Goal: Task Accomplishment & Management: Use online tool/utility

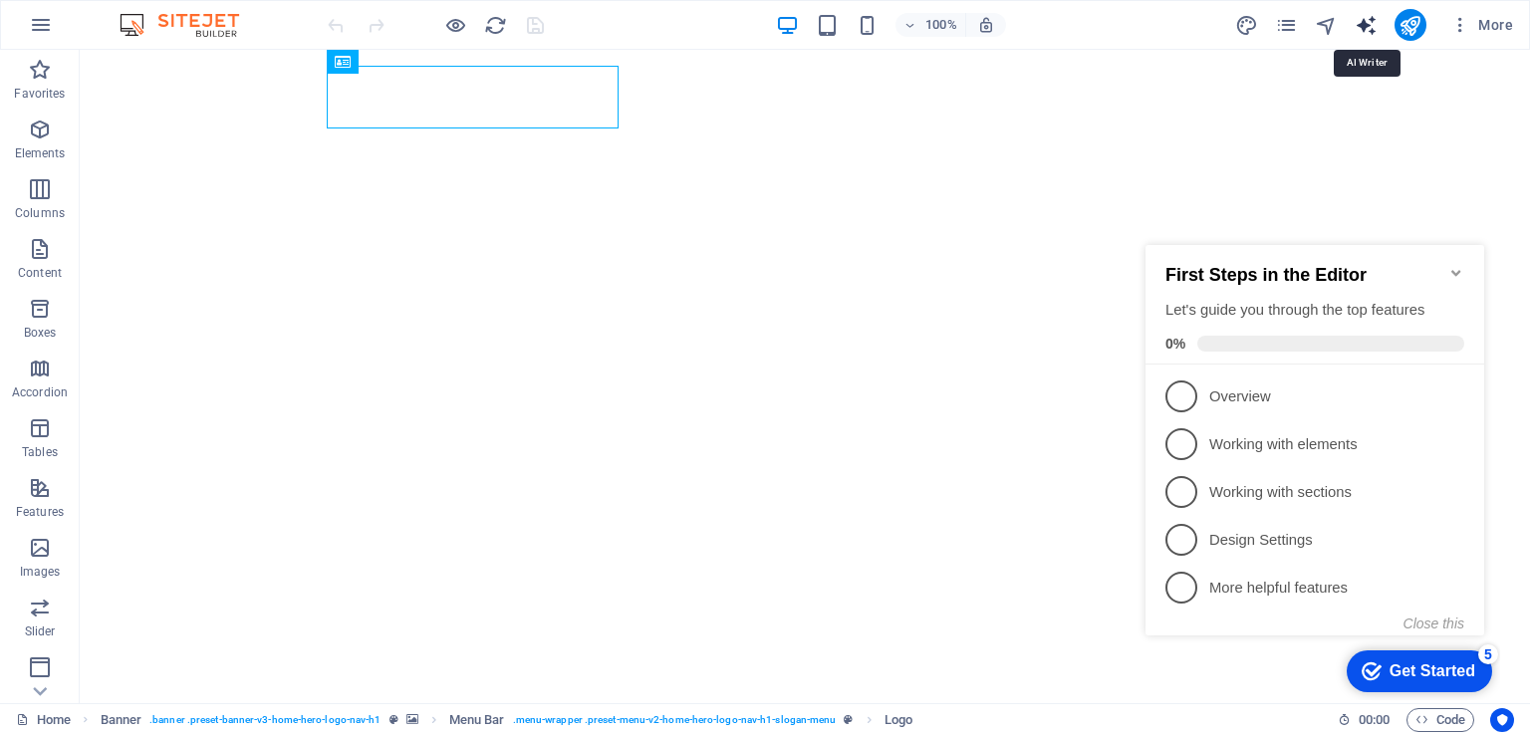
click at [1365, 27] on icon "text_generator" at bounding box center [1366, 25] width 23 height 23
select select "English"
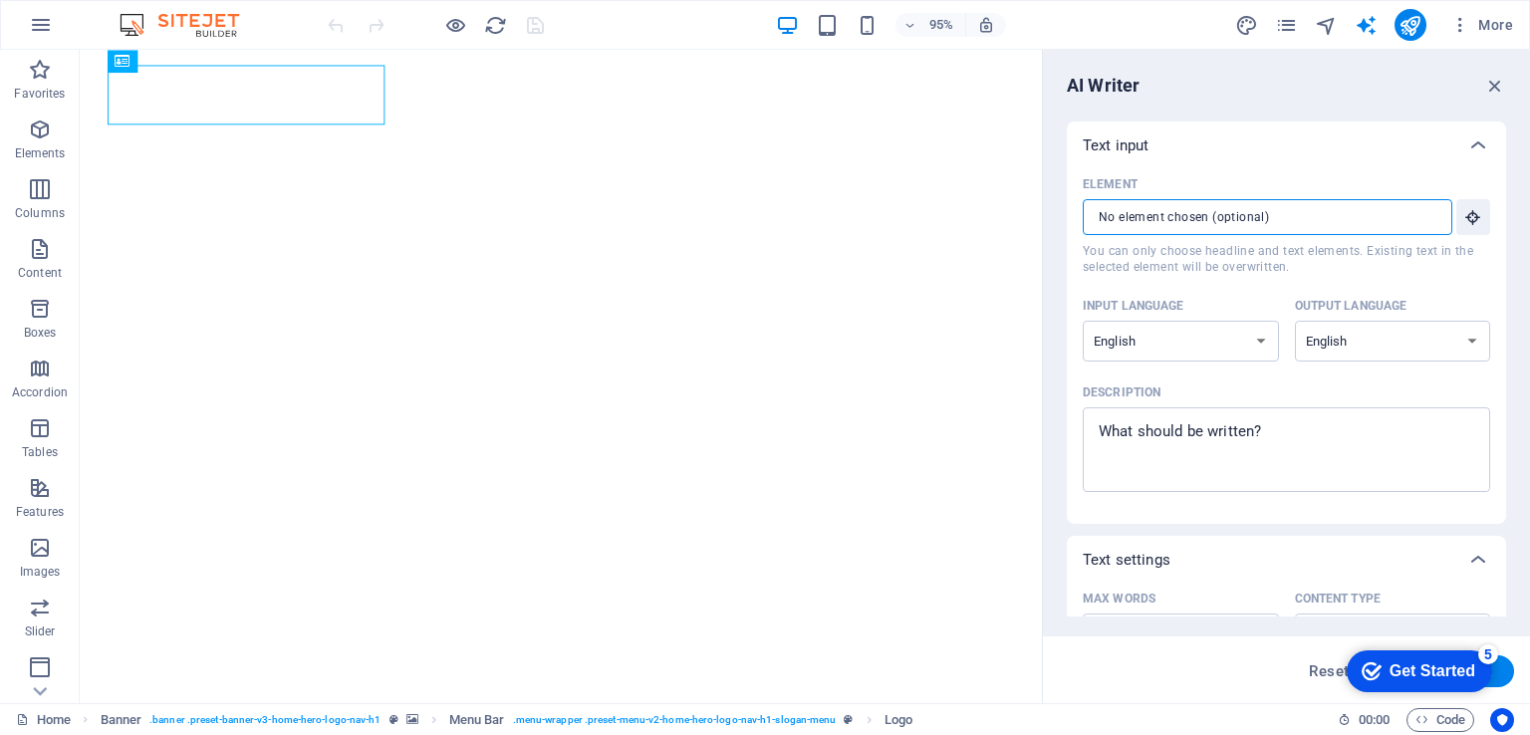
click at [1299, 223] on input "Element ​ You can only choose headline and text elements. Existing text in the …" at bounding box center [1261, 217] width 356 height 36
drag, startPoint x: 1343, startPoint y: 207, endPoint x: 1335, endPoint y: 220, distance: 15.2
click at [1339, 216] on input "Element ​ You can only choose headline and text elements. Existing text in the …" at bounding box center [1261, 217] width 356 height 36
drag, startPoint x: 1335, startPoint y: 220, endPoint x: 1311, endPoint y: 185, distance: 42.3
click at [1332, 219] on input "Element ​ You can only choose headline and text elements. Existing text in the …" at bounding box center [1261, 217] width 356 height 36
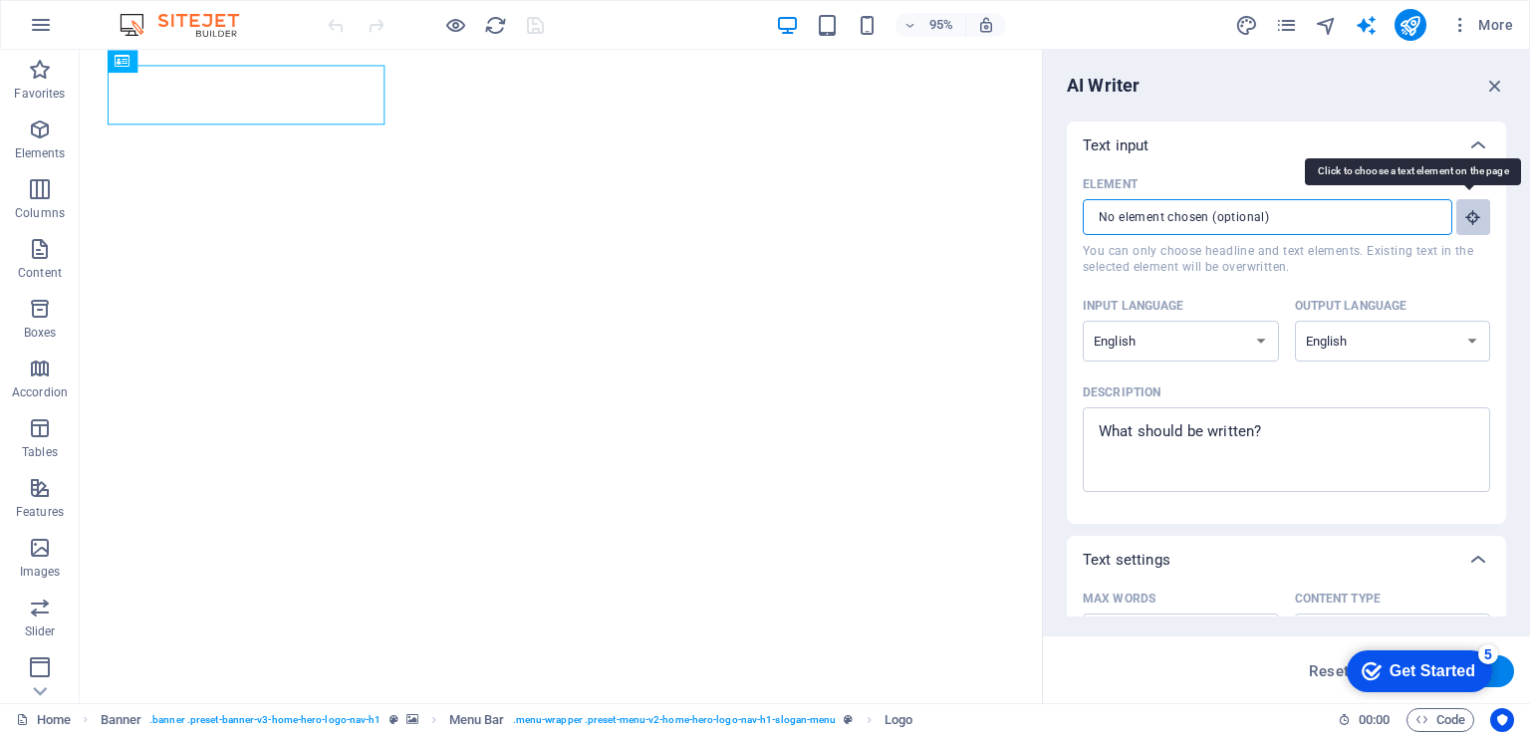
click at [1464, 220] on icon "button" at bounding box center [1473, 217] width 18 height 18
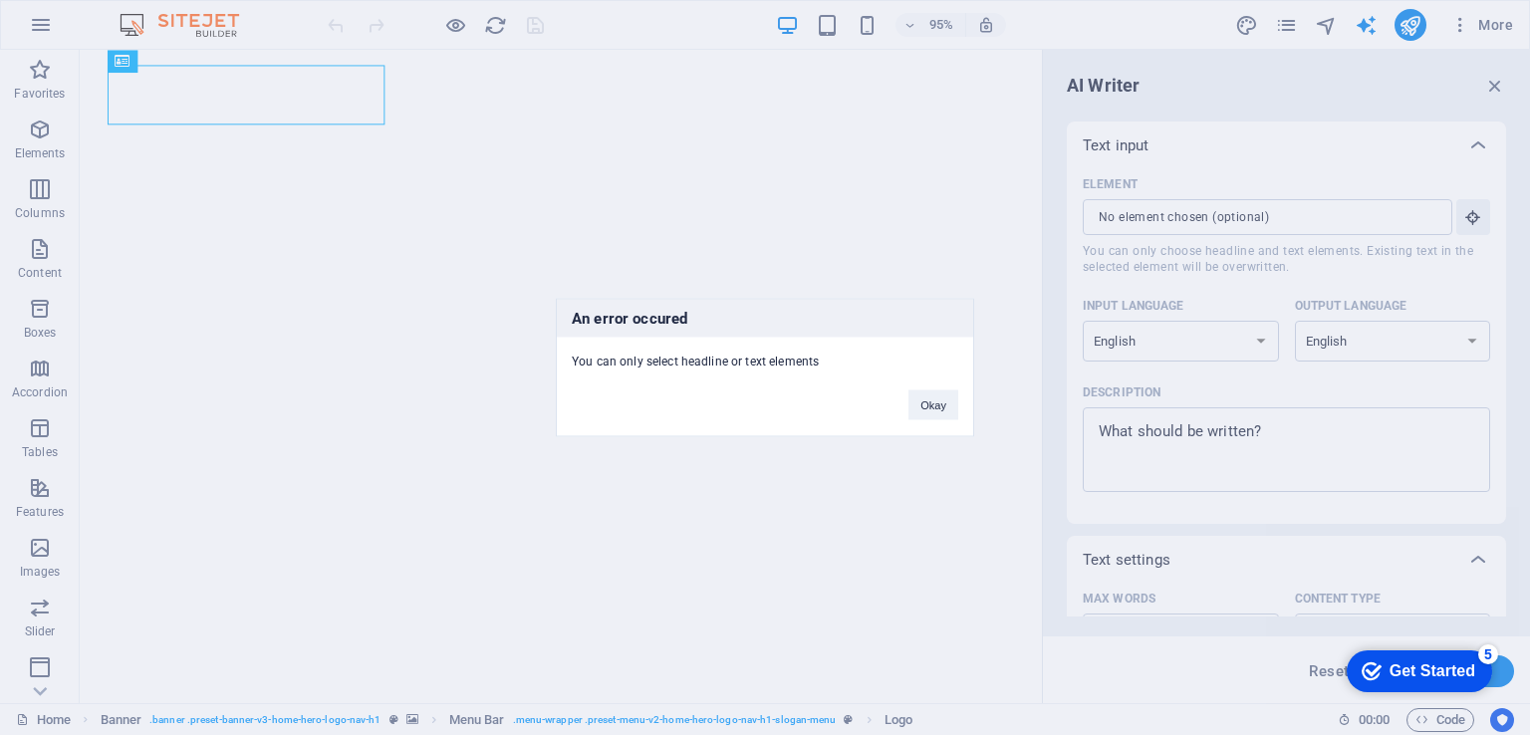
drag, startPoint x: 753, startPoint y: 356, endPoint x: 760, endPoint y: 368, distance: 13.8
click at [756, 361] on div "You can only select headline or text elements" at bounding box center [765, 354] width 416 height 33
click at [785, 360] on div "You can only select headline or text elements" at bounding box center [765, 354] width 416 height 33
click at [1266, 293] on div "An error occured You can only select headline or text elements Okay" at bounding box center [765, 367] width 1530 height 735
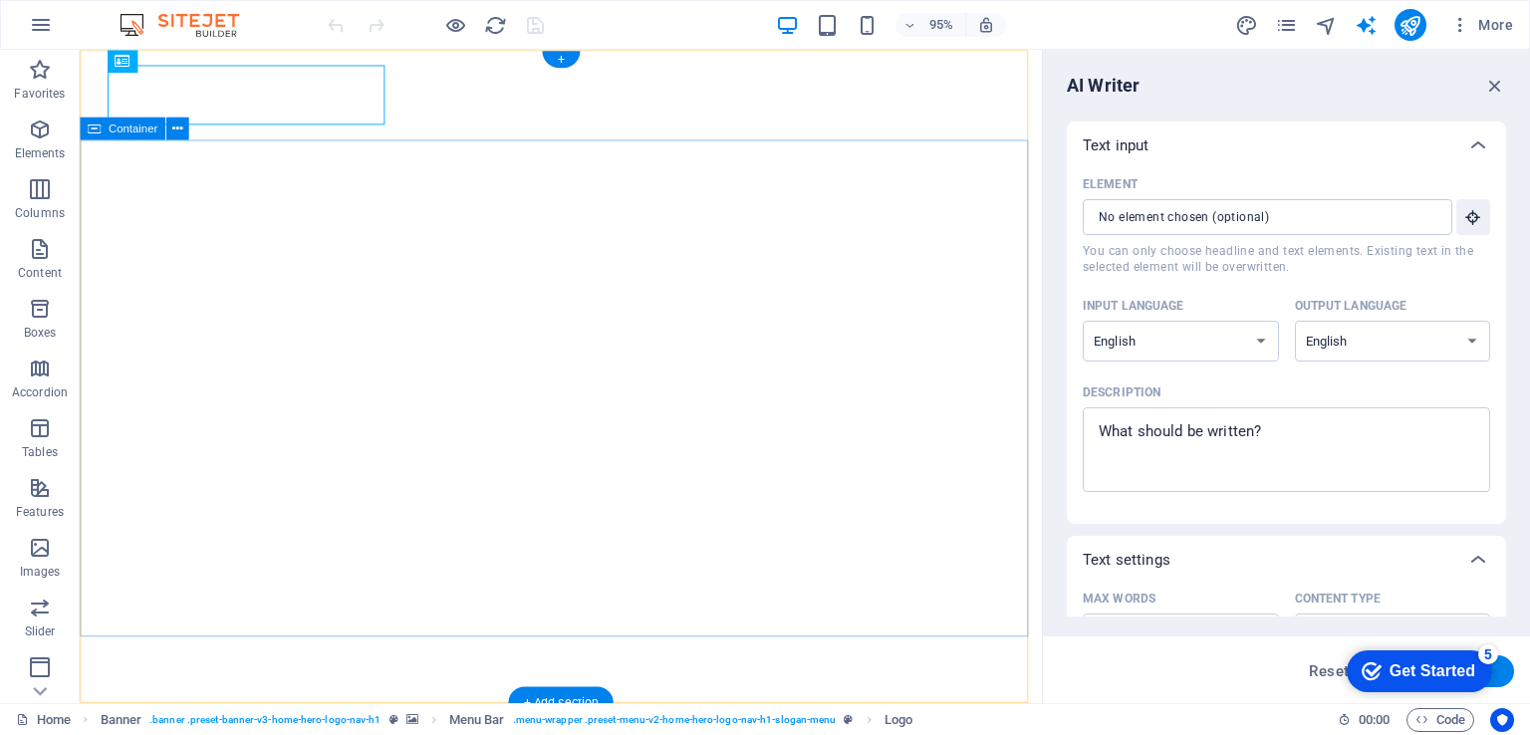
drag, startPoint x: 1556, startPoint y: 272, endPoint x: 621, endPoint y: 403, distance: 944.6
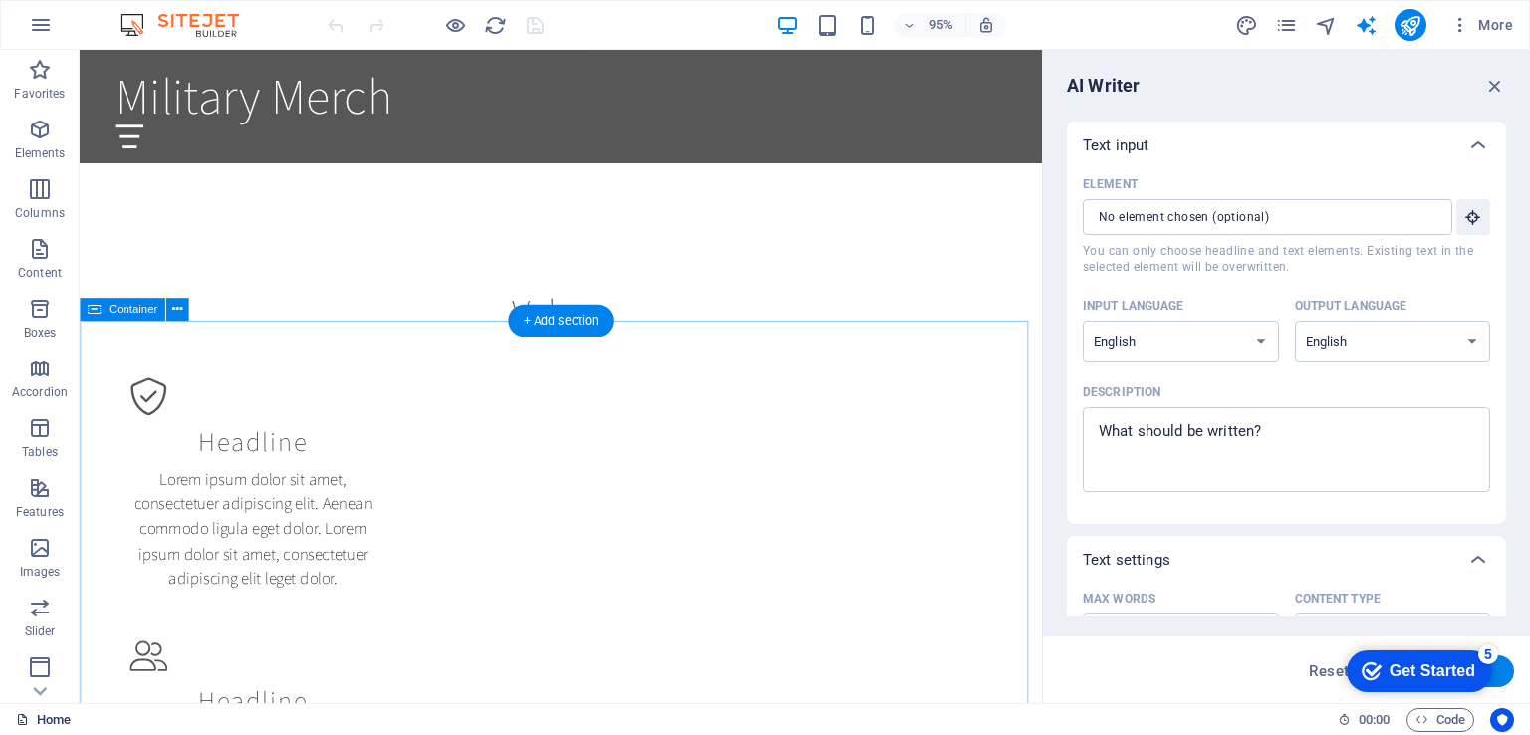
scroll to position [897, 0]
click at [41, 76] on icon at bounding box center [40, 62] width 28 height 28
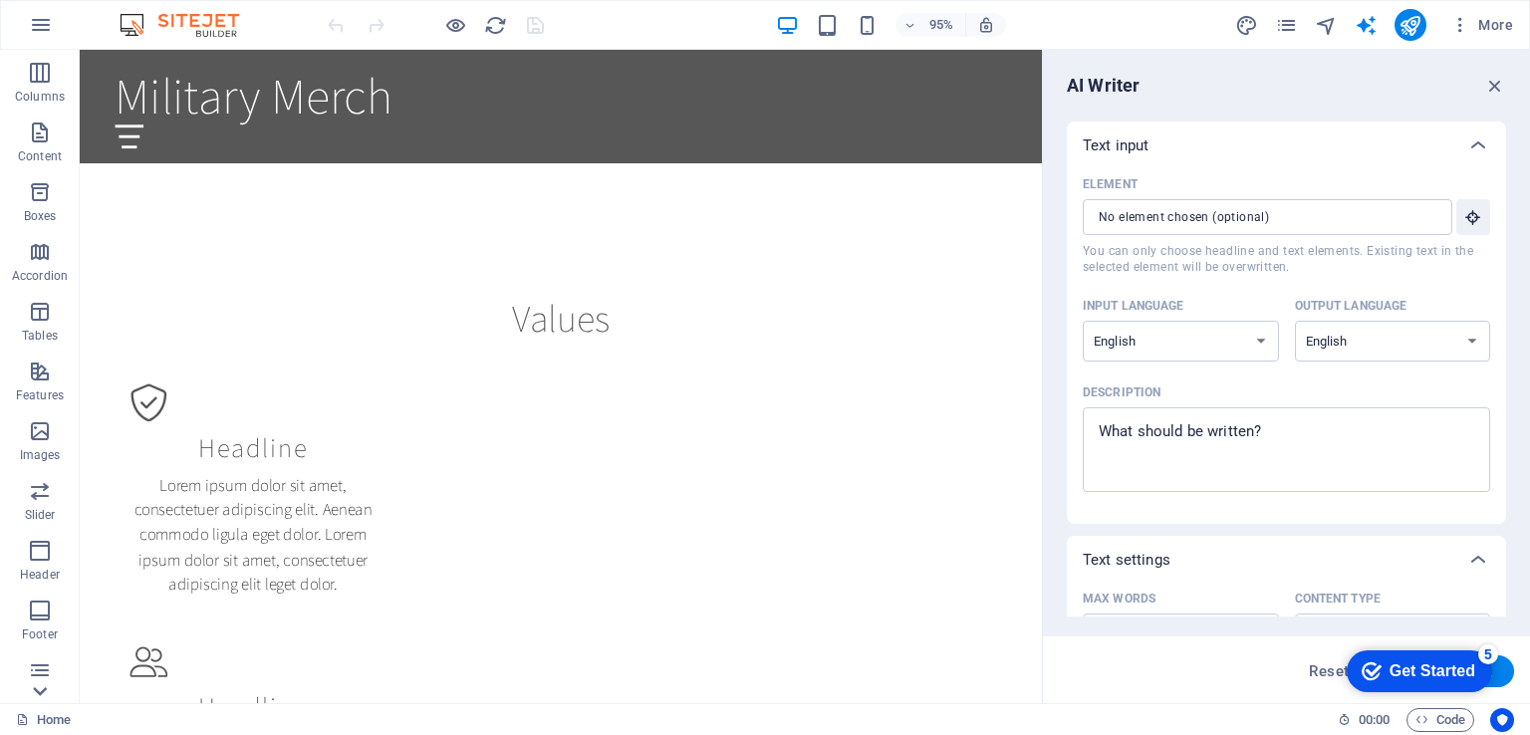
scroll to position [243, 0]
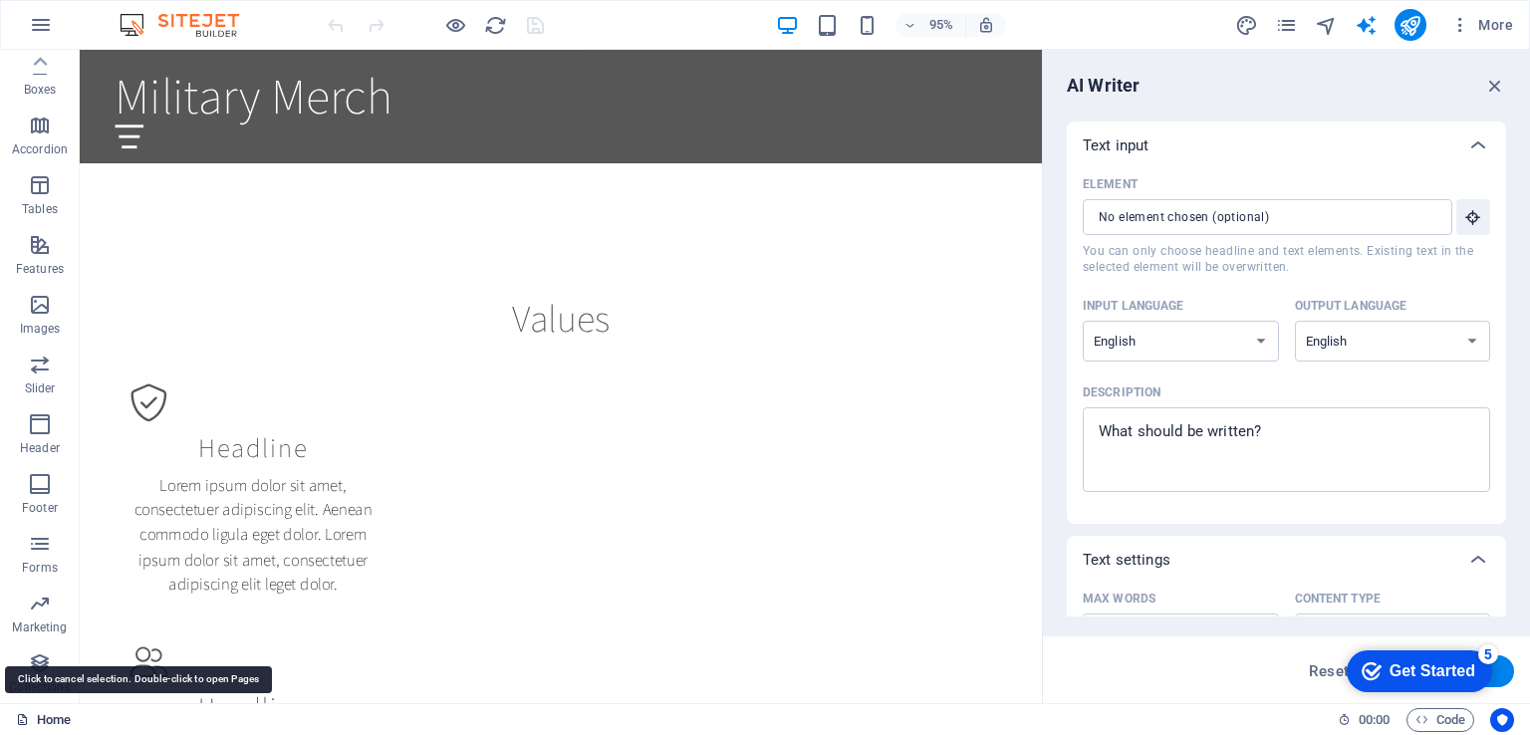
click at [49, 720] on link "Home" at bounding box center [43, 720] width 55 height 24
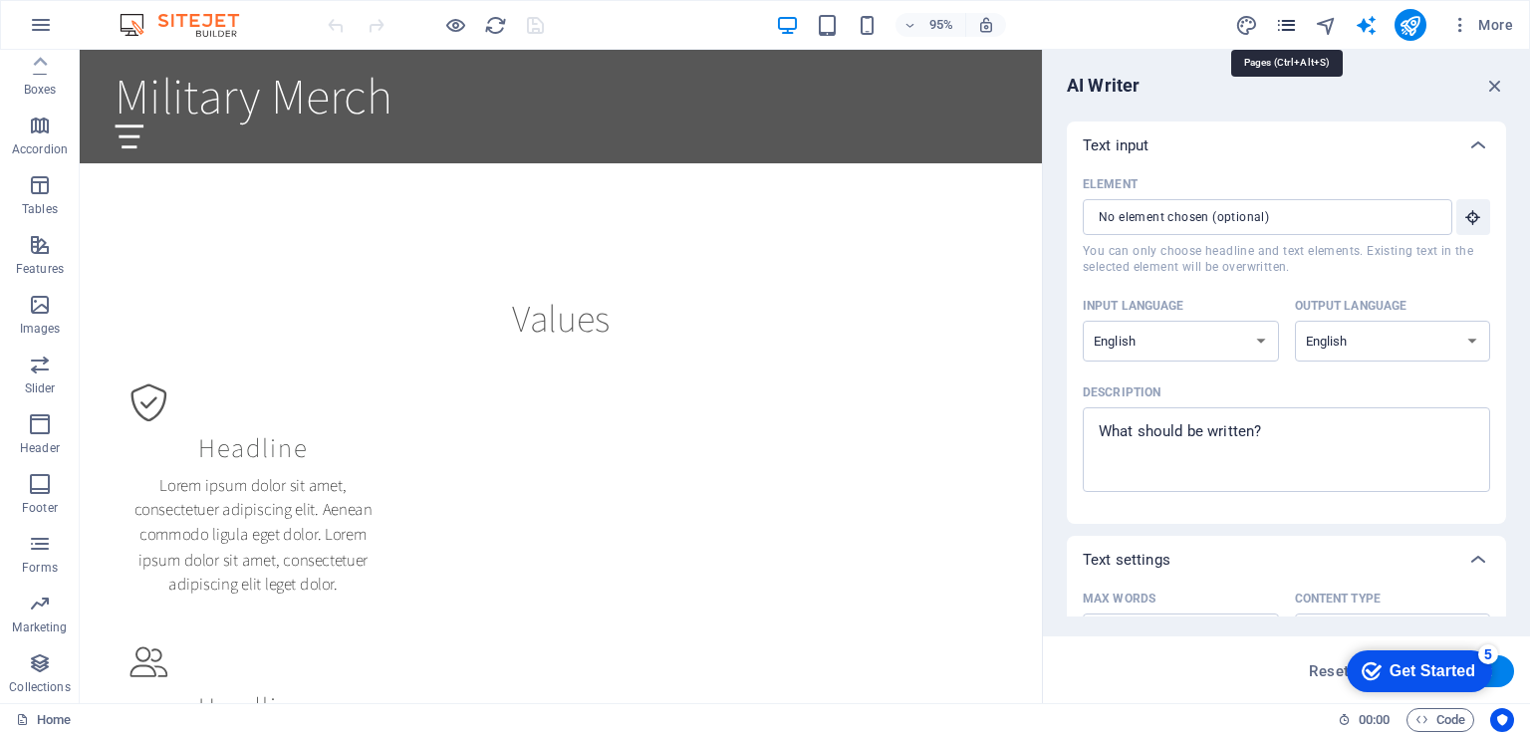
click at [1292, 27] on icon "pages" at bounding box center [1286, 25] width 23 height 23
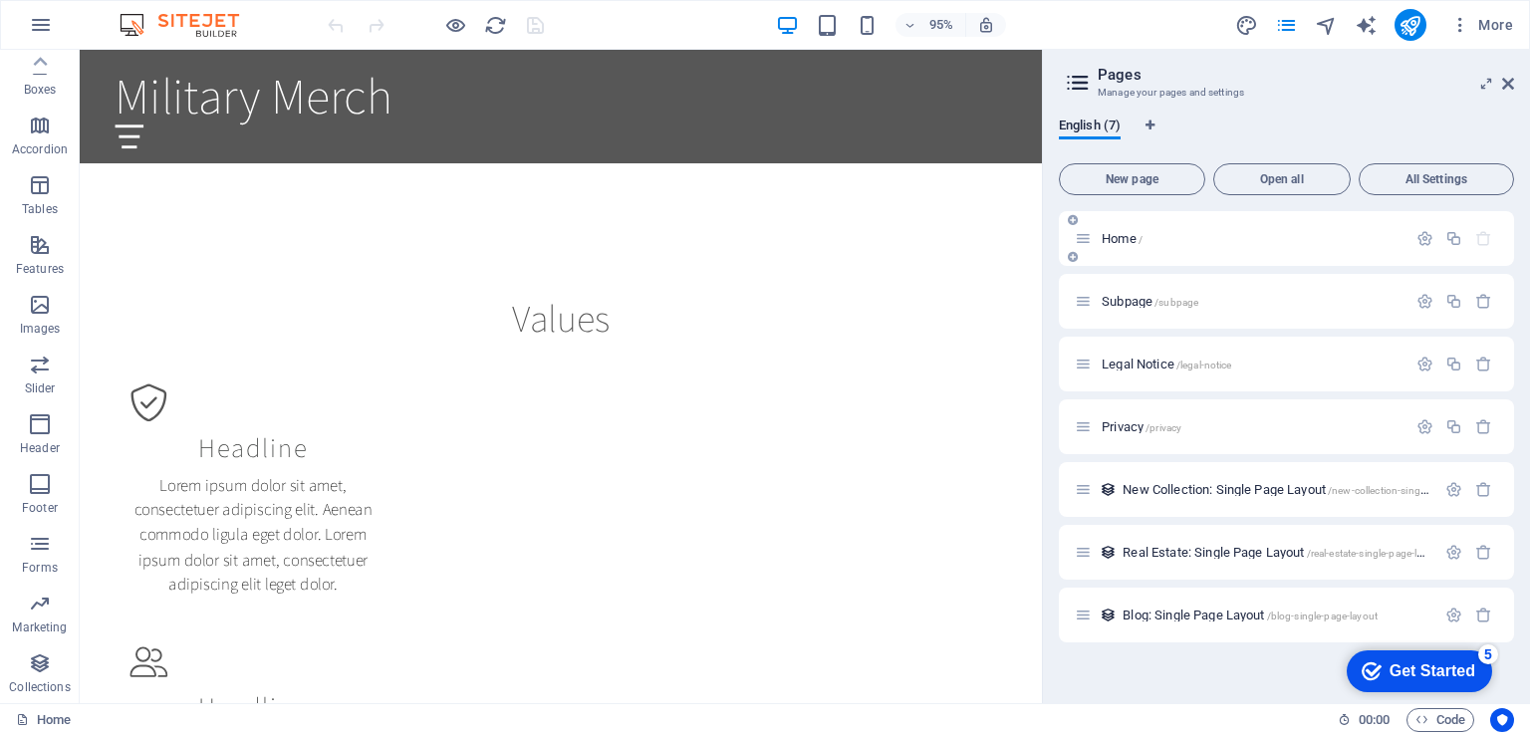
click at [1180, 240] on p "Home /" at bounding box center [1251, 238] width 299 height 13
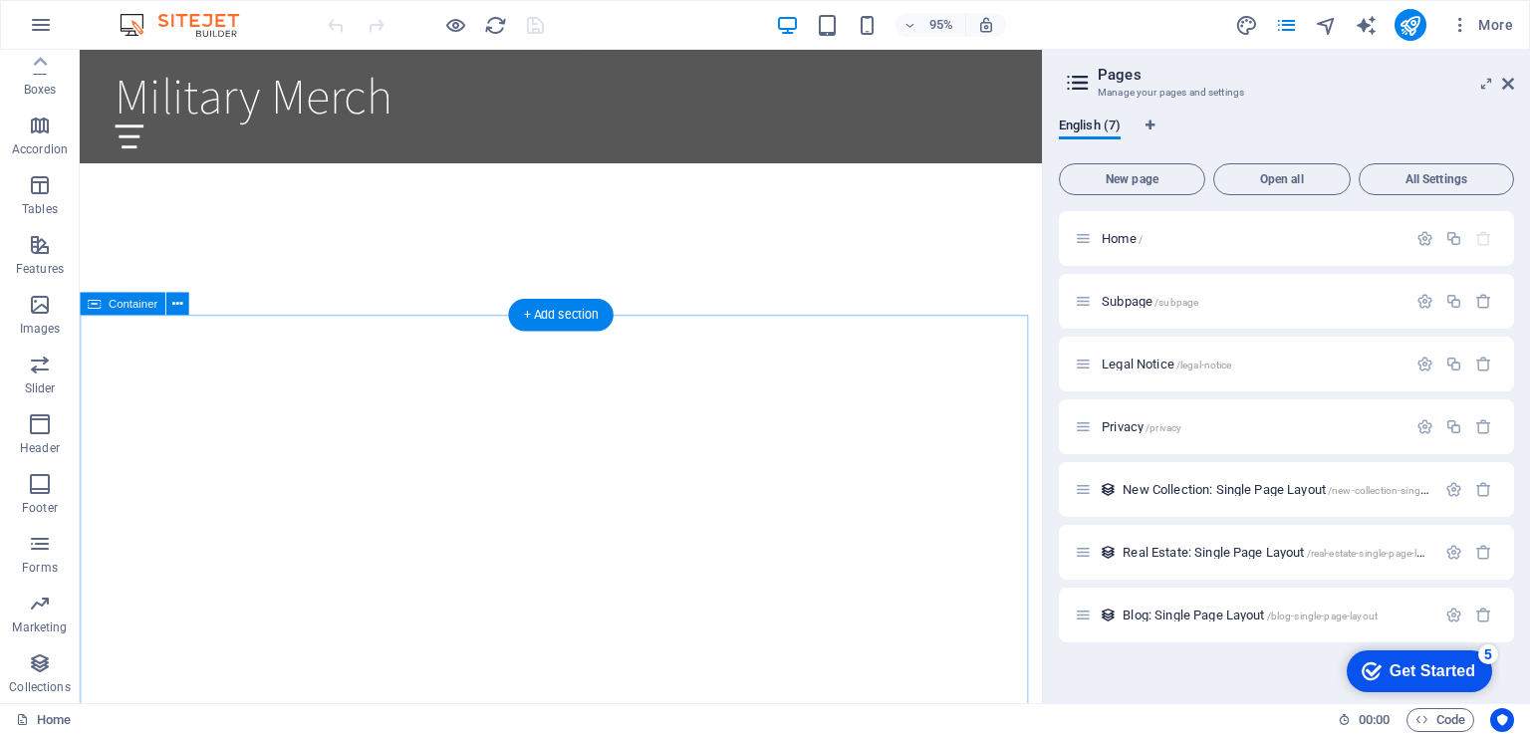
scroll to position [299, 0]
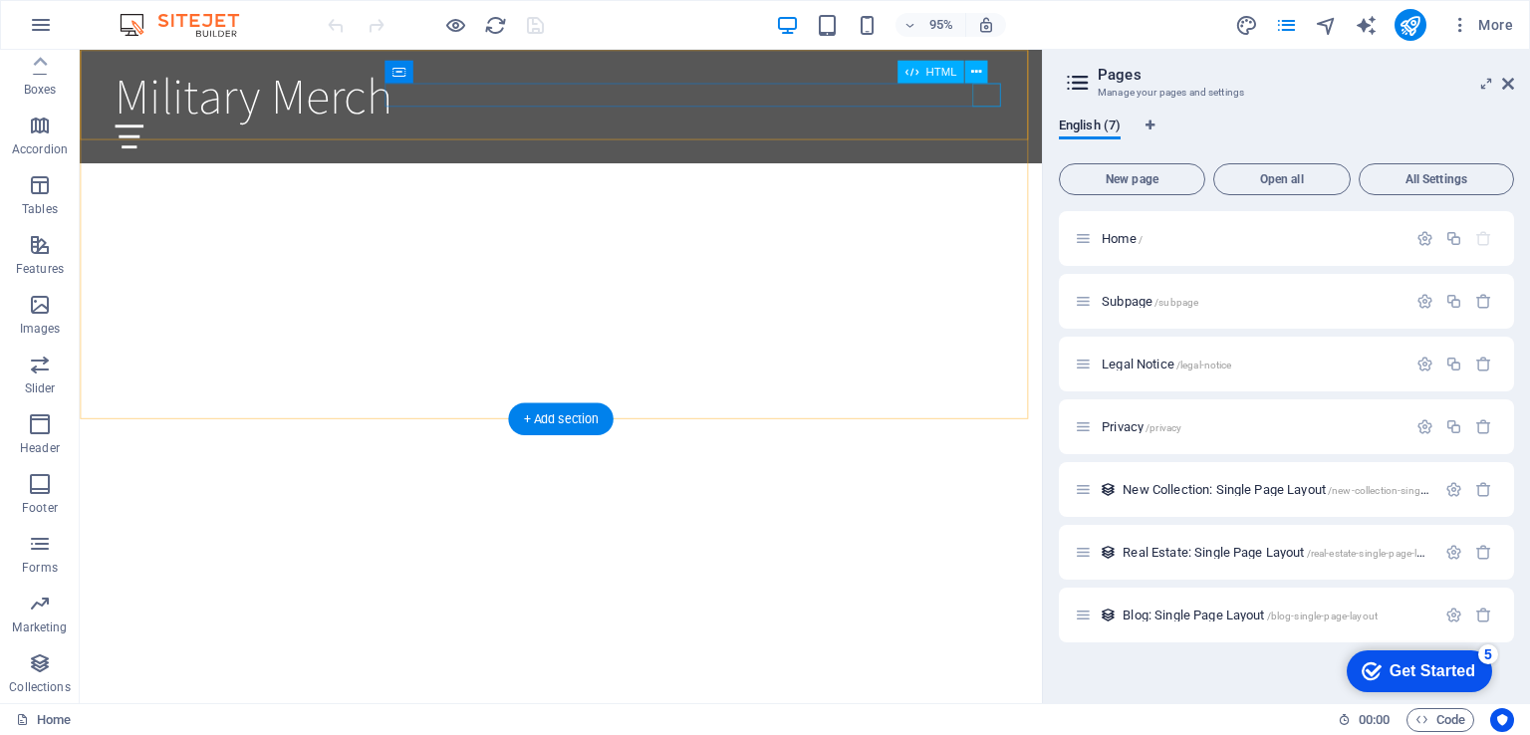
click at [1038, 129] on div at bounding box center [587, 141] width 940 height 25
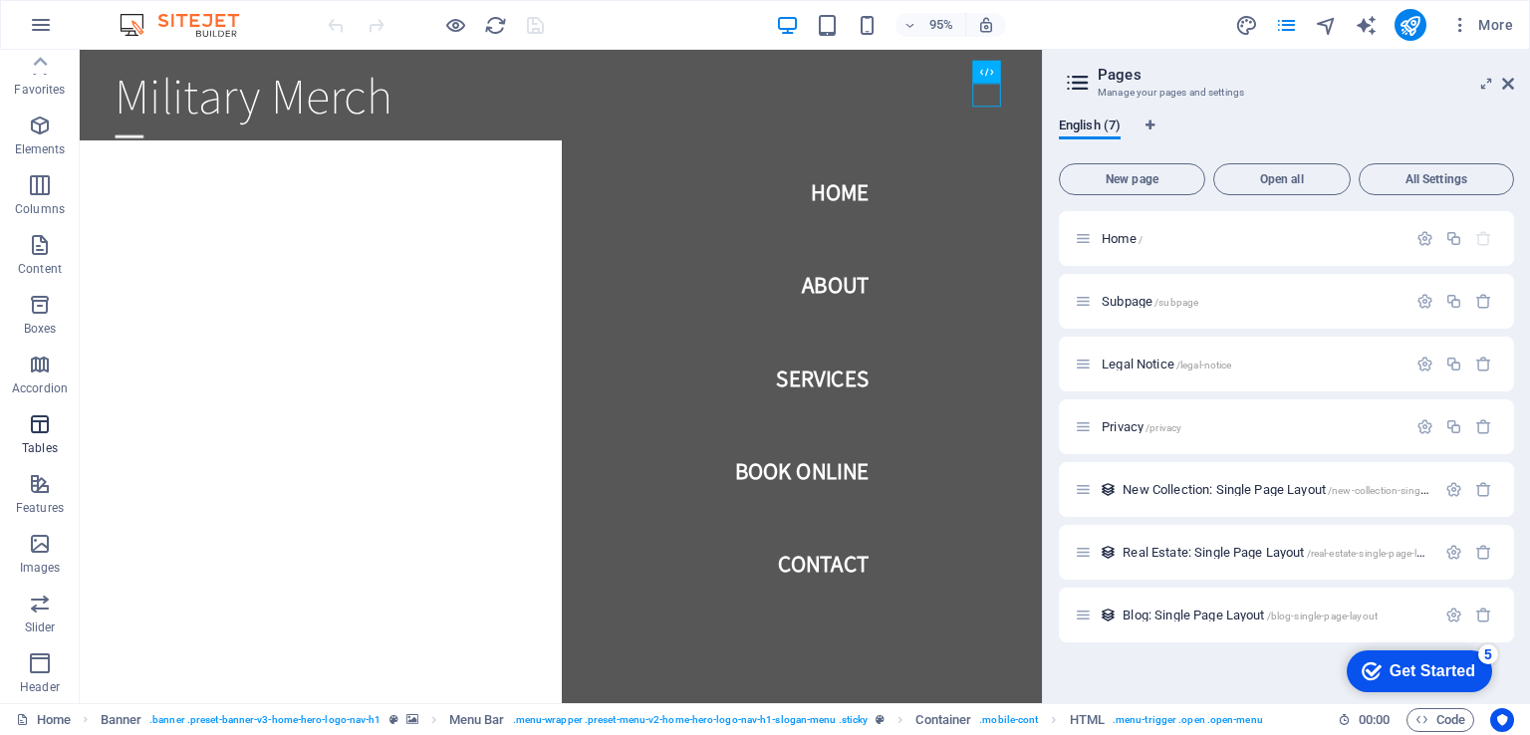
scroll to position [0, 0]
click at [47, 17] on icon "button" at bounding box center [41, 25] width 24 height 24
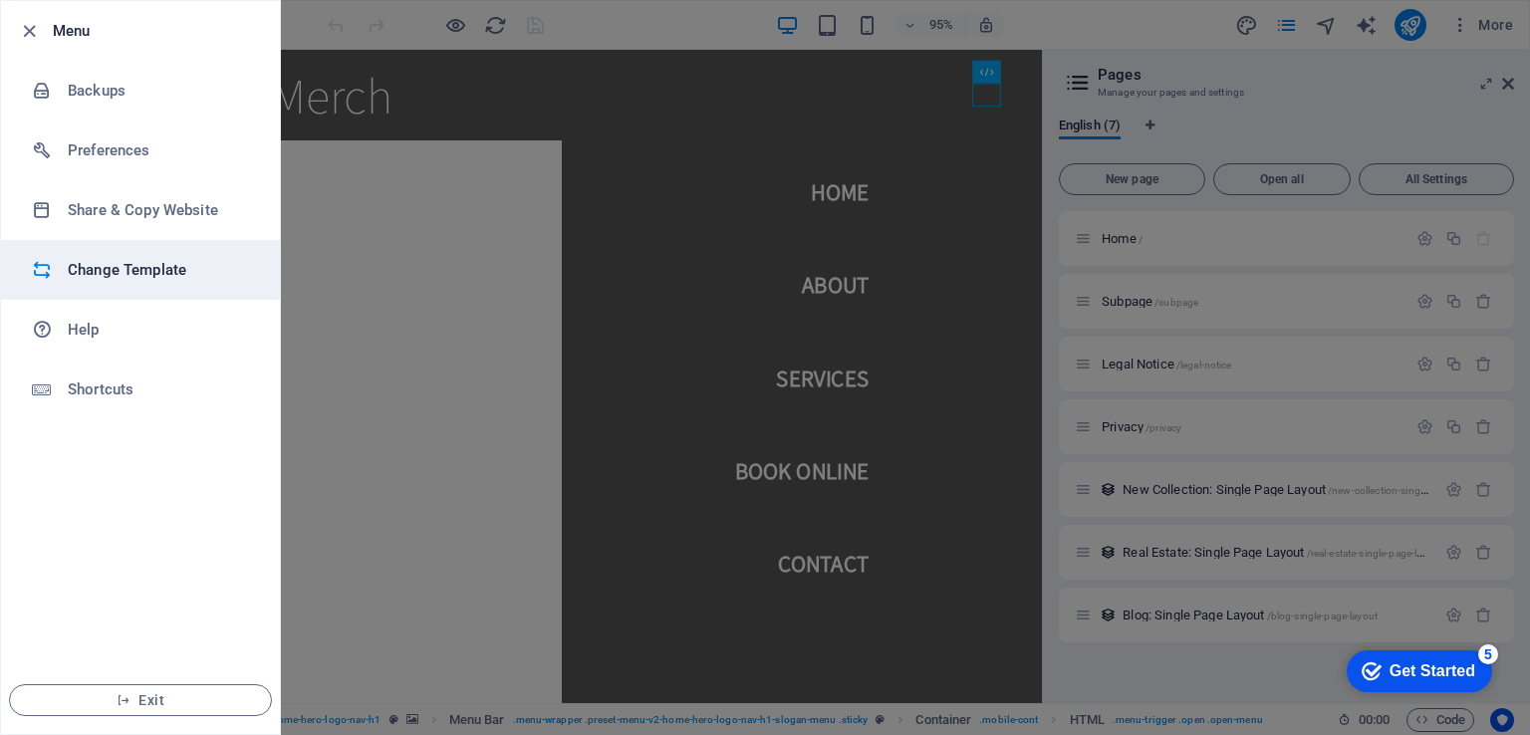
click at [163, 274] on h6 "Change Template" at bounding box center [160, 270] width 184 height 24
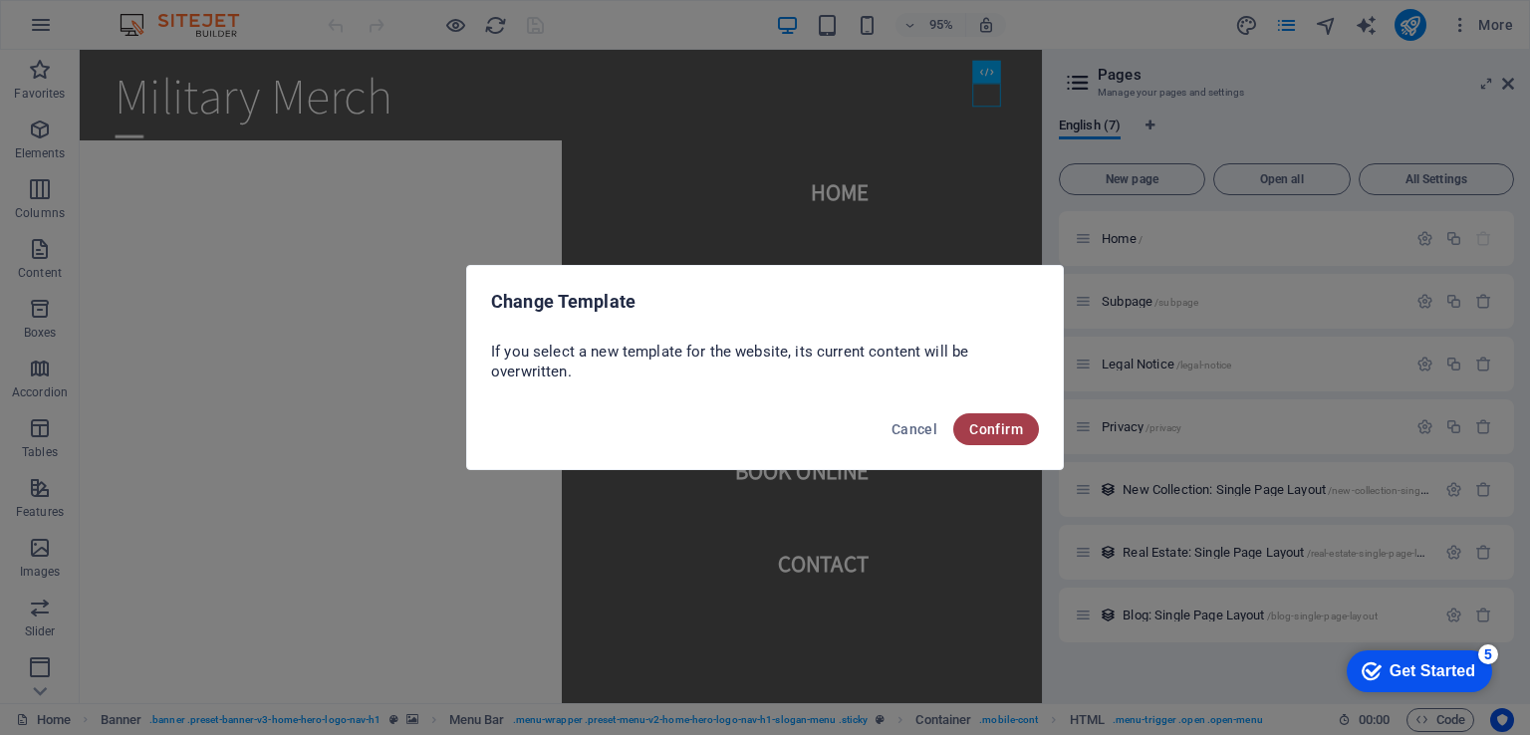
click at [991, 432] on span "Confirm" at bounding box center [996, 429] width 54 height 16
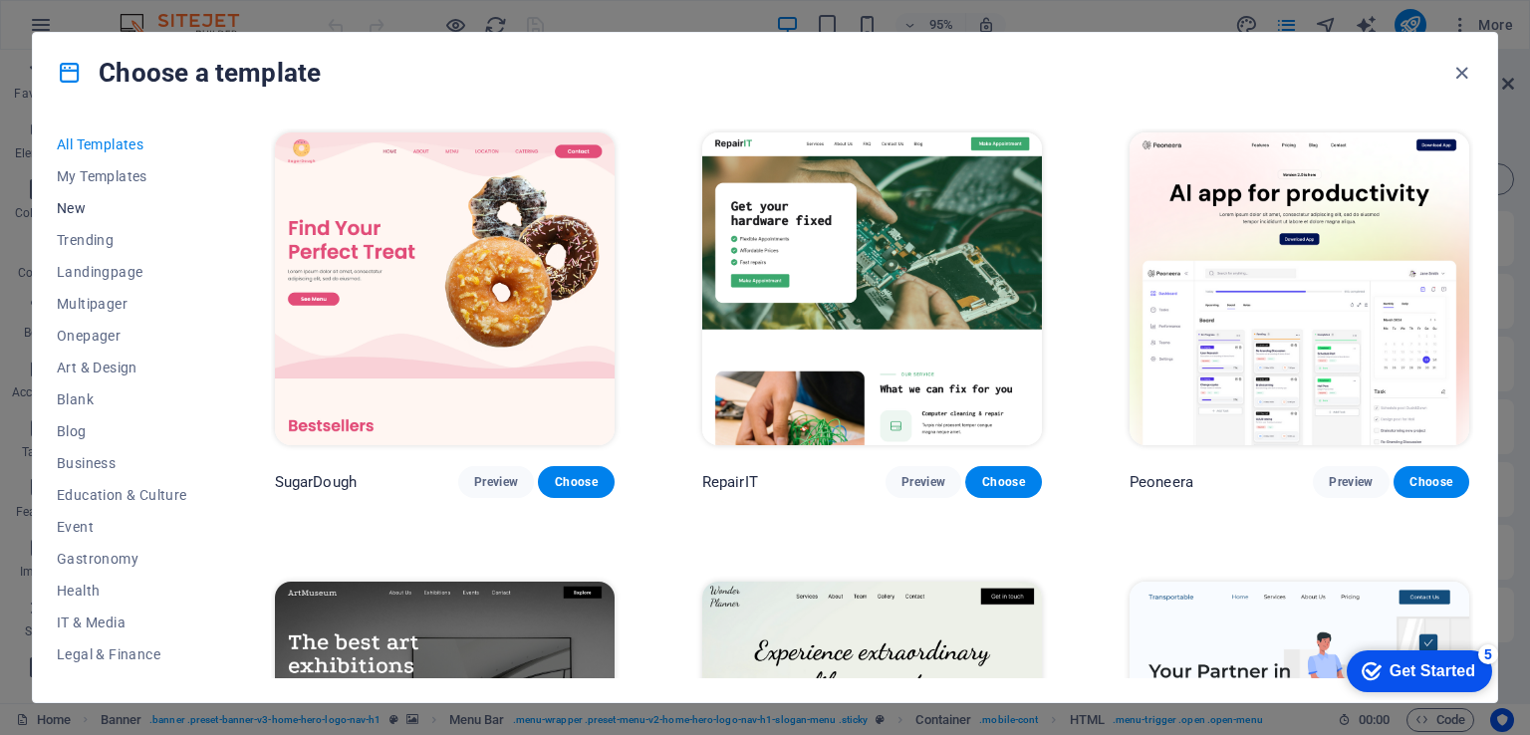
click at [77, 209] on span "New" at bounding box center [122, 208] width 131 height 16
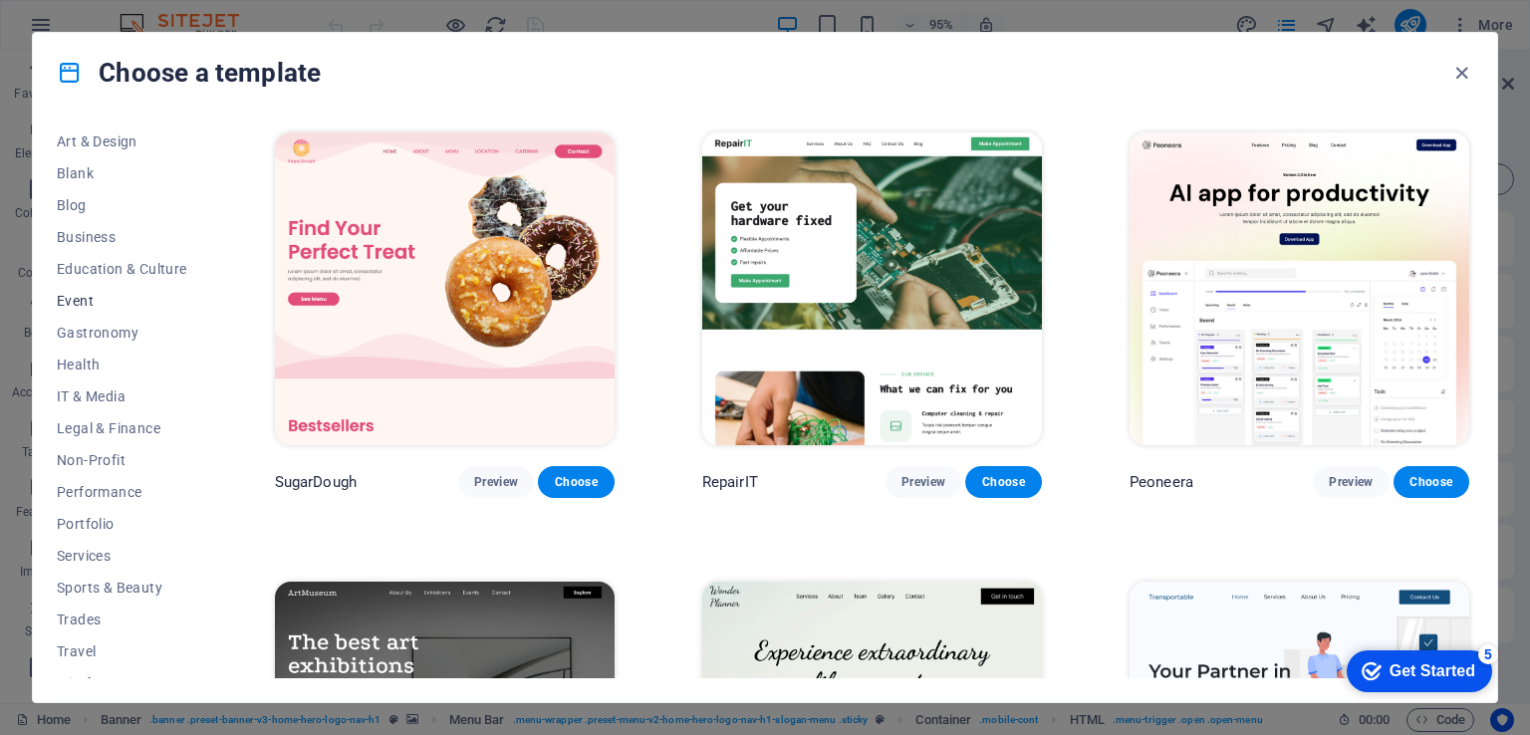
scroll to position [247, 0]
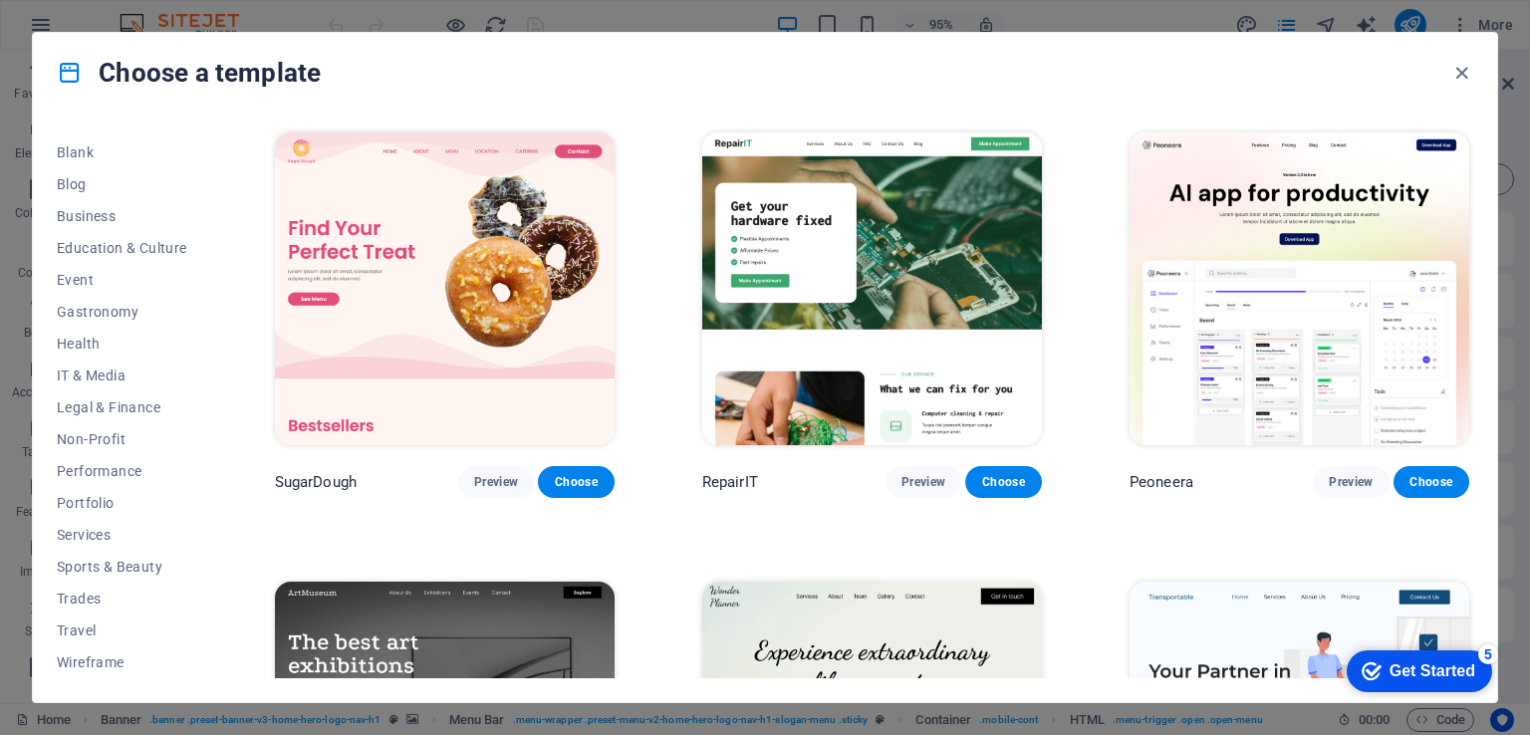
click at [1401, 677] on div "Get Started" at bounding box center [1433, 671] width 86 height 18
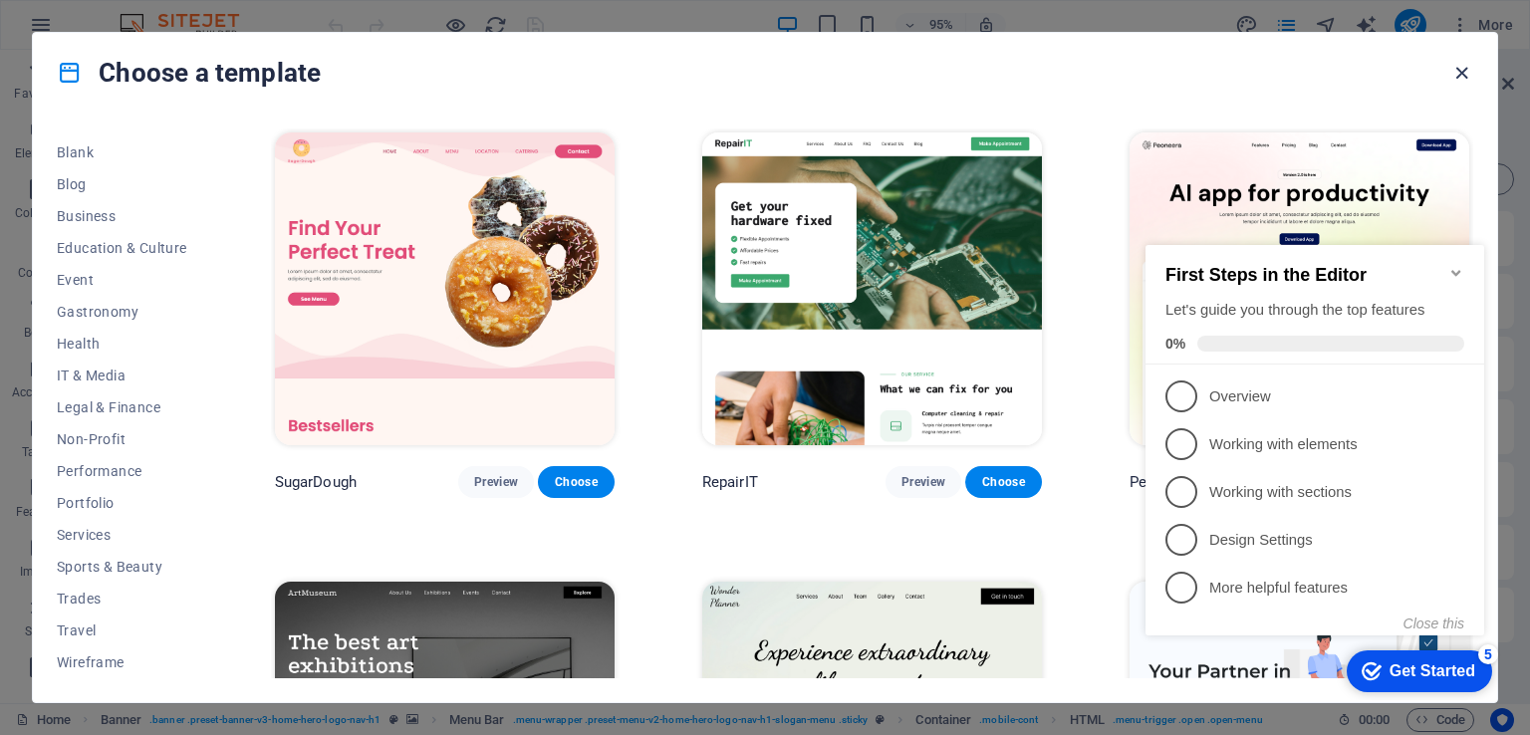
click at [1458, 72] on icon "button" at bounding box center [1461, 73] width 23 height 23
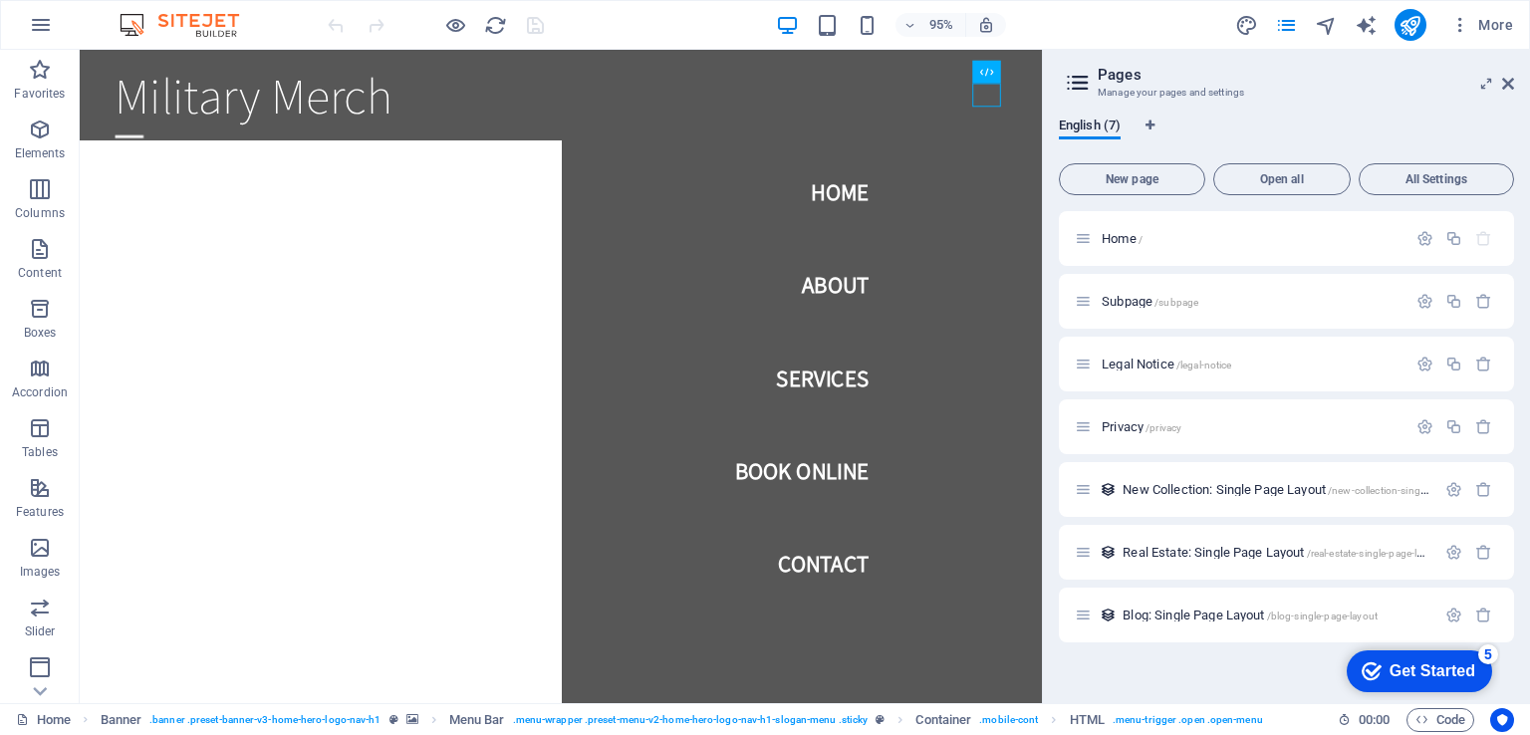
click at [1399, 663] on div "Get Started" at bounding box center [1433, 671] width 86 height 18
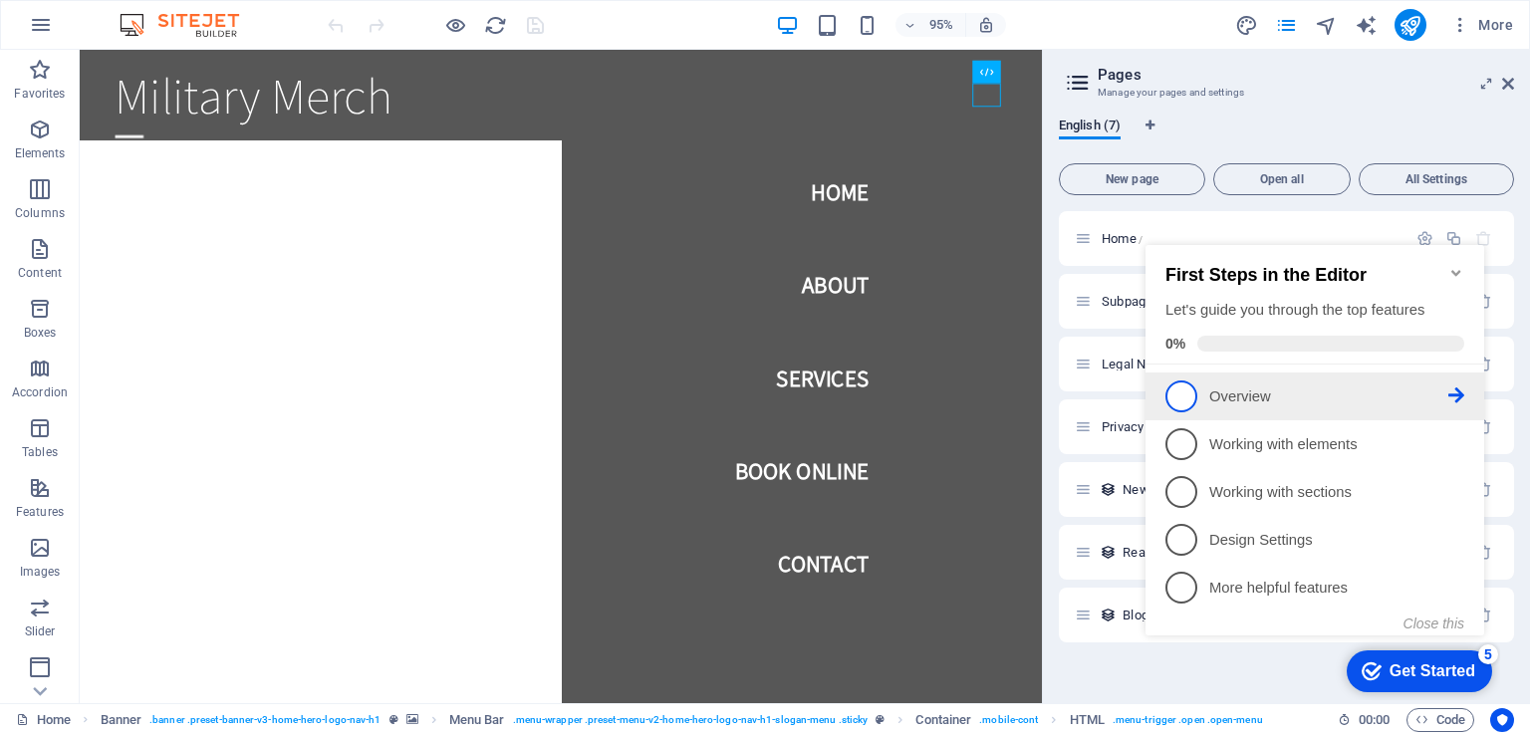
click at [1236, 398] on p "Overview - incomplete" at bounding box center [1328, 397] width 239 height 21
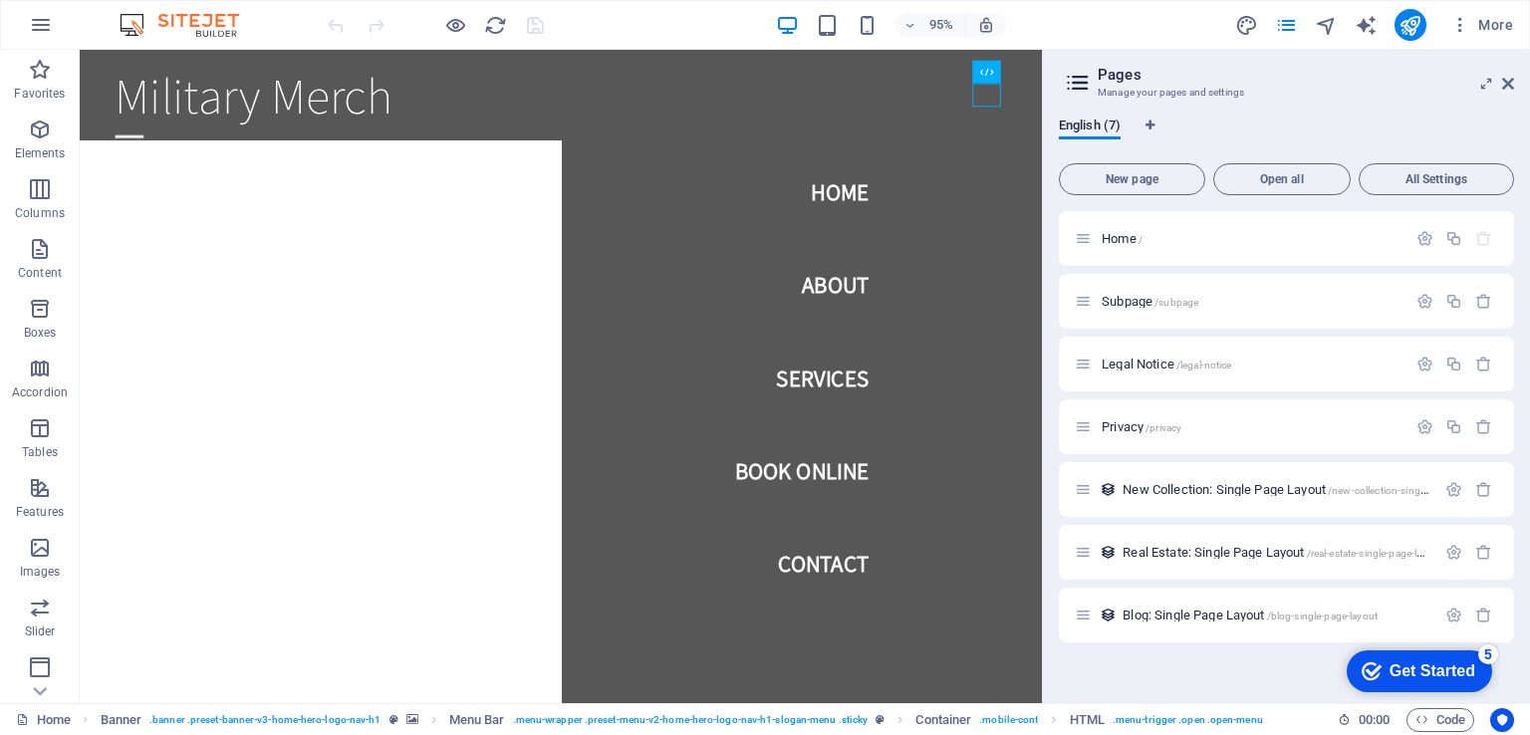
scroll to position [0, 0]
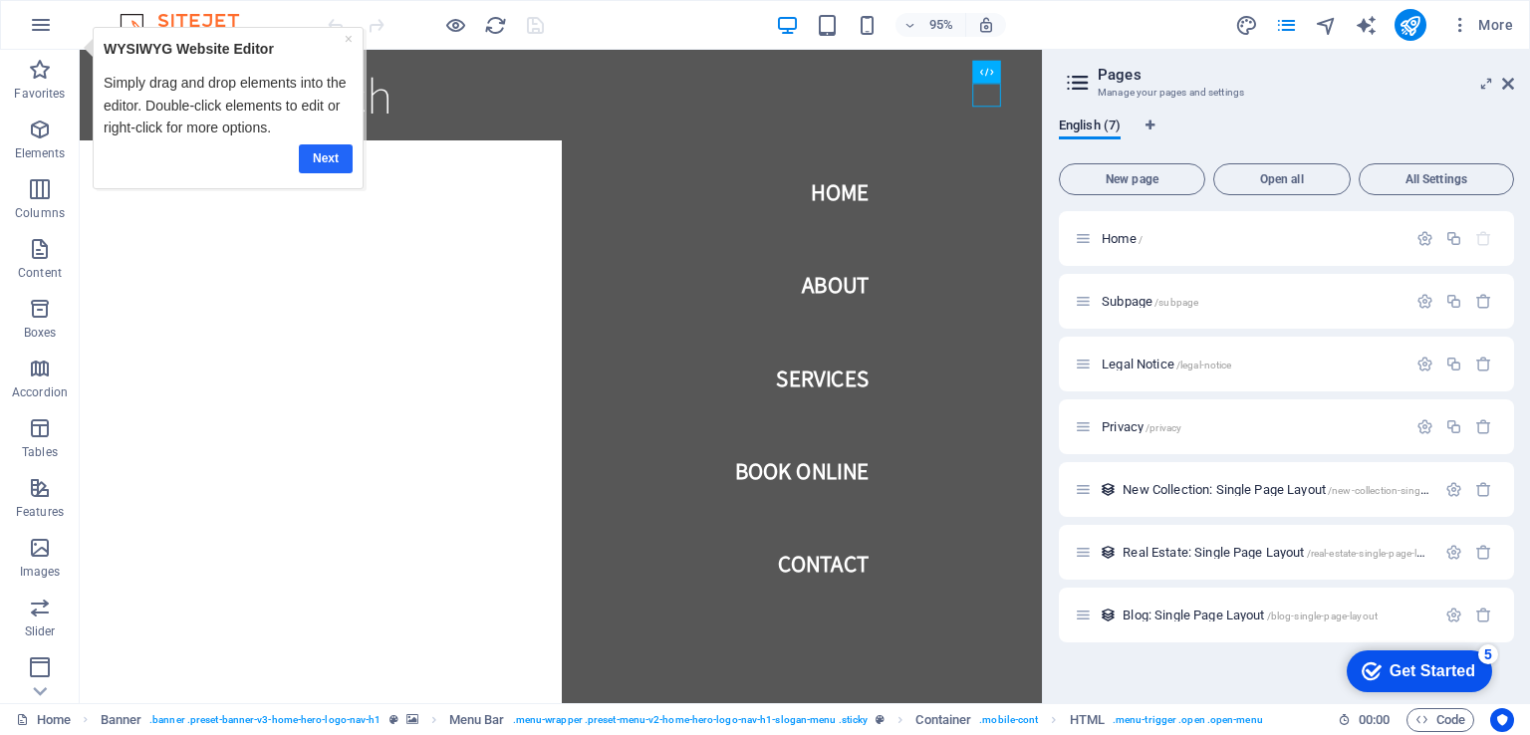
click at [329, 159] on link "Next" at bounding box center [326, 157] width 54 height 29
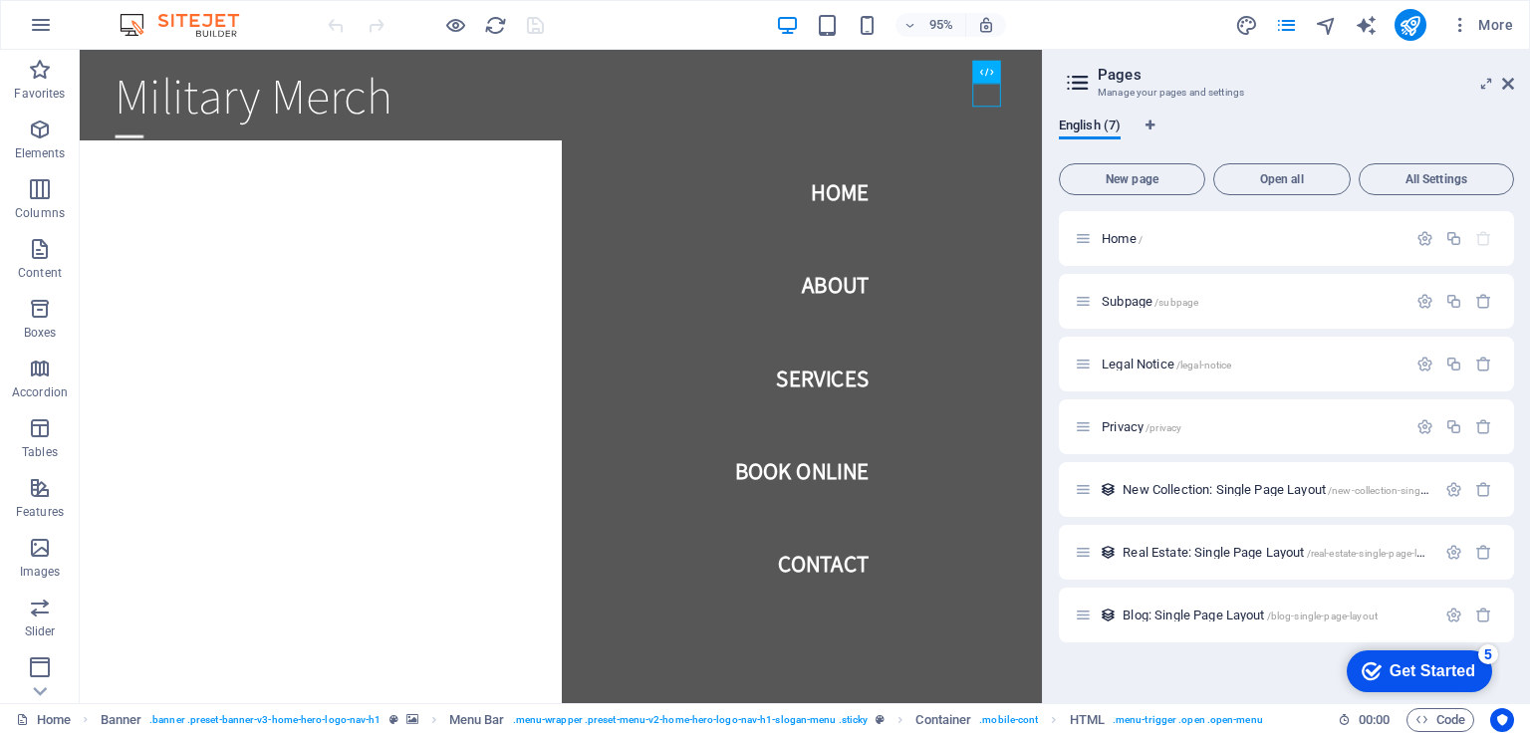
click at [1442, 658] on div "checkmark Get Started 5" at bounding box center [1419, 672] width 145 height 42
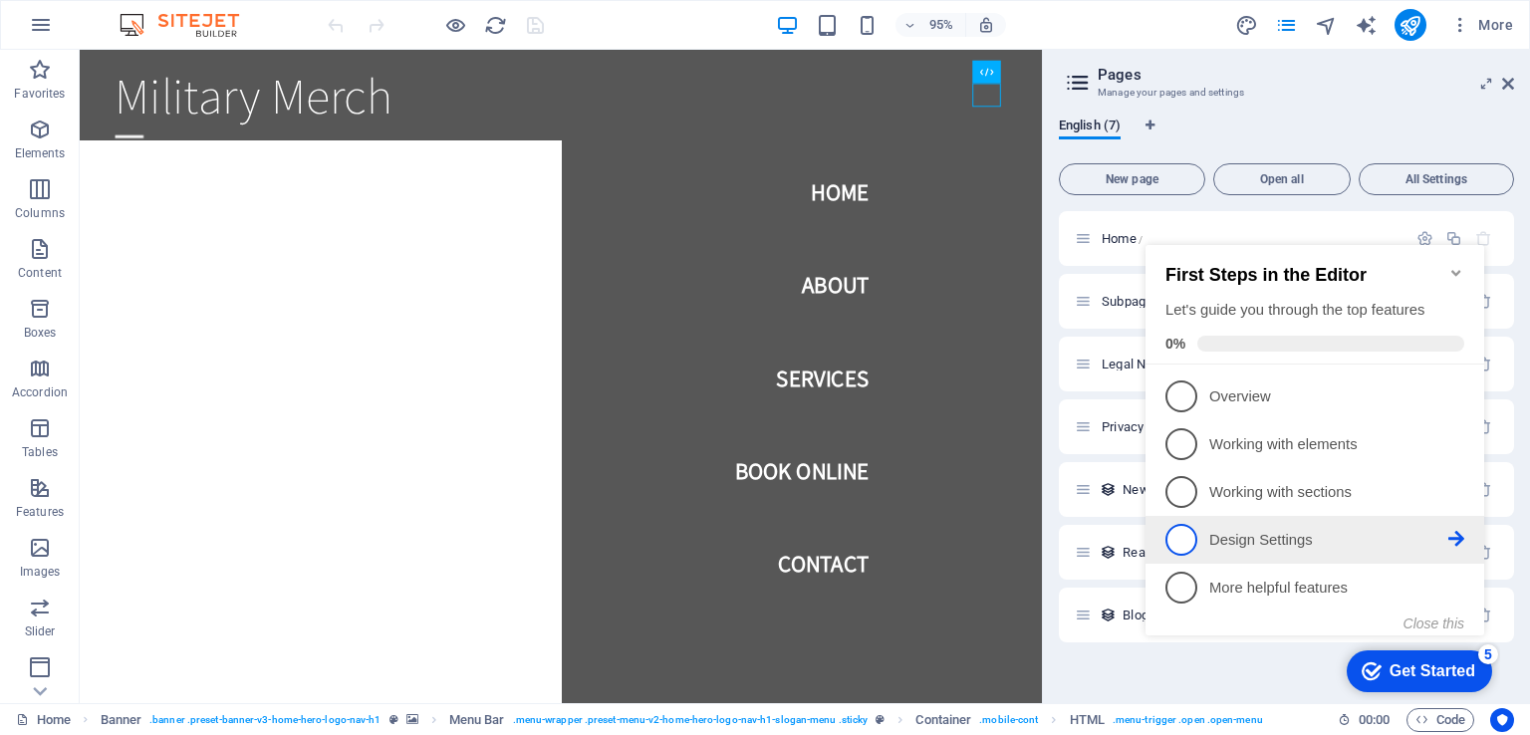
click at [1289, 545] on p "Design Settings - incomplete" at bounding box center [1328, 540] width 239 height 21
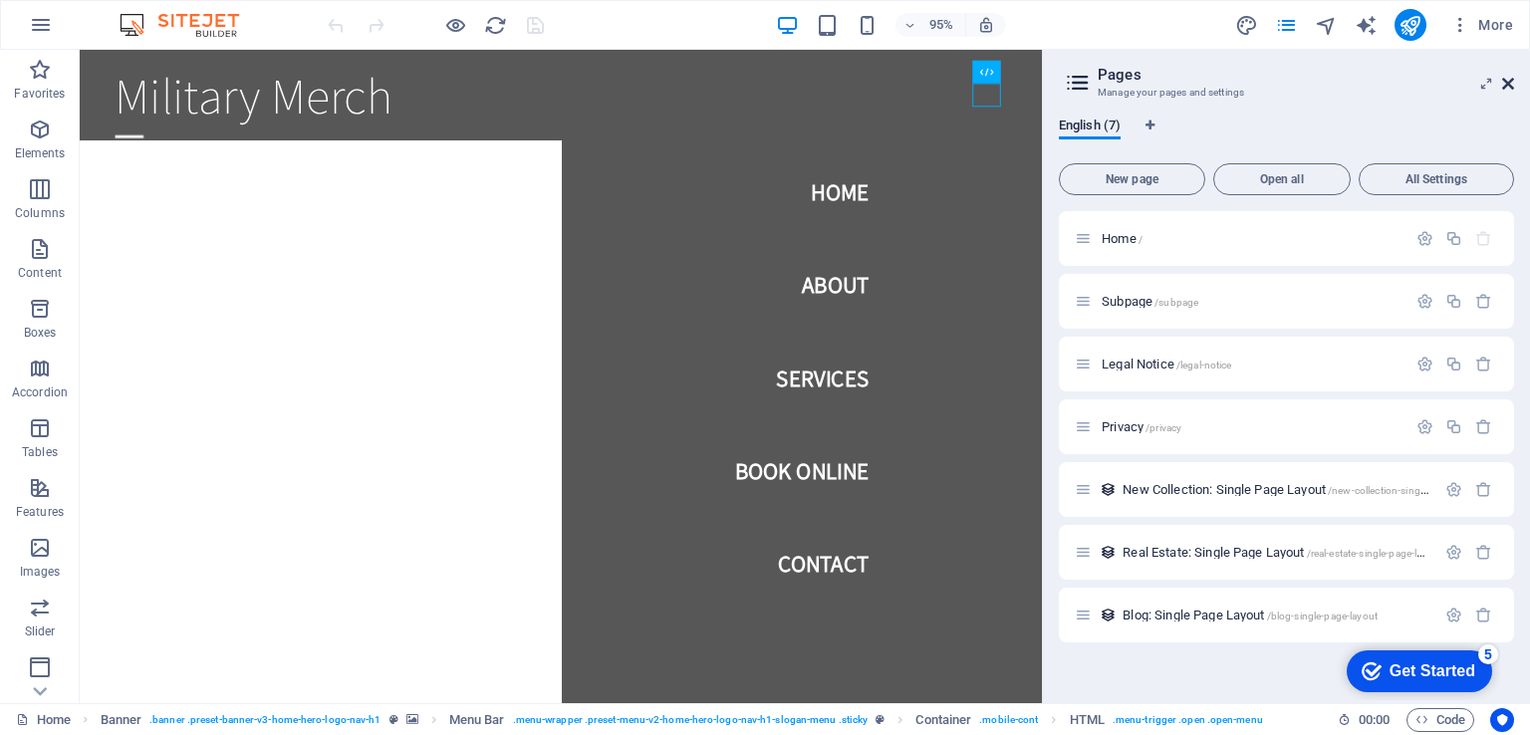
click at [1503, 83] on icon at bounding box center [1508, 84] width 12 height 16
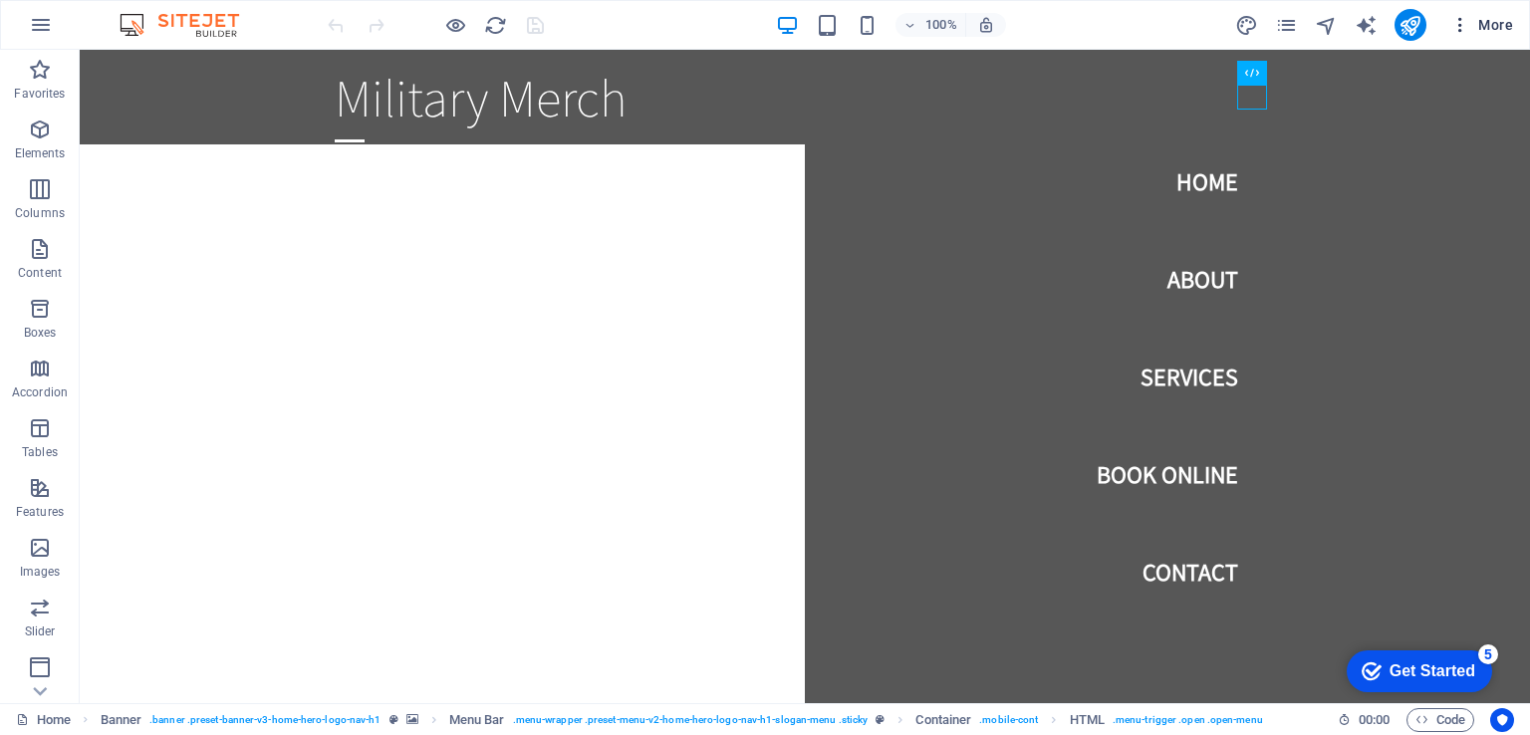
click at [1452, 25] on icon "button" at bounding box center [1460, 25] width 20 height 20
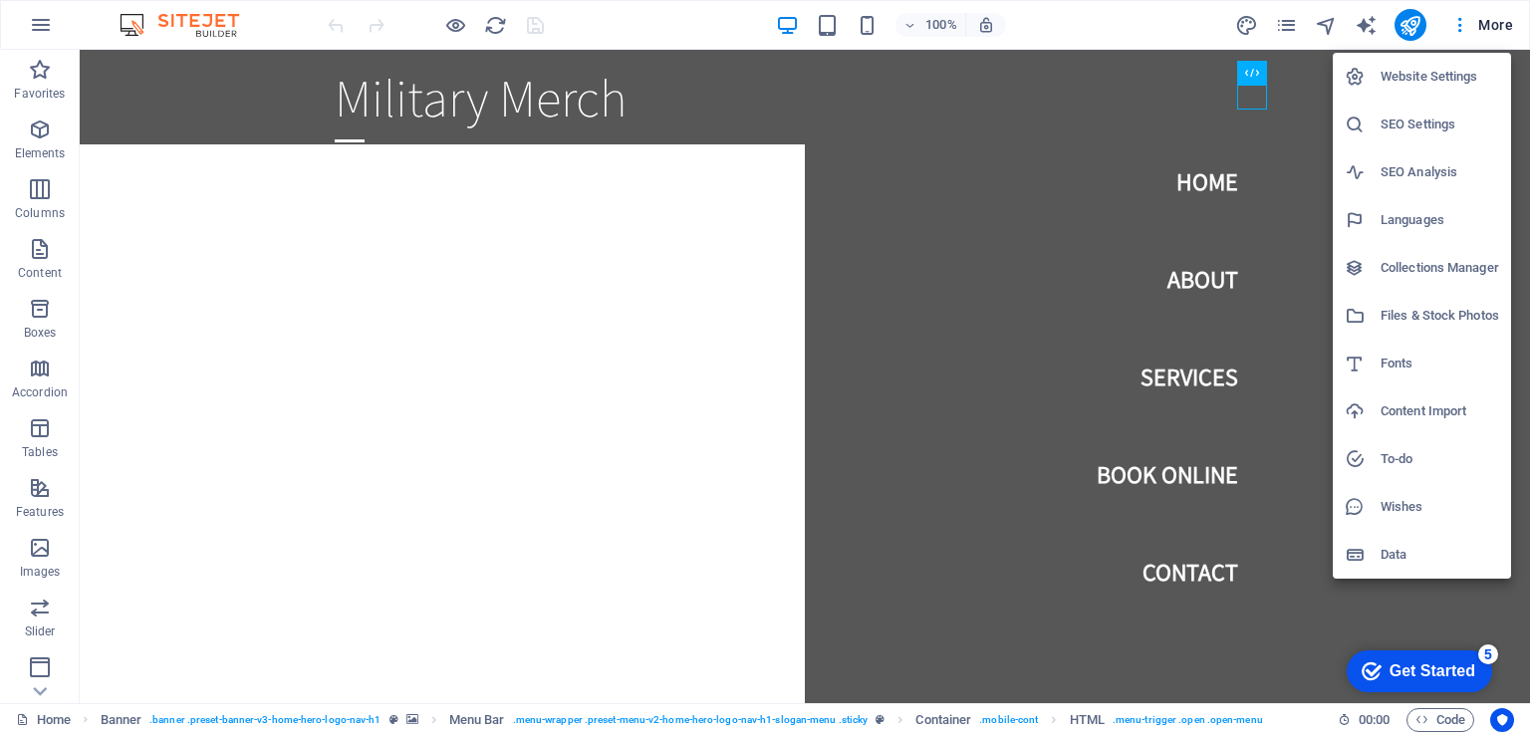
click at [1439, 271] on h6 "Collections Manager" at bounding box center [1440, 268] width 119 height 24
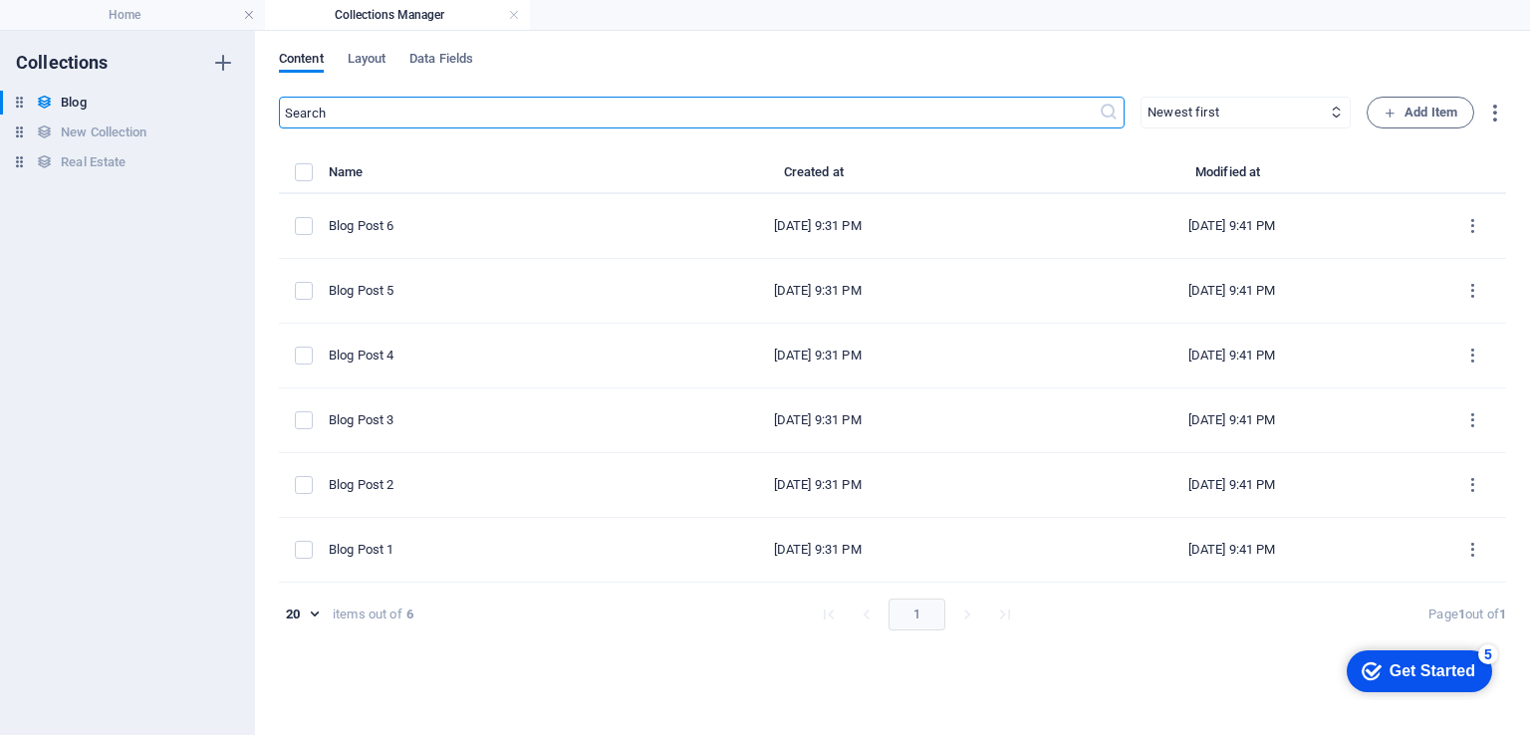
click at [354, 47] on div "Content Layout Data Fields ​ Newest first Oldest first Last modified Name (asce…" at bounding box center [892, 383] width 1275 height 704
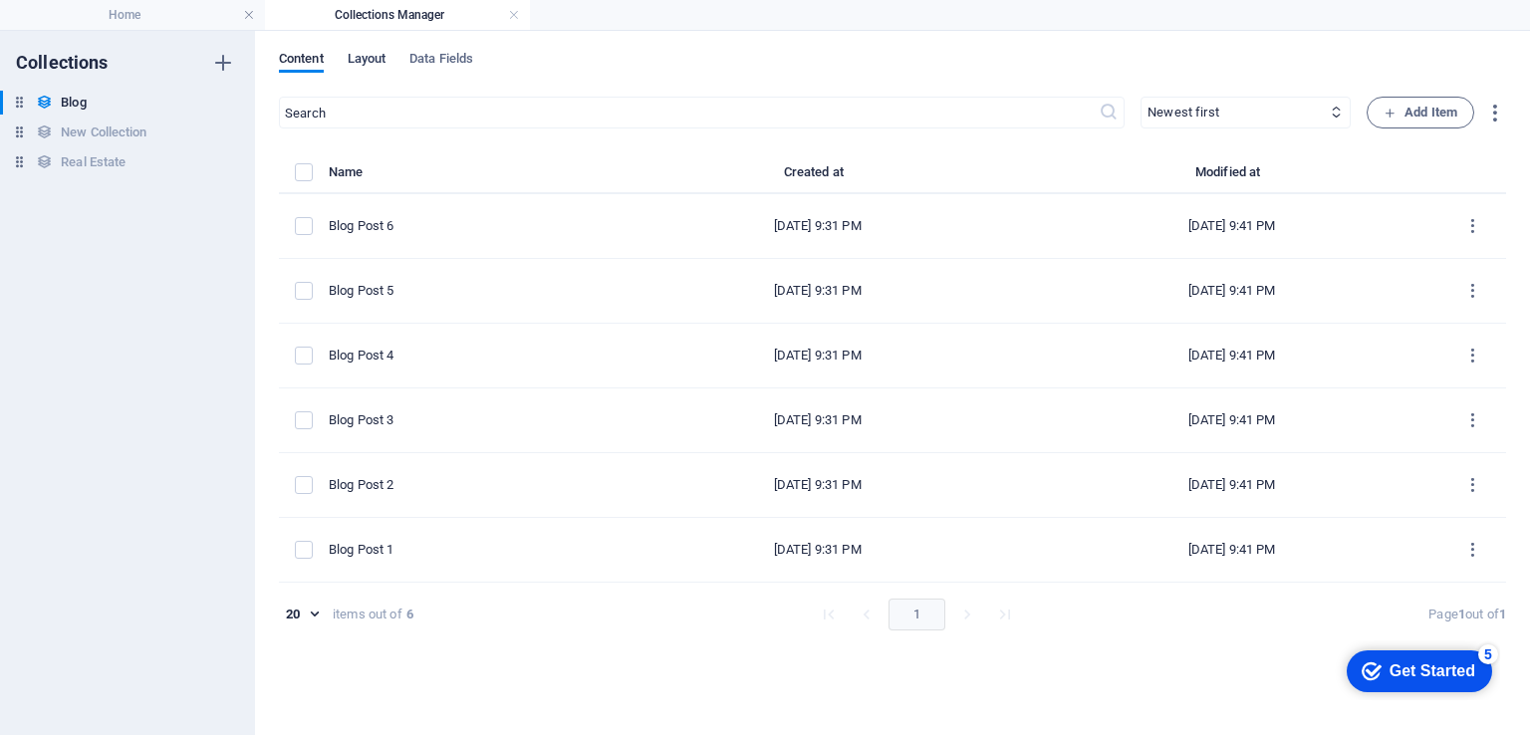
click at [362, 55] on span "Layout" at bounding box center [367, 61] width 39 height 28
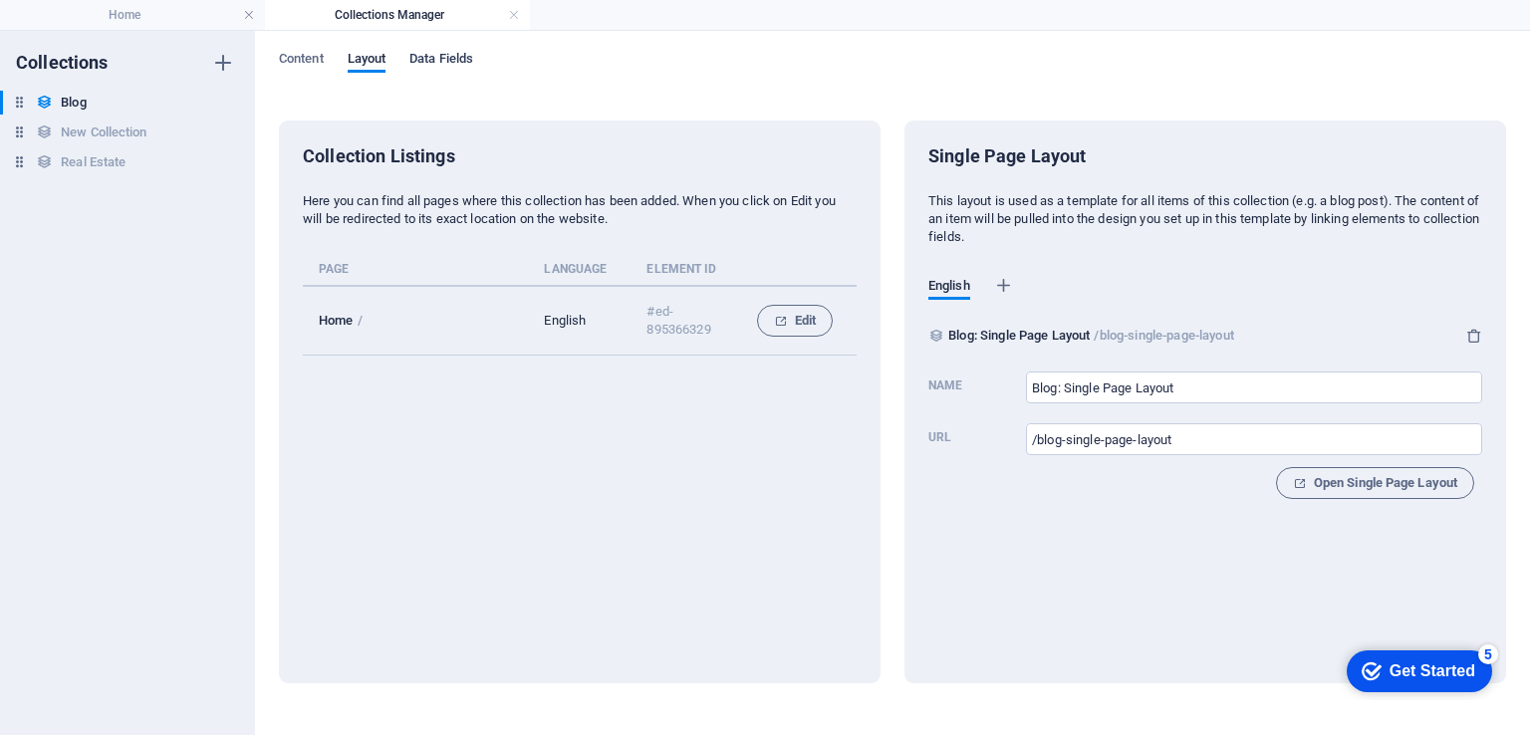
click at [458, 63] on span "Data Fields" at bounding box center [441, 61] width 64 height 28
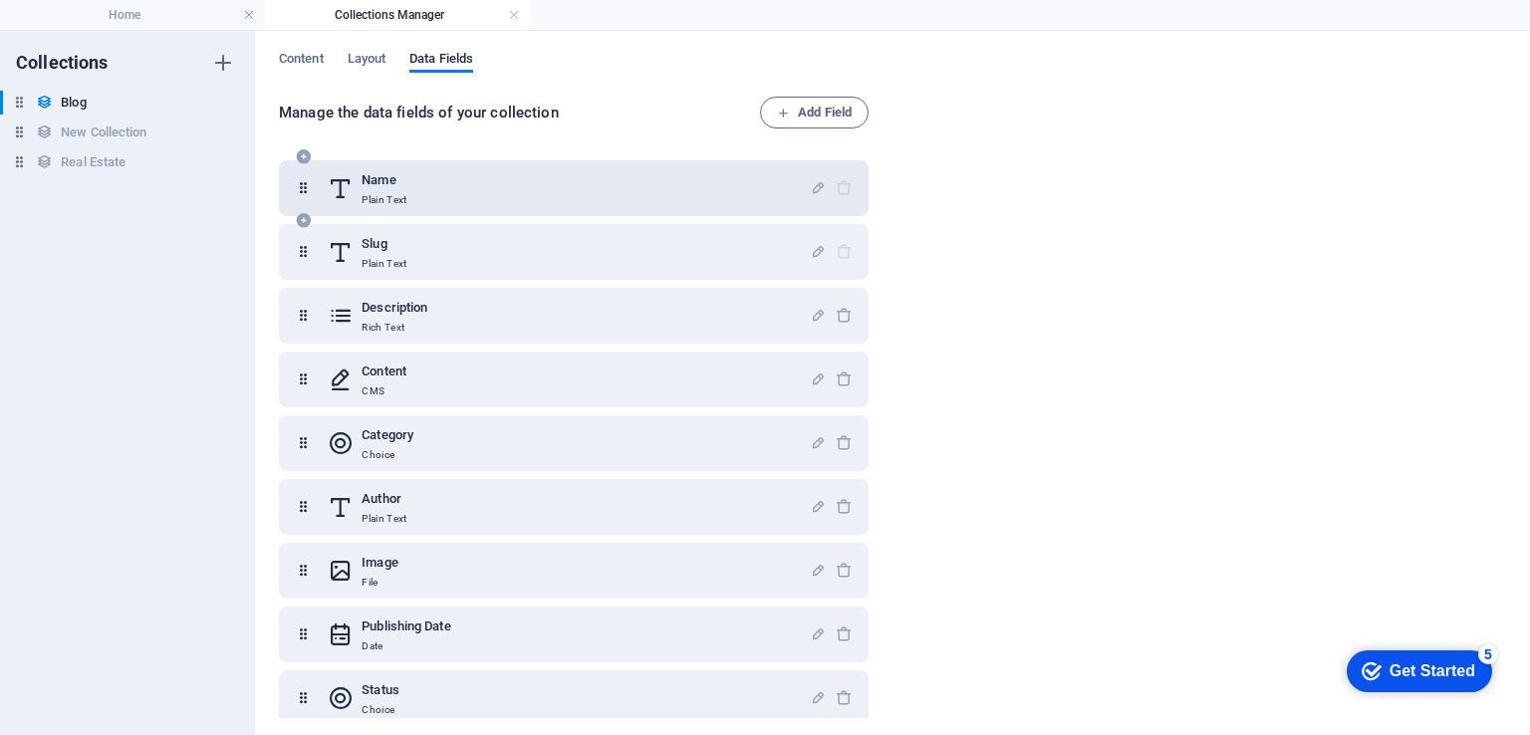
scroll to position [16, 0]
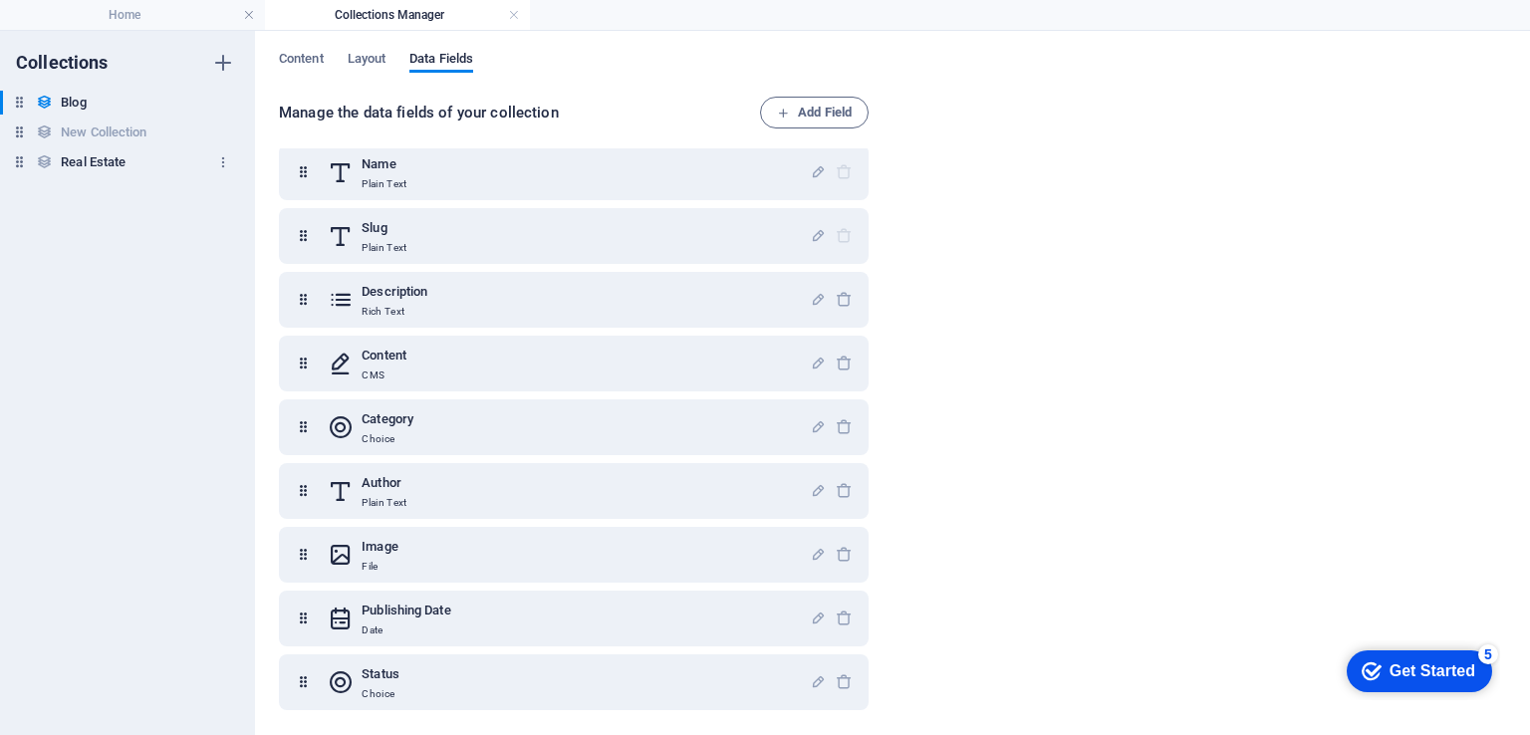
click at [99, 153] on h6 "Real Estate" at bounding box center [93, 162] width 65 height 24
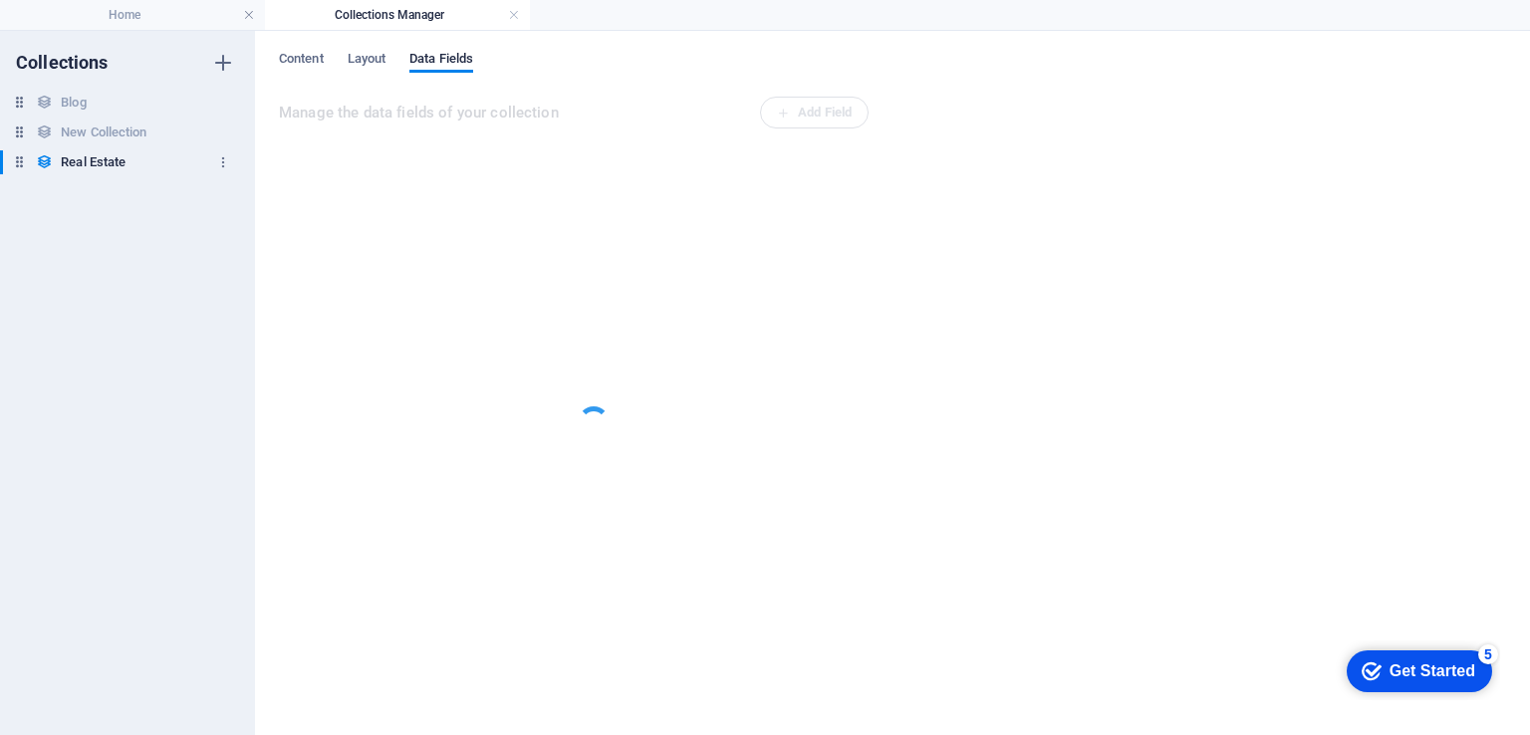
scroll to position [0, 0]
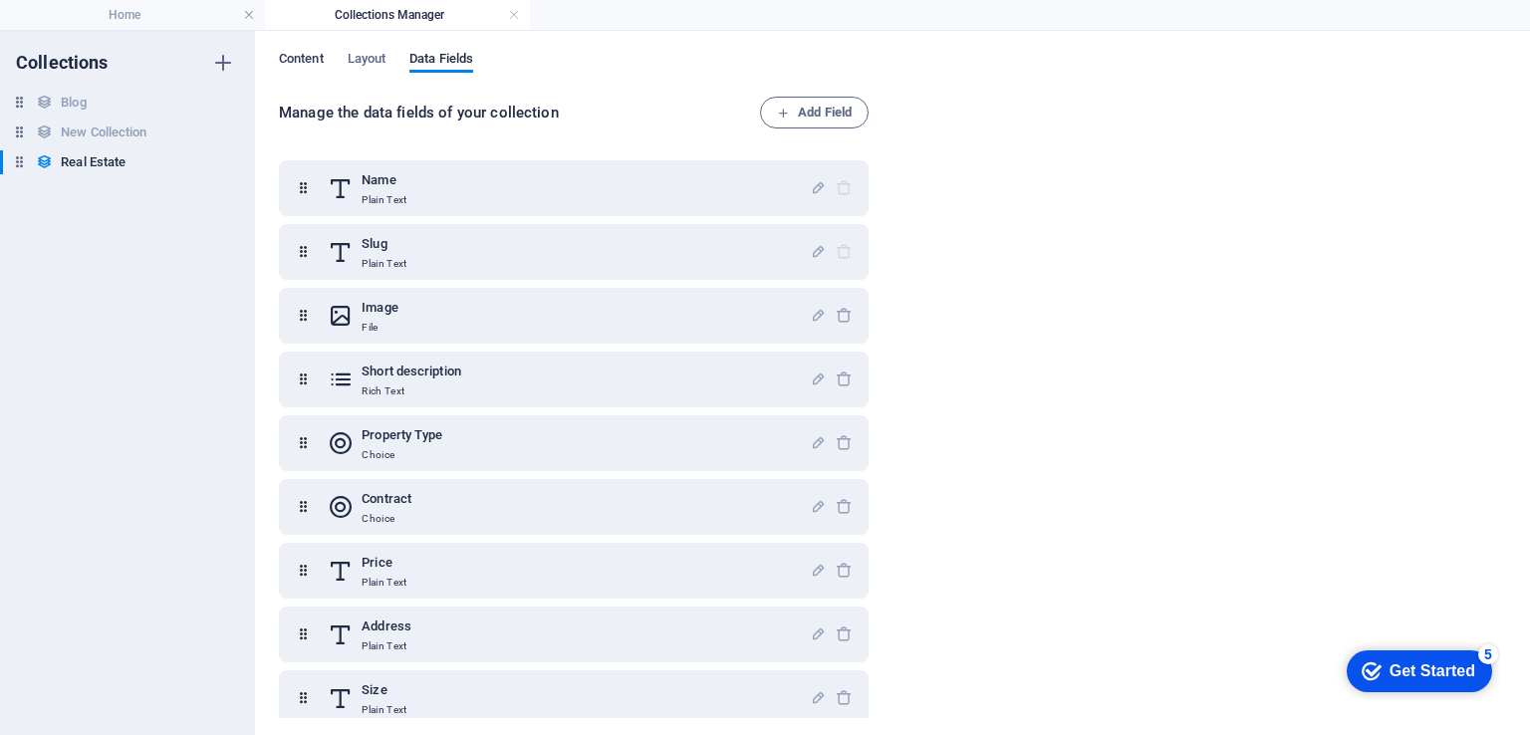
click at [292, 61] on span "Content" at bounding box center [301, 61] width 45 height 28
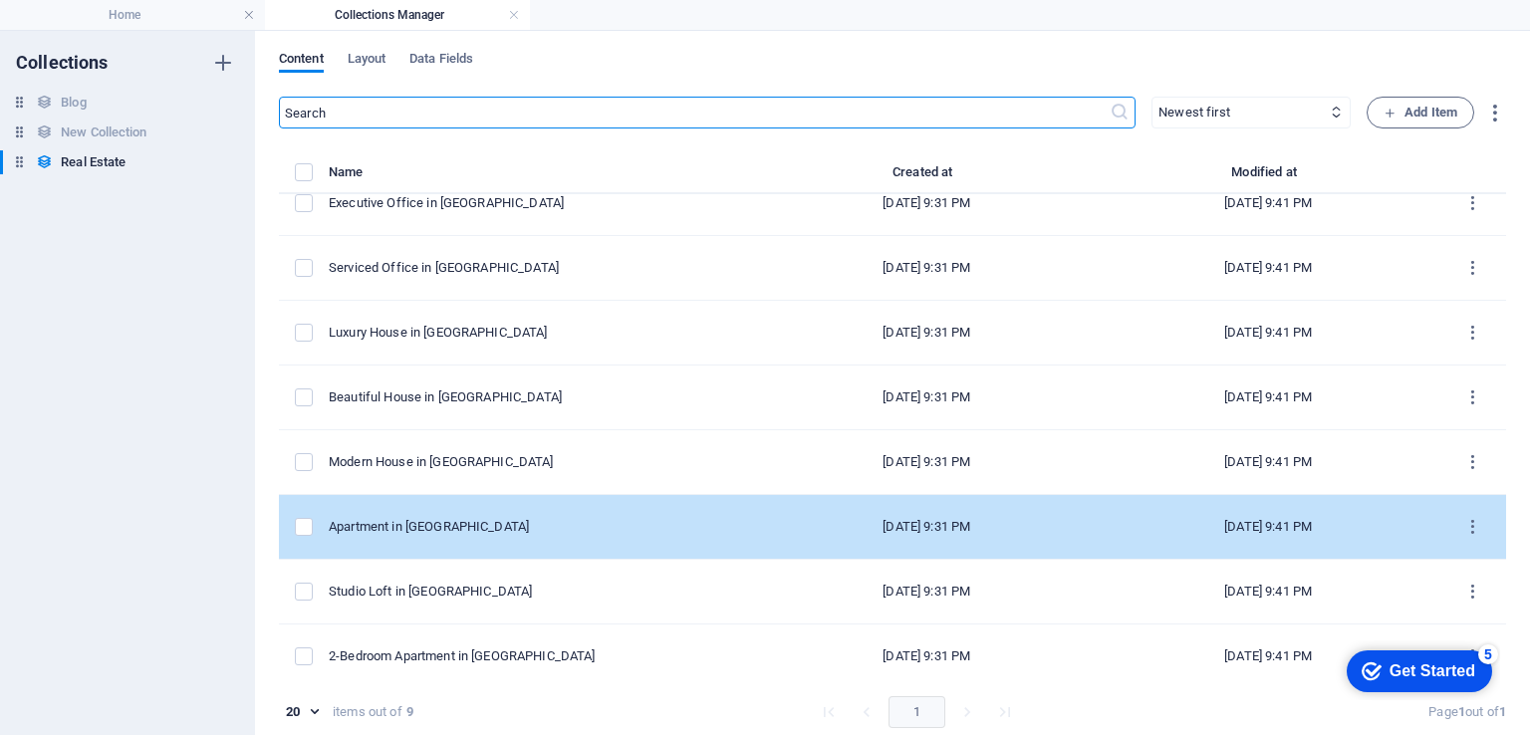
scroll to position [95, 0]
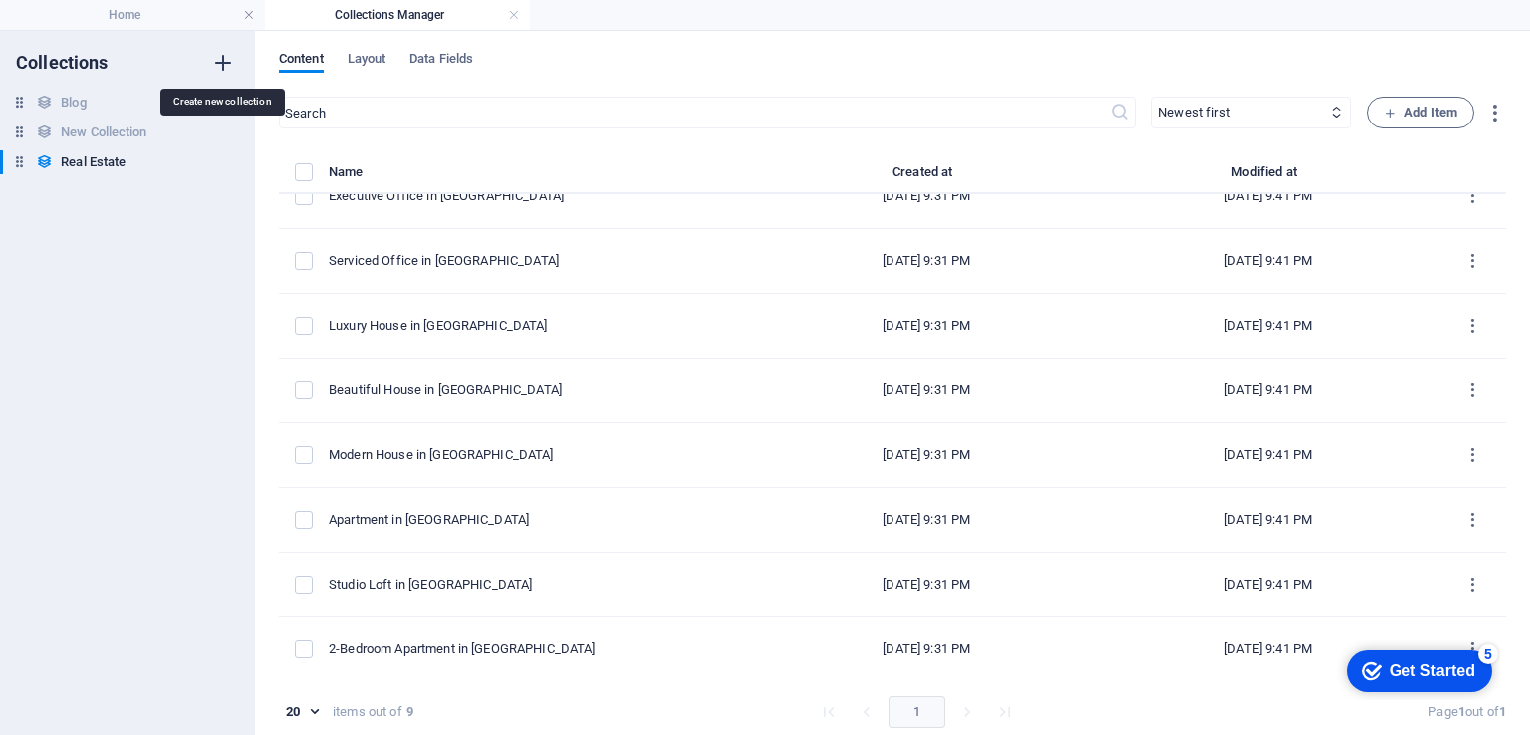
click at [220, 62] on icon "button" at bounding box center [223, 63] width 24 height 24
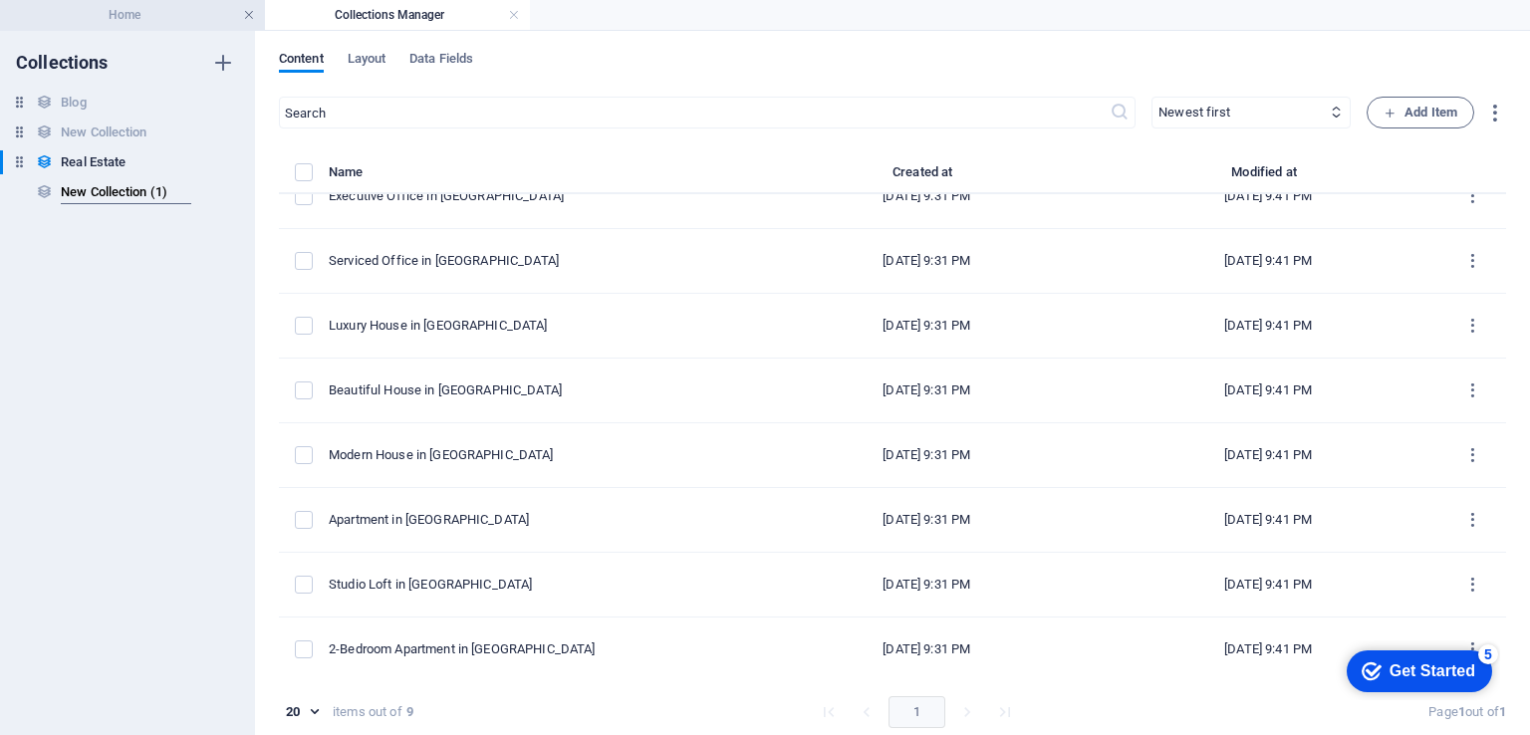
click at [244, 11] on link at bounding box center [249, 15] width 12 height 19
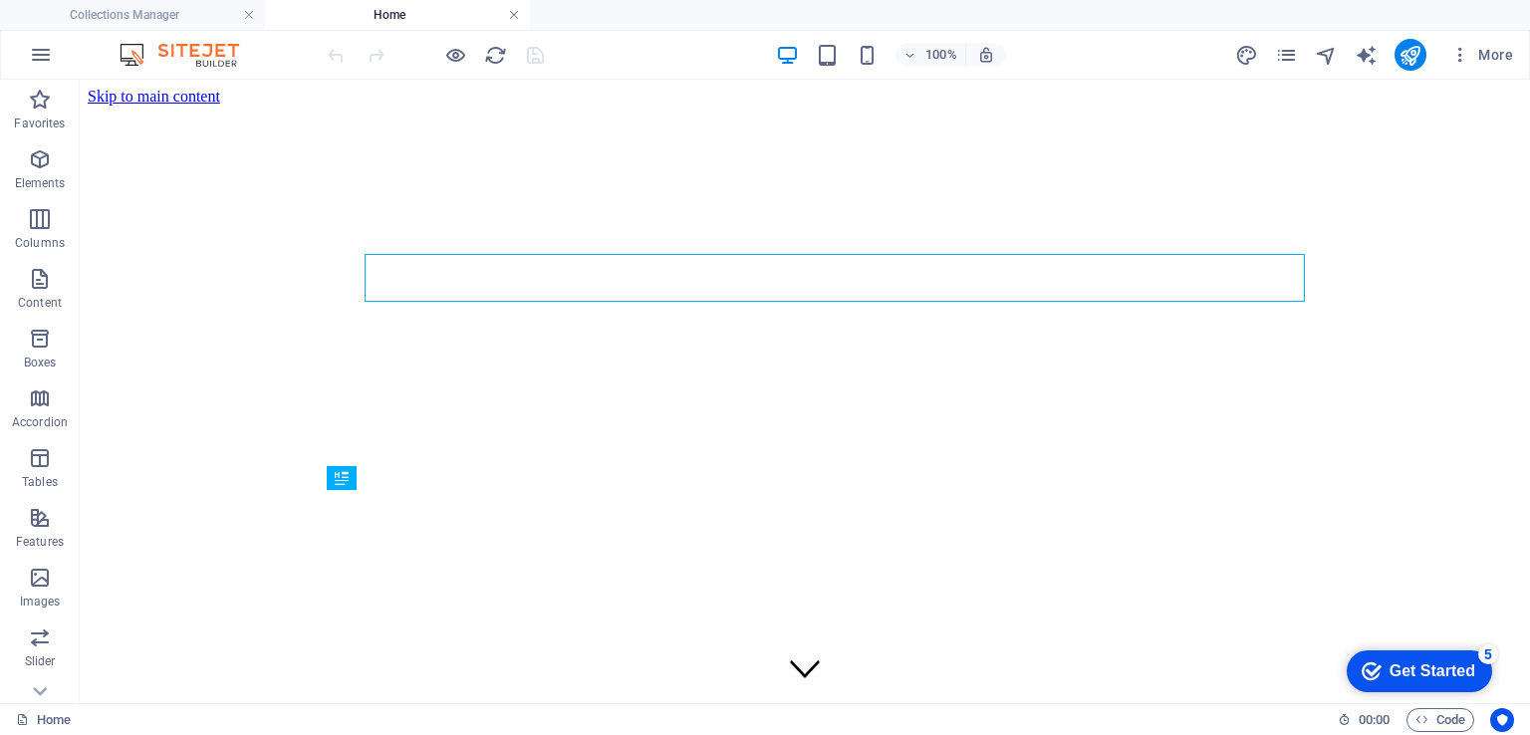
click at [515, 9] on link at bounding box center [514, 15] width 12 height 19
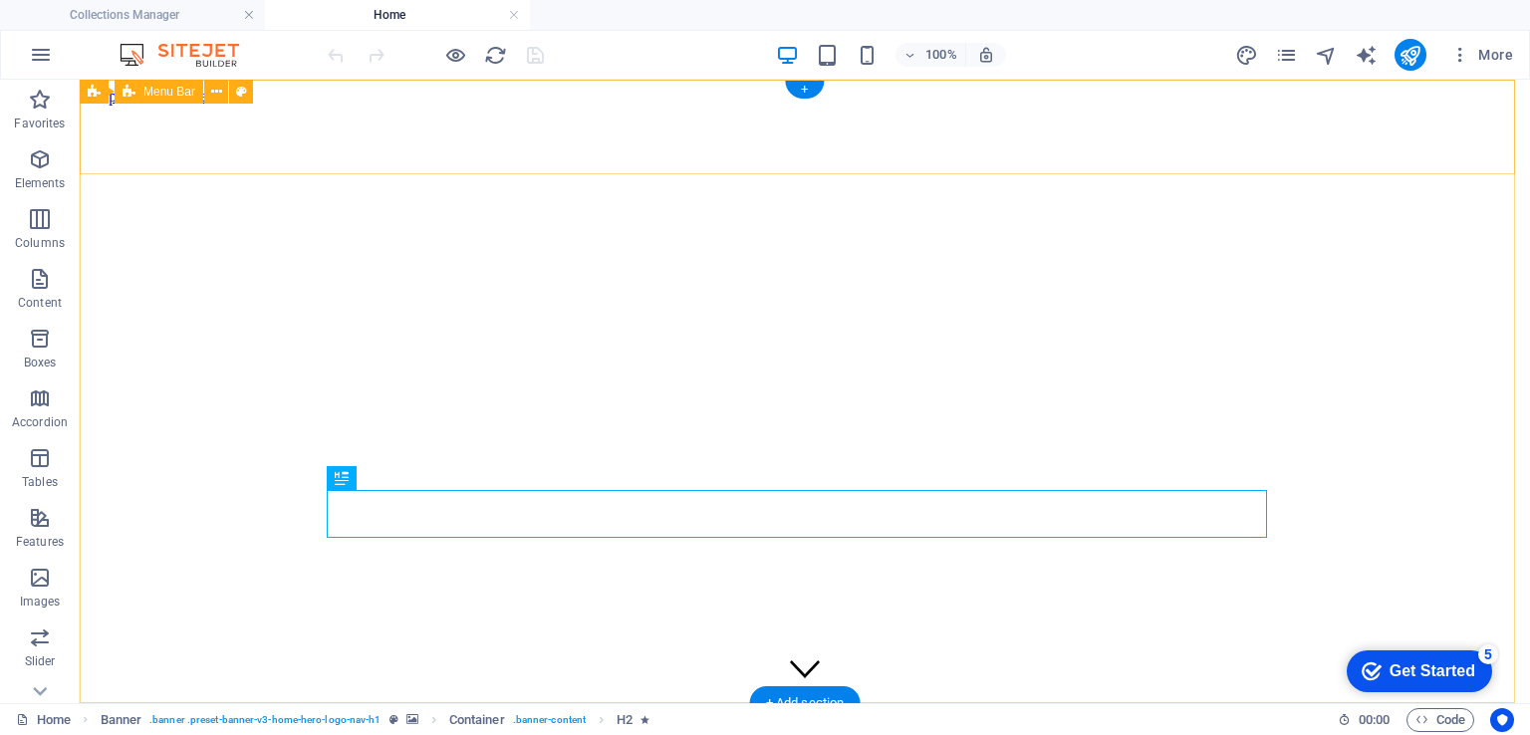
scroll to position [0, 0]
click at [209, 92] on button at bounding box center [216, 92] width 24 height 24
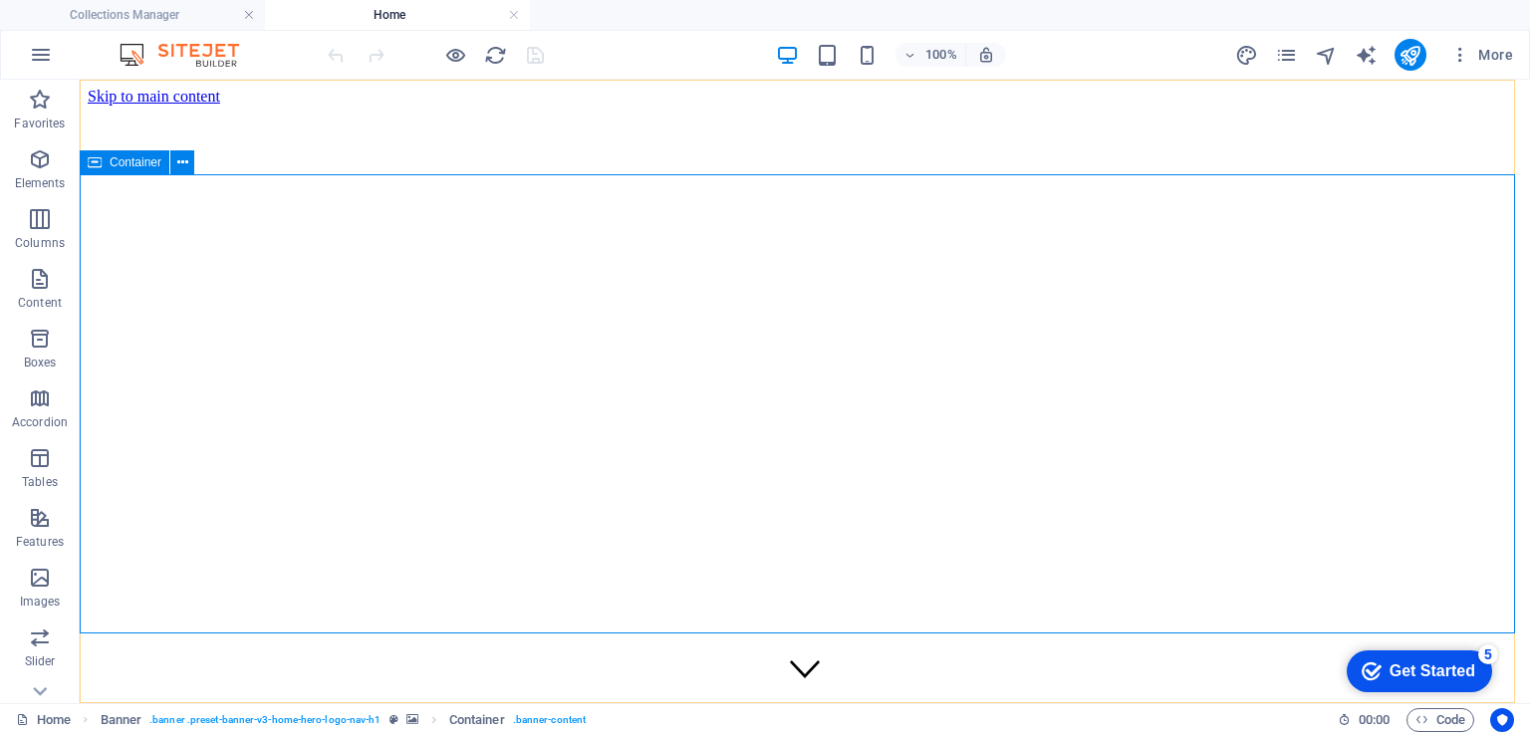
click at [137, 168] on span "Container" at bounding box center [136, 162] width 52 height 12
click at [179, 166] on icon at bounding box center [182, 162] width 11 height 21
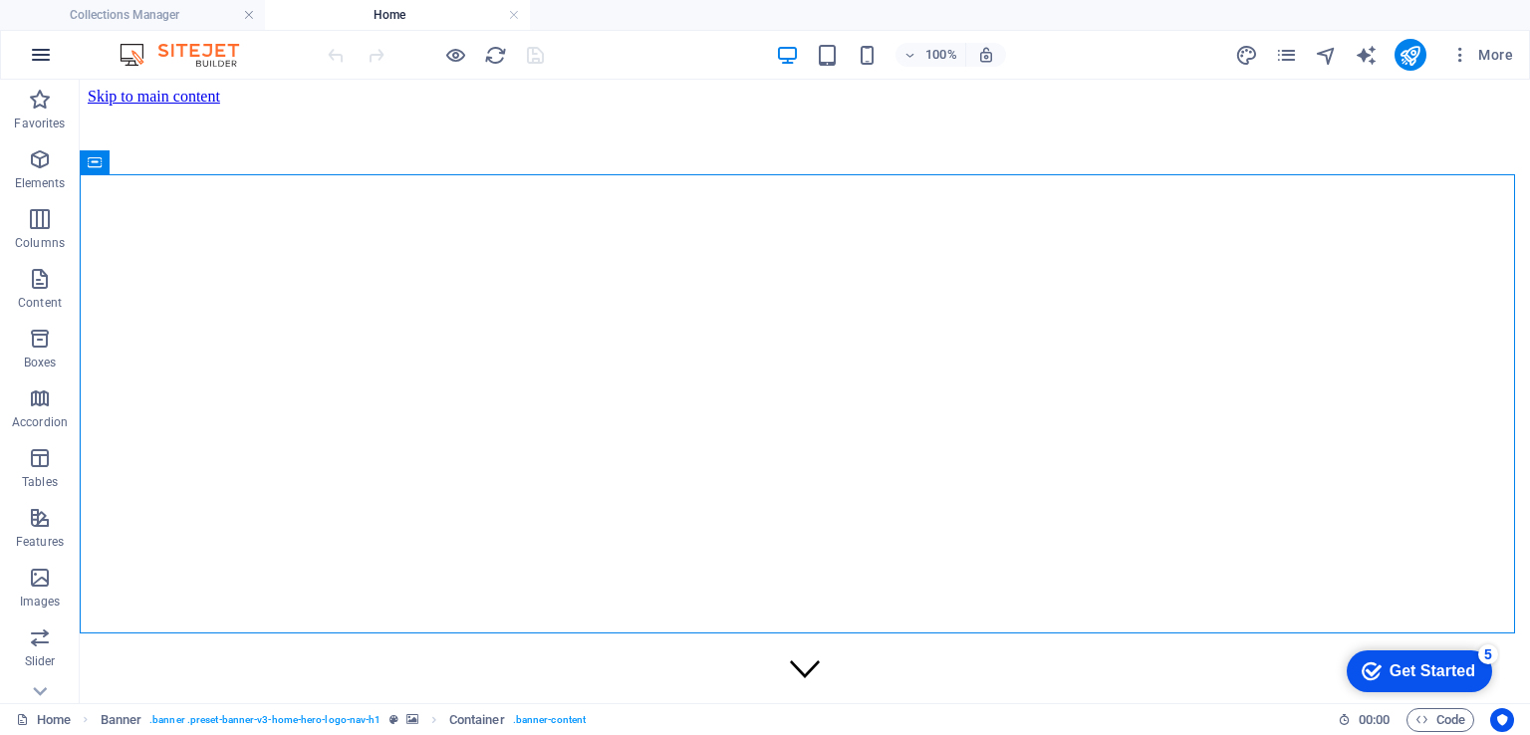
click at [34, 51] on icon "button" at bounding box center [41, 55] width 24 height 24
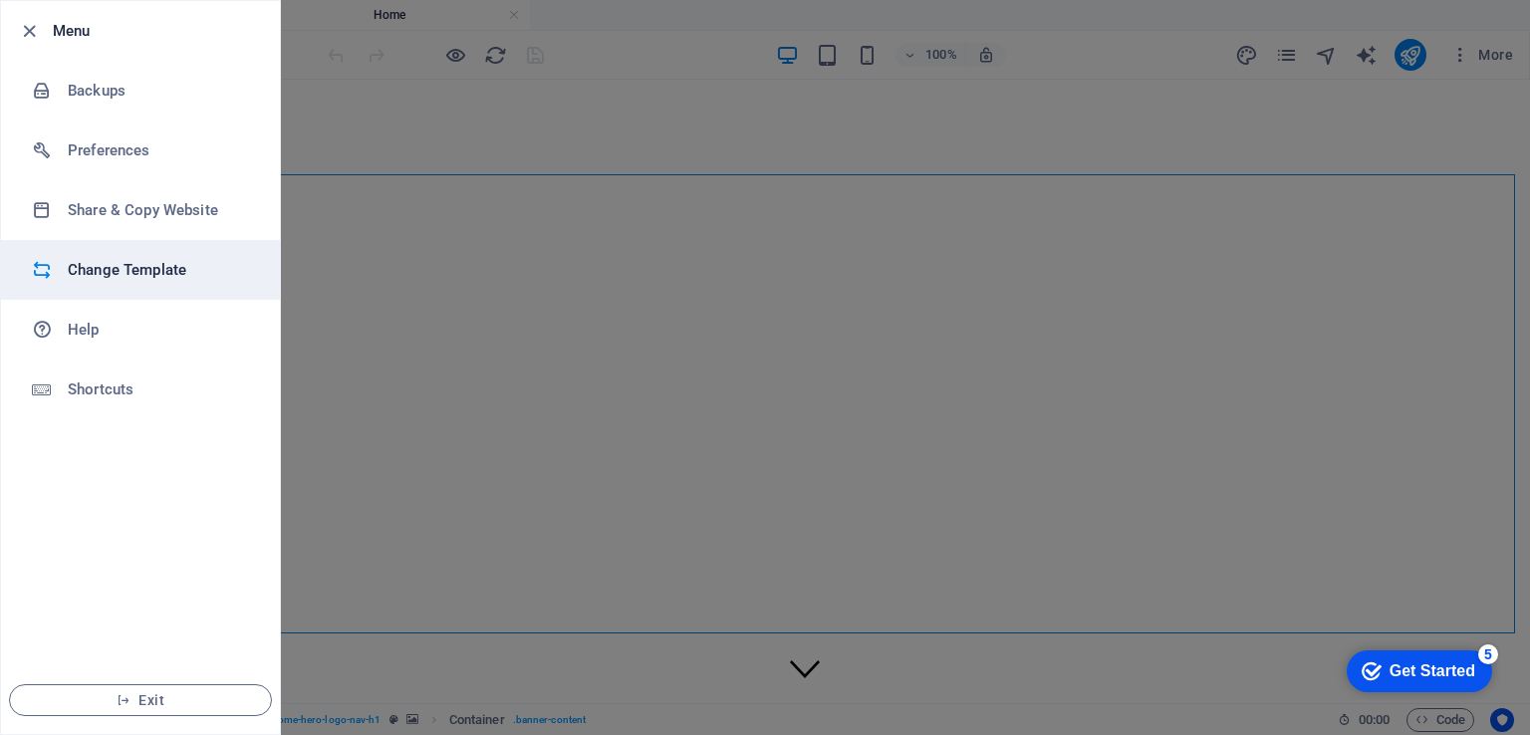
click at [135, 273] on h6 "Change Template" at bounding box center [160, 270] width 184 height 24
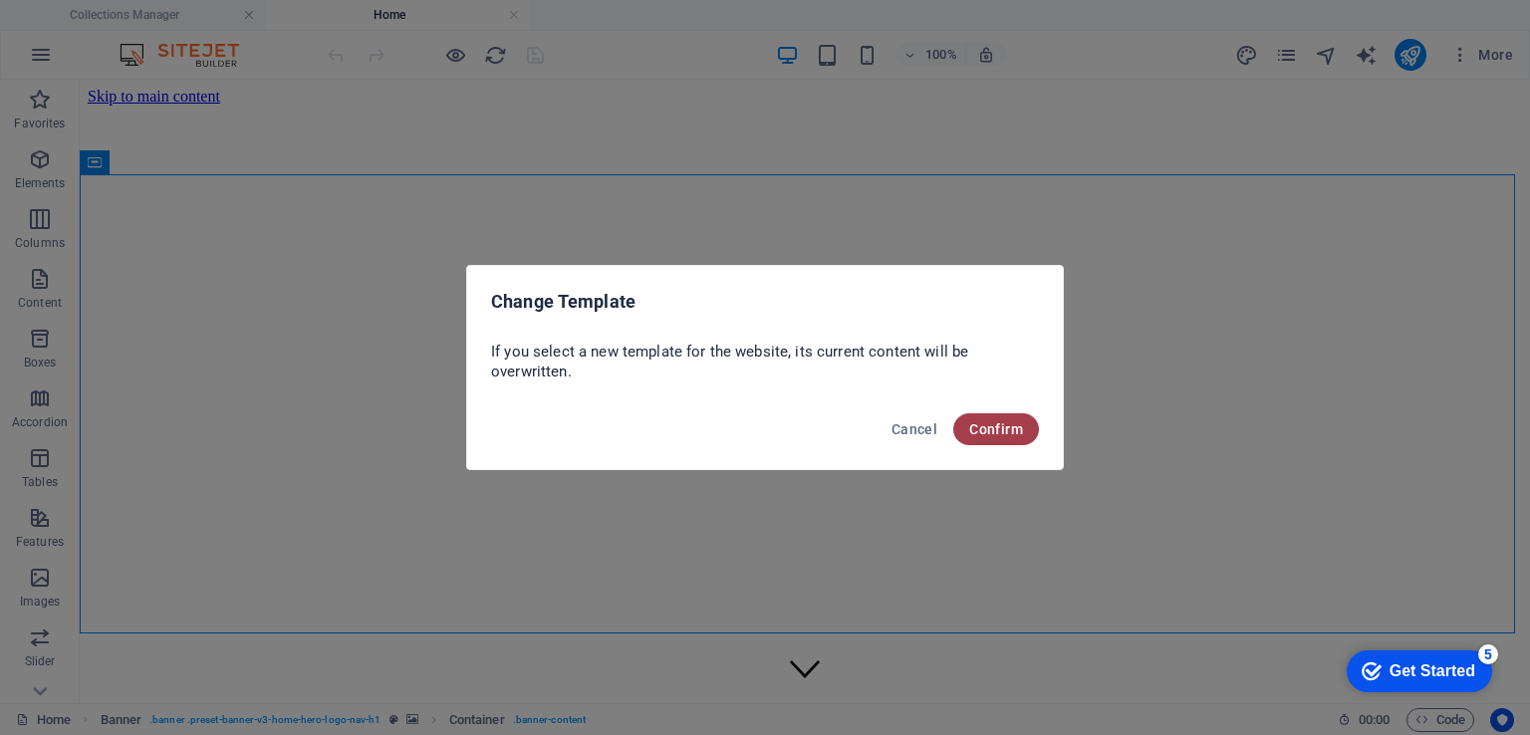
click at [991, 427] on span "Confirm" at bounding box center [996, 429] width 54 height 16
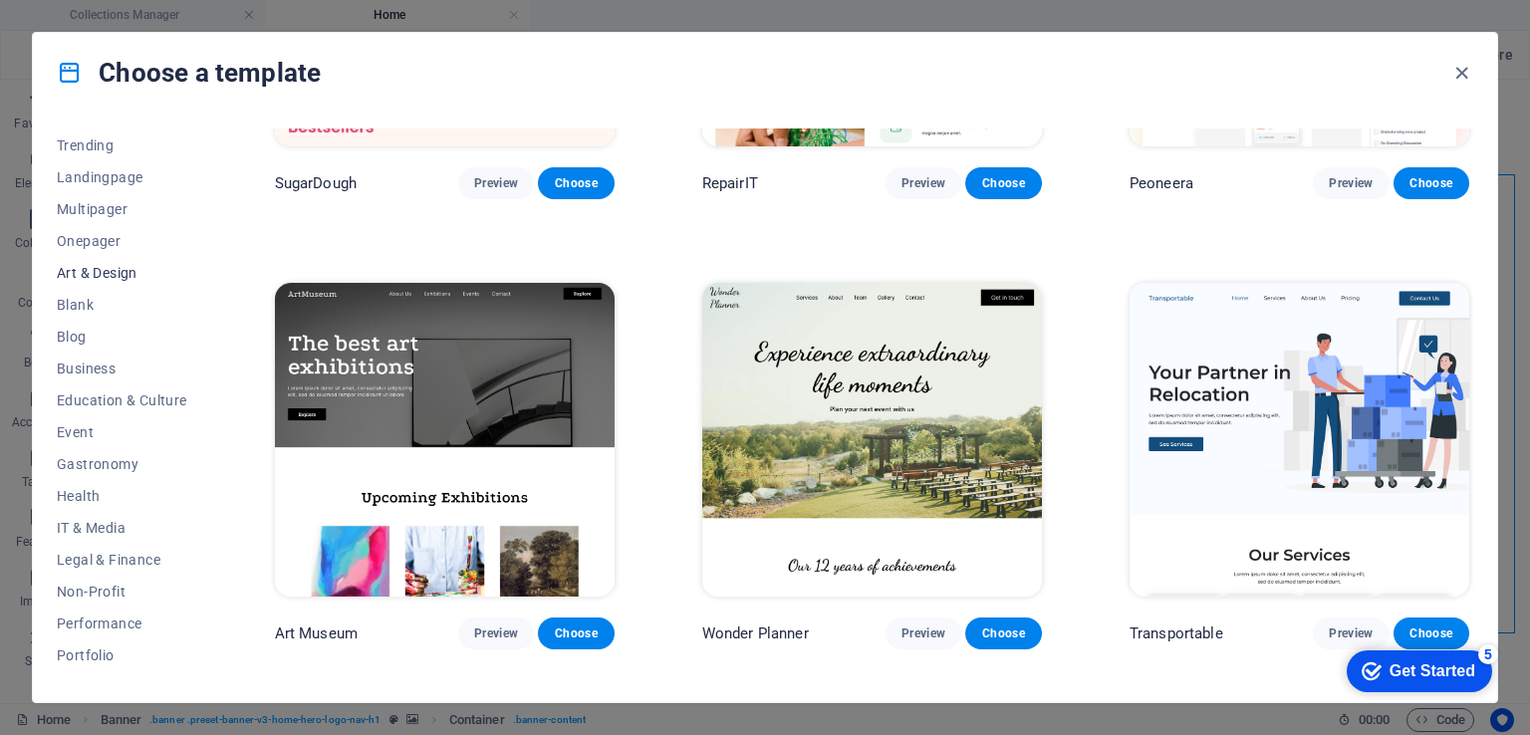
scroll to position [100, 0]
click at [118, 261] on span "Art & Design" at bounding box center [122, 268] width 131 height 16
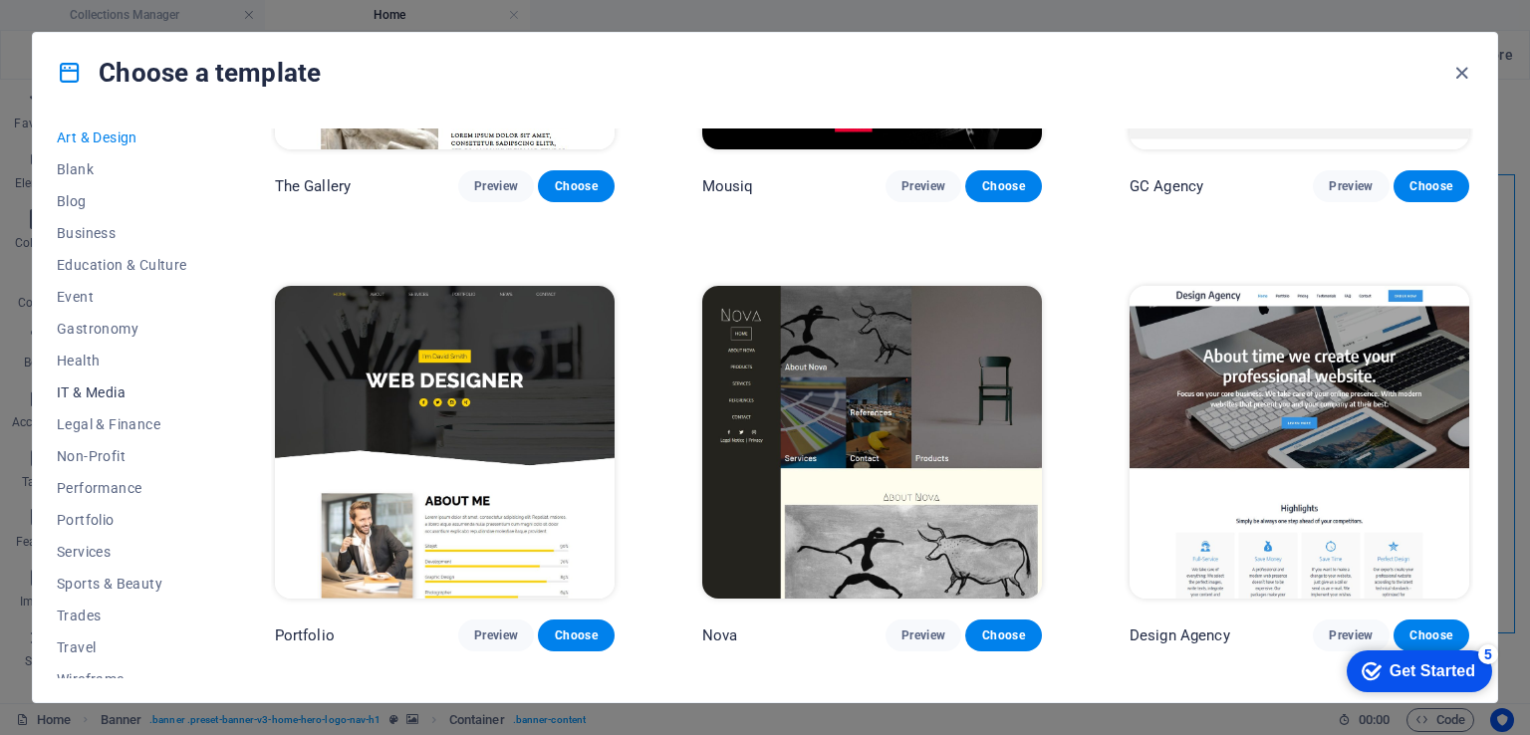
scroll to position [247, 0]
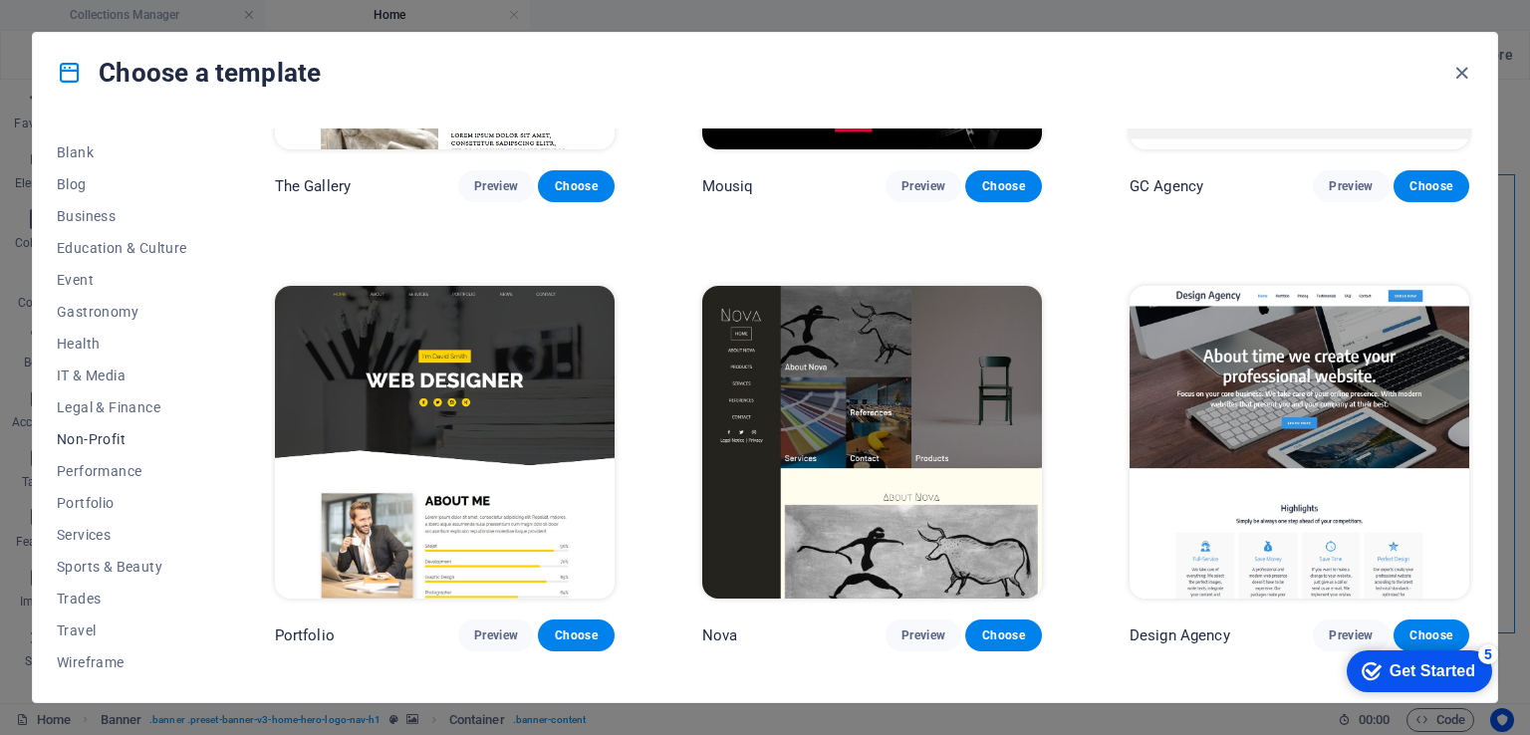
click at [109, 435] on span "Non-Profit" at bounding box center [122, 439] width 131 height 16
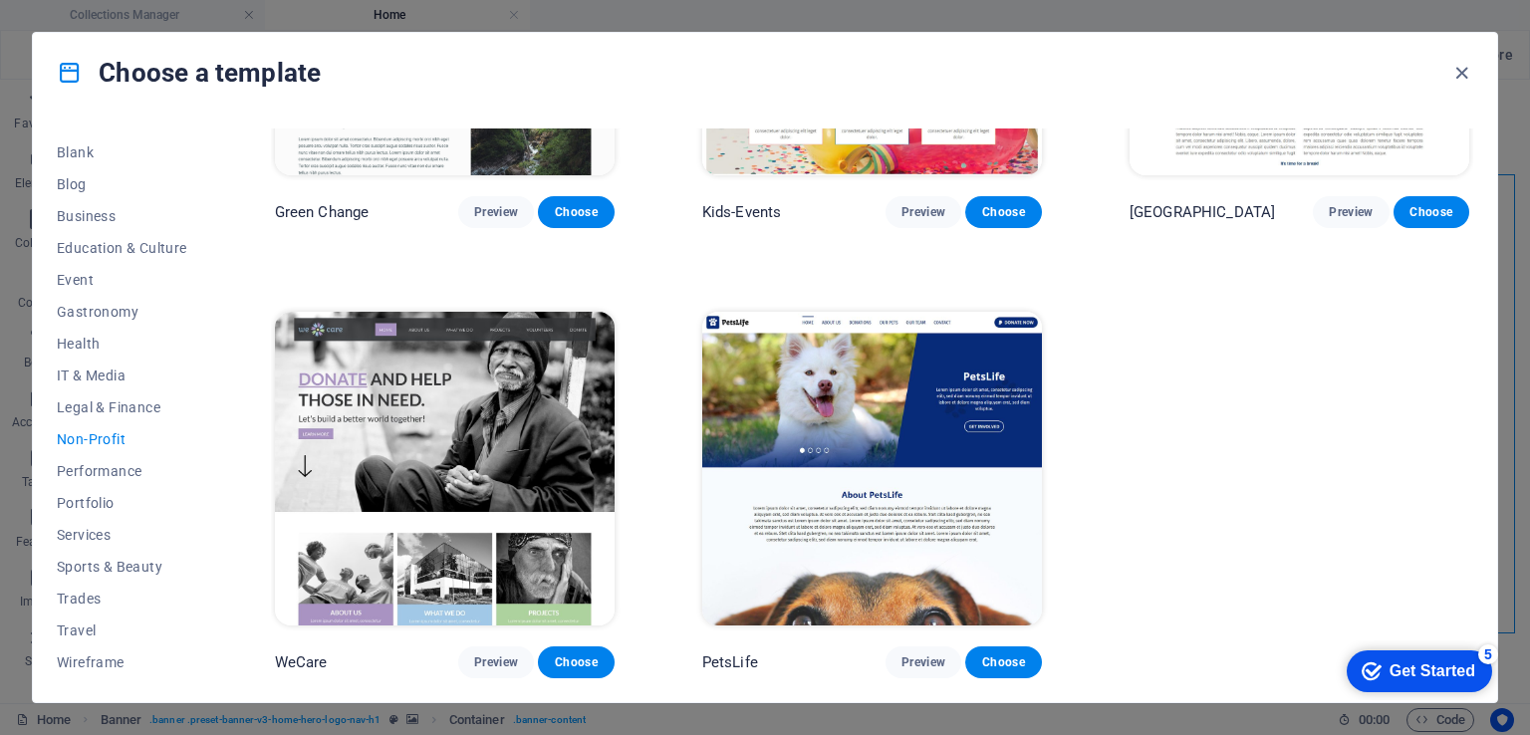
scroll to position [0, 0]
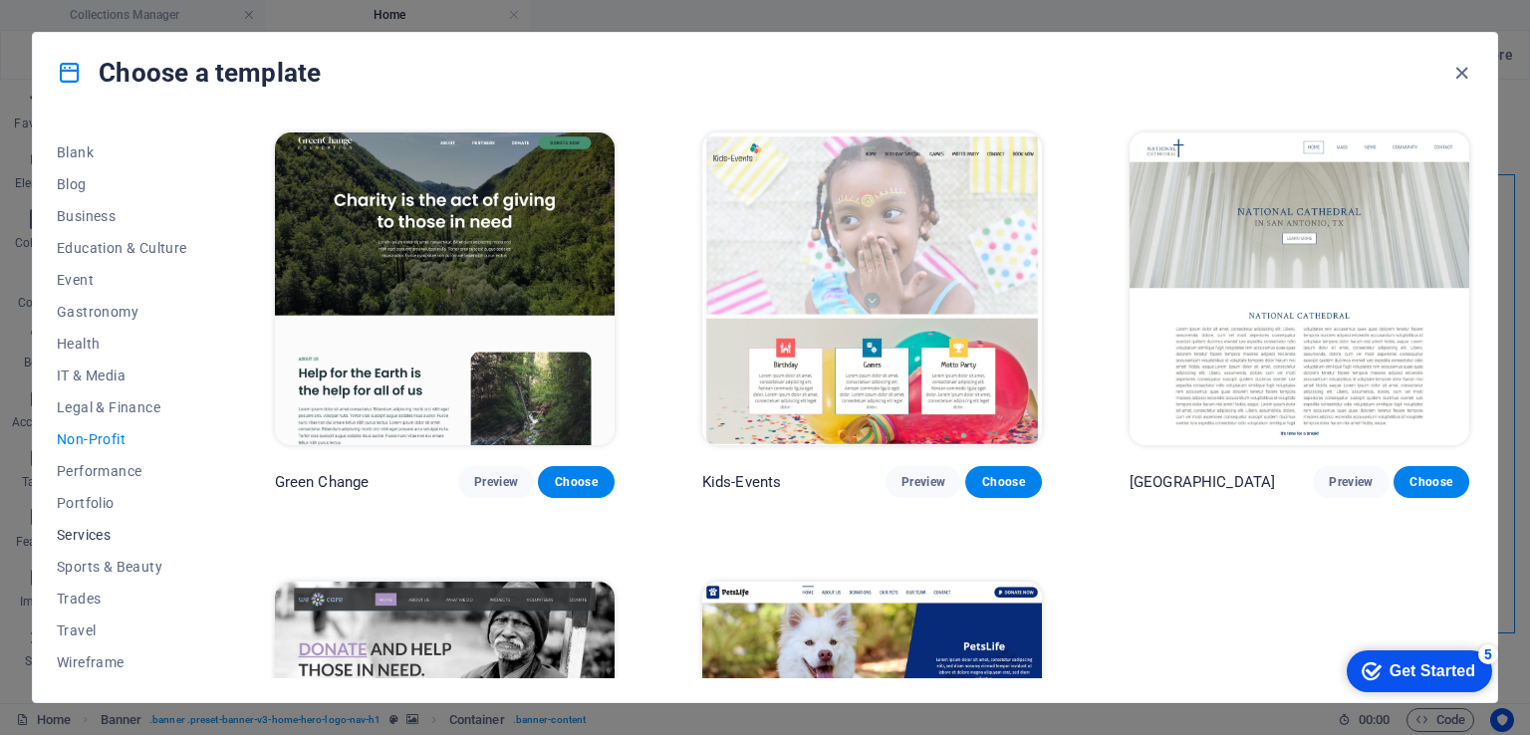
click at [90, 538] on span "Services" at bounding box center [122, 535] width 131 height 16
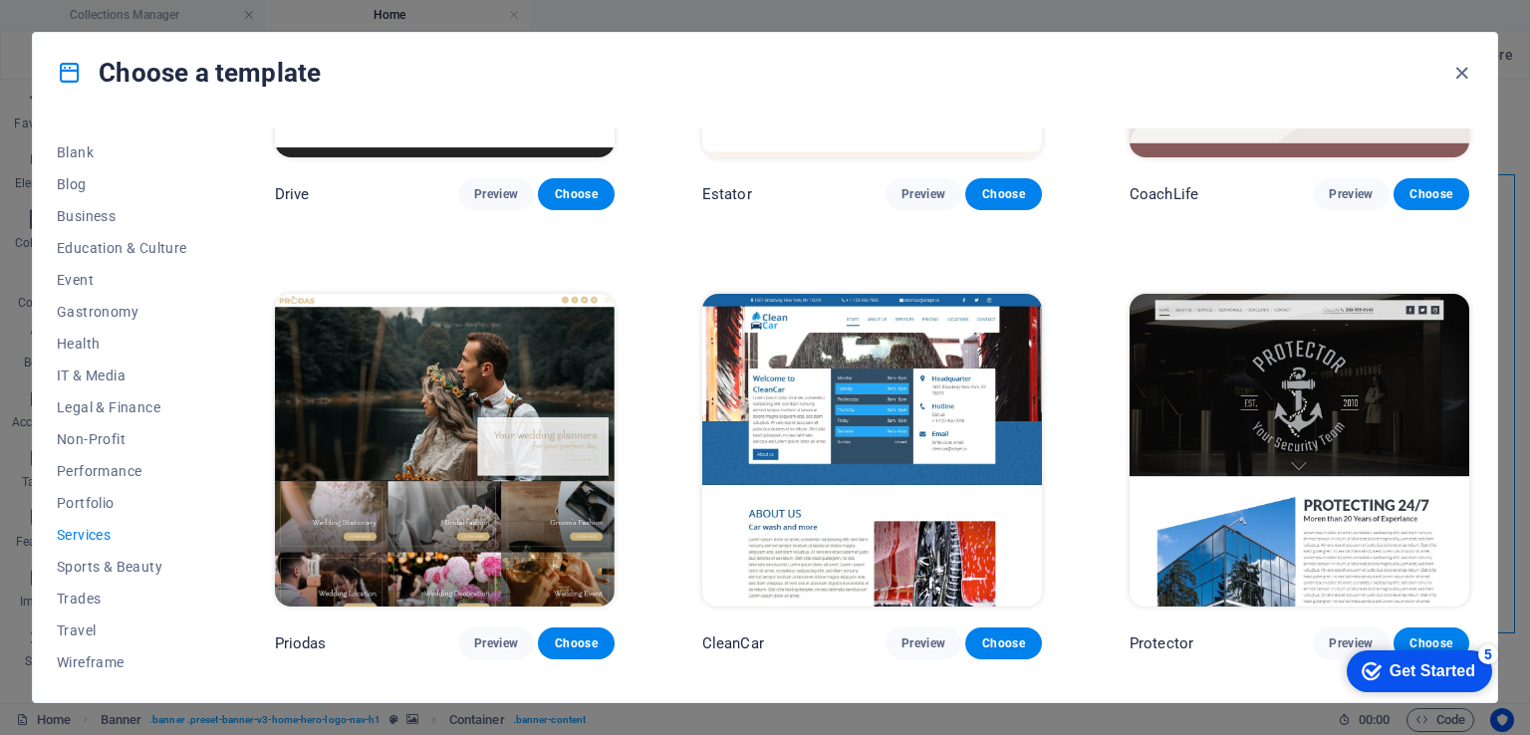
scroll to position [1195, 0]
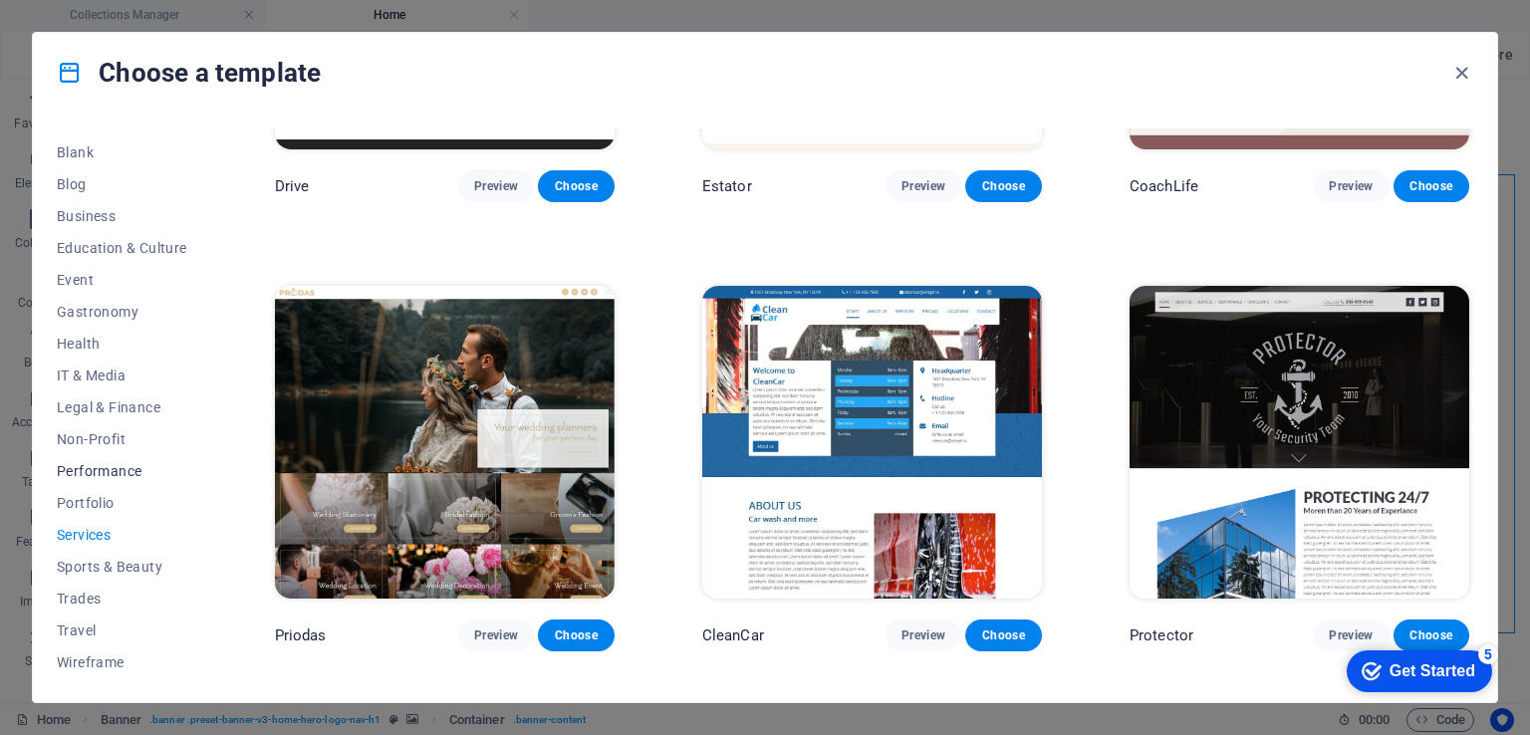
click at [99, 470] on span "Performance" at bounding box center [122, 471] width 131 height 16
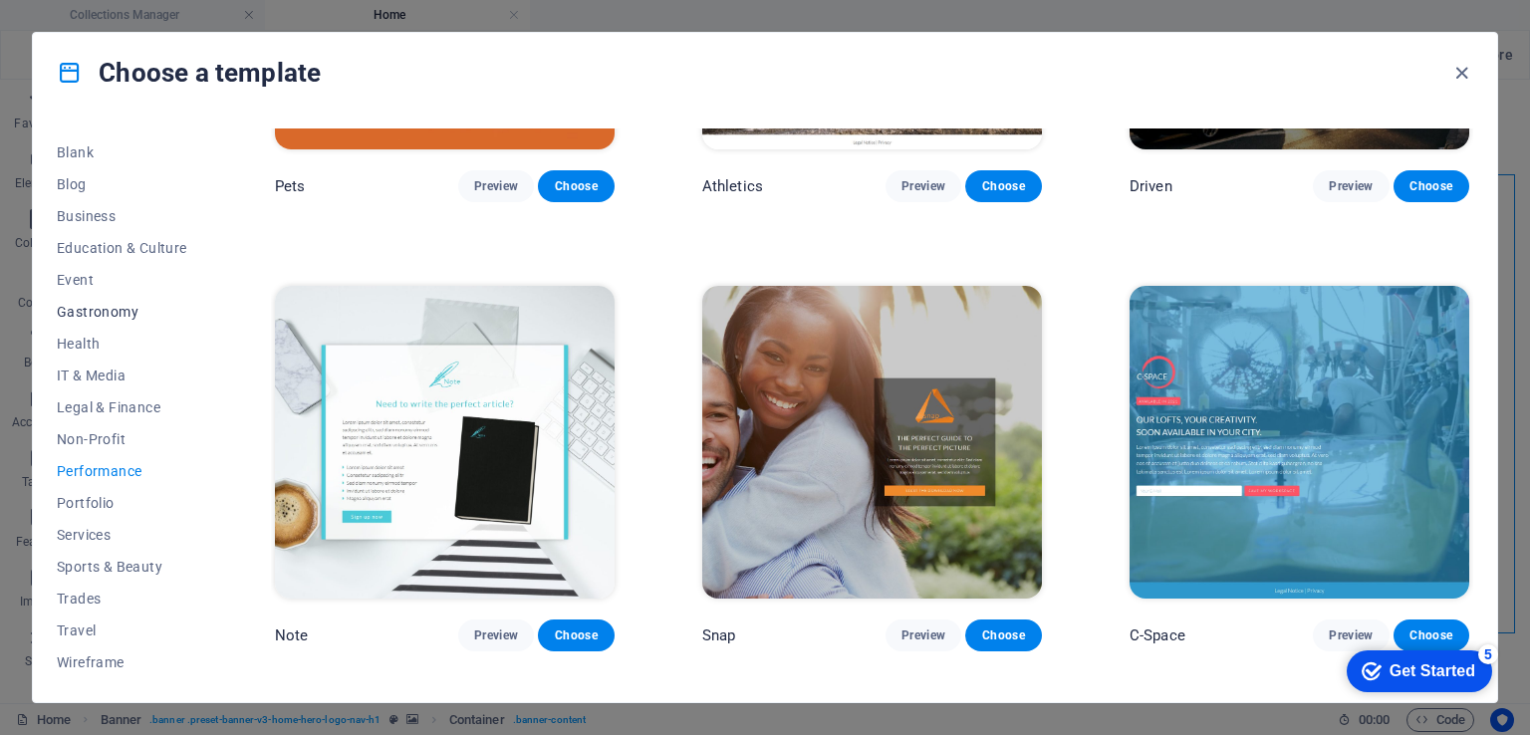
click at [86, 310] on span "Gastronomy" at bounding box center [122, 312] width 131 height 16
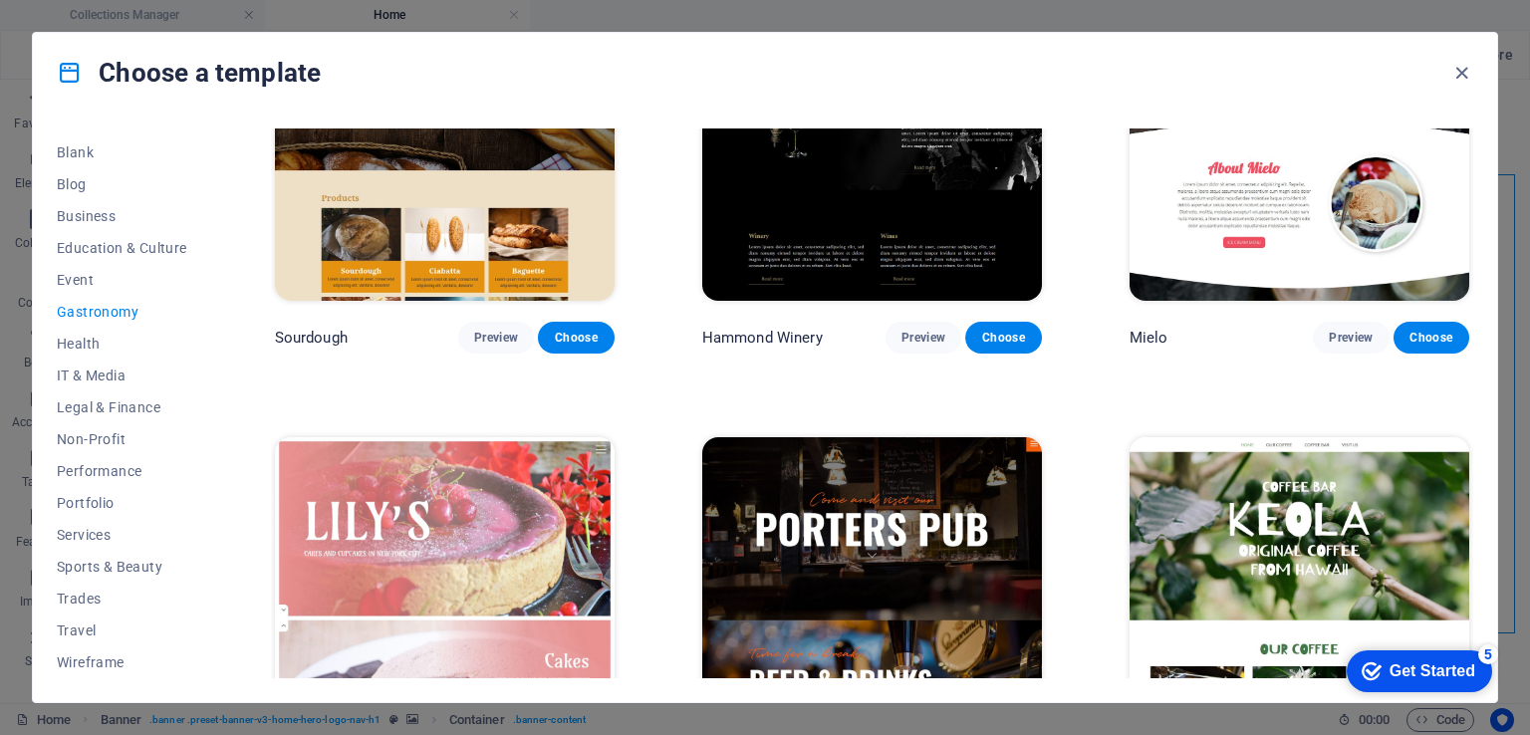
scroll to position [1594, 0]
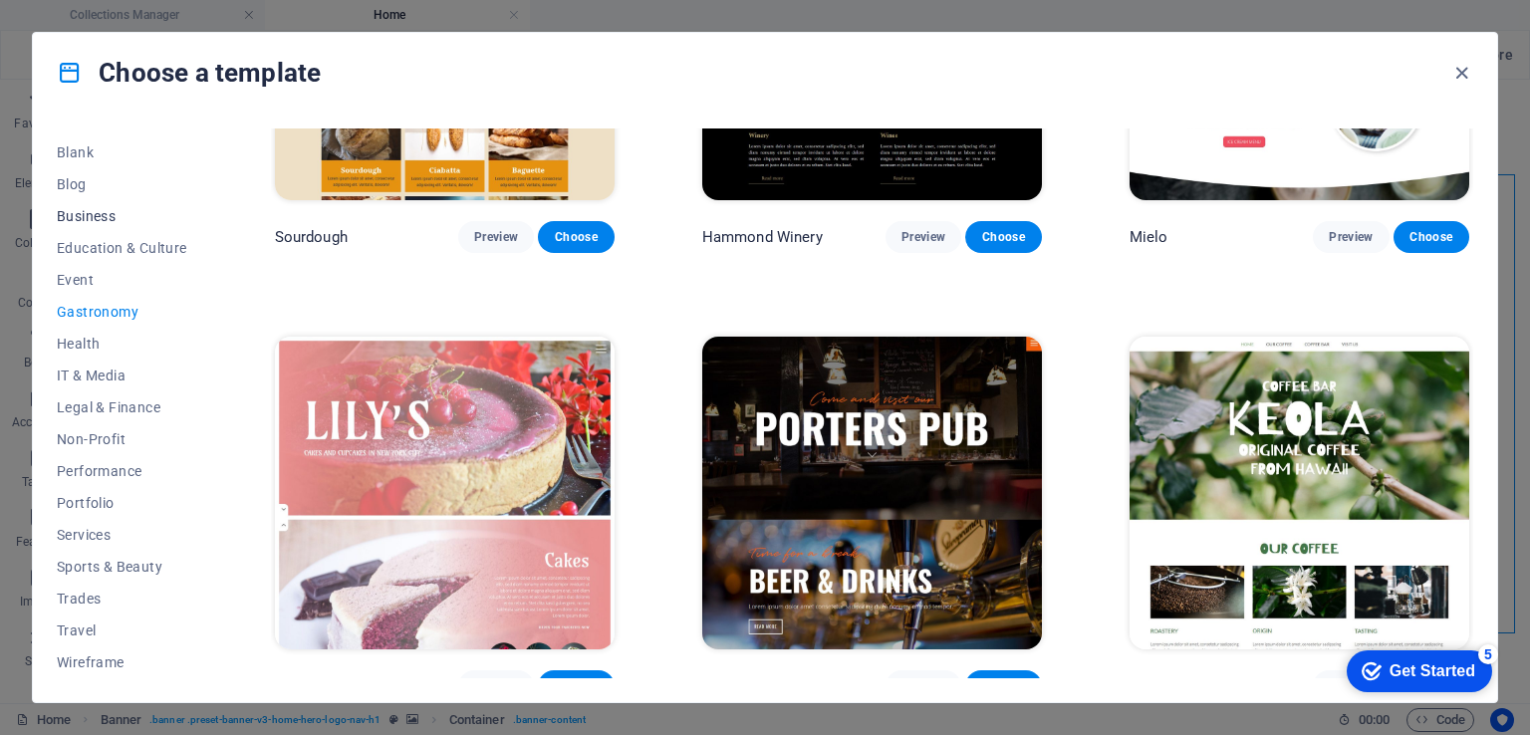
click at [95, 214] on span "Business" at bounding box center [122, 216] width 131 height 16
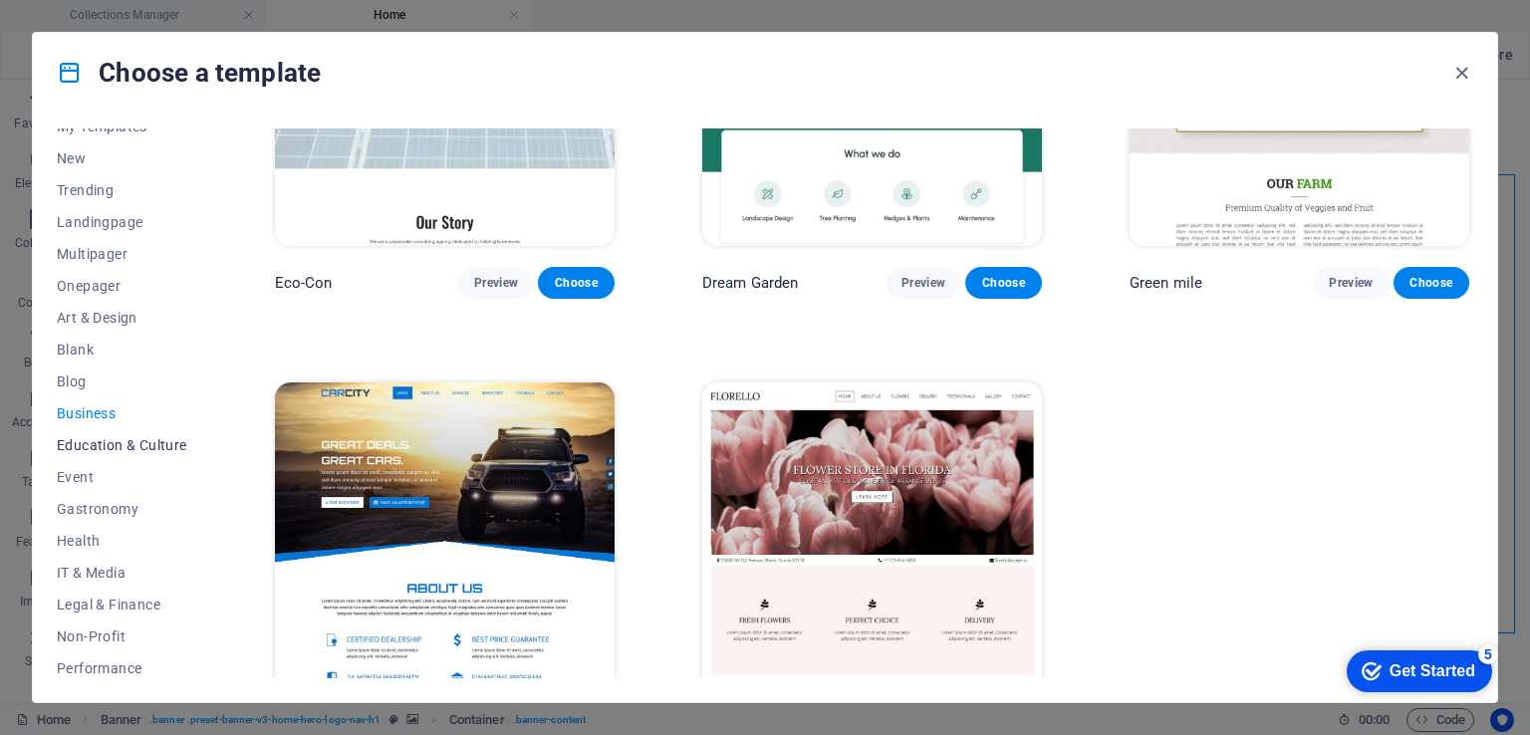
scroll to position [48, 0]
click at [102, 313] on span "Art & Design" at bounding box center [122, 320] width 131 height 16
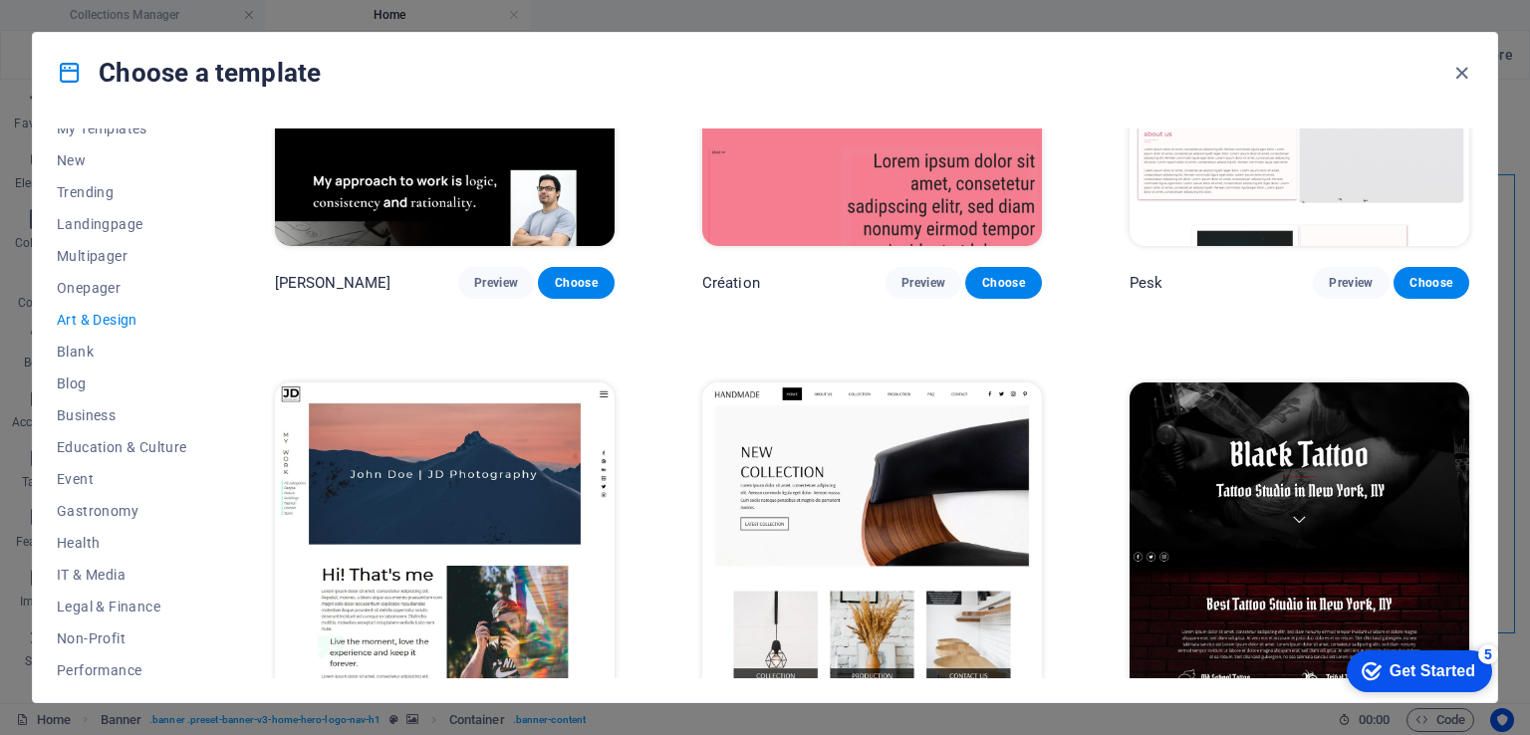
scroll to position [199, 0]
click at [81, 288] on span "Onepager" at bounding box center [122, 288] width 131 height 16
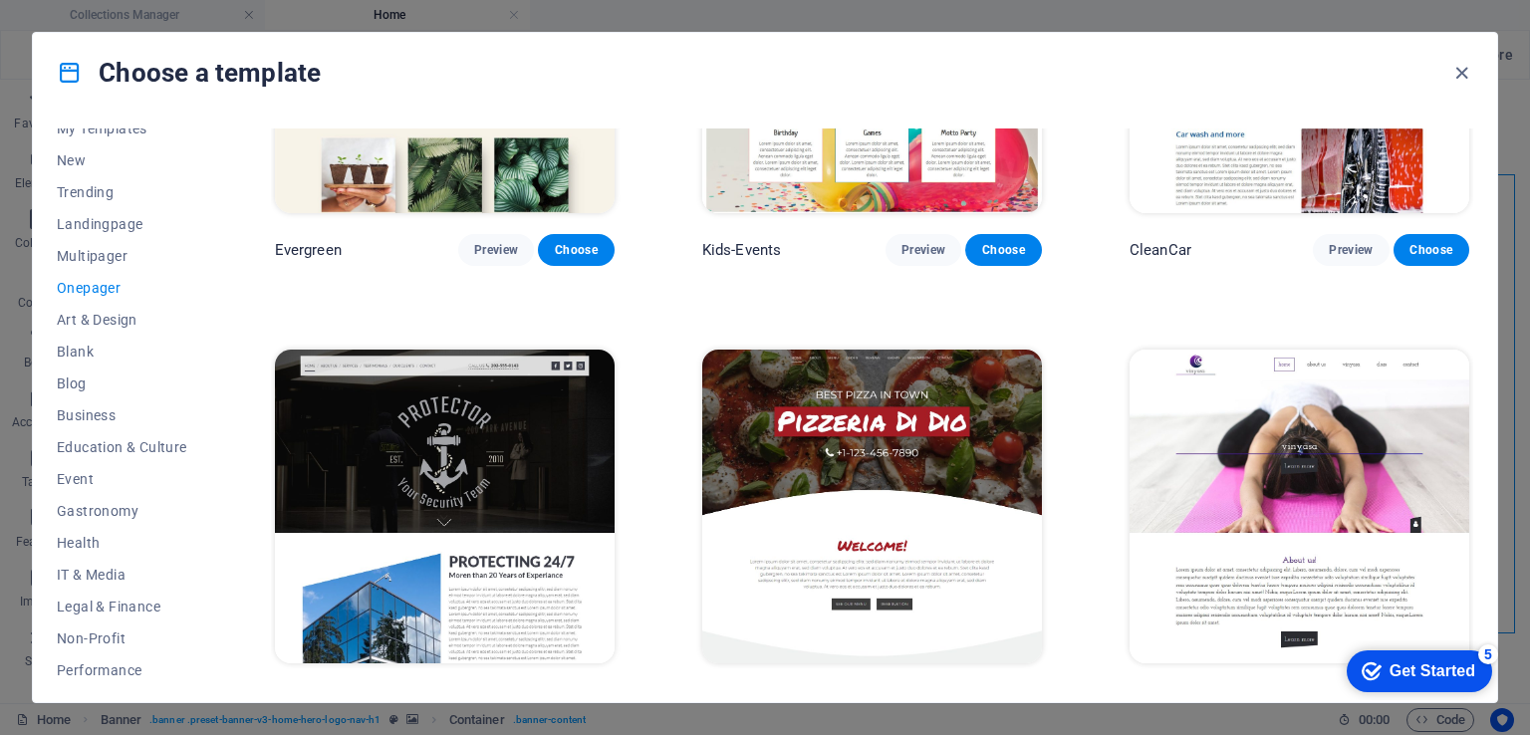
scroll to position [3387, 0]
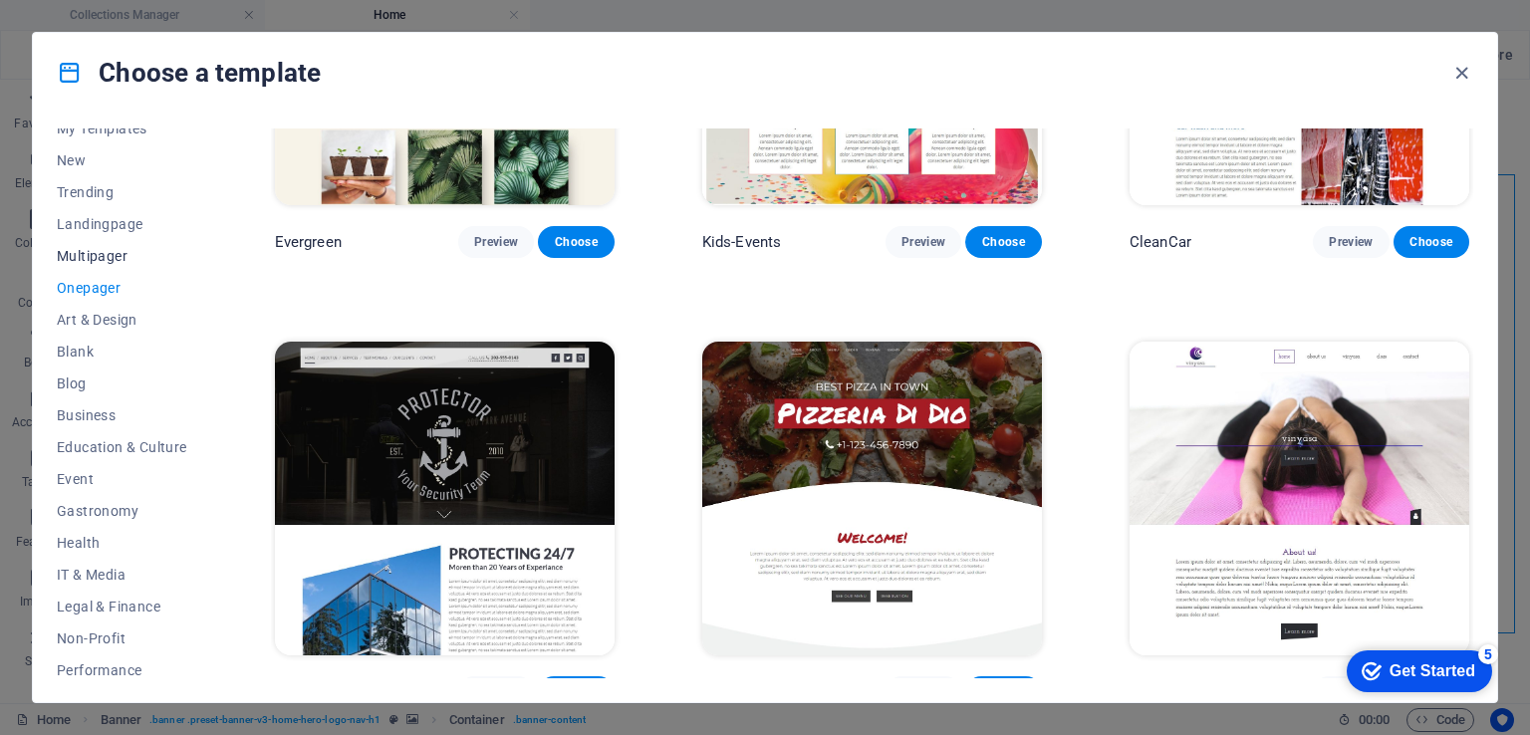
click at [108, 253] on span "Multipager" at bounding box center [122, 256] width 131 height 16
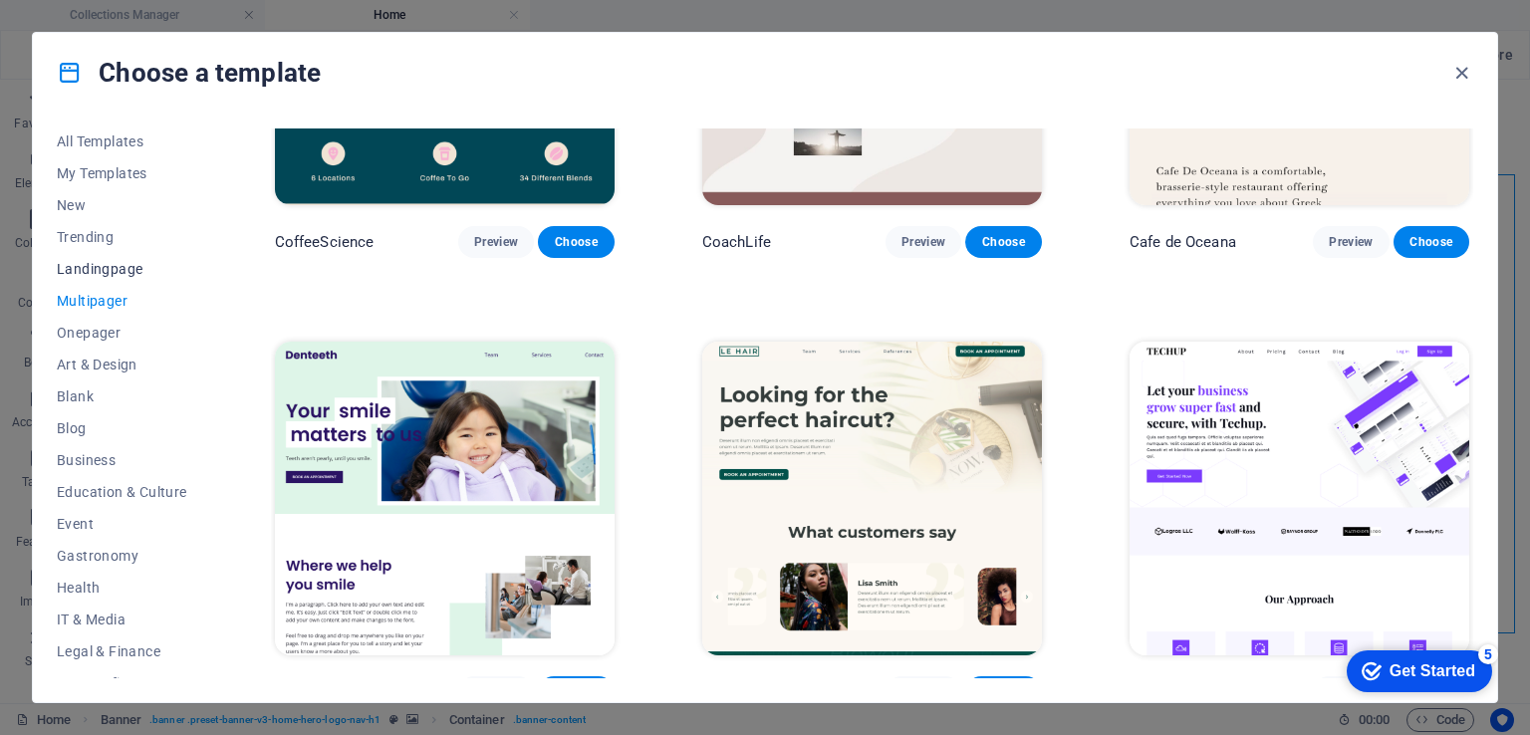
scroll to position [0, 0]
click at [101, 276] on span "Landingpage" at bounding box center [122, 272] width 131 height 16
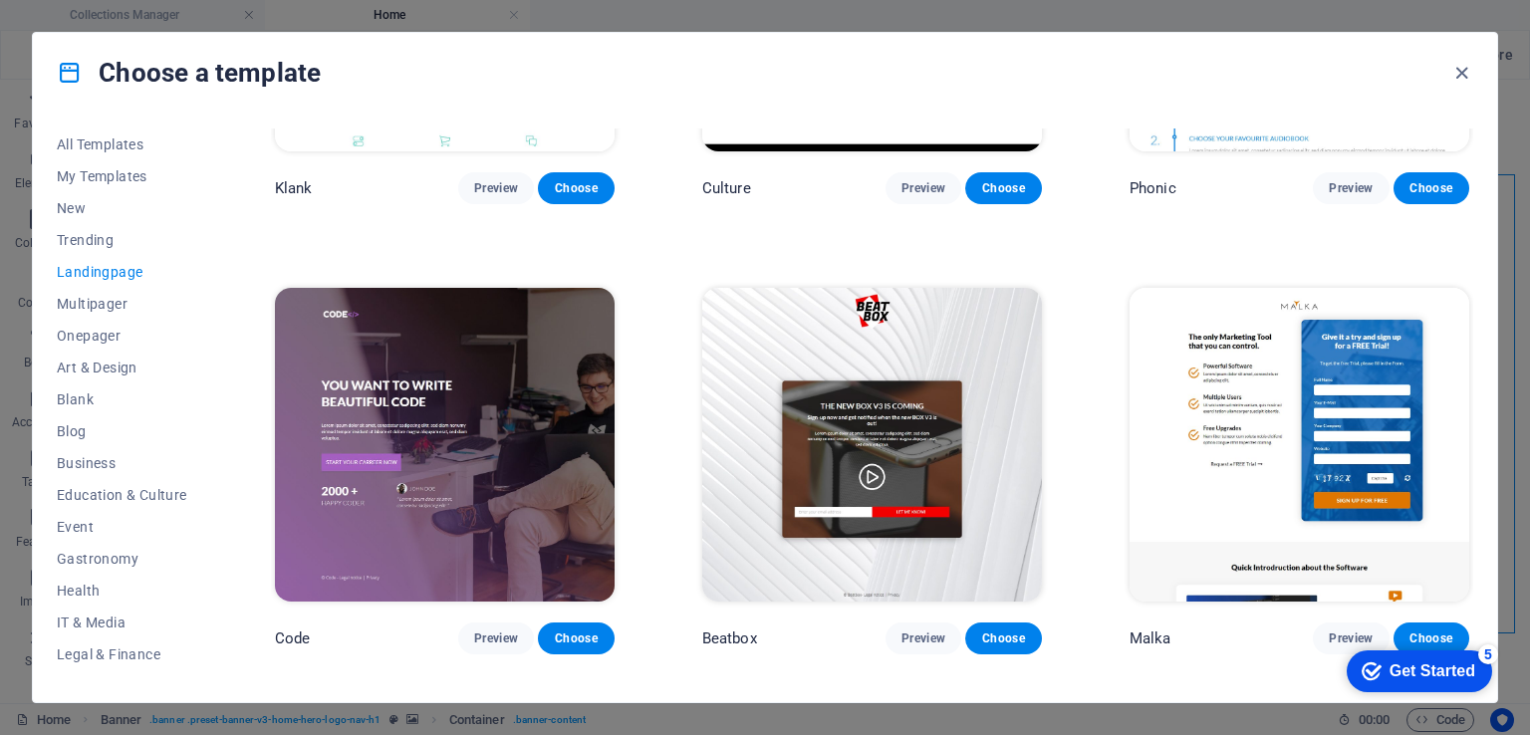
scroll to position [398, 0]
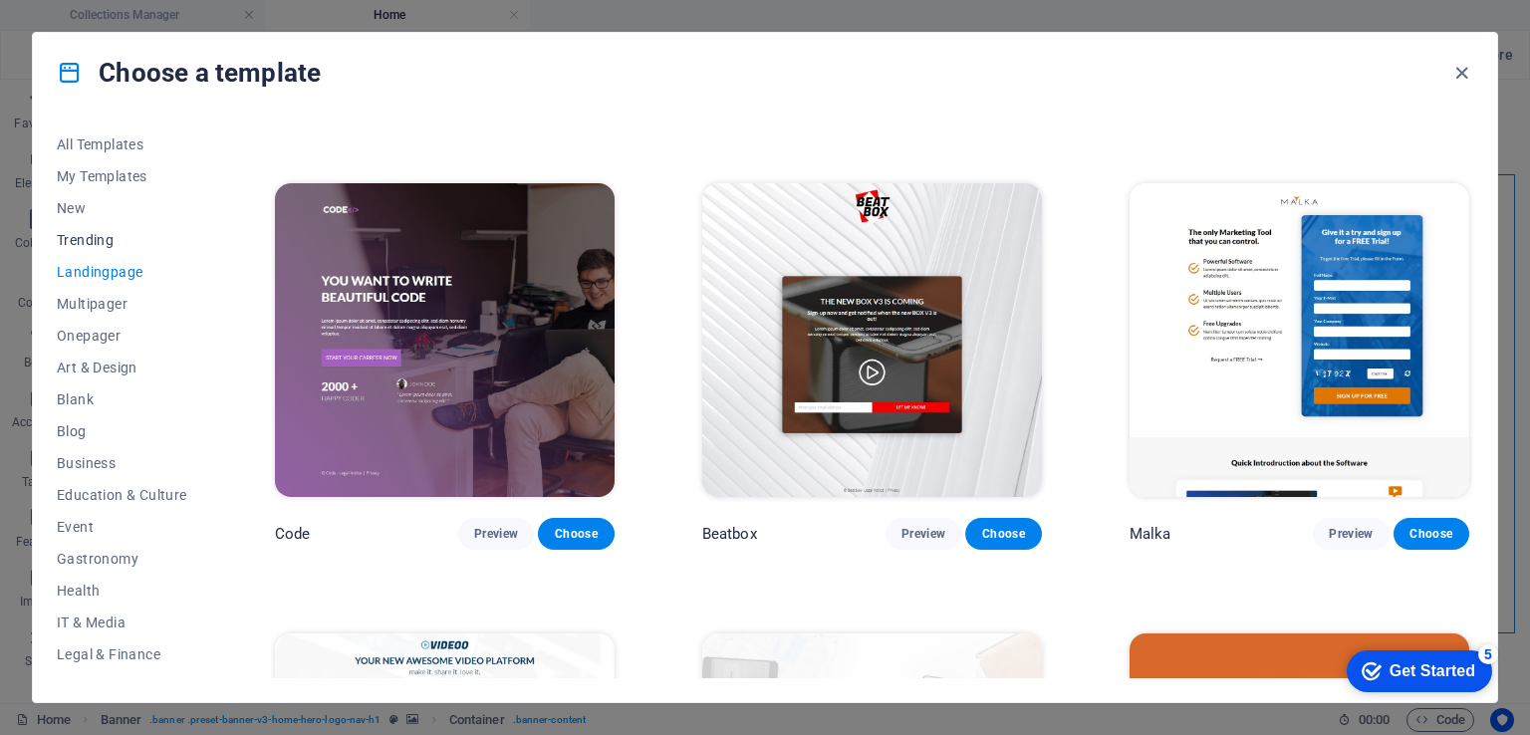
click at [116, 243] on span "Trending" at bounding box center [122, 240] width 131 height 16
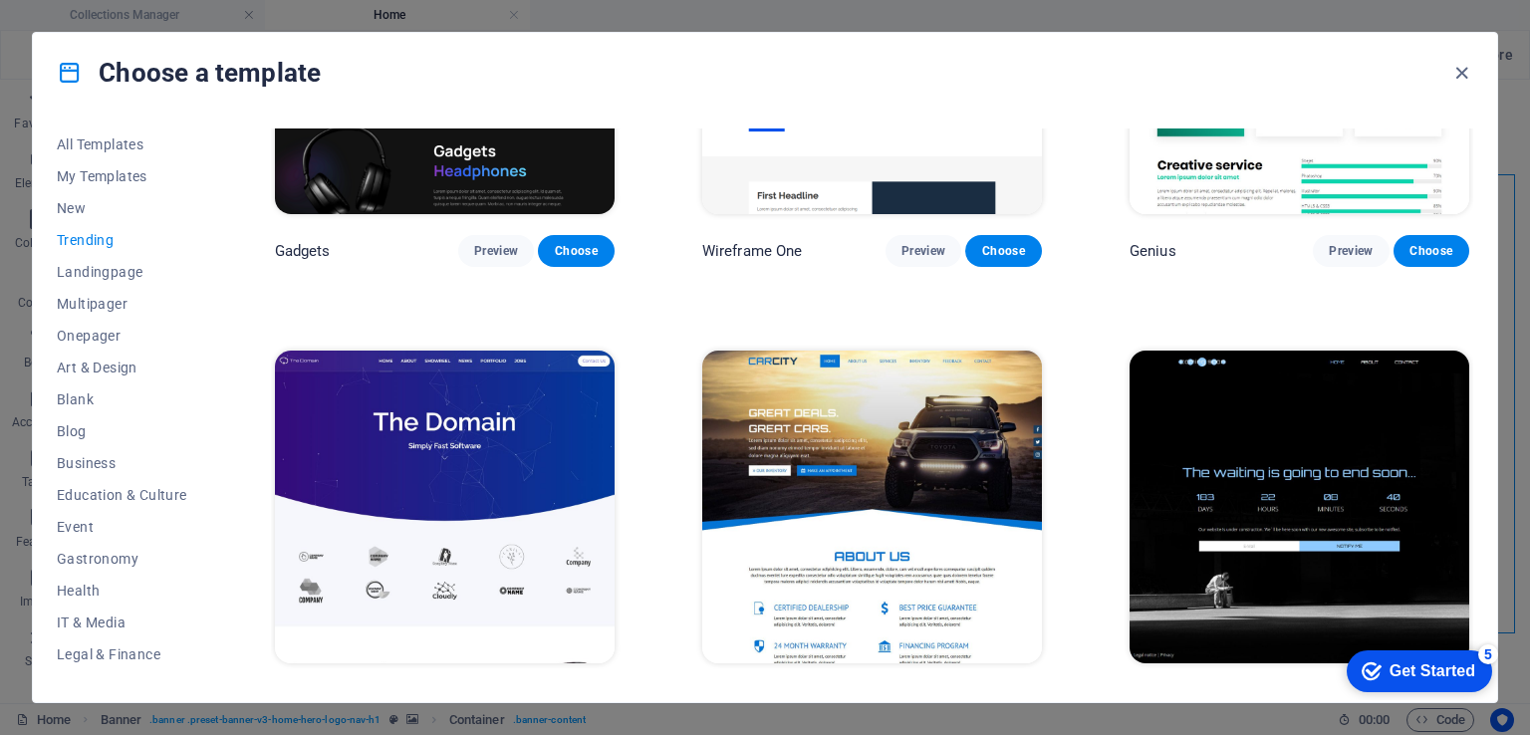
scroll to position [1558, 0]
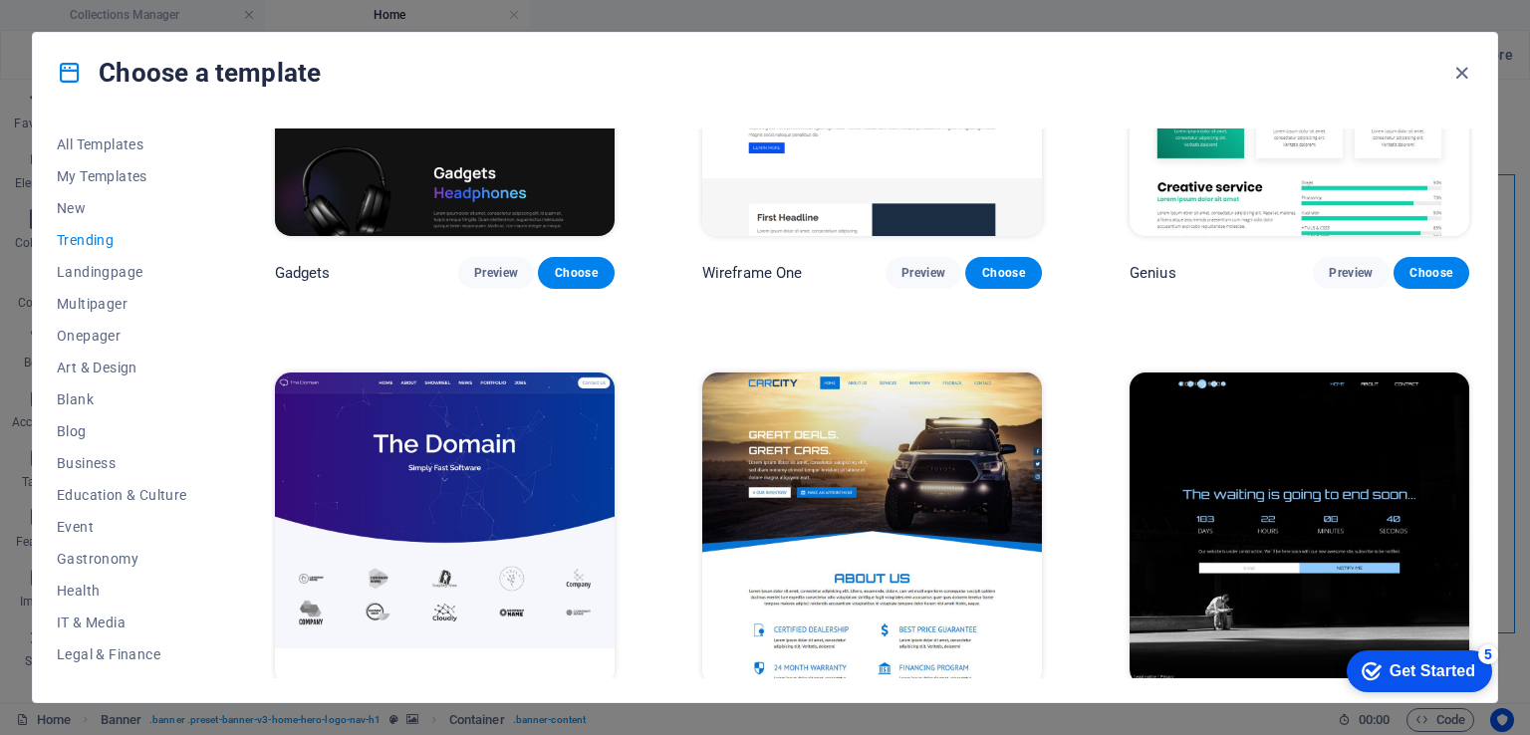
click at [901, 450] on img at bounding box center [872, 529] width 340 height 313
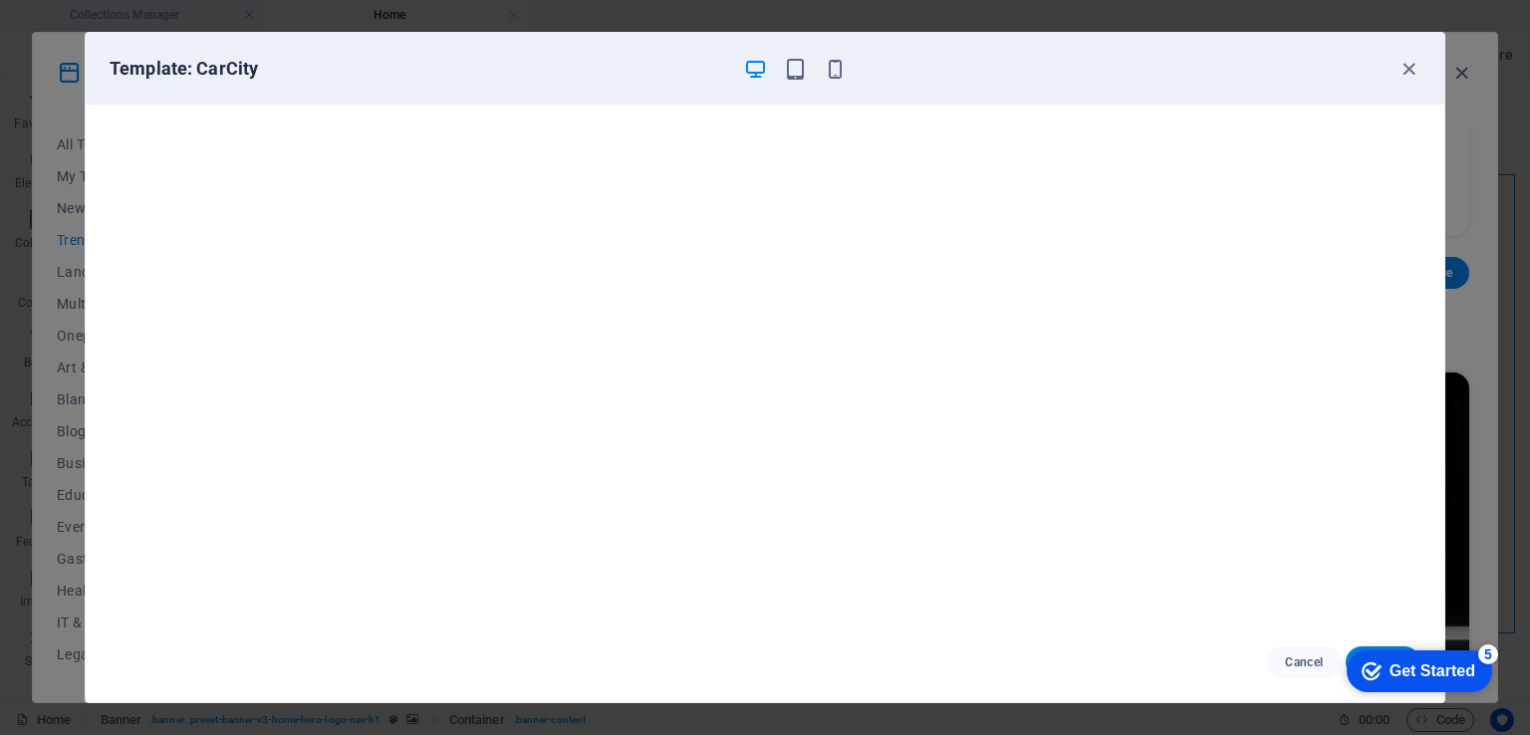
drag, startPoint x: 1291, startPoint y: 57, endPoint x: 1144, endPoint y: 81, distance: 149.4
click at [1144, 81] on div "Template: CarCity" at bounding box center [765, 69] width 1359 height 72
click at [1440, 672] on div "Get Started" at bounding box center [1433, 671] width 86 height 18
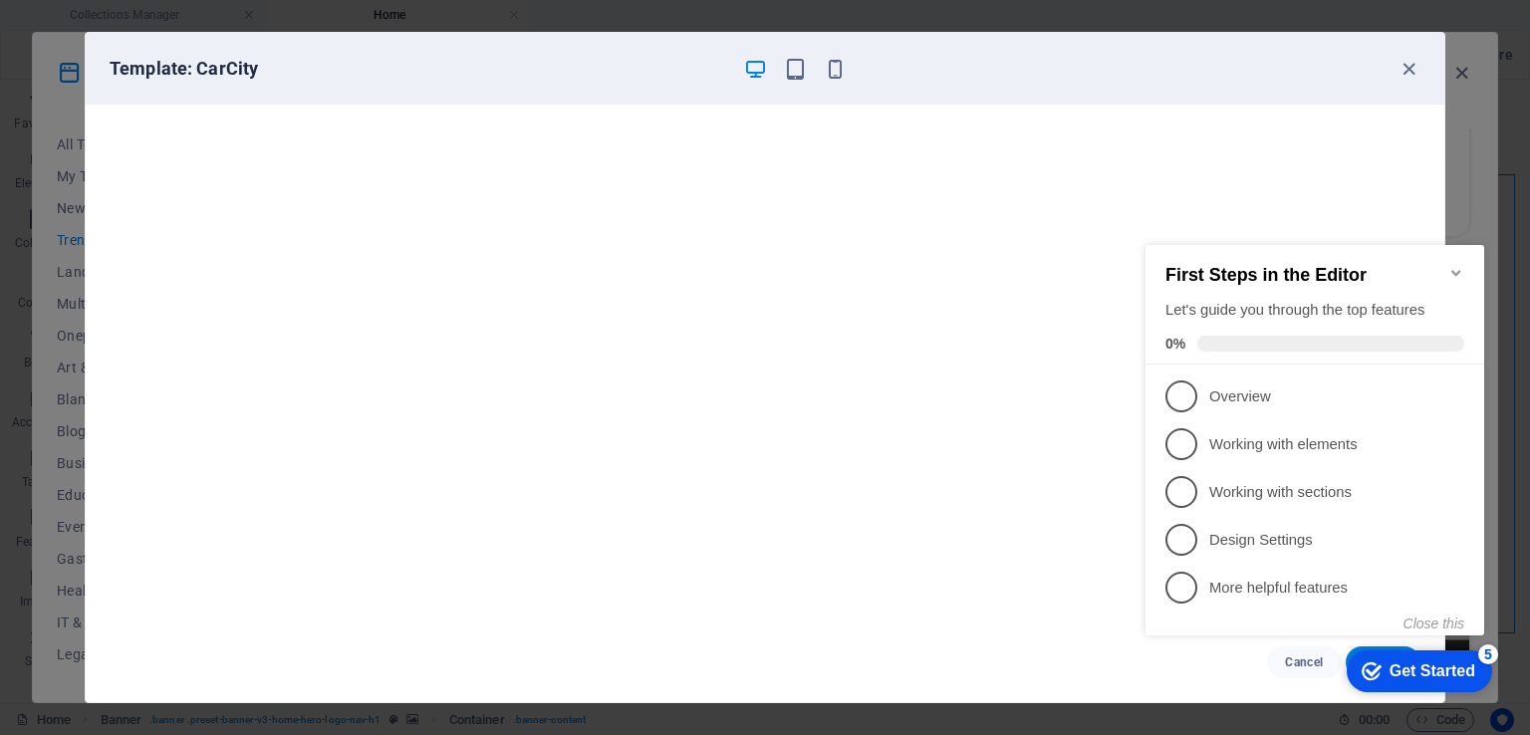
click at [1461, 265] on icon "Minimize checklist" at bounding box center [1456, 273] width 16 height 16
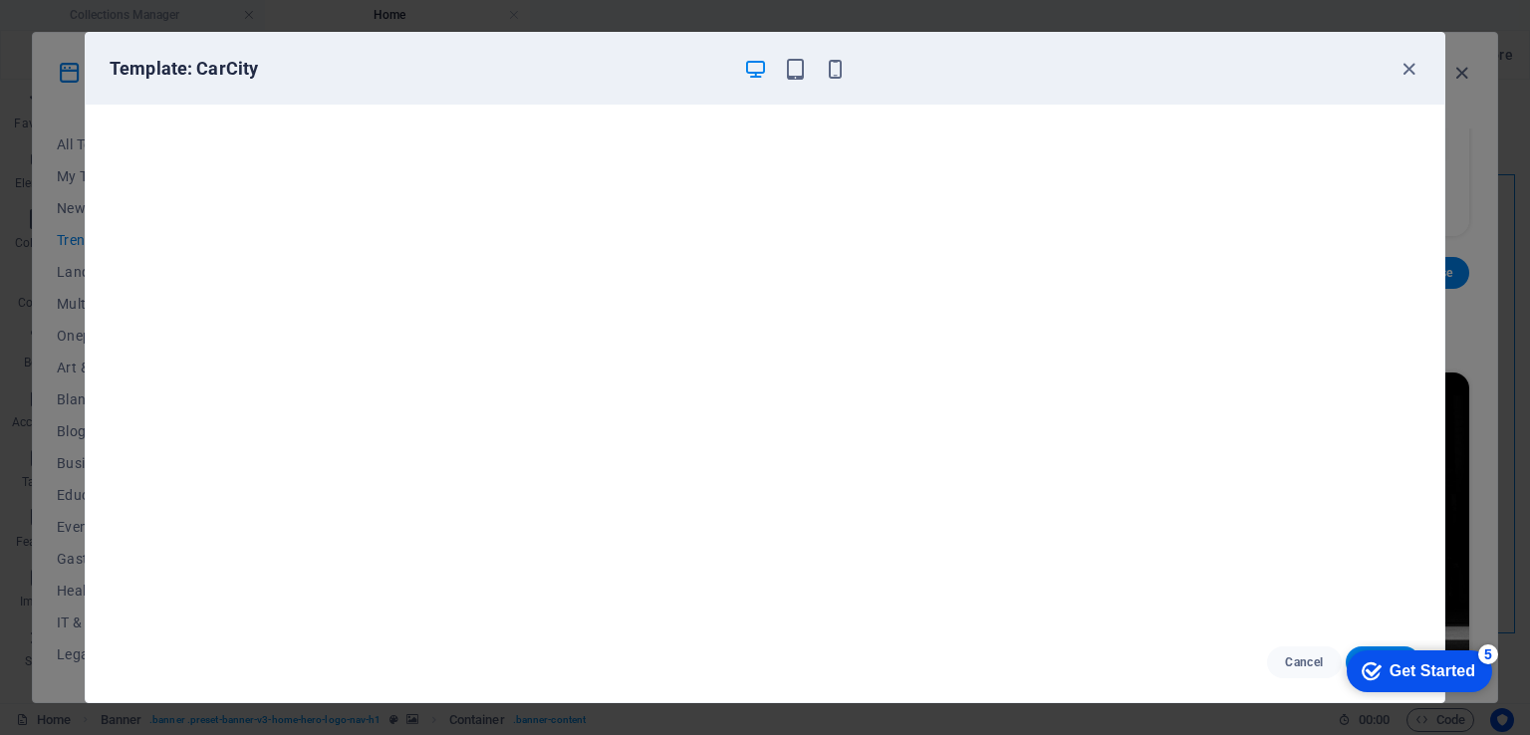
drag, startPoint x: 1616, startPoint y: 1087, endPoint x: 1615, endPoint y: 959, distance: 127.5
click at [1475, 680] on div "Get Started" at bounding box center [1433, 671] width 86 height 18
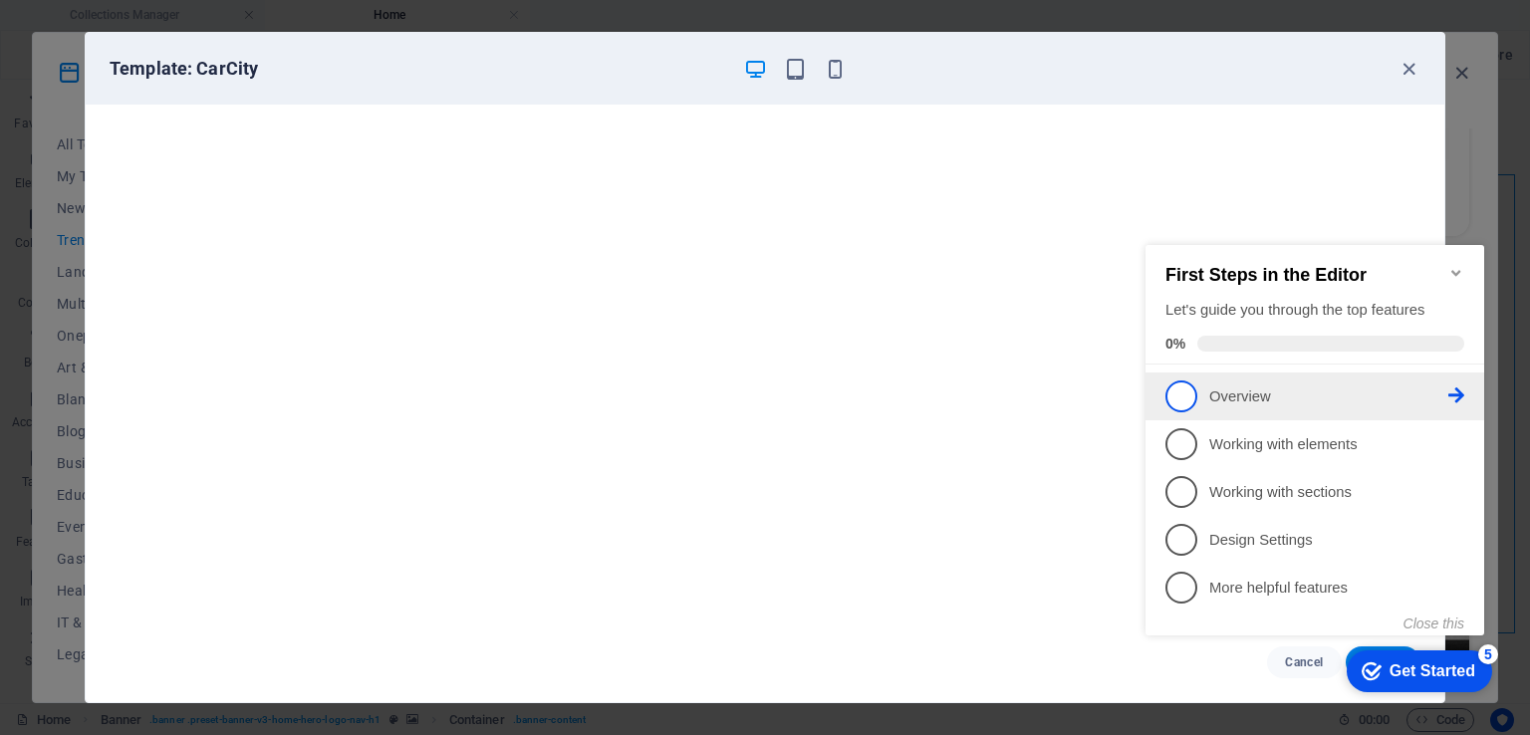
click at [1278, 402] on p "Overview - incomplete" at bounding box center [1328, 397] width 239 height 21
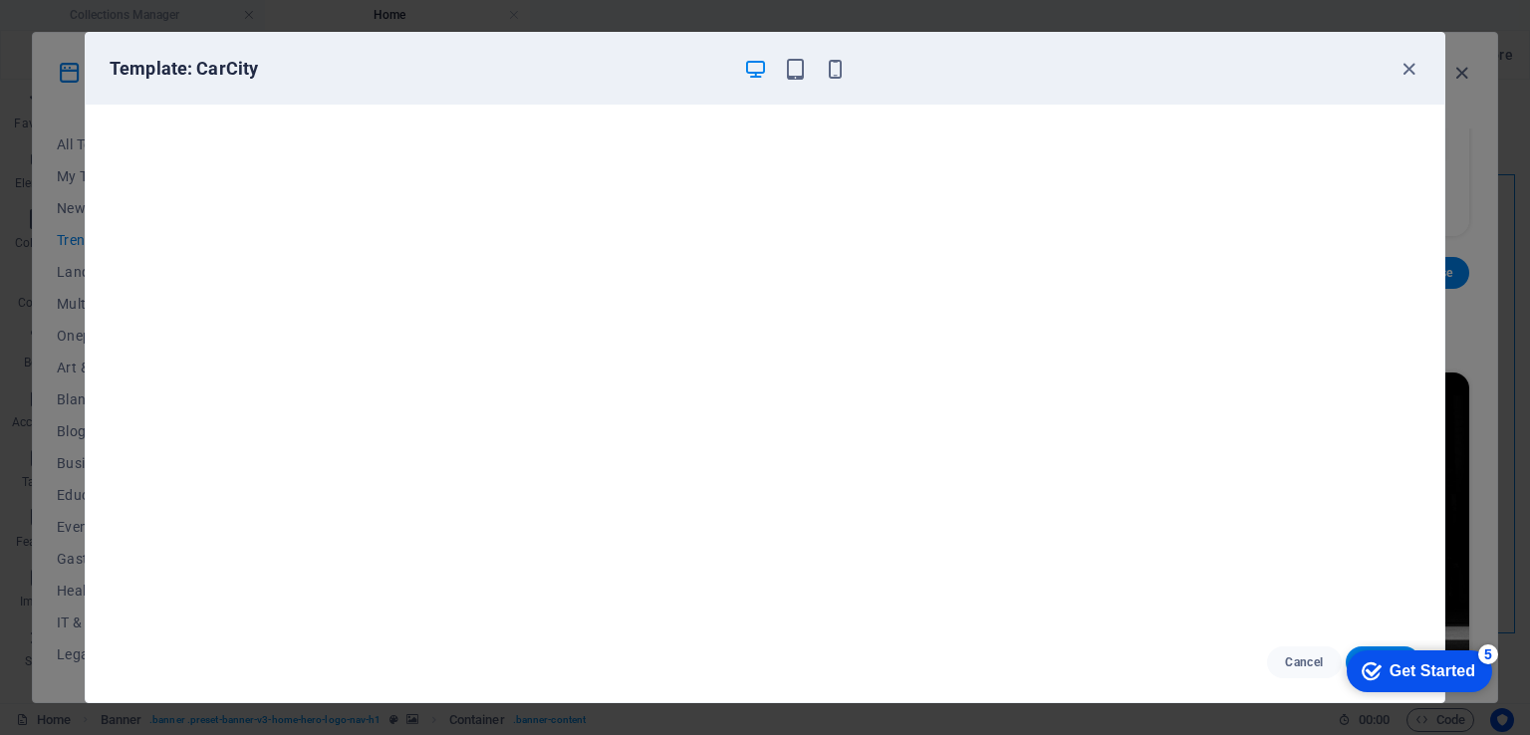
scroll to position [0, 0]
click at [1378, 671] on div "checkmark Get Started 5" at bounding box center [1419, 671] width 114 height 20
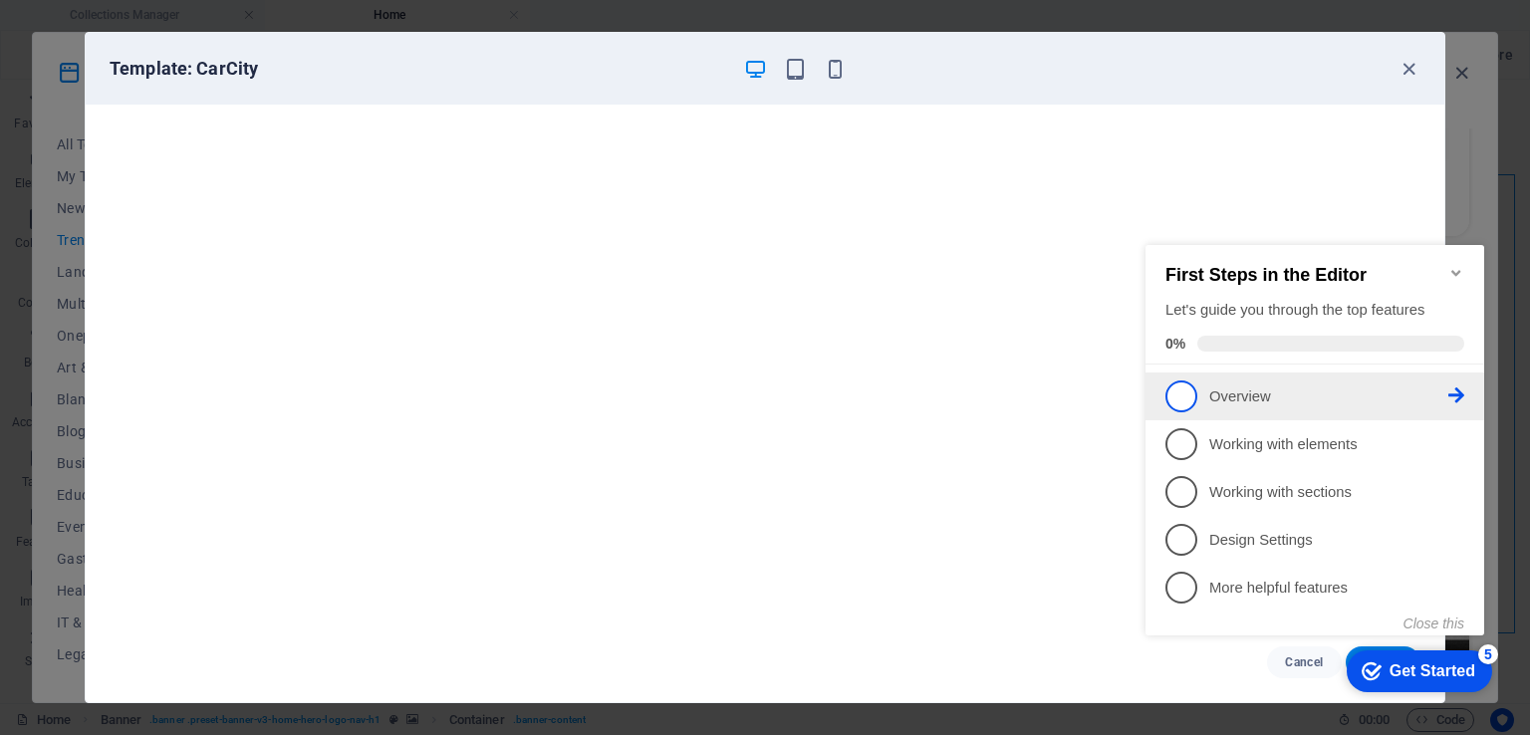
click at [1172, 398] on span "1" at bounding box center [1182, 397] width 32 height 32
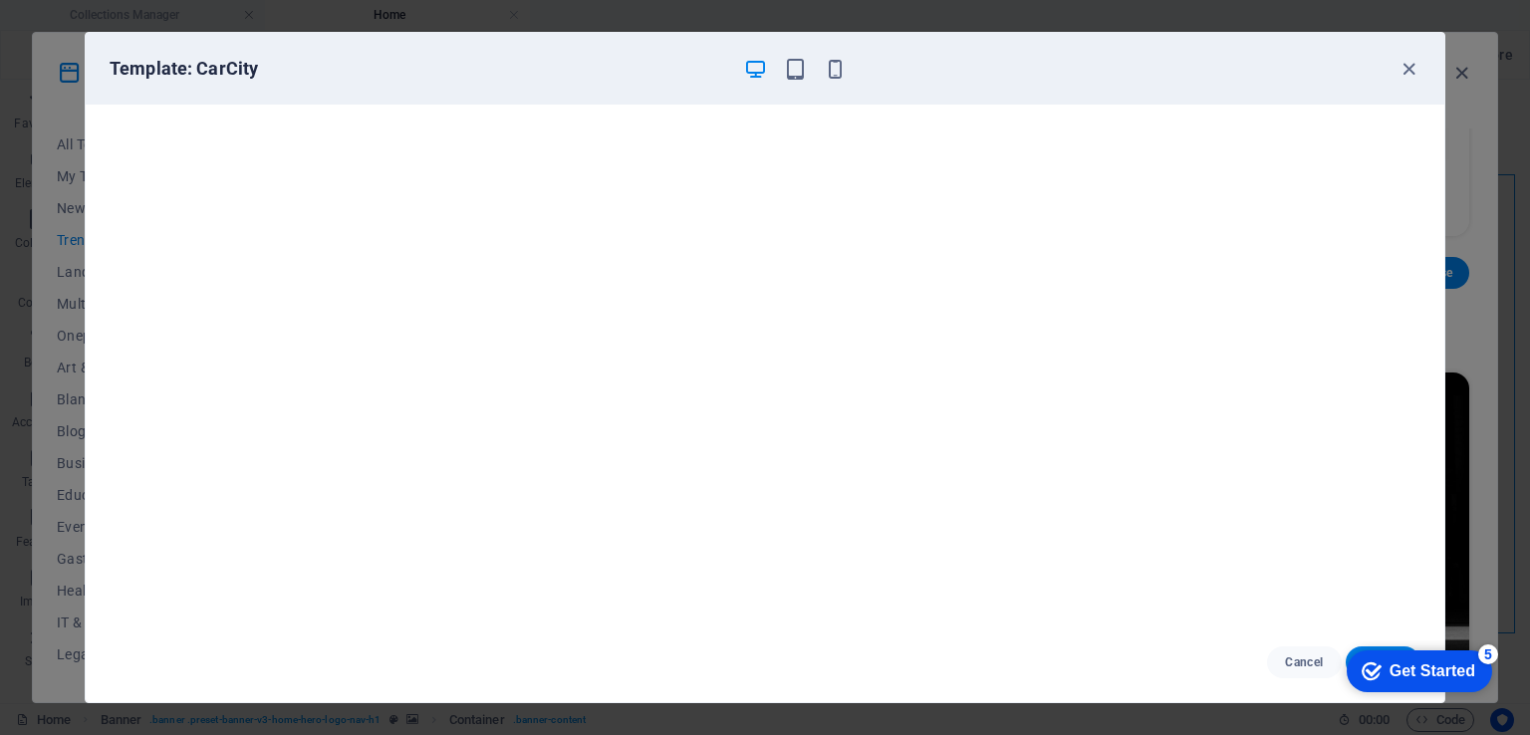
click at [1375, 672] on icon "Get Started 5 items remaining, 0% complete" at bounding box center [1372, 671] width 20 height 18
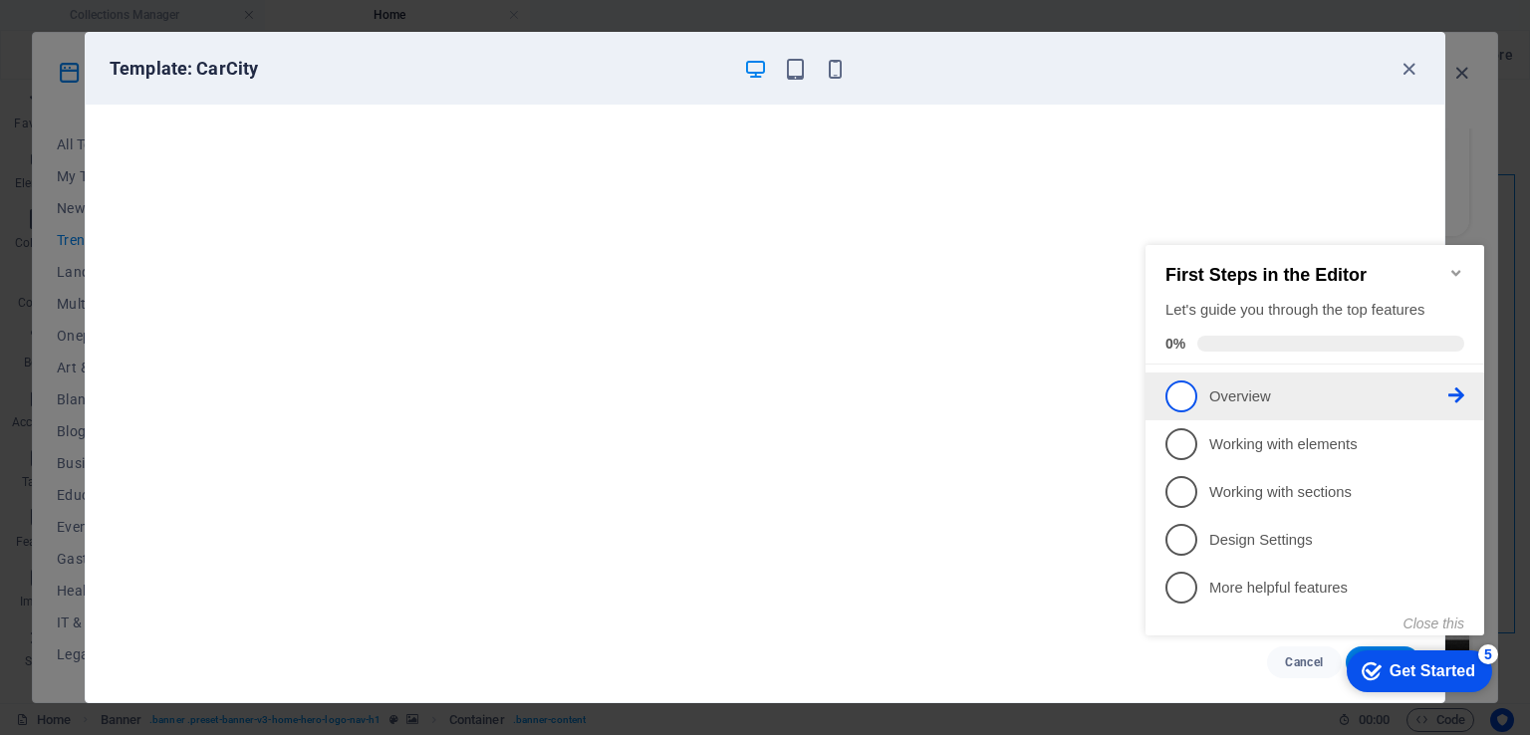
click at [1452, 390] on icon at bounding box center [1456, 396] width 16 height 16
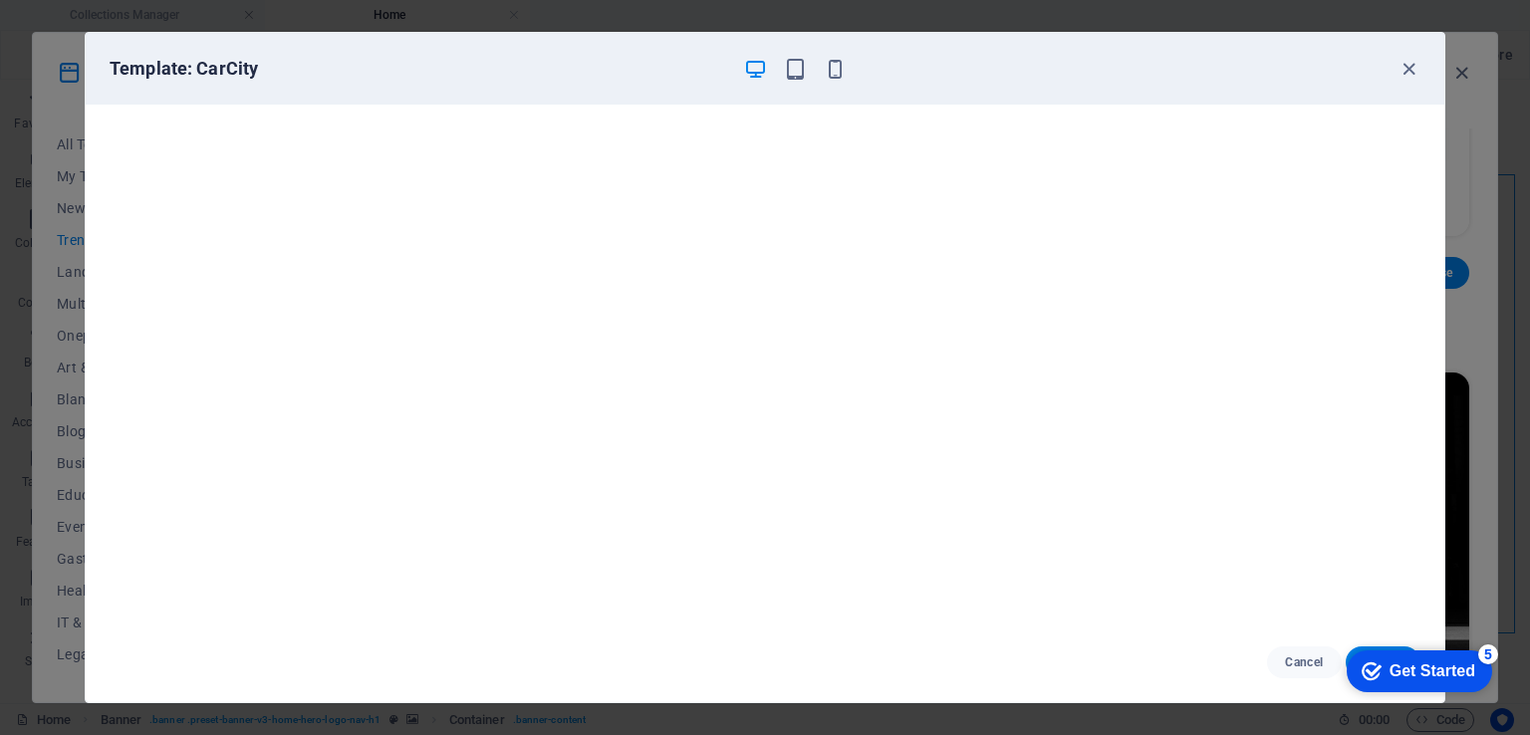
click at [1359, 655] on div "checkmark Get Started 5" at bounding box center [1419, 672] width 145 height 42
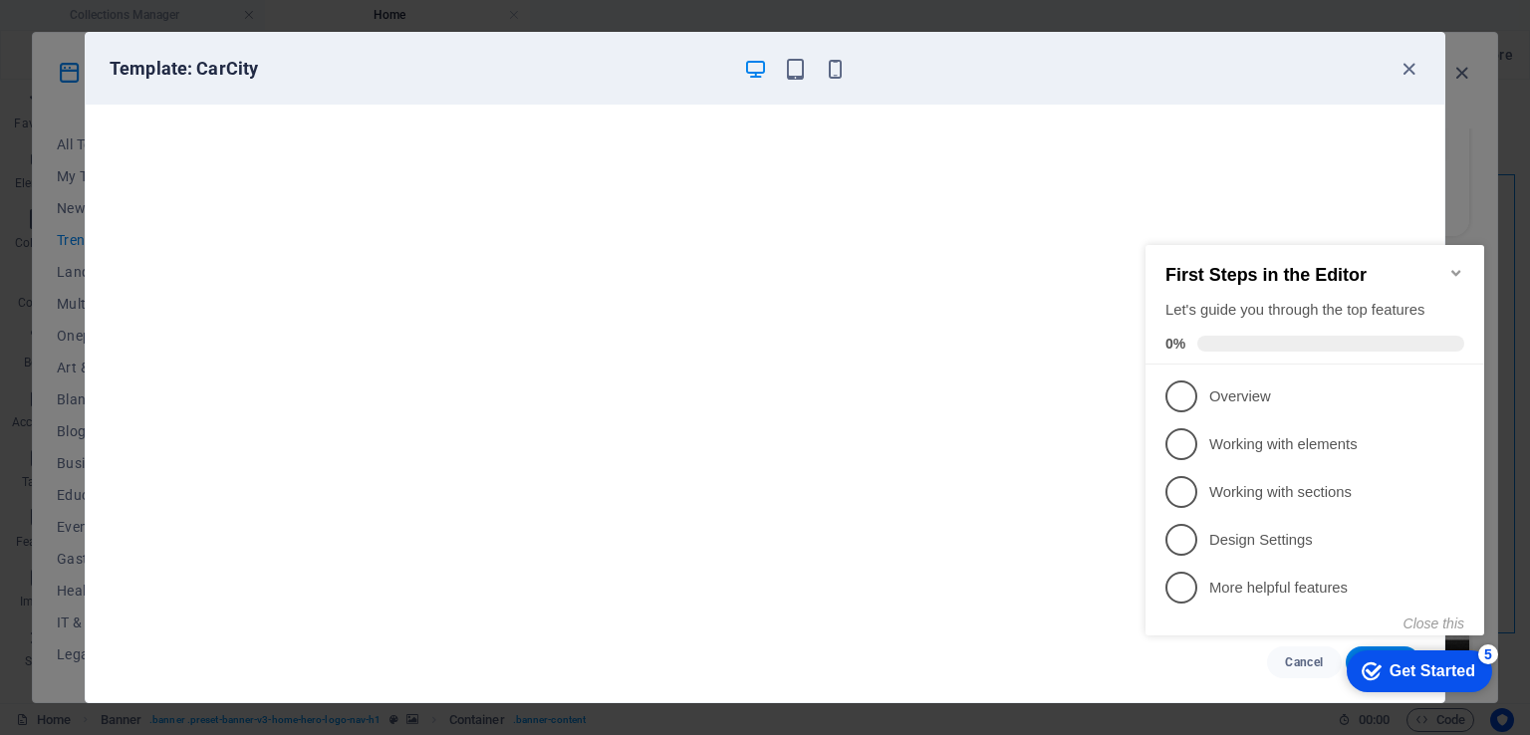
click div "checkmark Get Started 5 First Steps in the Editor Let's guide you through the t…"
click at [1419, 631] on button "Close this" at bounding box center [1434, 624] width 61 height 16
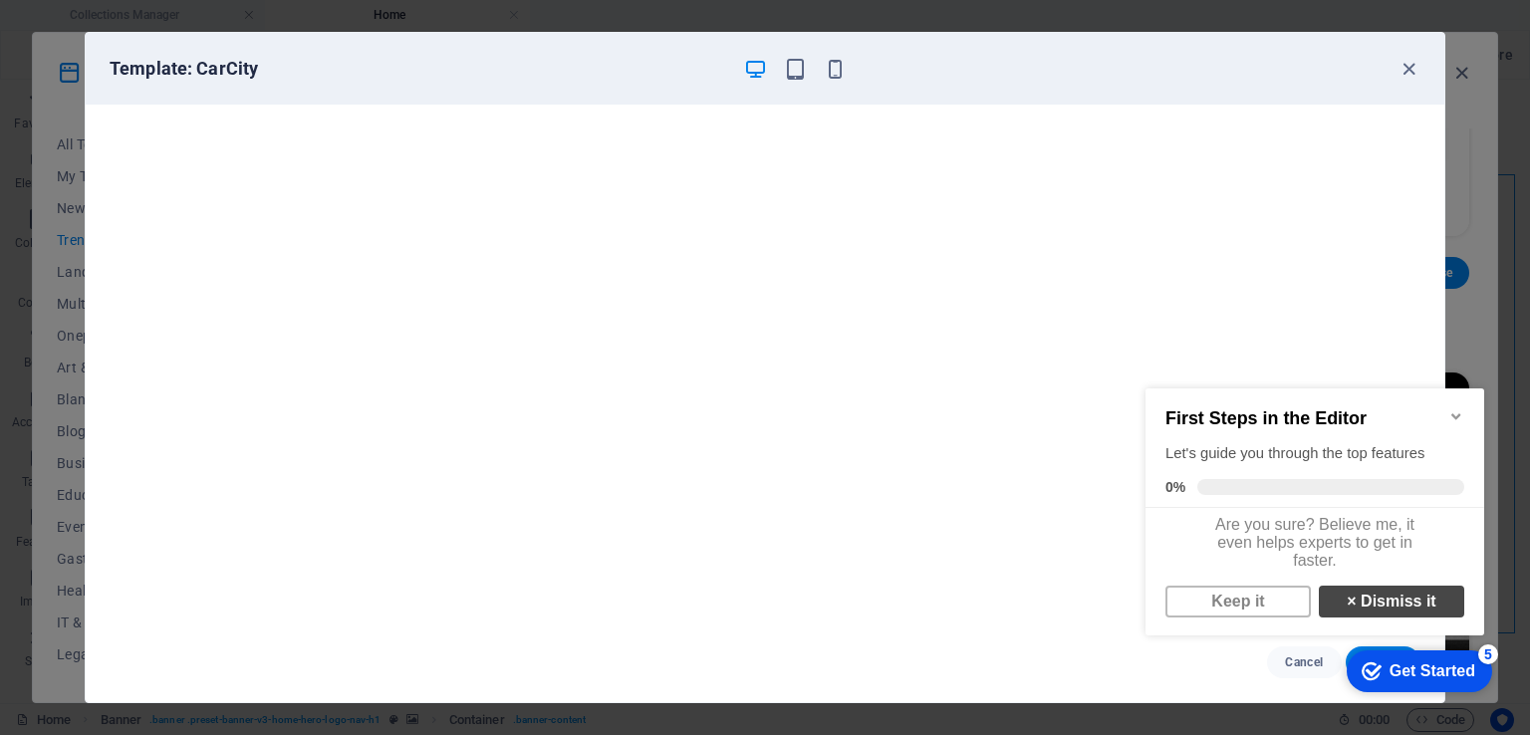
click at [1352, 603] on link "× Dismiss it" at bounding box center [1391, 602] width 145 height 32
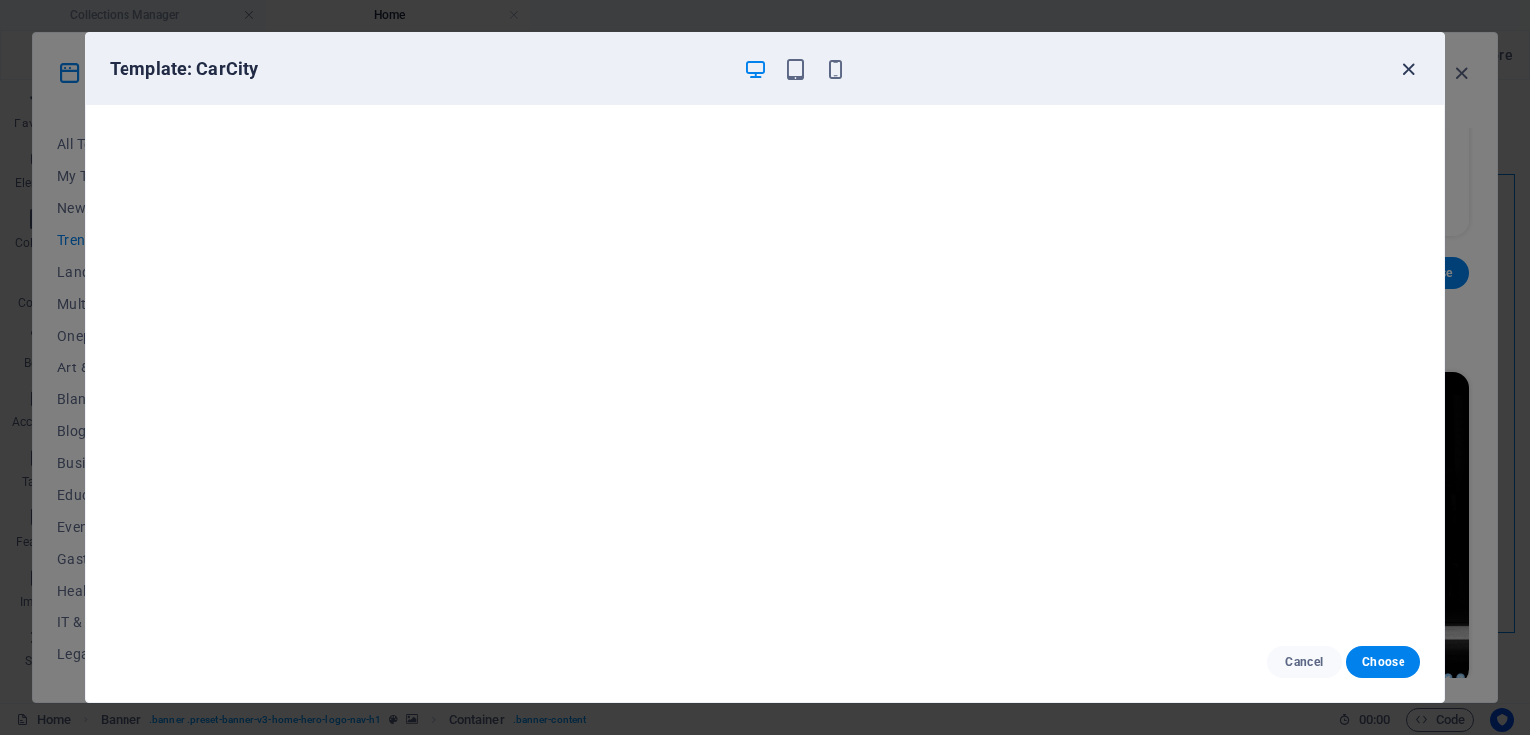
click at [1403, 71] on icon "button" at bounding box center [1409, 69] width 23 height 23
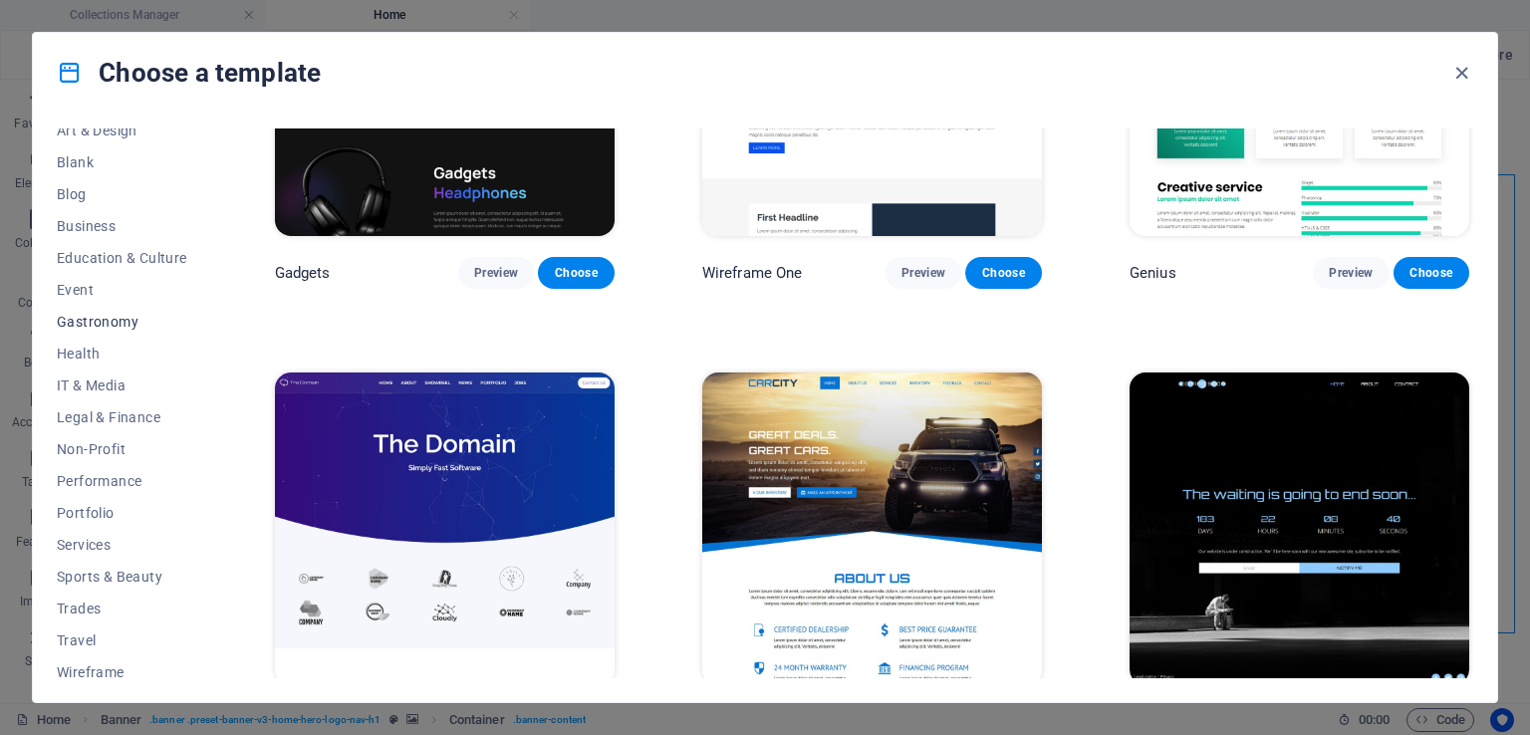
scroll to position [247, 0]
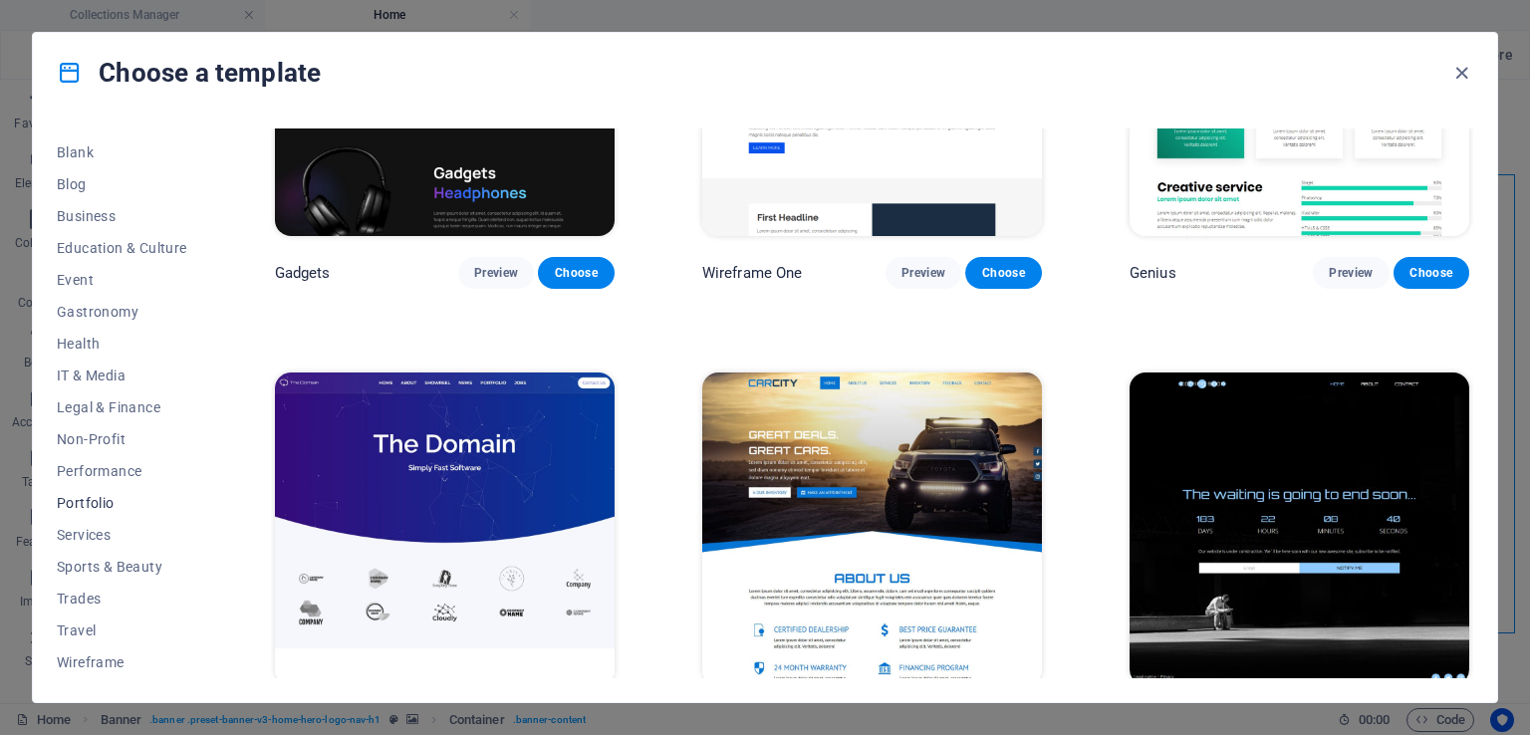
click at [115, 506] on span "Portfolio" at bounding box center [122, 503] width 131 height 16
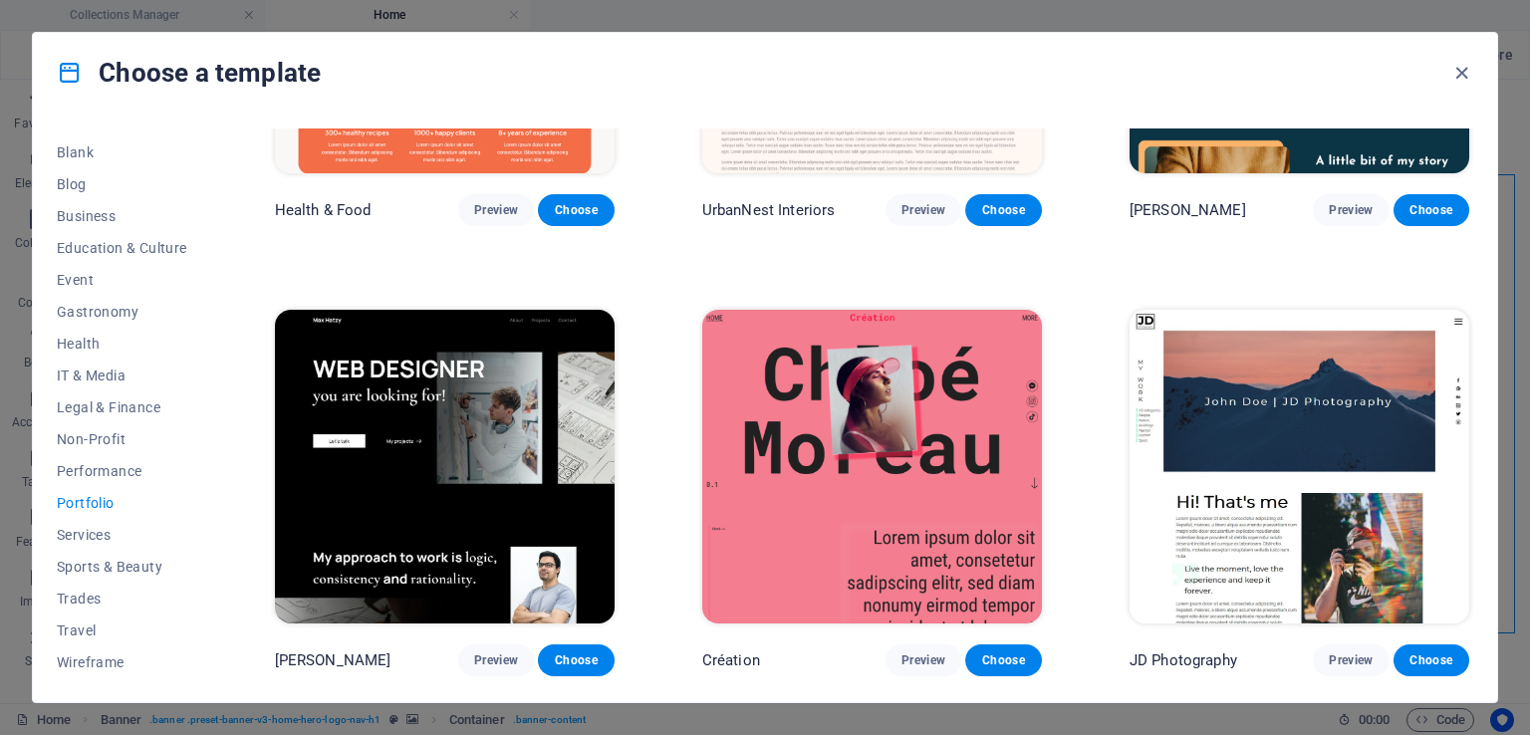
scroll to position [299, 0]
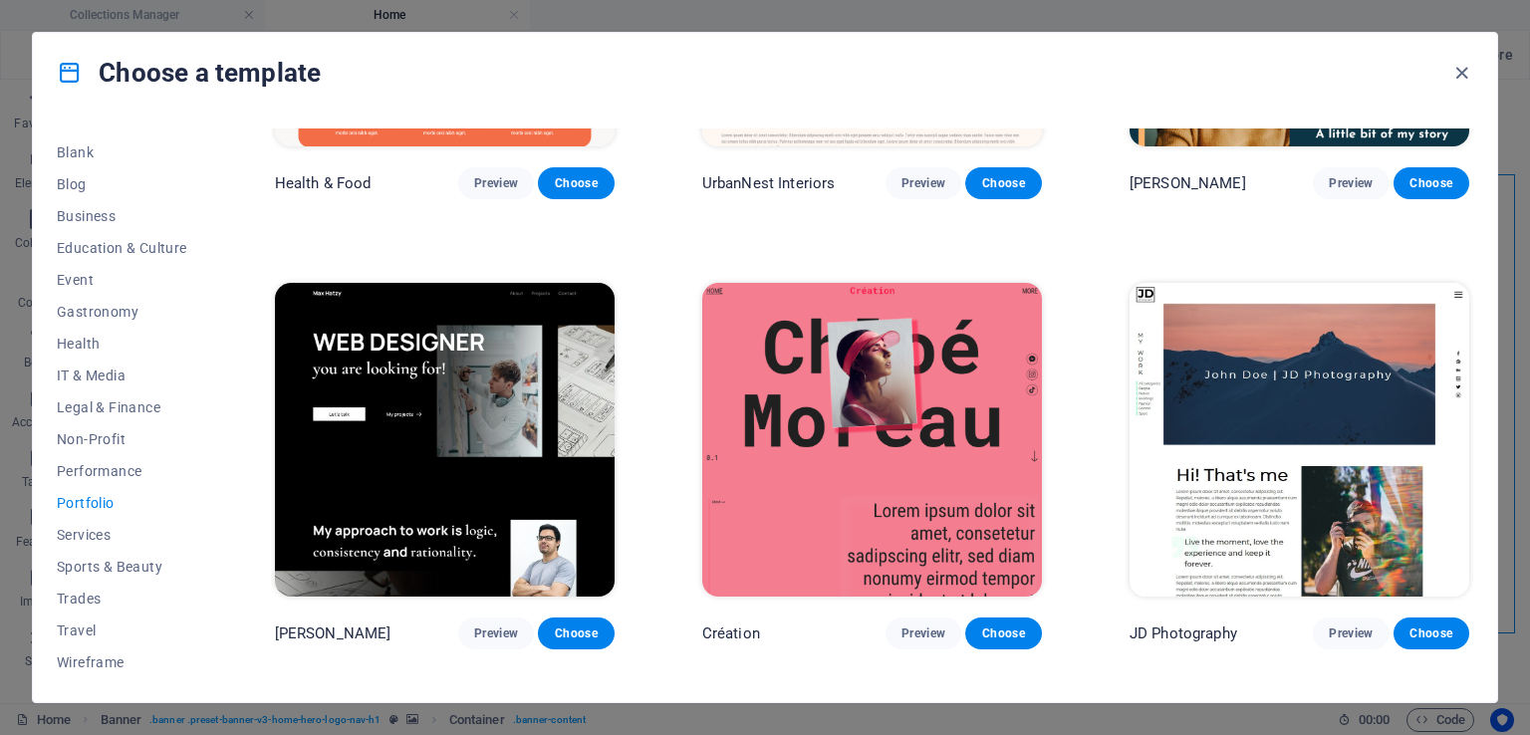
click at [1275, 399] on img at bounding box center [1300, 439] width 340 height 313
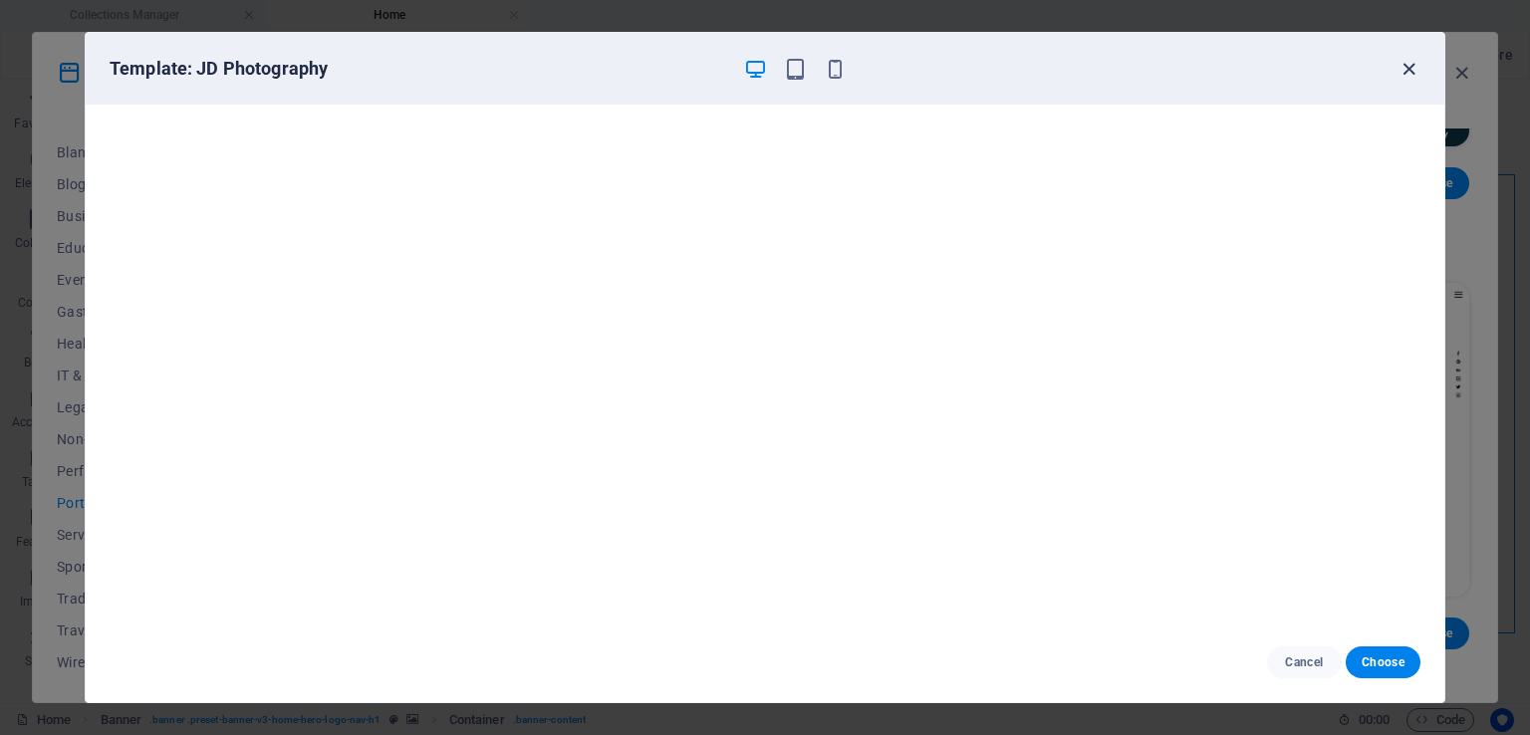
click at [1407, 73] on icon "button" at bounding box center [1409, 69] width 23 height 23
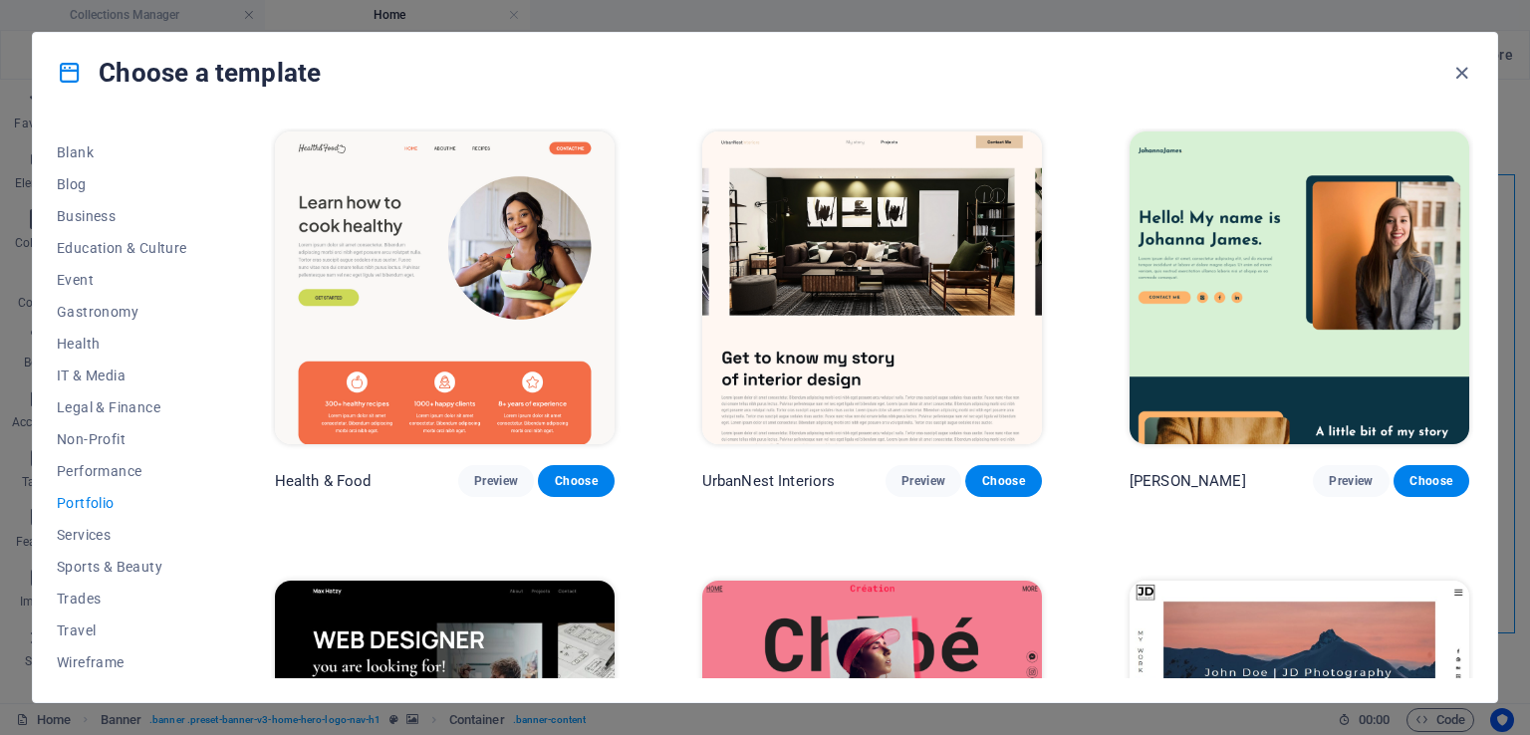
scroll to position [0, 0]
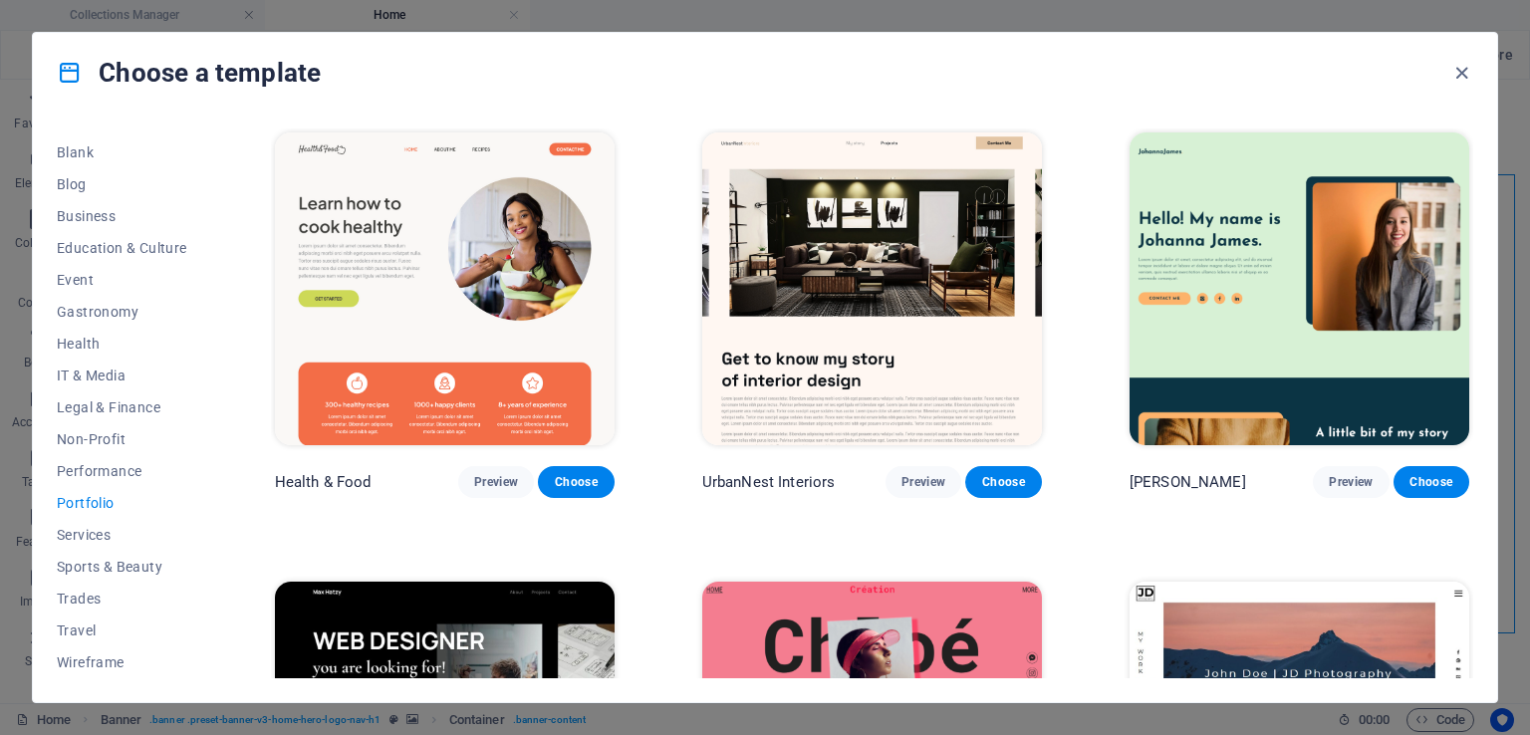
click at [841, 290] on img at bounding box center [872, 288] width 340 height 313
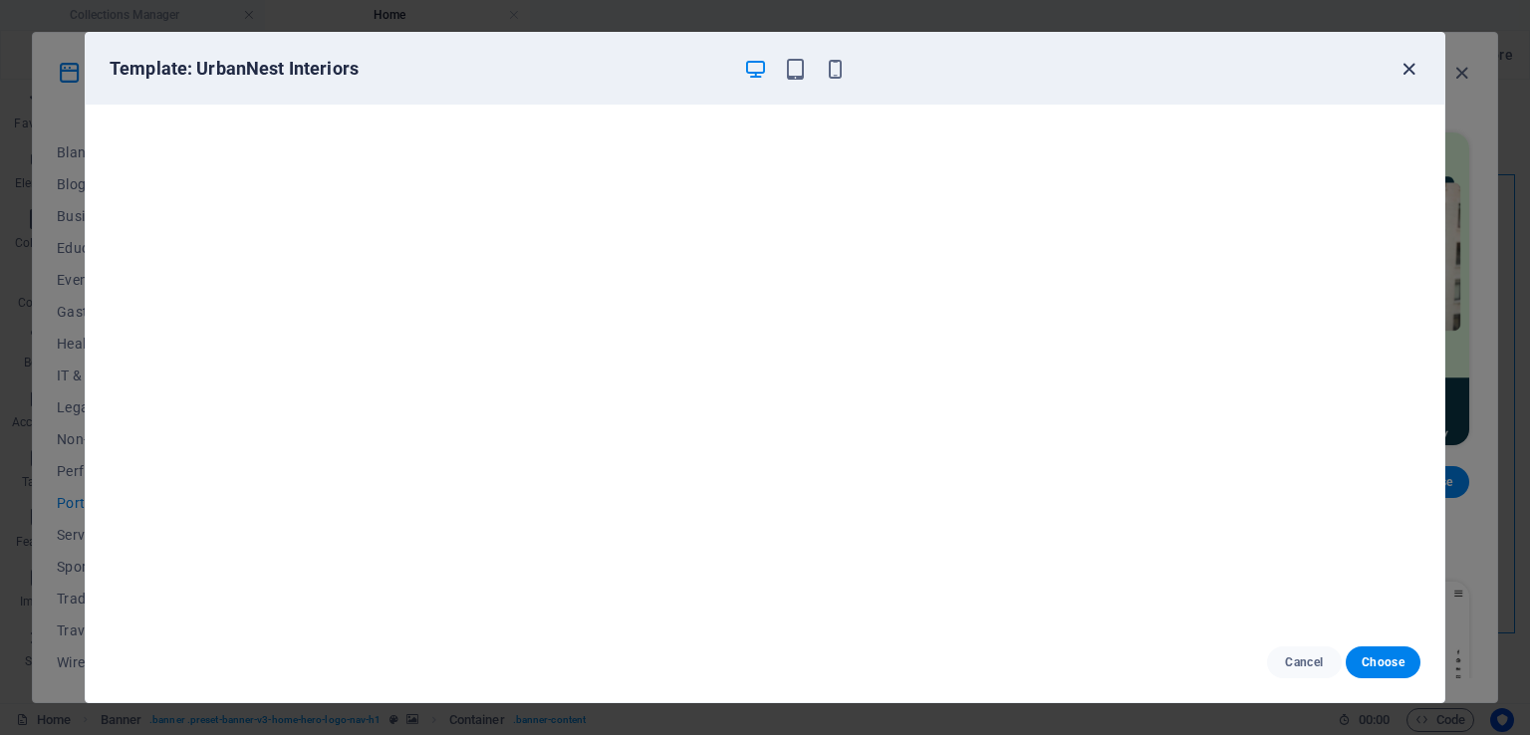
click at [1402, 58] on icon "button" at bounding box center [1409, 69] width 23 height 23
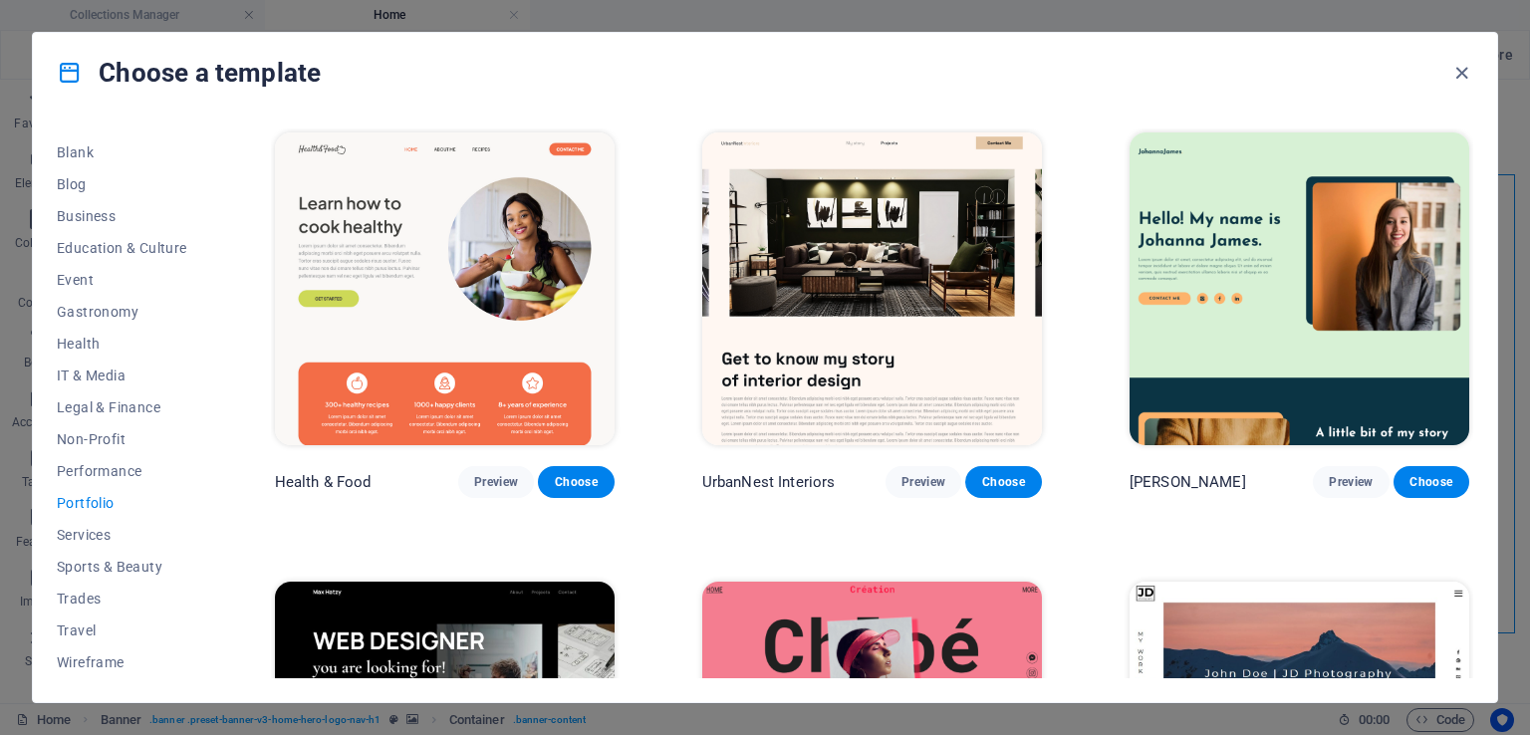
click at [477, 254] on img at bounding box center [445, 288] width 340 height 313
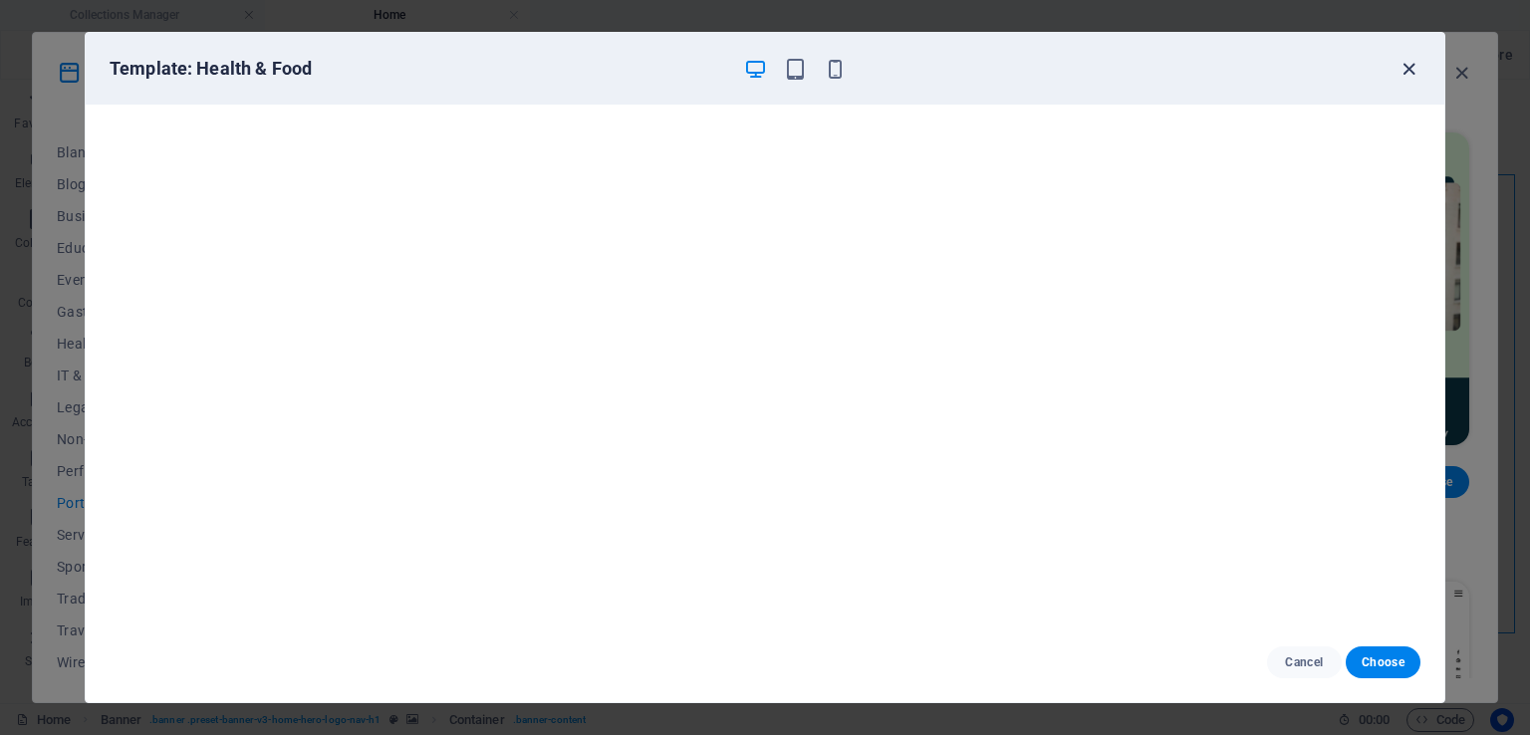
click at [1407, 67] on icon "button" at bounding box center [1409, 69] width 23 height 23
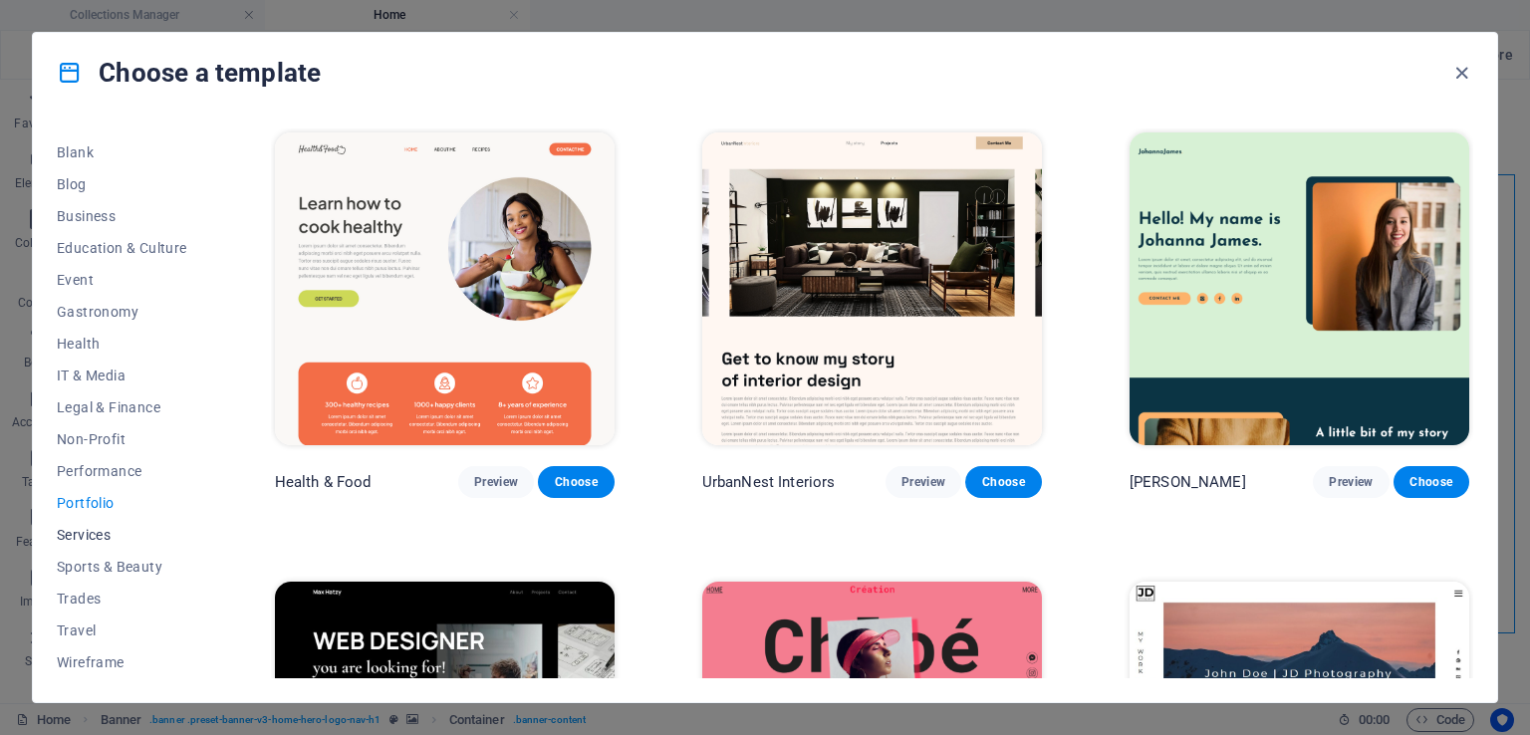
click at [106, 532] on span "Services" at bounding box center [122, 535] width 131 height 16
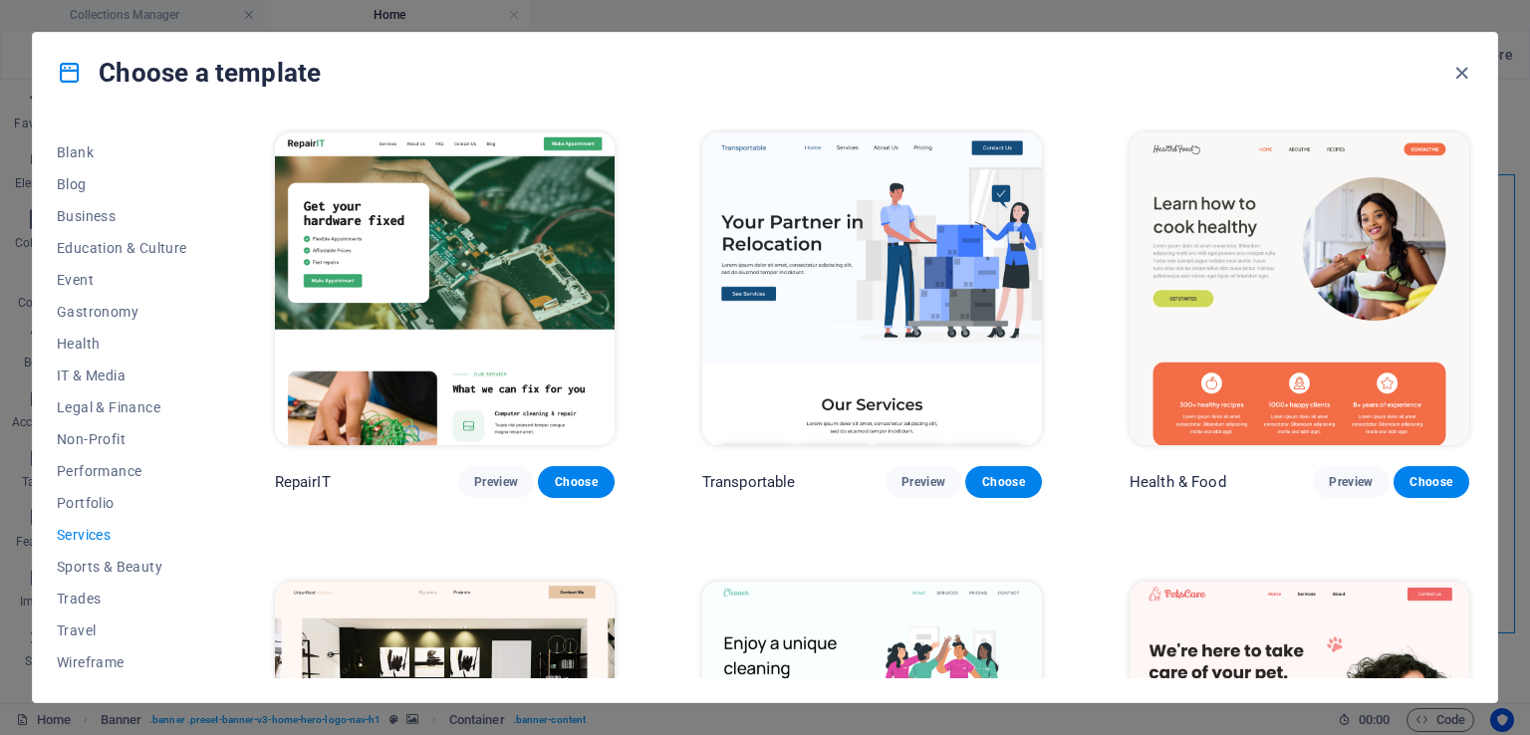
click at [458, 283] on img at bounding box center [445, 288] width 340 height 313
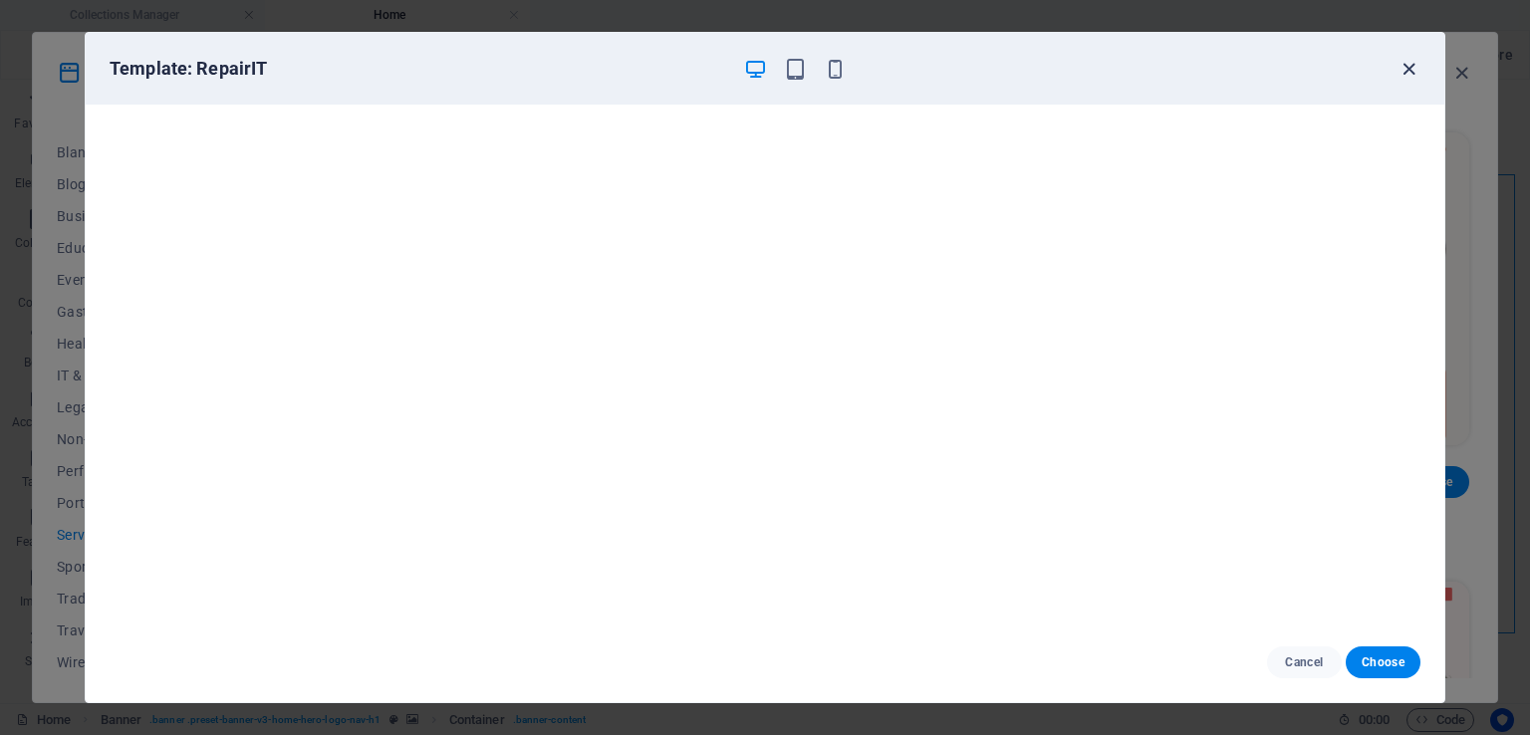
click at [1410, 67] on icon "button" at bounding box center [1409, 69] width 23 height 23
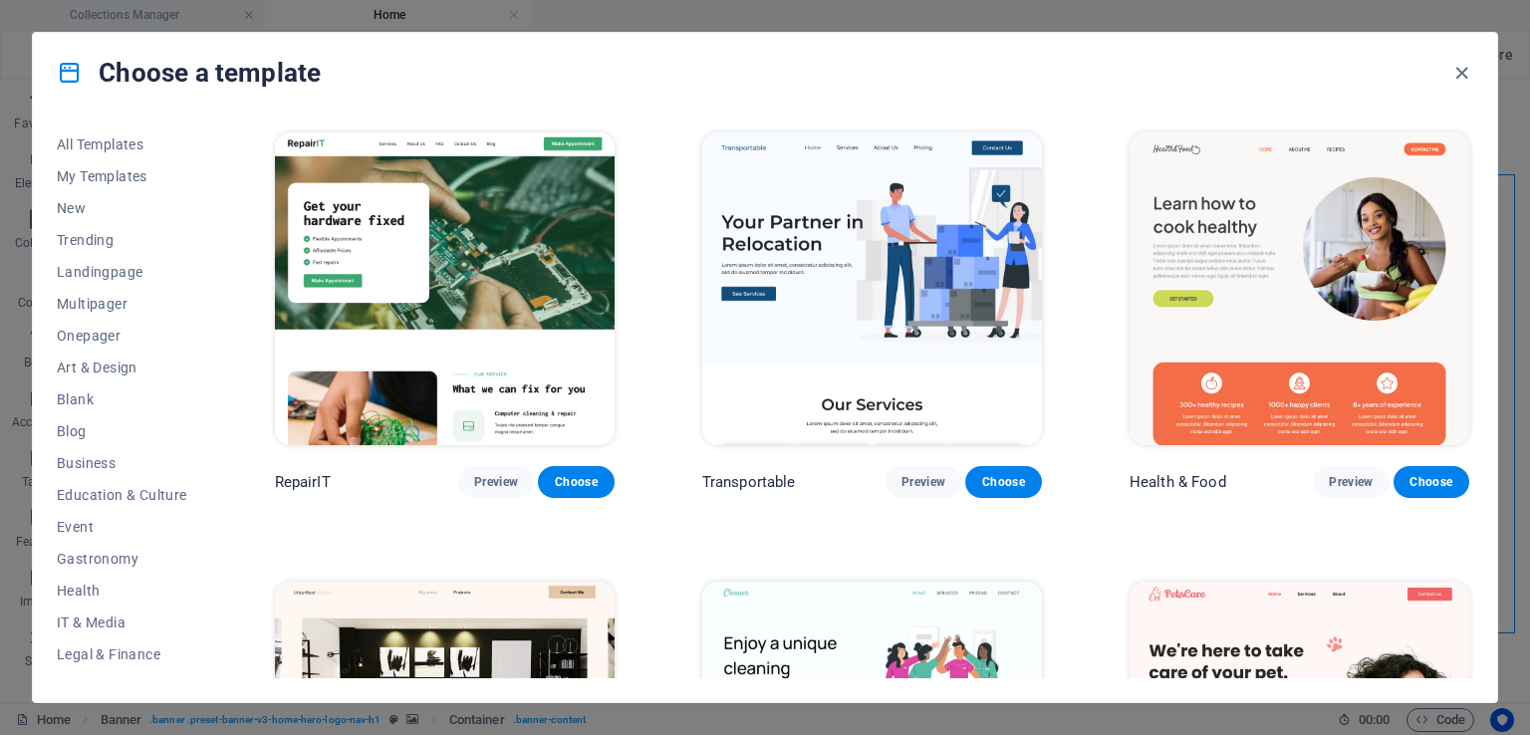
click at [135, 73] on h4 "Choose a template" at bounding box center [189, 73] width 264 height 32
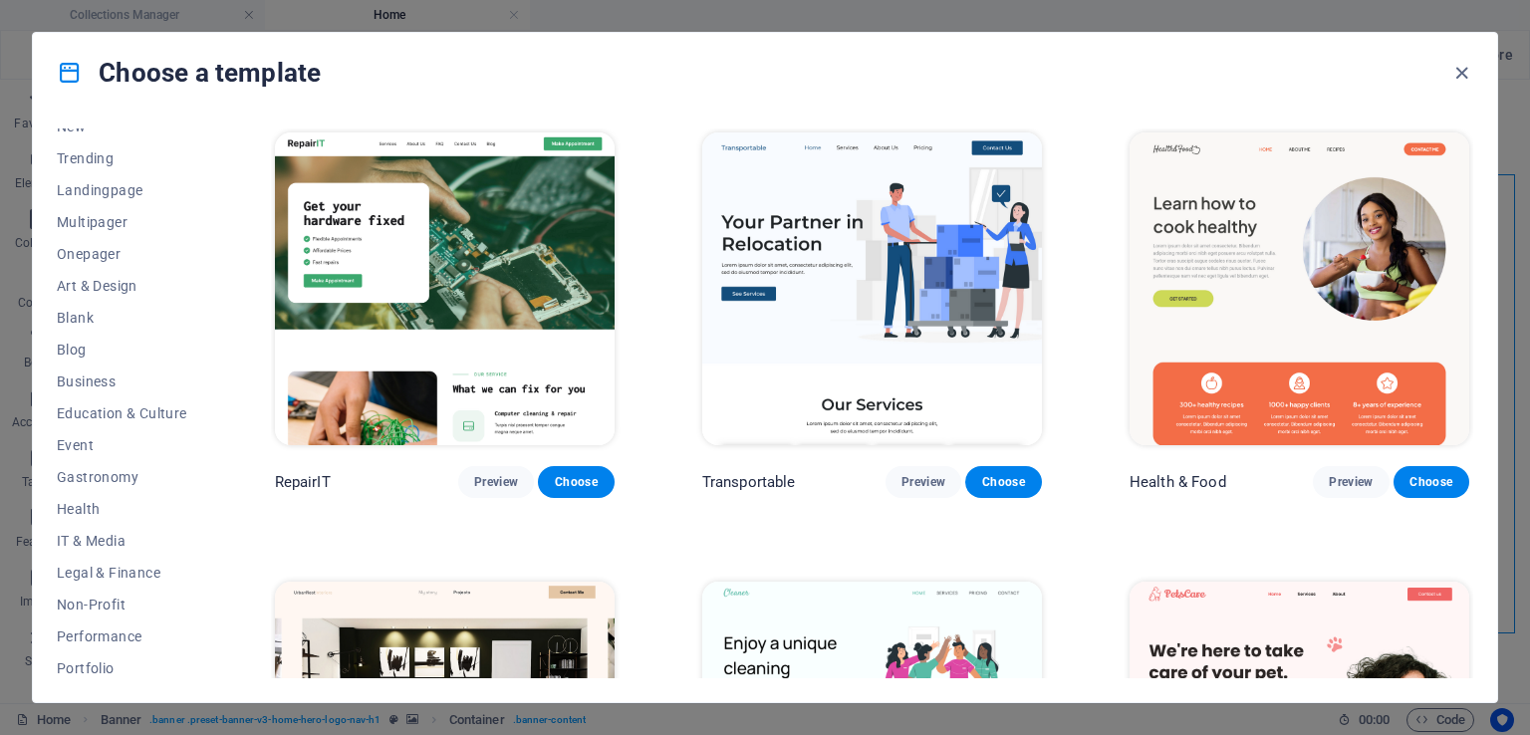
scroll to position [247, 0]
click at [102, 666] on span "Wireframe" at bounding box center [122, 663] width 131 height 16
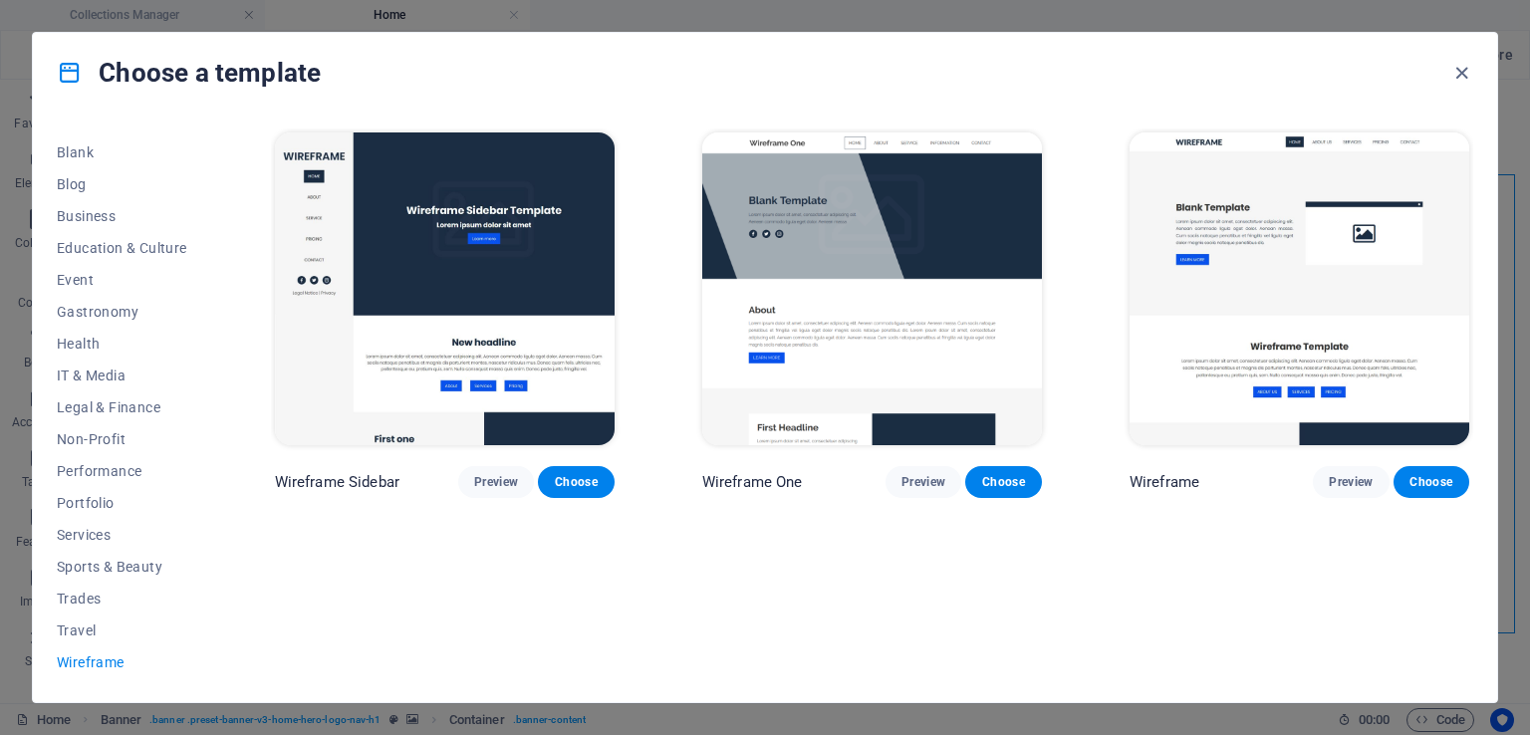
click at [494, 252] on img at bounding box center [445, 288] width 340 height 313
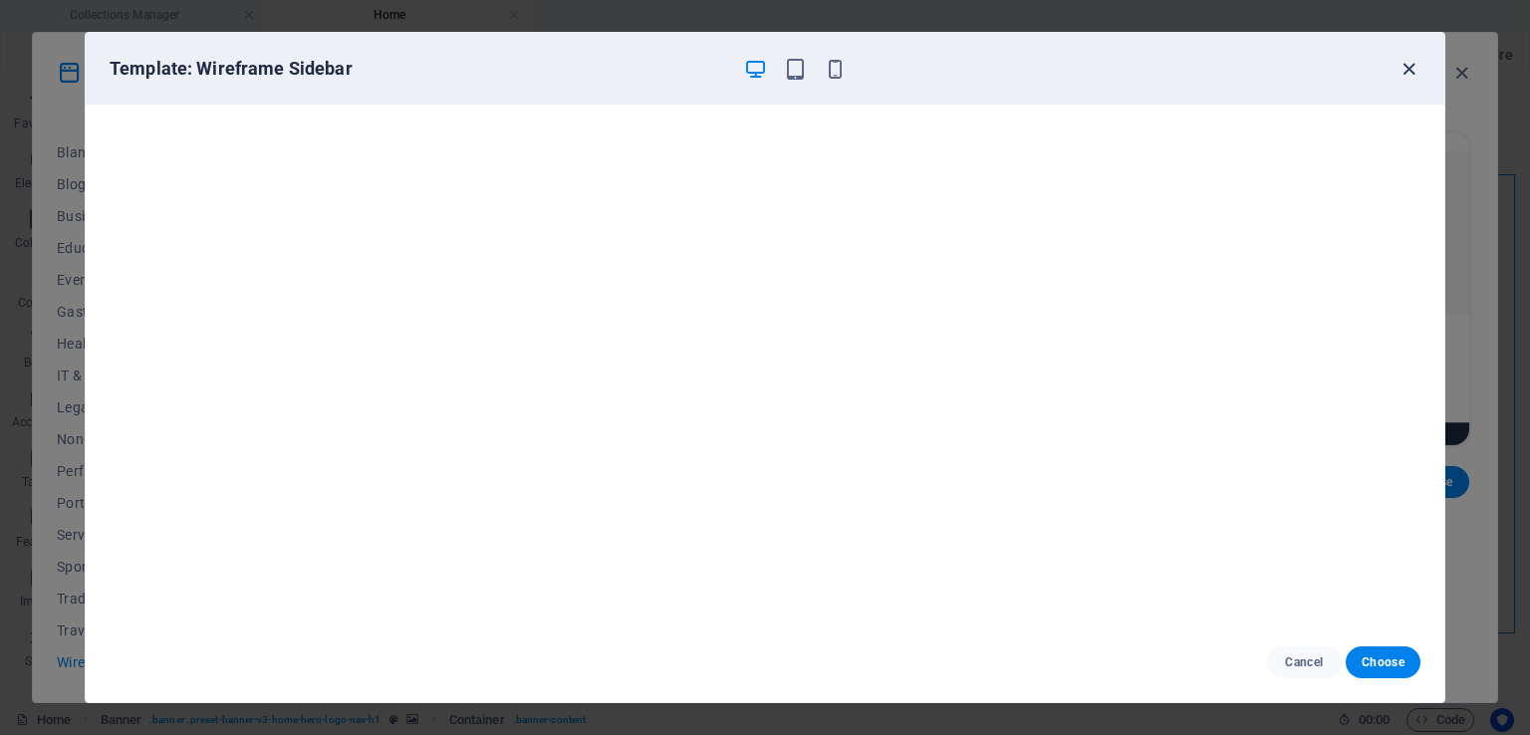
click at [1410, 69] on icon "button" at bounding box center [1409, 69] width 23 height 23
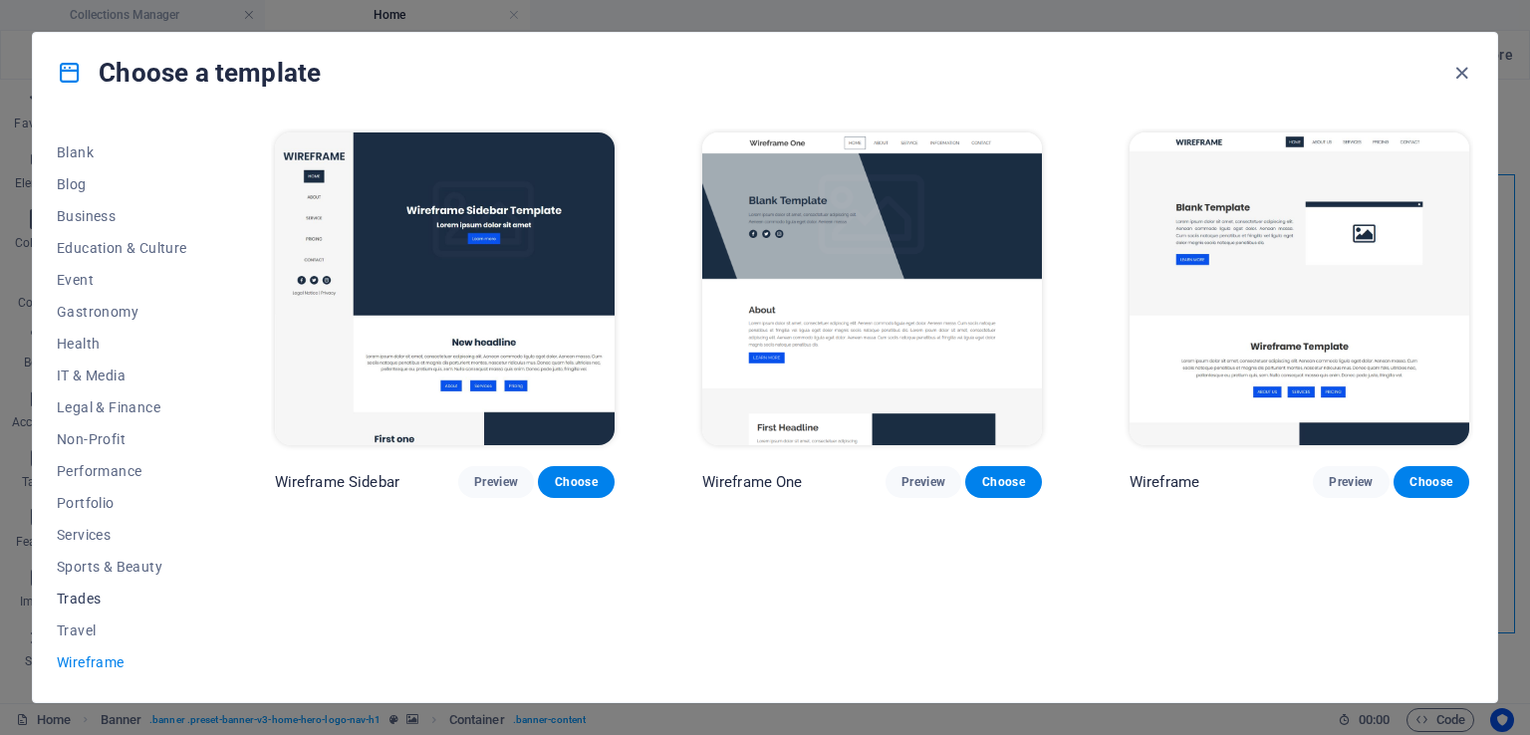
click at [79, 603] on span "Trades" at bounding box center [122, 599] width 131 height 16
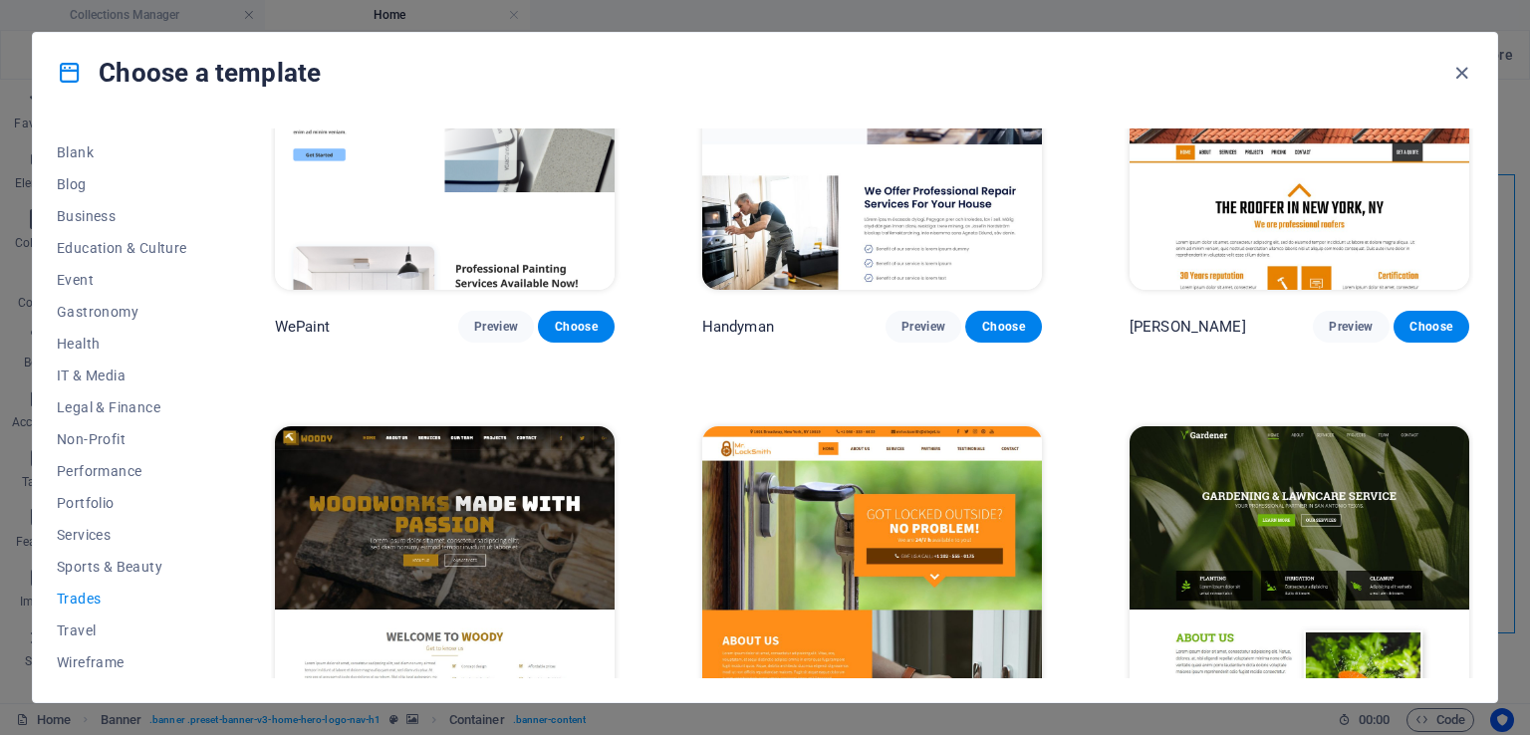
scroll to position [199, 0]
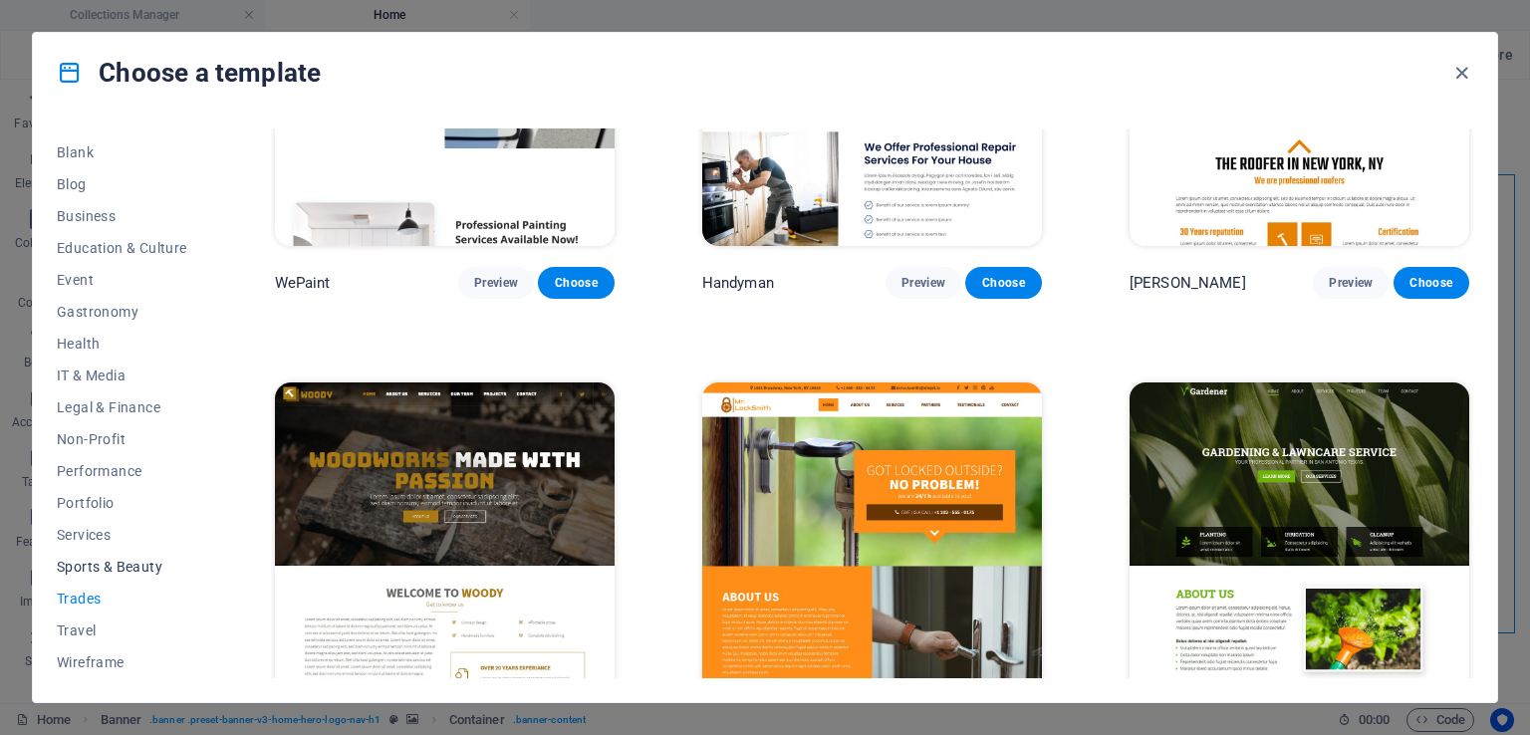
click at [84, 565] on span "Sports & Beauty" at bounding box center [122, 567] width 131 height 16
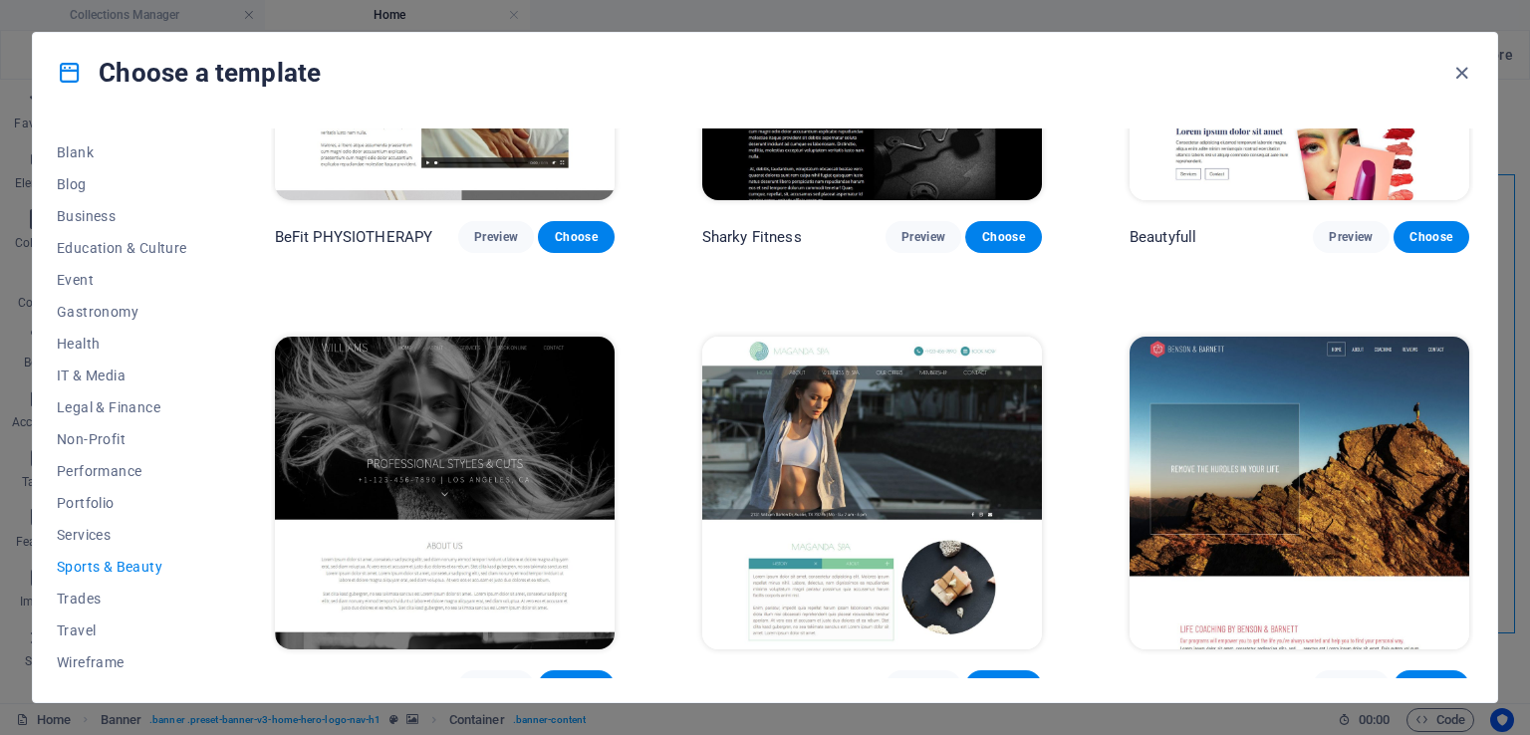
scroll to position [1609, 0]
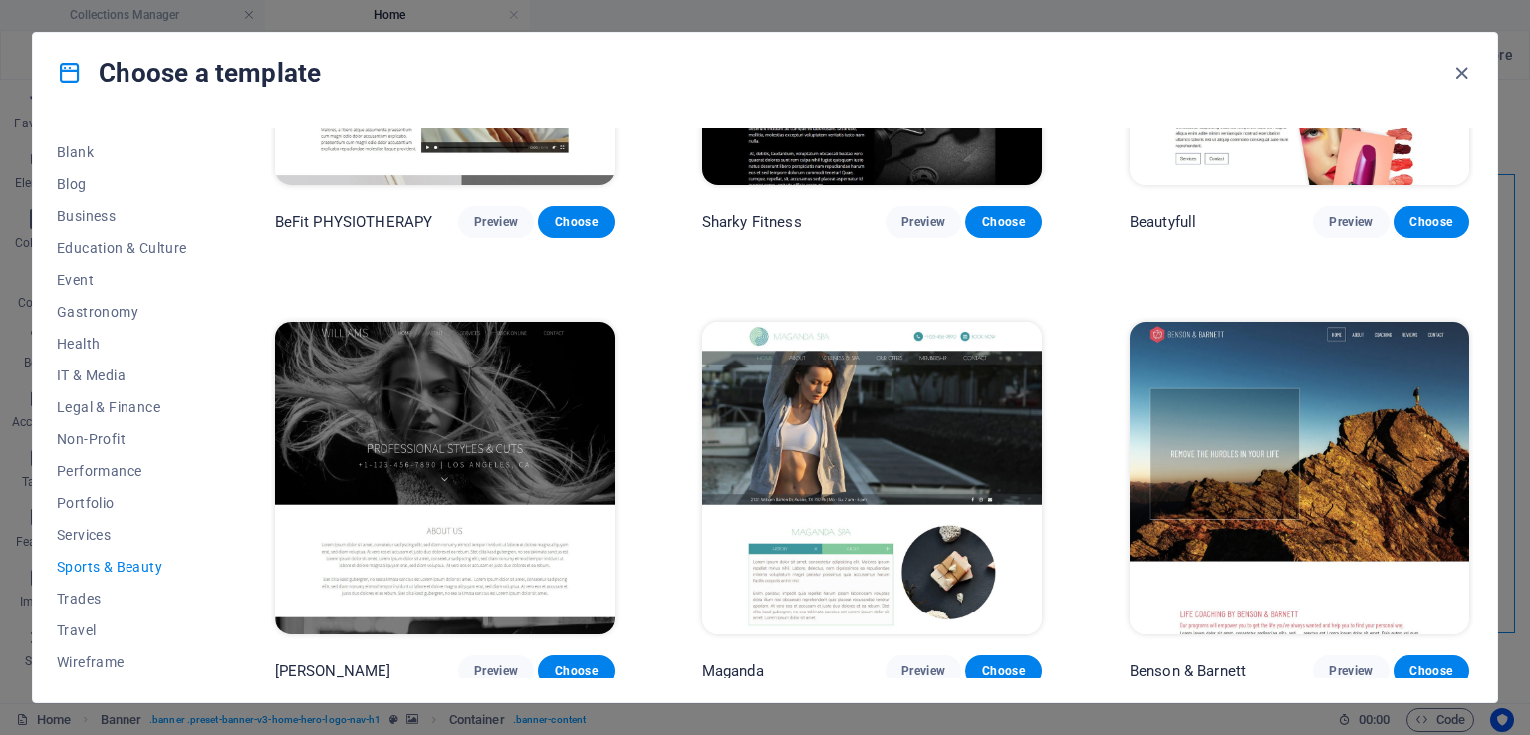
click at [1371, 479] on img at bounding box center [1300, 478] width 340 height 313
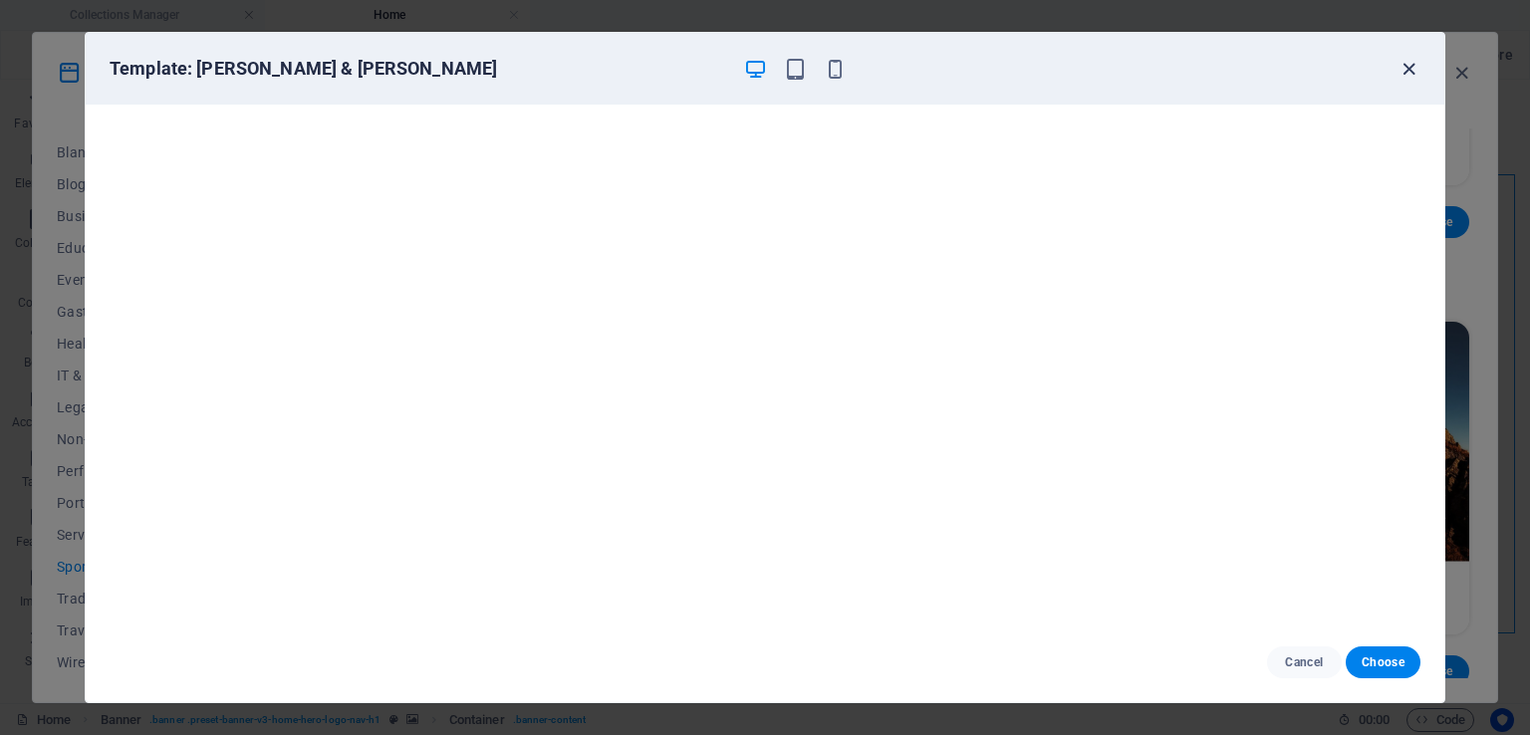
click at [1403, 60] on icon "button" at bounding box center [1409, 69] width 23 height 23
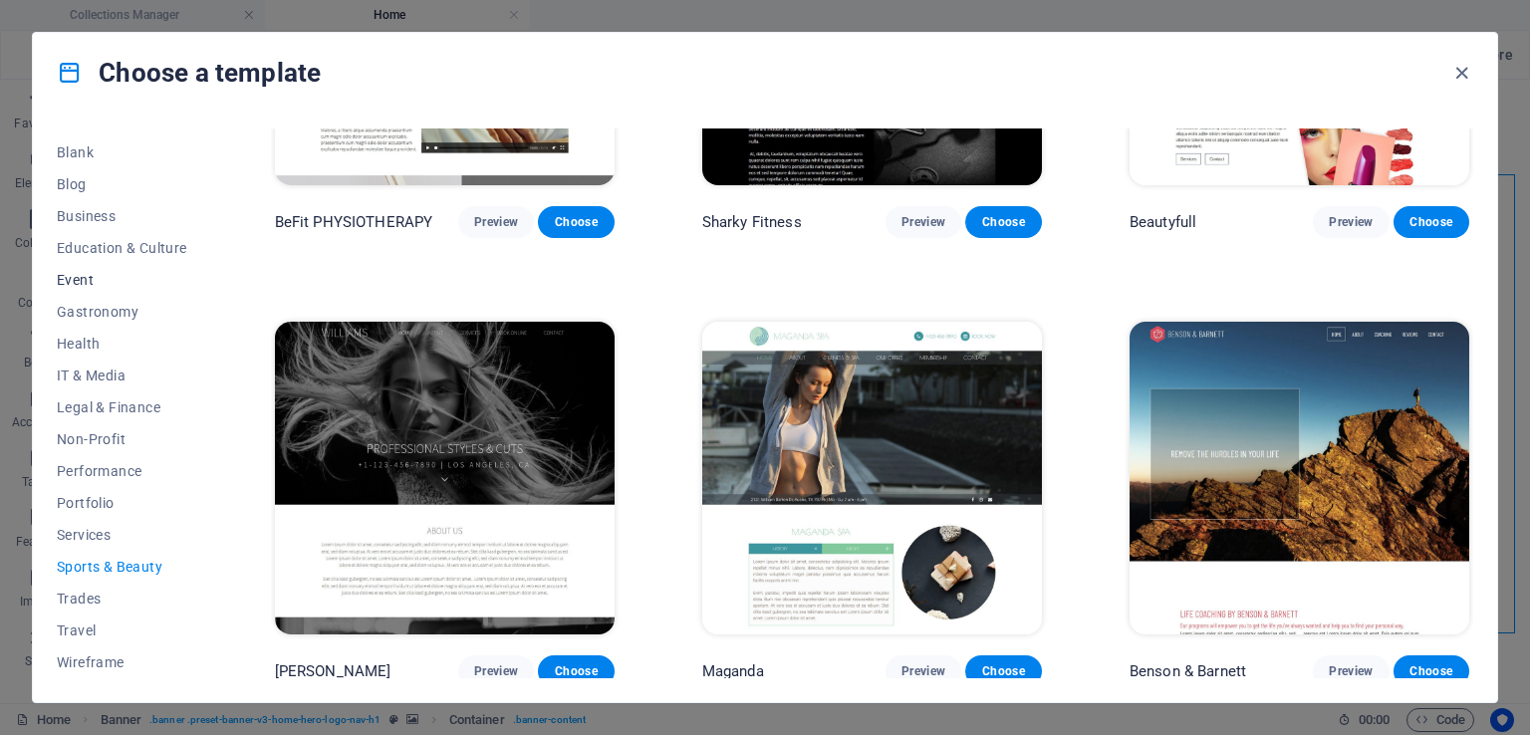
click at [91, 275] on span "Event" at bounding box center [122, 280] width 131 height 16
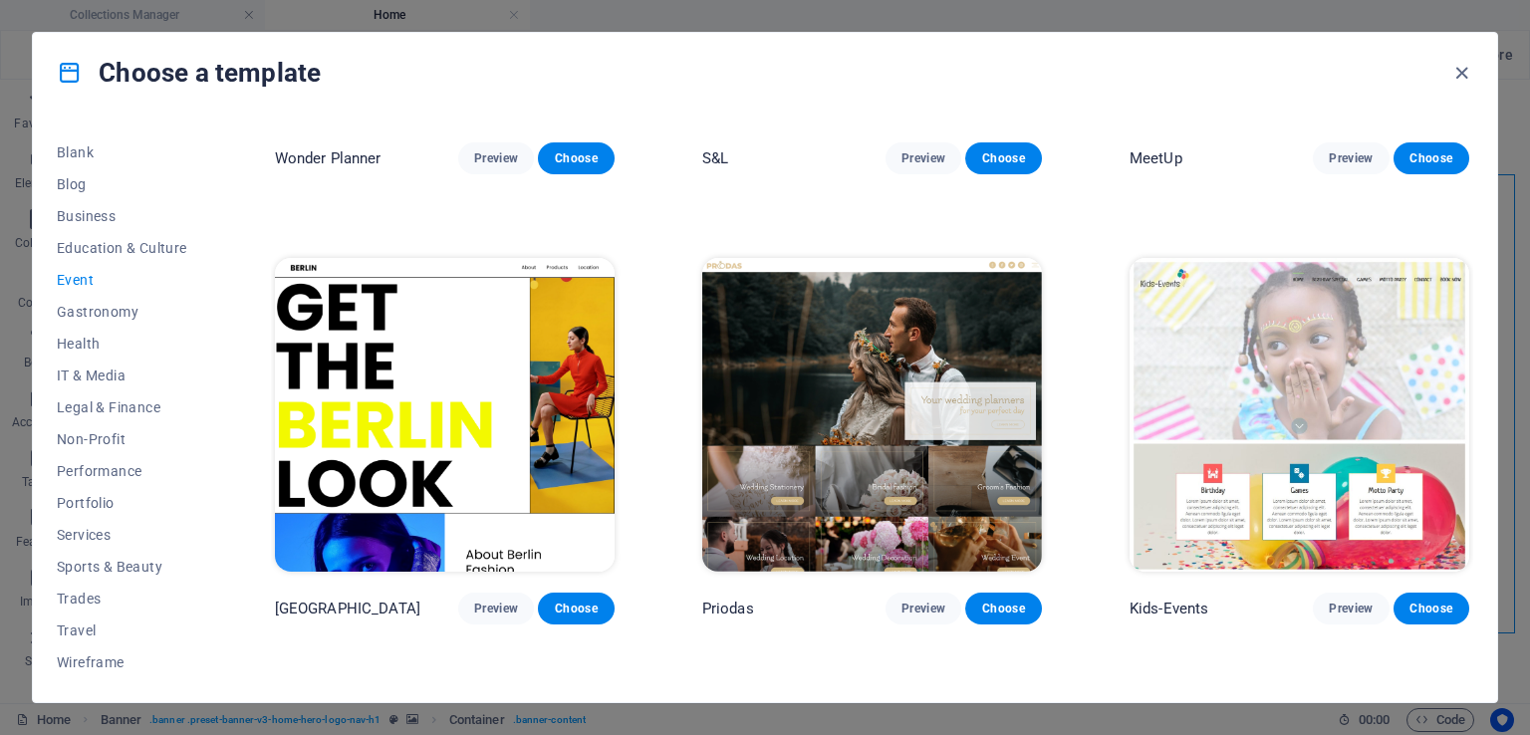
scroll to position [315, 0]
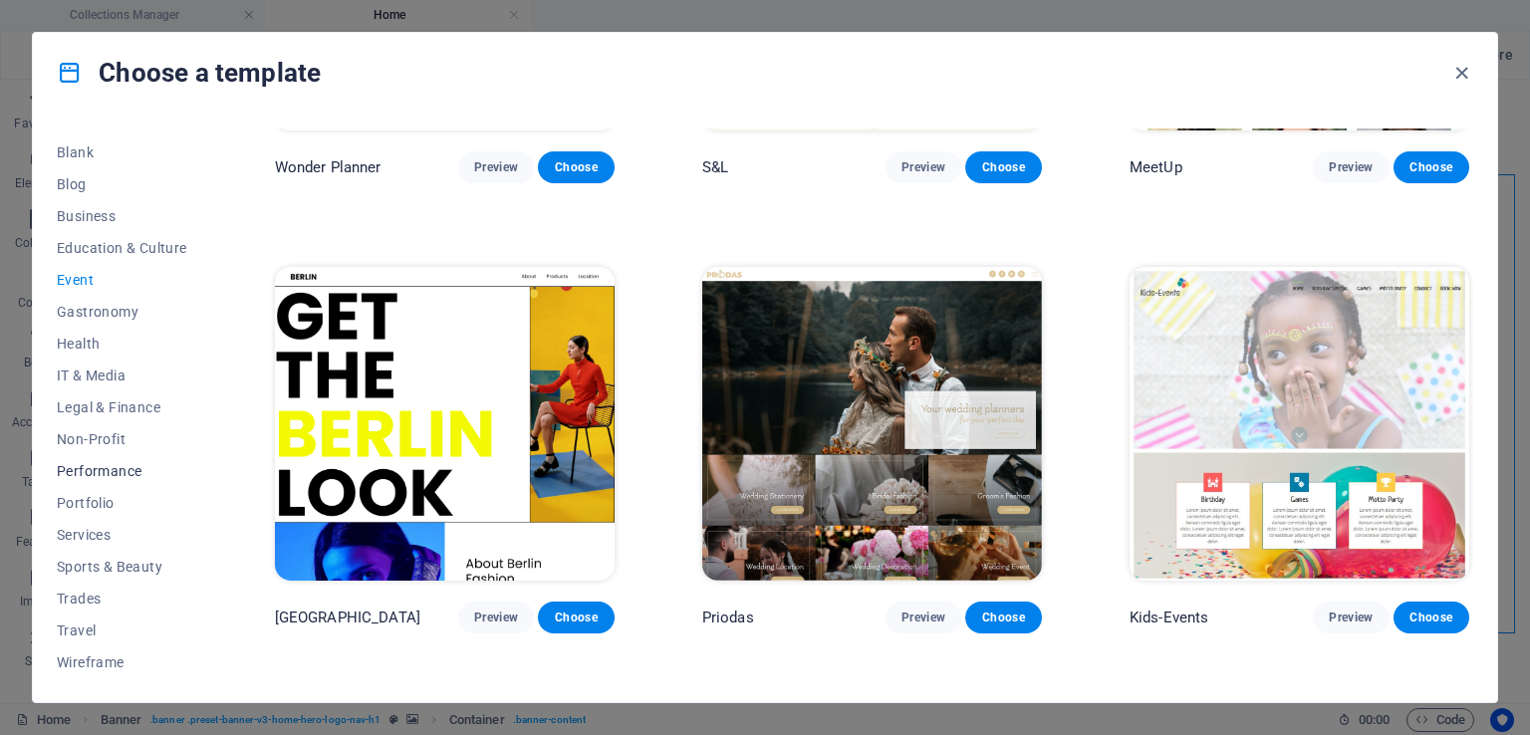
click at [114, 473] on span "Performance" at bounding box center [122, 471] width 131 height 16
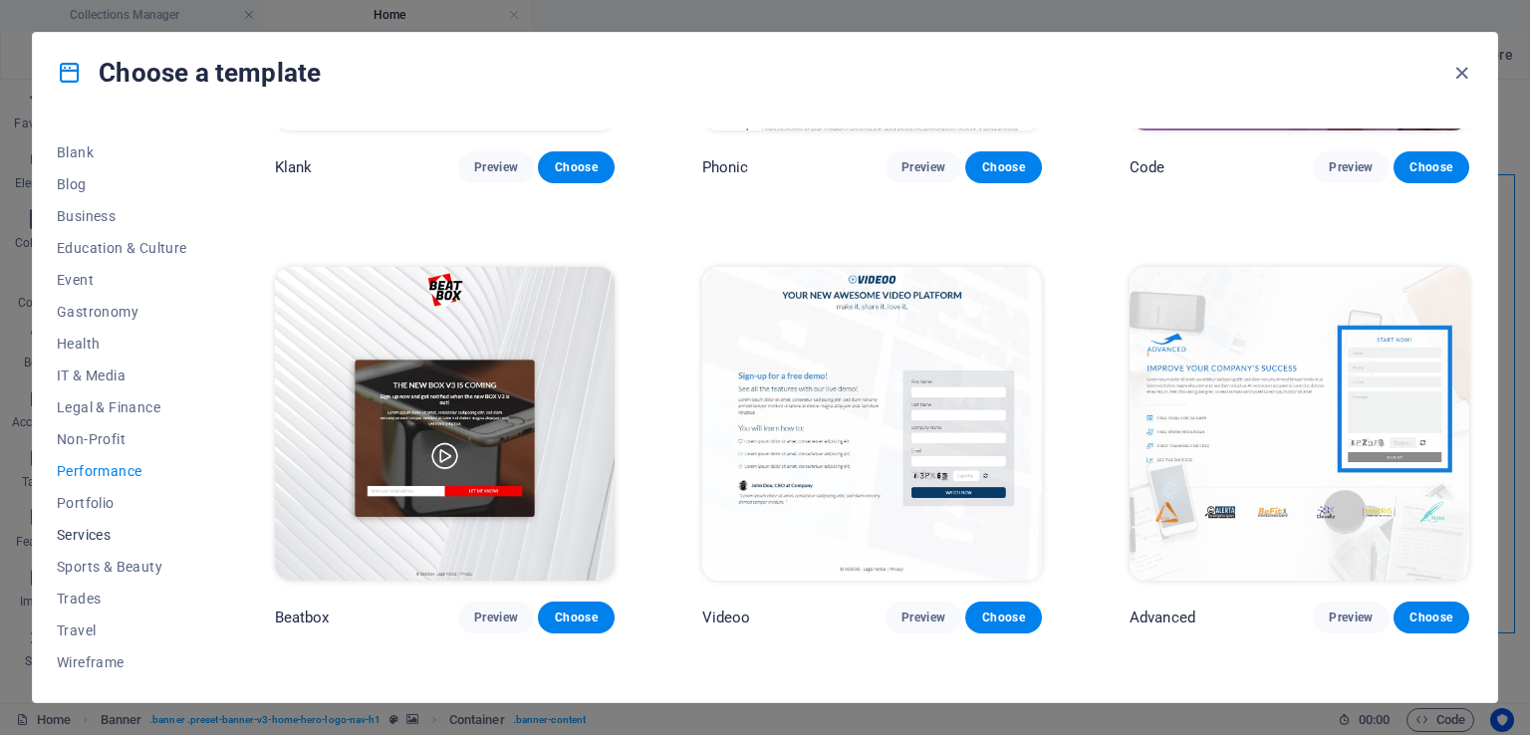
click at [94, 536] on span "Services" at bounding box center [122, 535] width 131 height 16
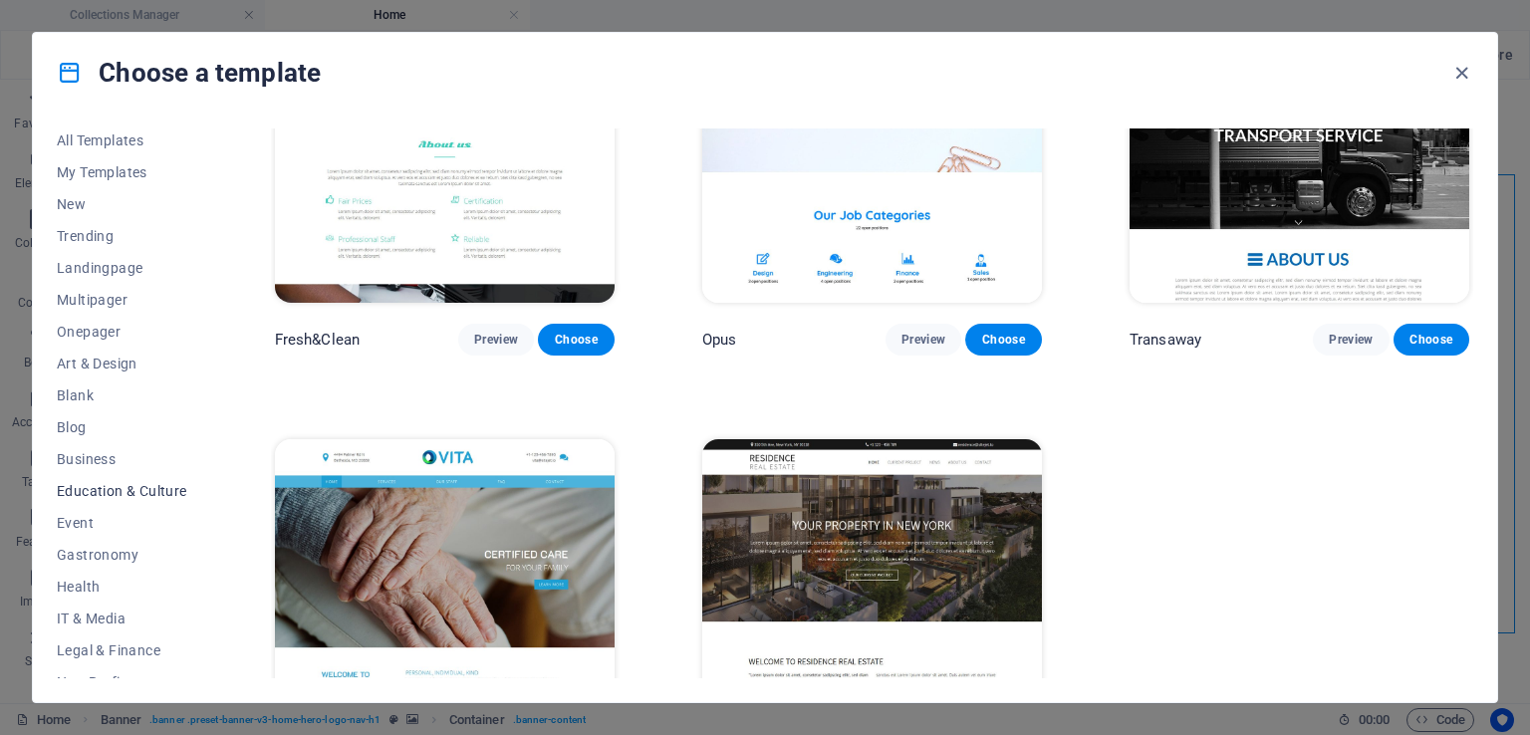
scroll to position [0, 0]
click at [1457, 73] on icon "button" at bounding box center [1461, 73] width 23 height 23
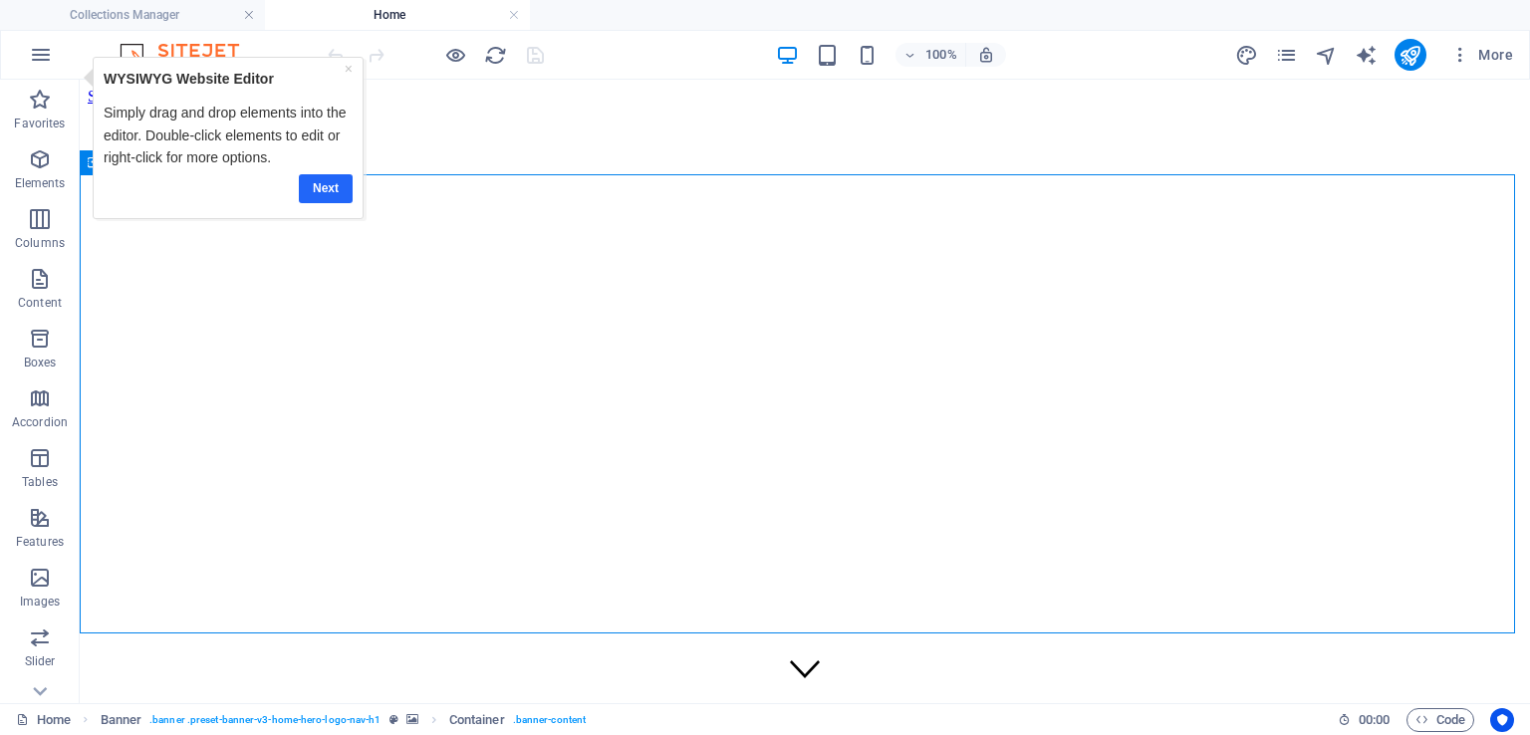
click at [314, 187] on link "Next" at bounding box center [326, 187] width 54 height 29
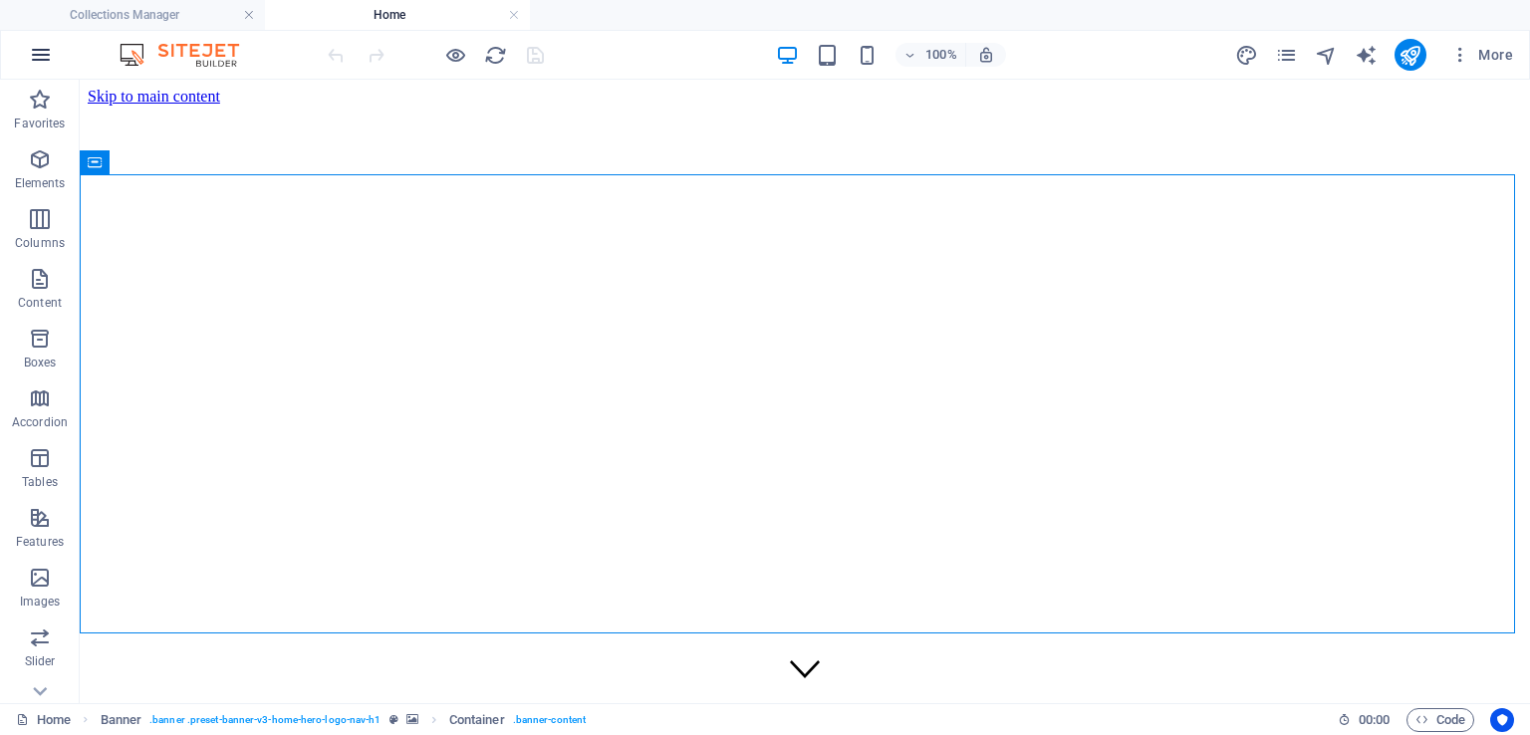
click at [25, 53] on button "button" at bounding box center [41, 55] width 48 height 48
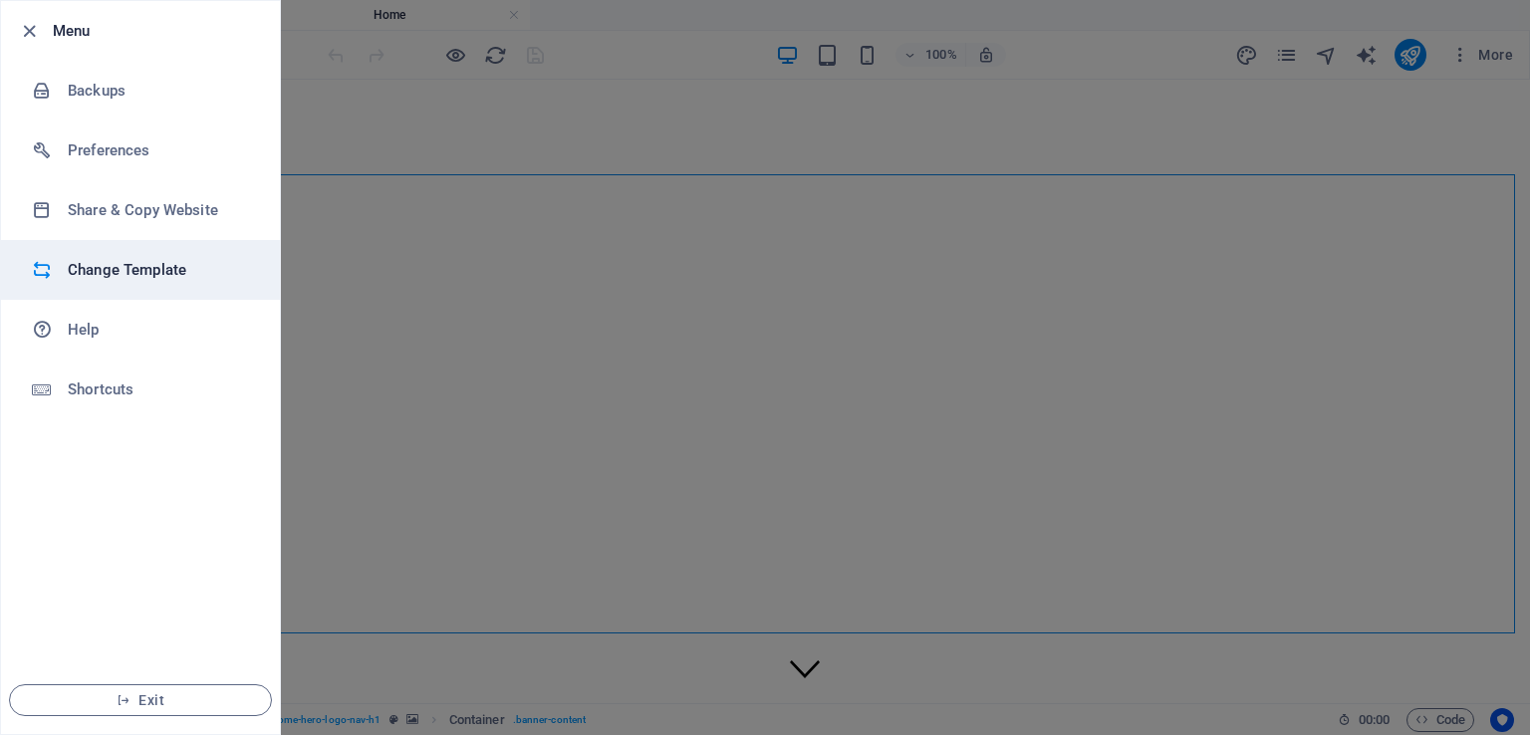
click at [112, 270] on h6 "Change Template" at bounding box center [160, 270] width 184 height 24
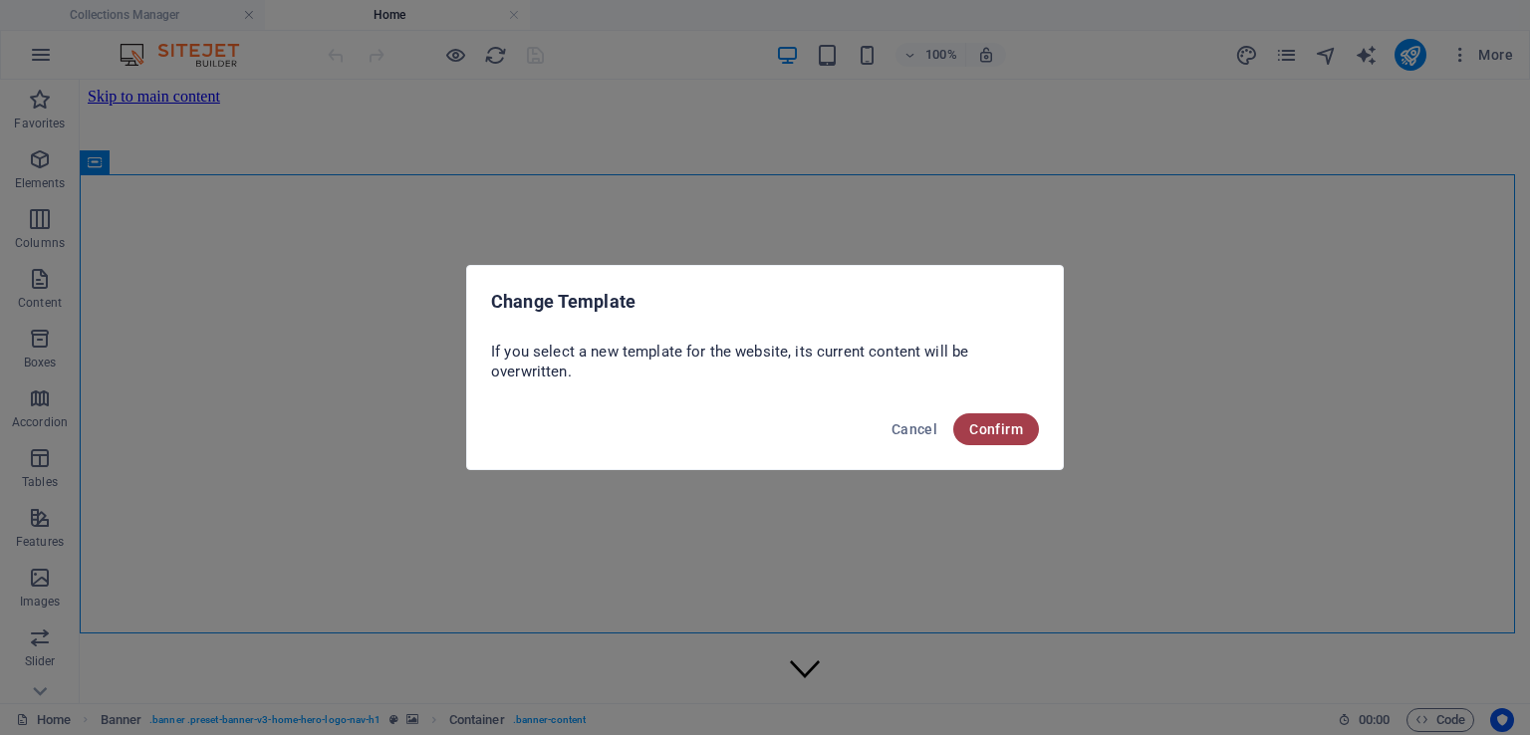
click at [984, 424] on span "Confirm" at bounding box center [996, 429] width 54 height 16
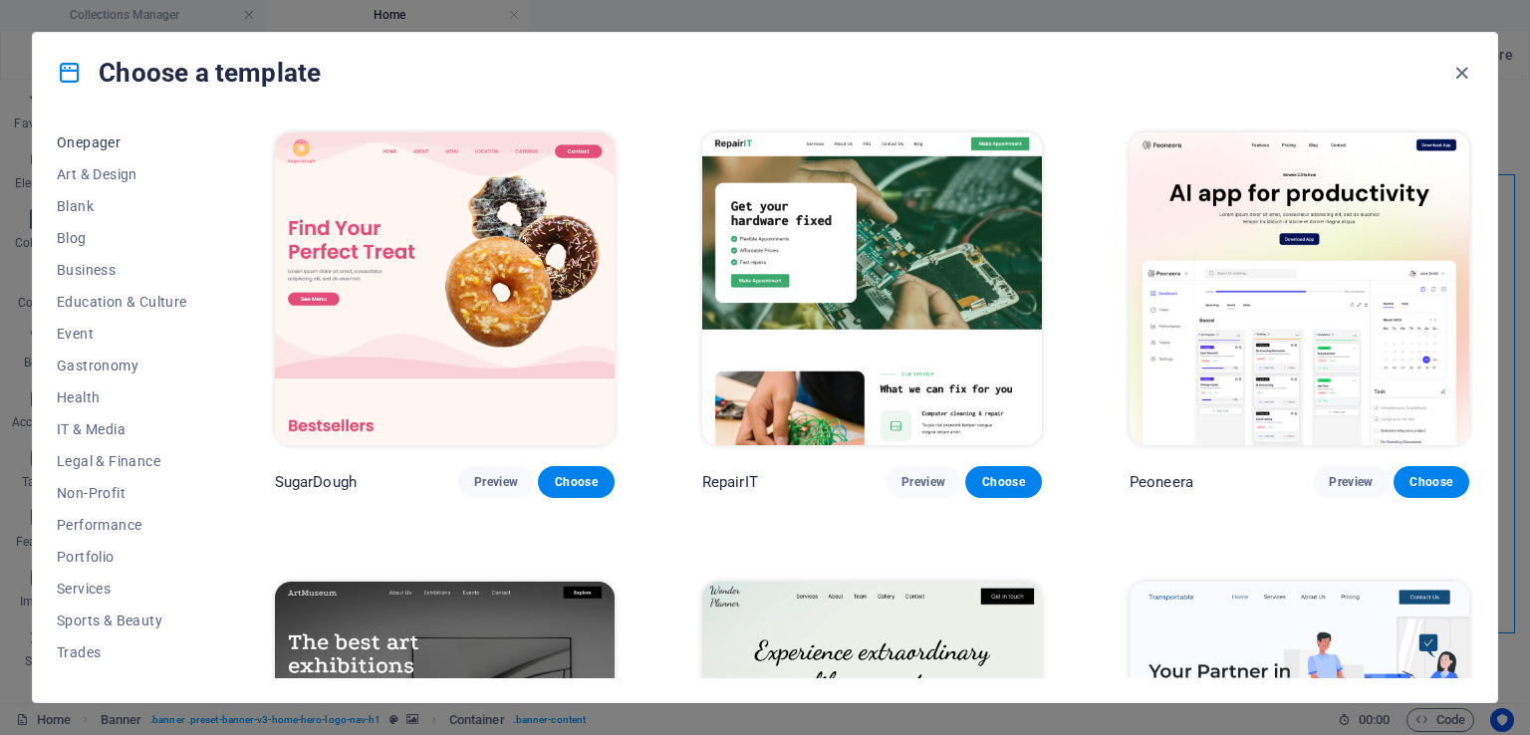
scroll to position [199, 0]
click at [111, 264] on span "Business" at bounding box center [122, 264] width 131 height 16
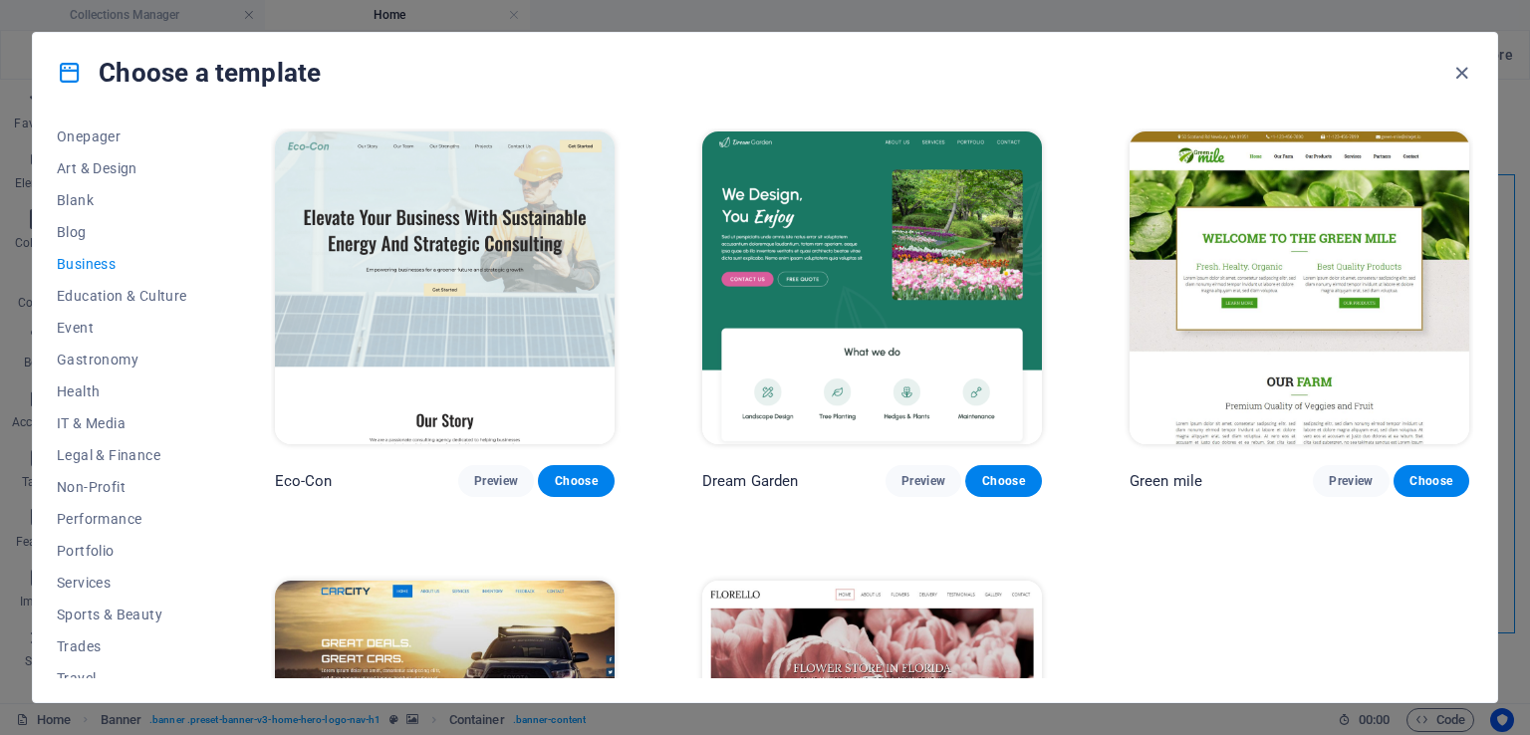
scroll to position [0, 0]
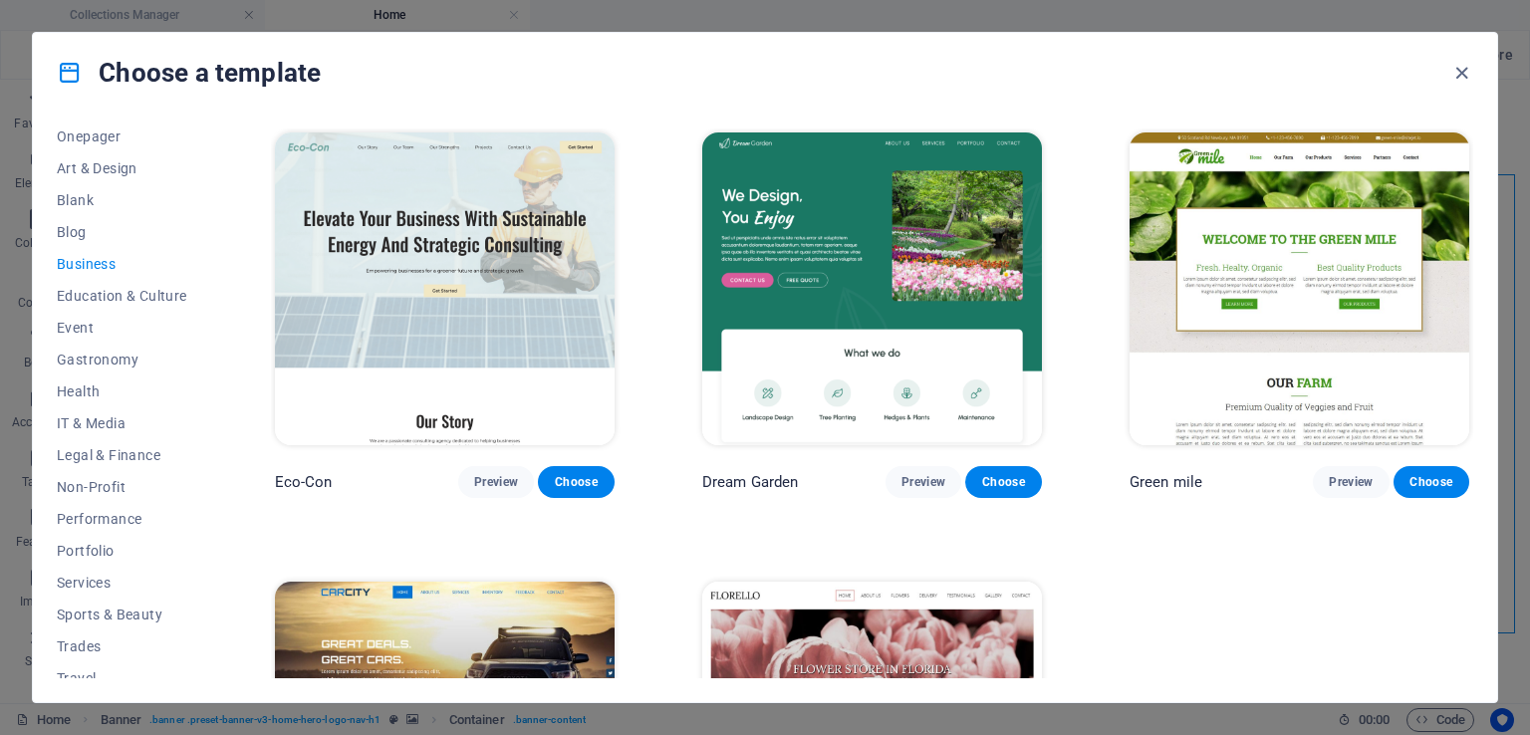
click at [491, 285] on img at bounding box center [445, 288] width 340 height 313
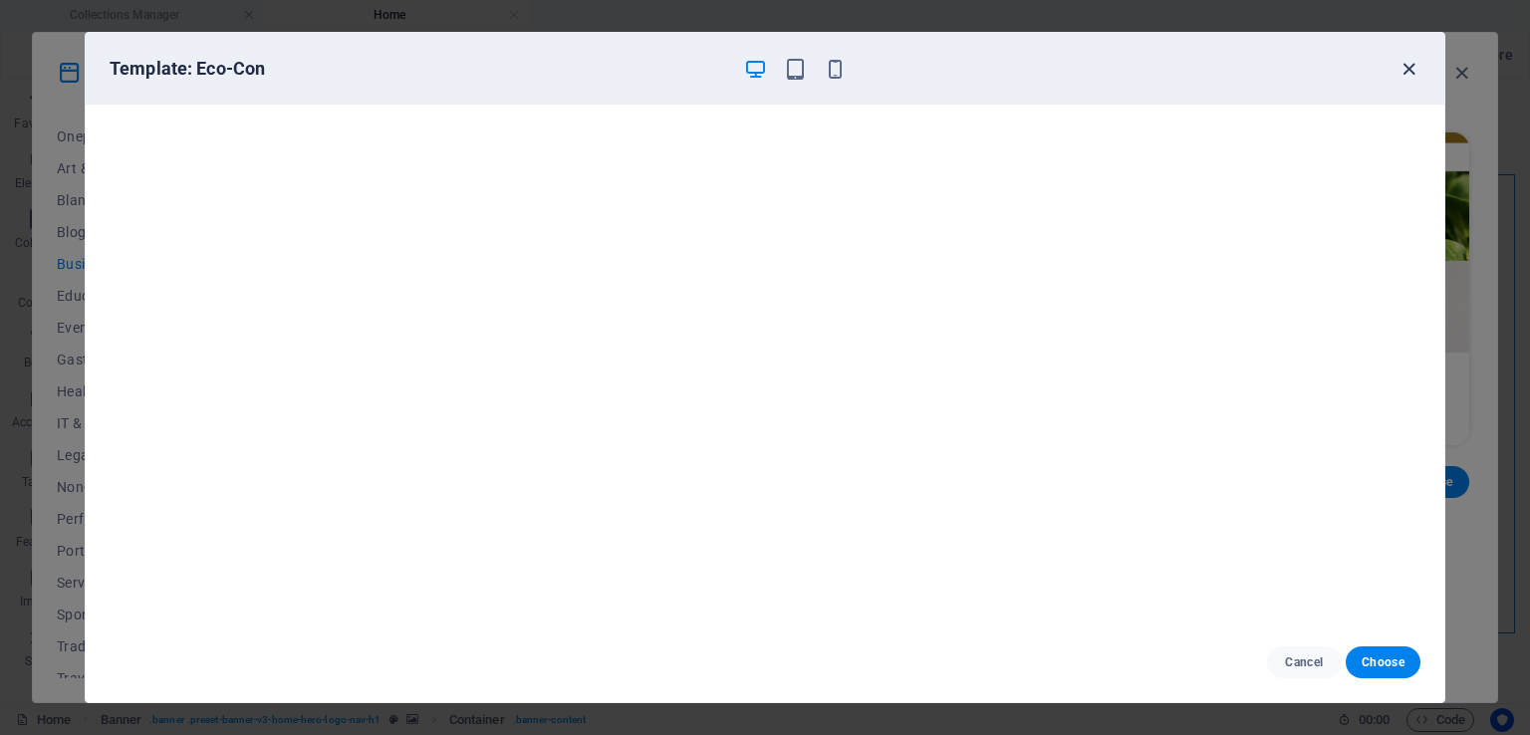
click at [1417, 63] on icon "button" at bounding box center [1409, 69] width 23 height 23
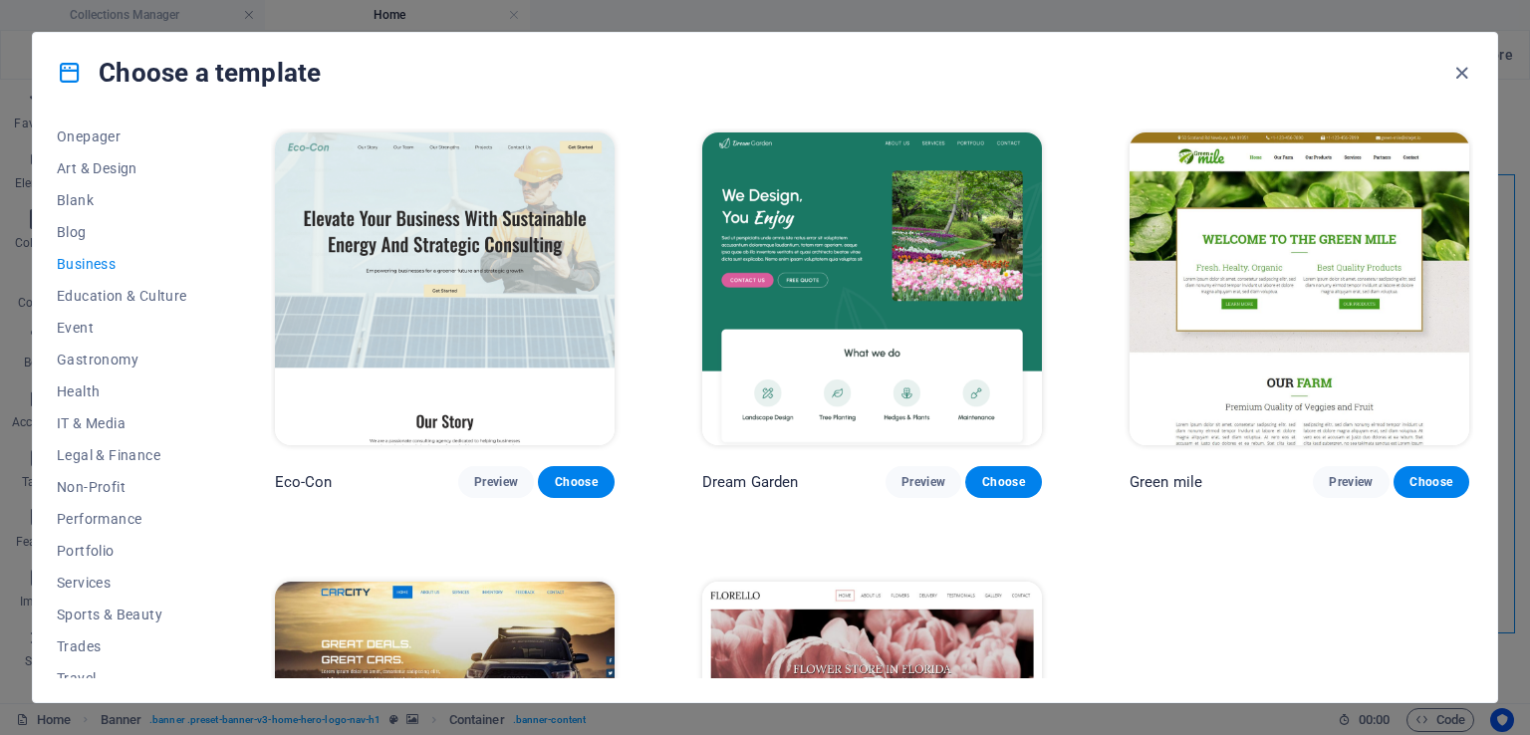
click at [1259, 259] on img at bounding box center [1300, 288] width 340 height 313
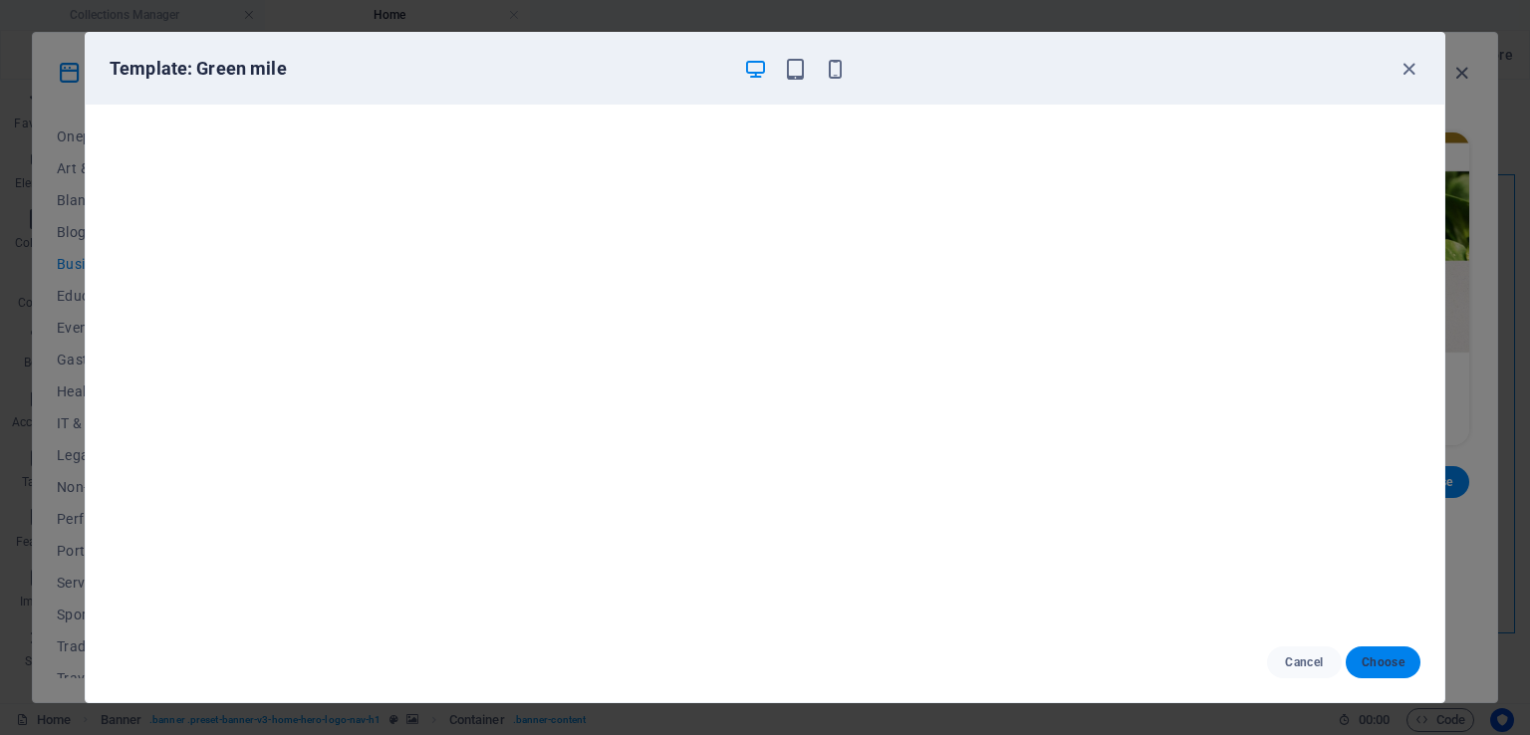
click at [1378, 657] on span "Choose" at bounding box center [1383, 663] width 43 height 16
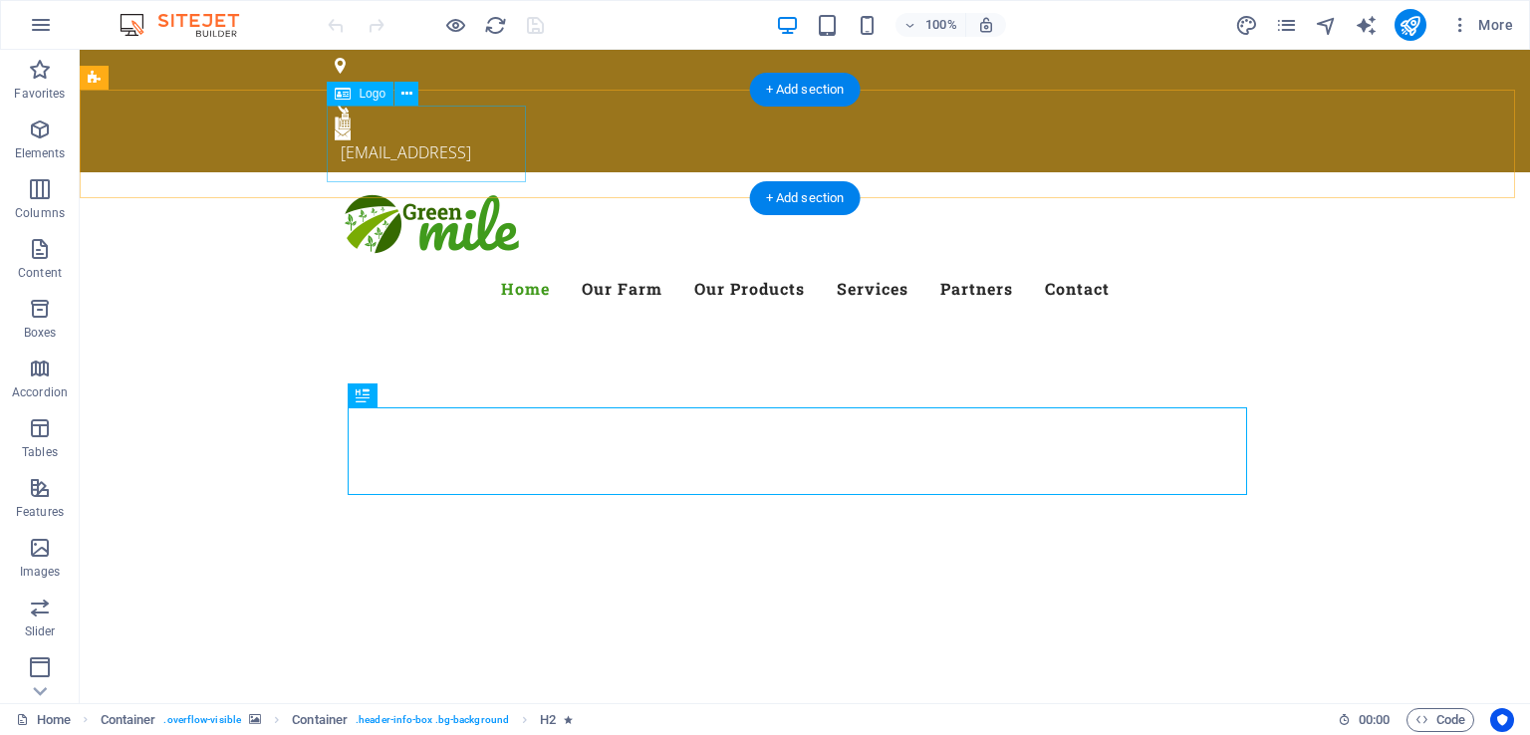
click at [462, 188] on div at bounding box center [805, 226] width 940 height 77
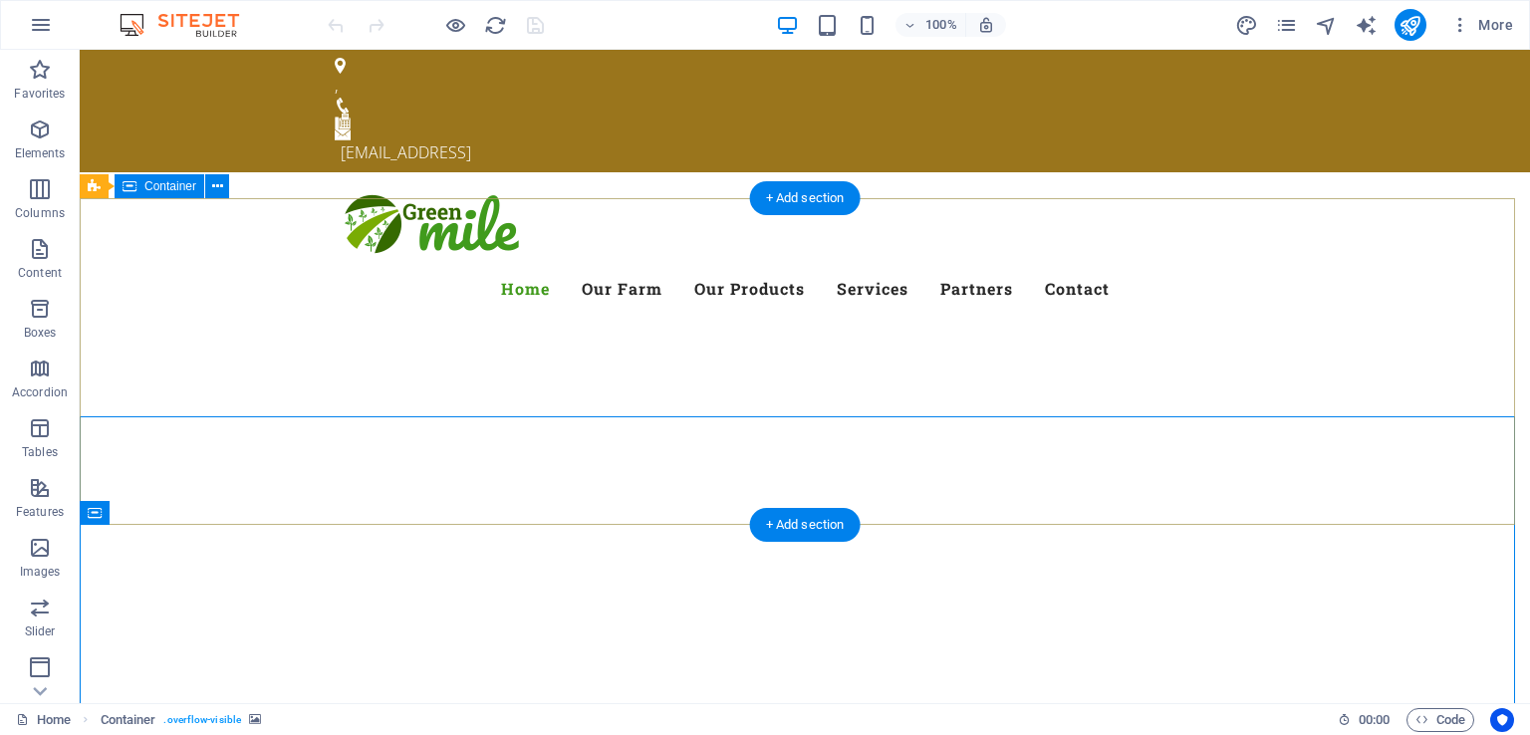
click at [1136, 656] on div at bounding box center [805, 735] width 1450 height 159
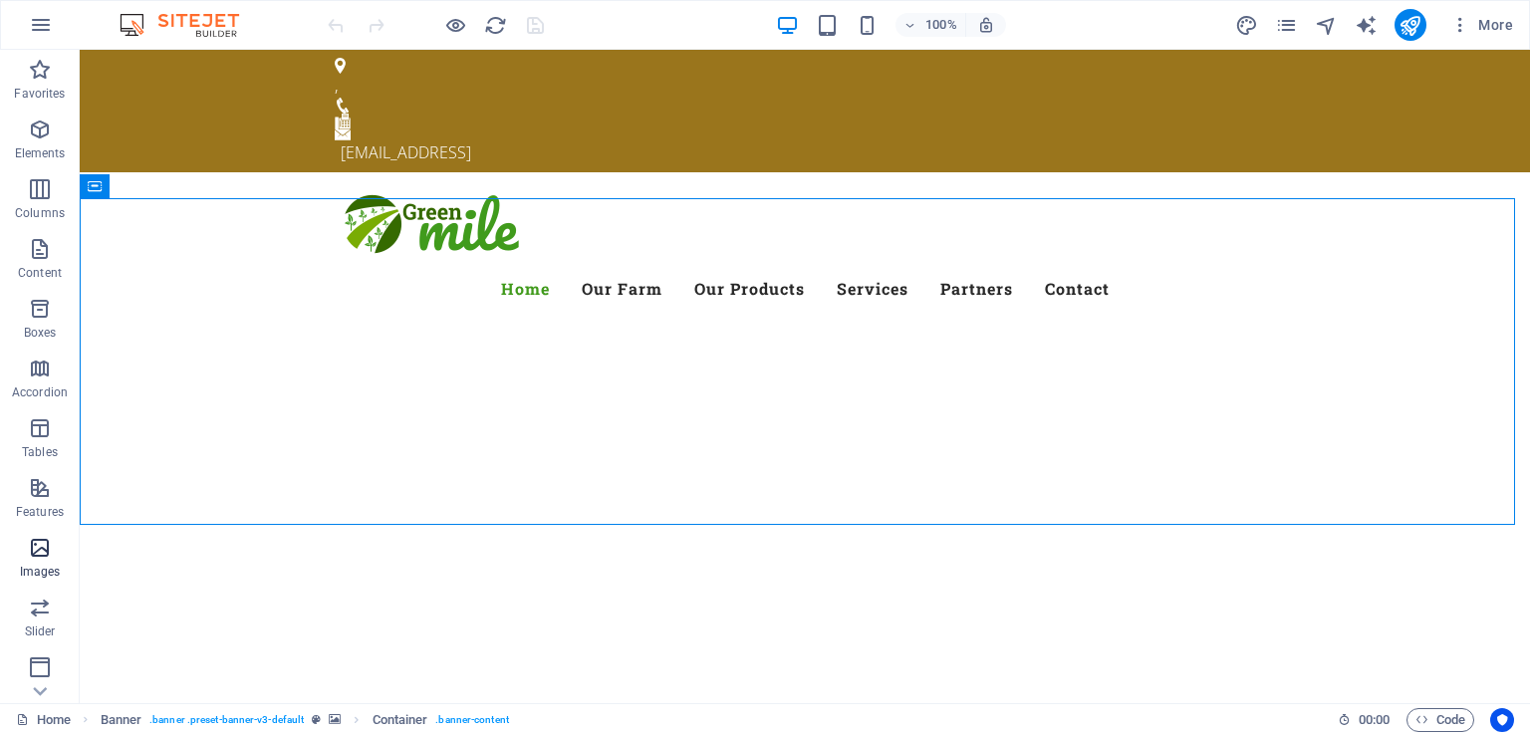
click at [47, 552] on icon "button" at bounding box center [40, 548] width 24 height 24
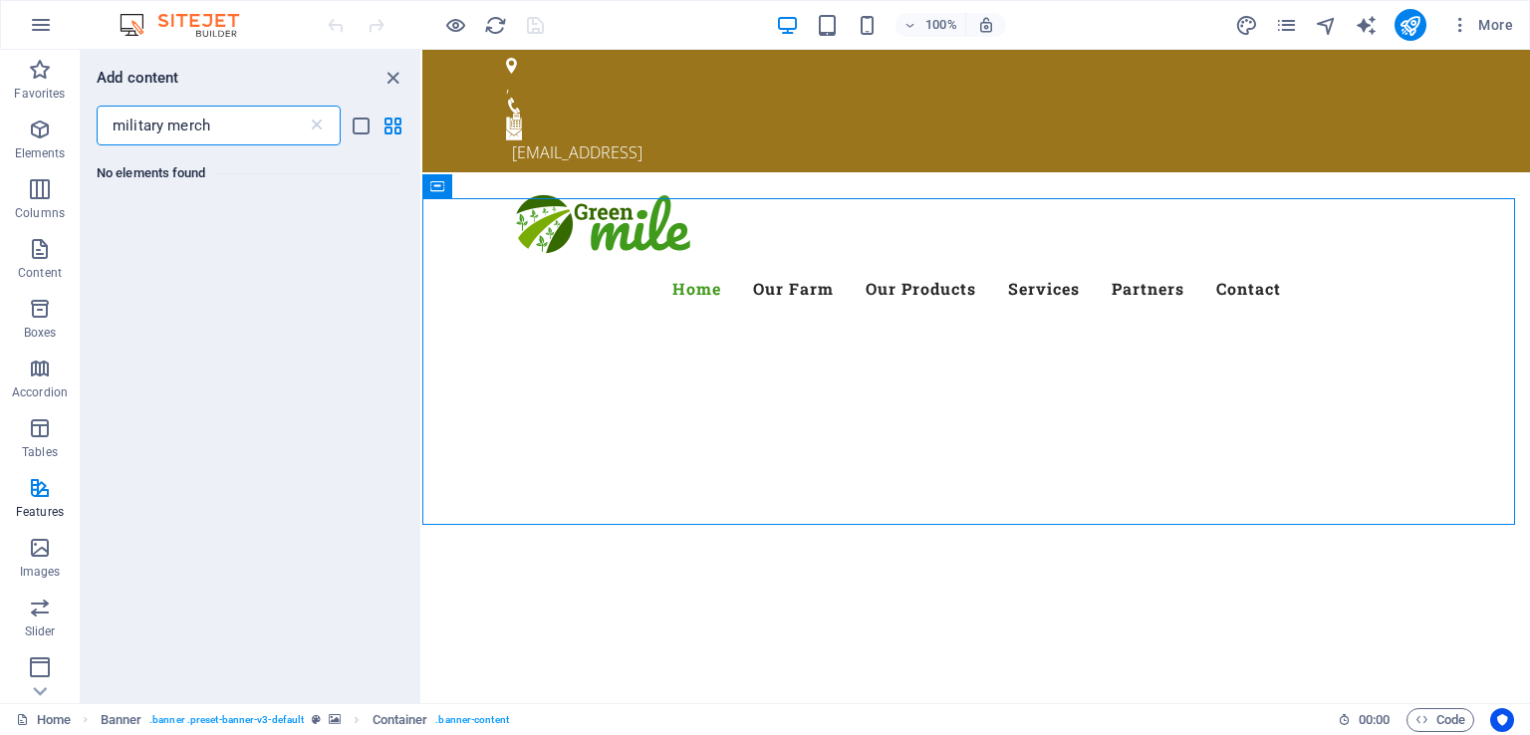
type input "military merch"
click at [33, 141] on span "Elements" at bounding box center [40, 142] width 80 height 48
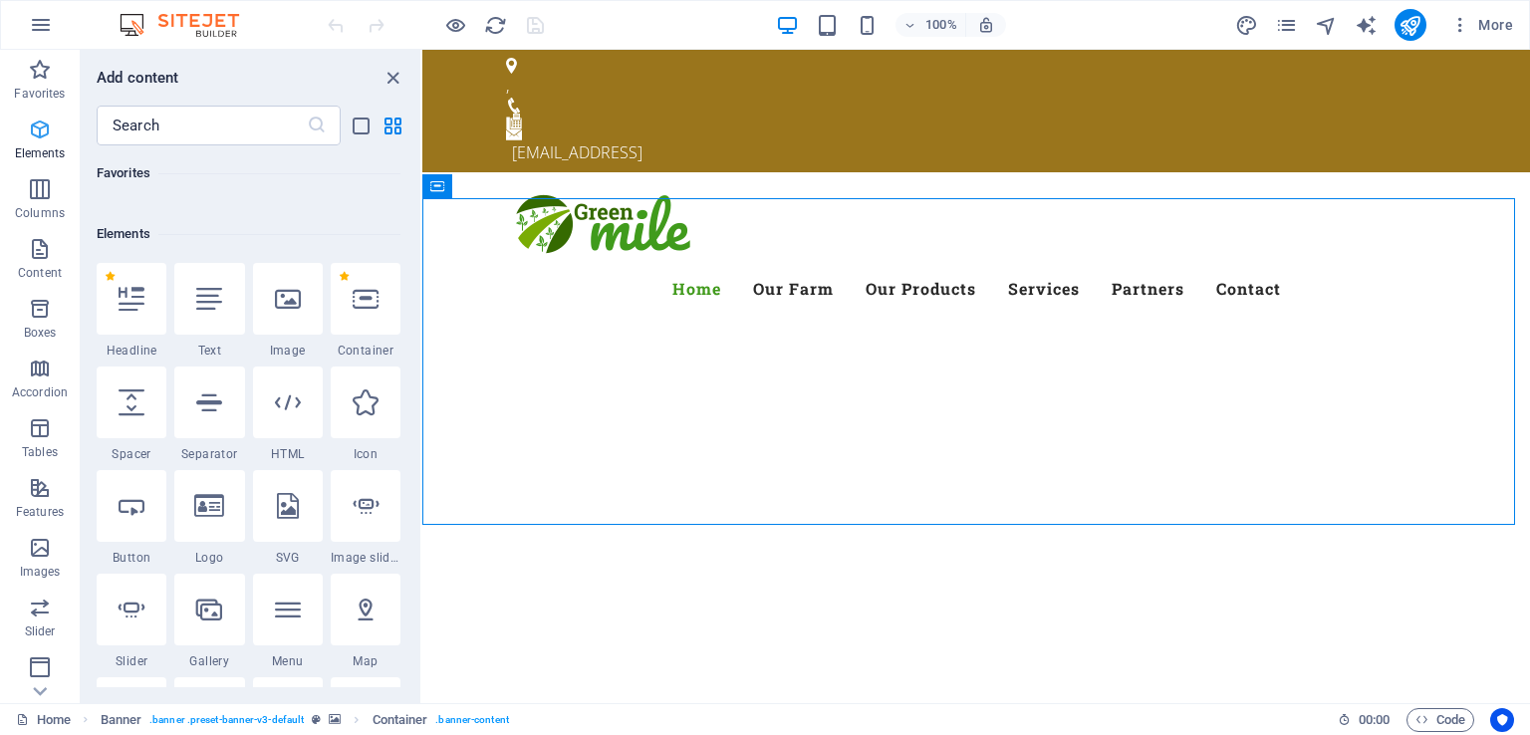
scroll to position [211, 0]
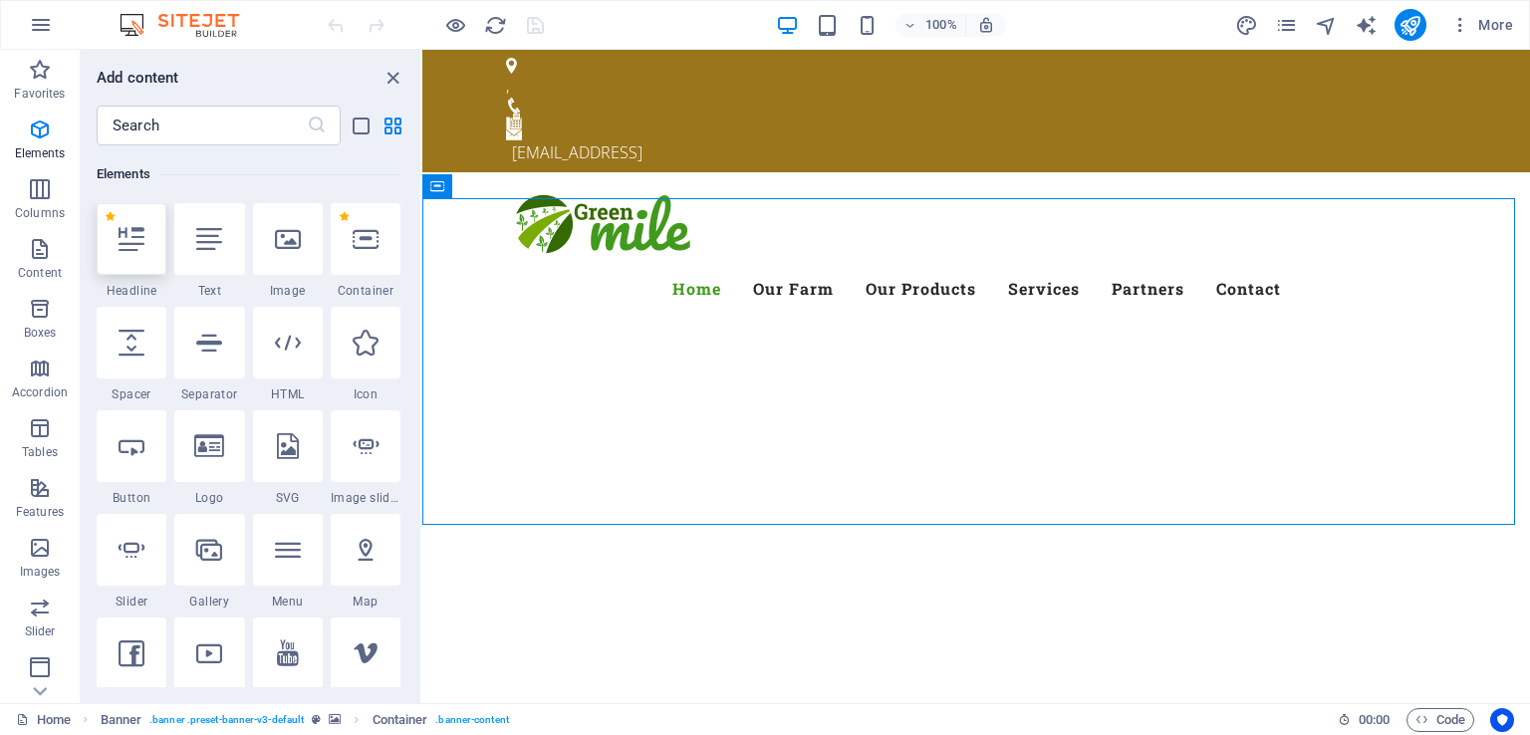
click at [132, 237] on icon at bounding box center [132, 239] width 26 height 26
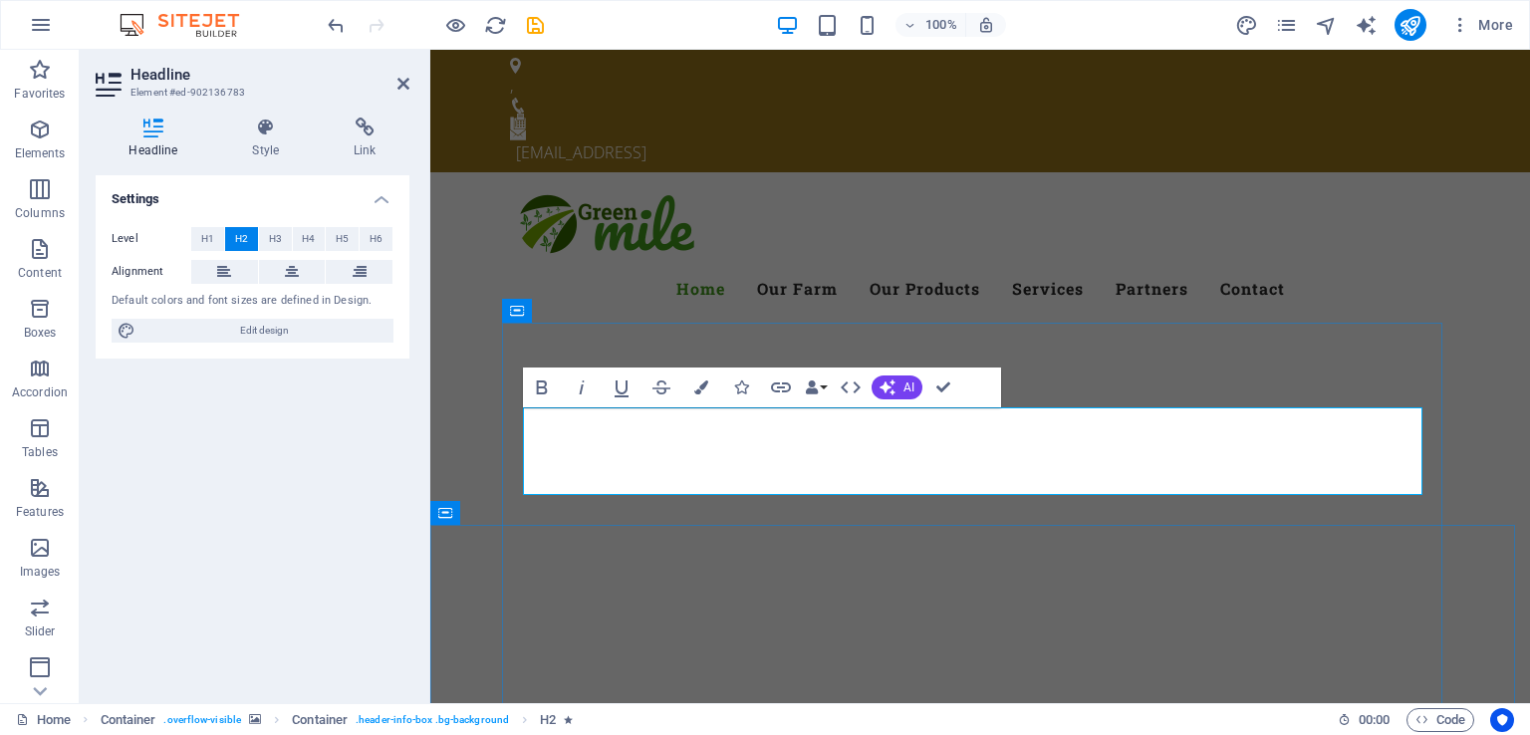
drag, startPoint x: 935, startPoint y: 453, endPoint x: 1351, endPoint y: 440, distance: 415.6
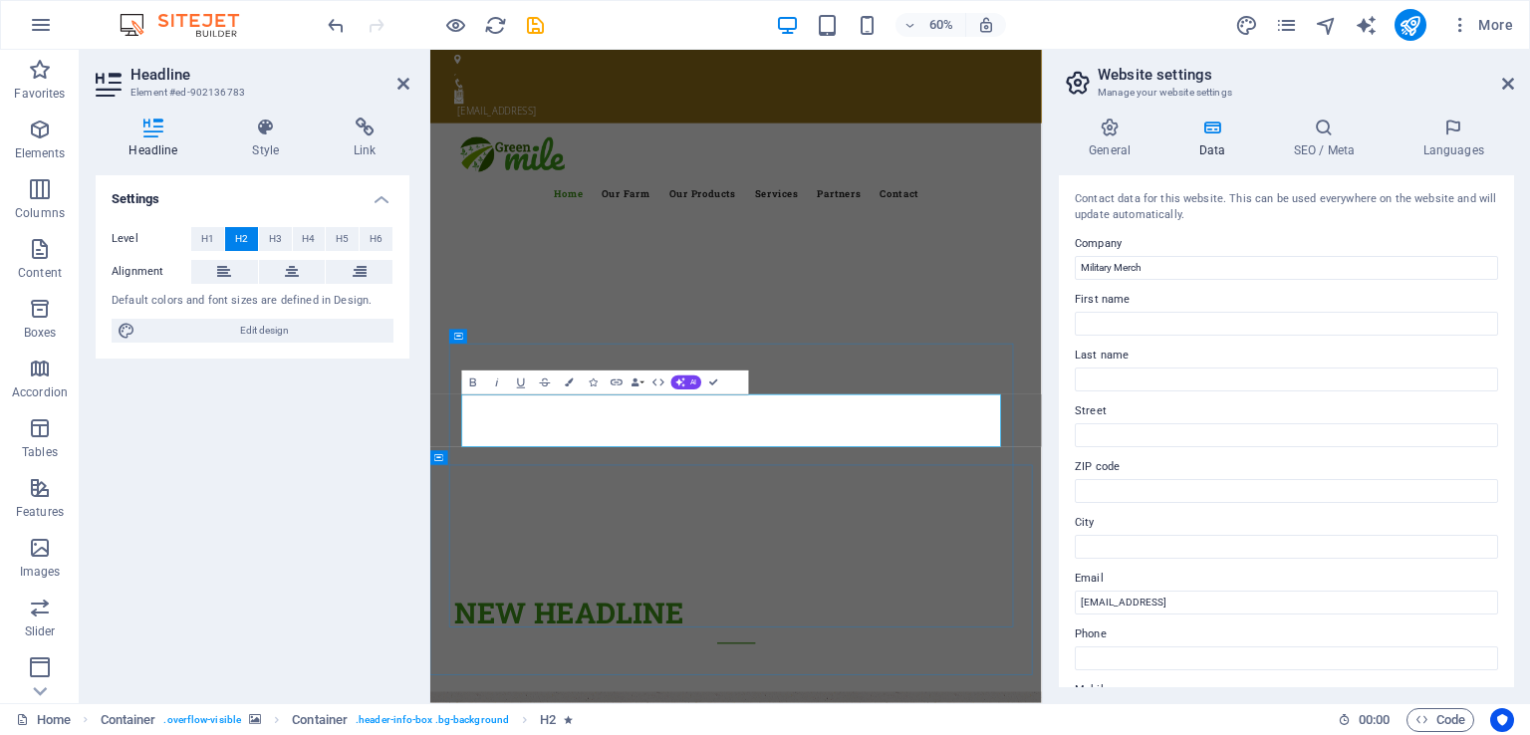
drag, startPoint x: 890, startPoint y: 659, endPoint x: 551, endPoint y: 662, distance: 338.7
click at [1133, 320] on input "First name" at bounding box center [1286, 324] width 423 height 24
type input "Rianah"
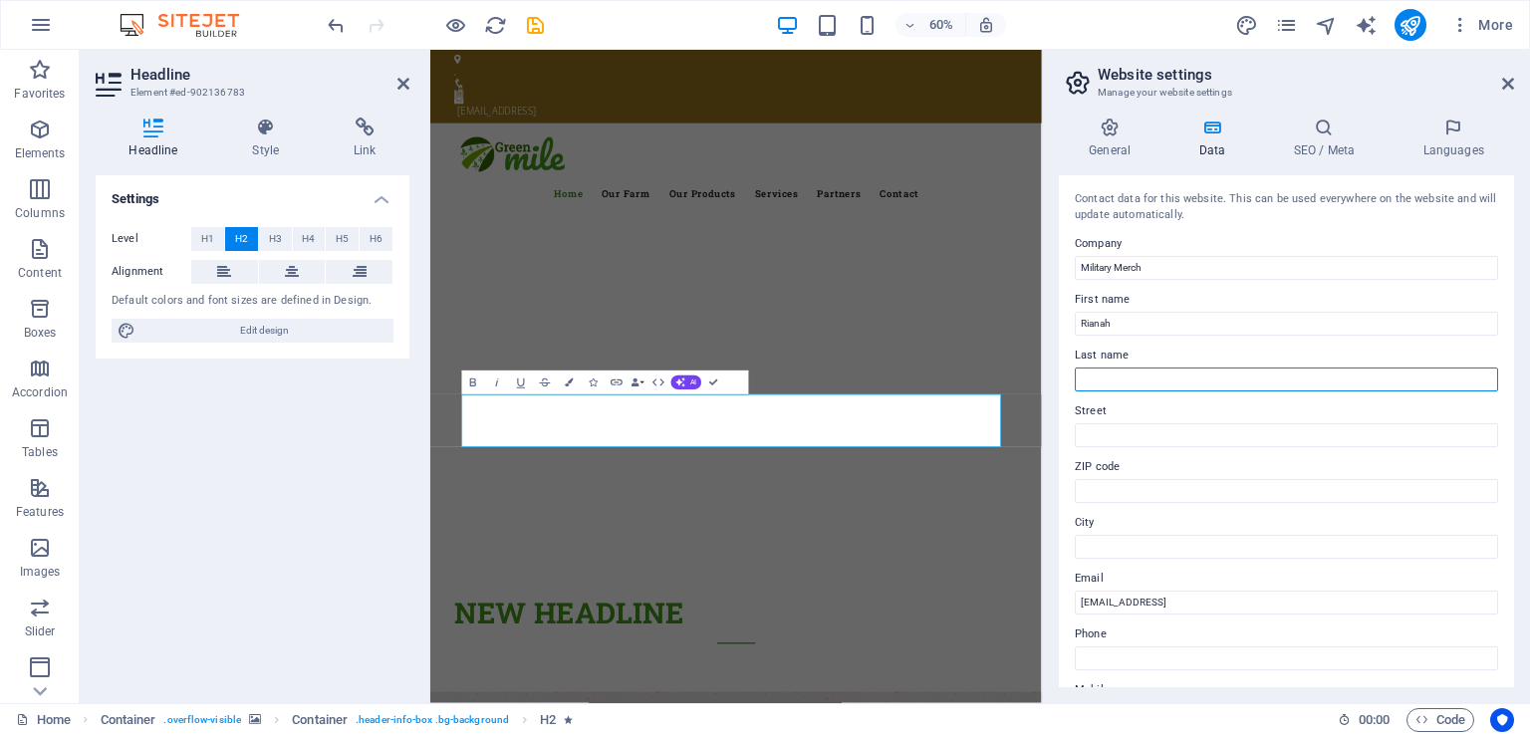
type input "[PERSON_NAME]"
type input "[STREET_ADDRESS][PERSON_NAME]"
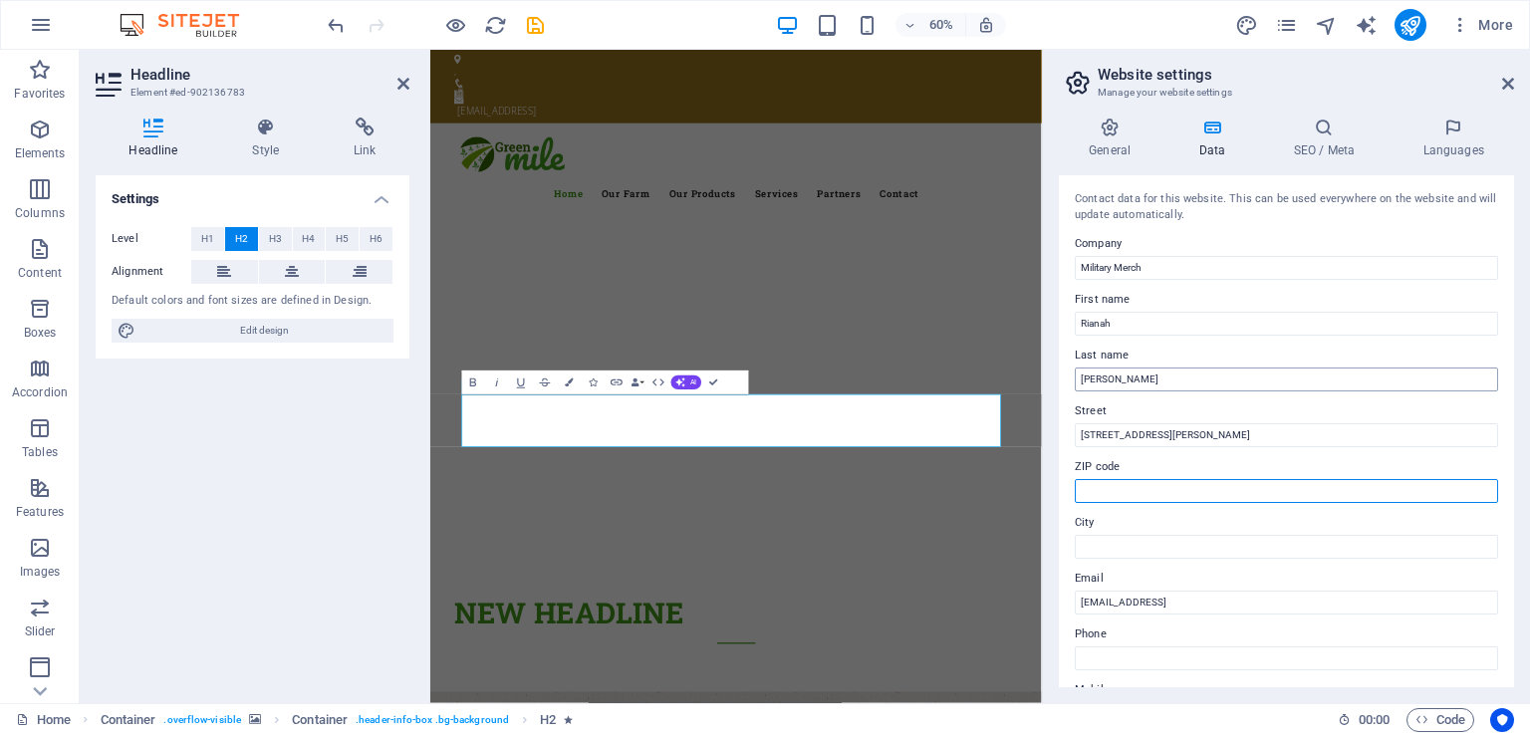
type input "4343"
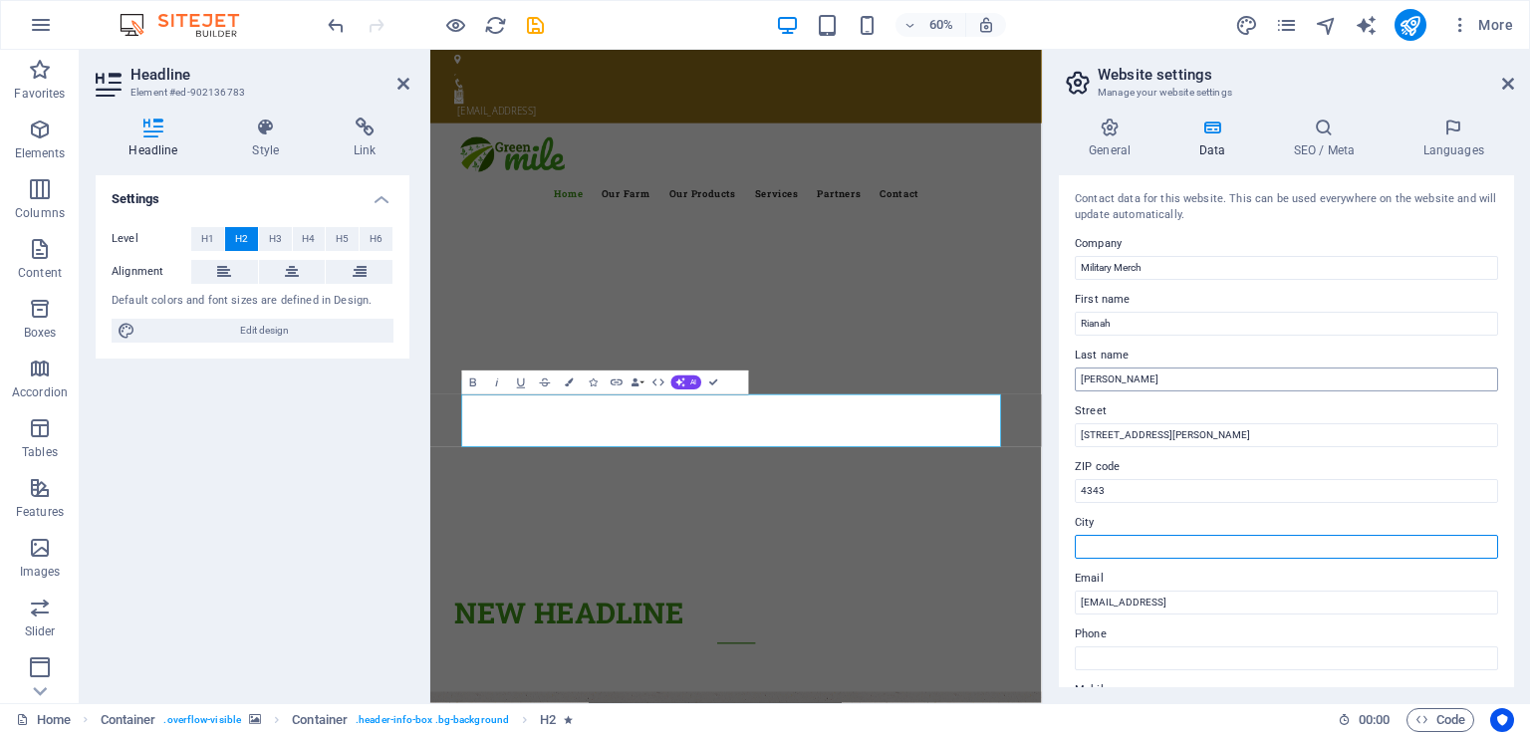
type input "[GEOGRAPHIC_DATA]"
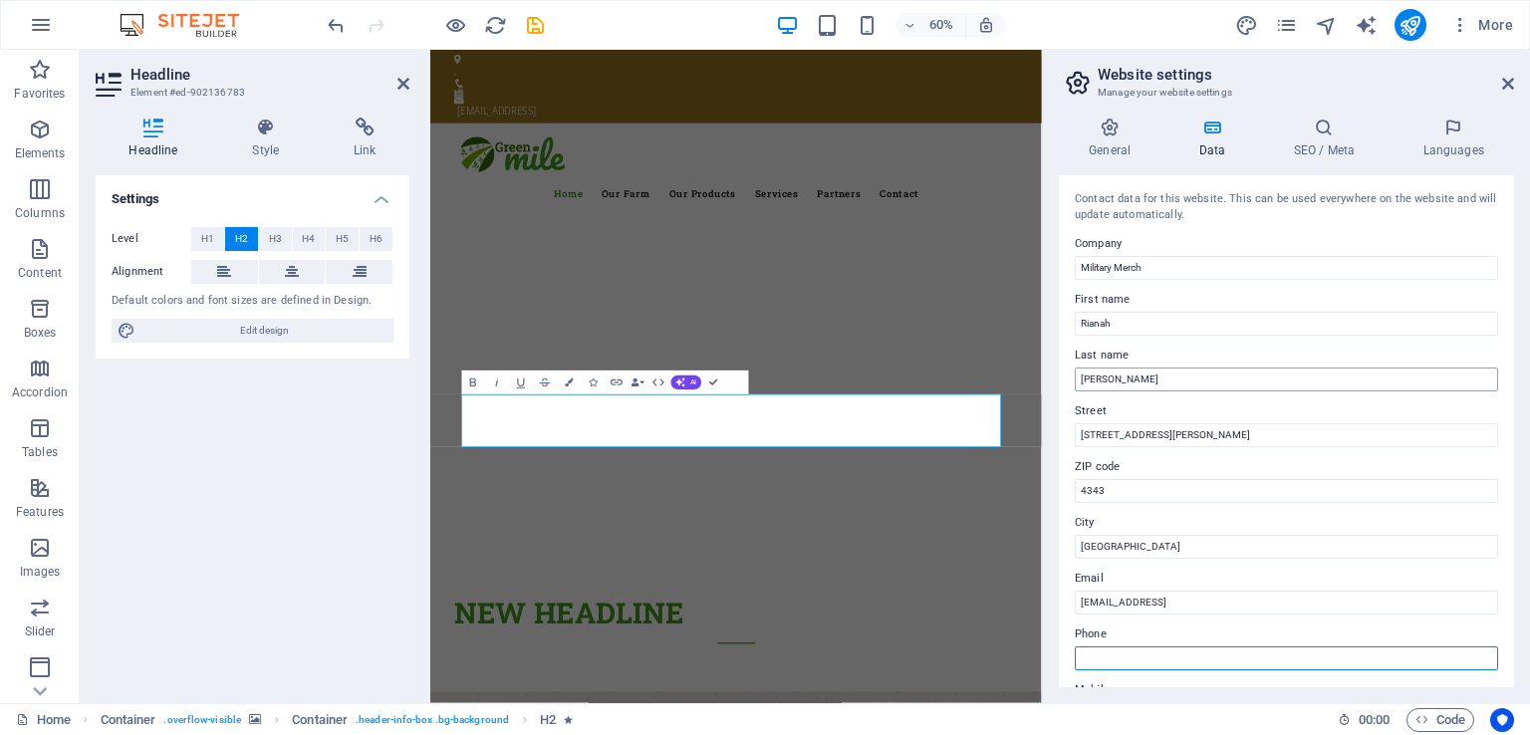
type input "0448264008"
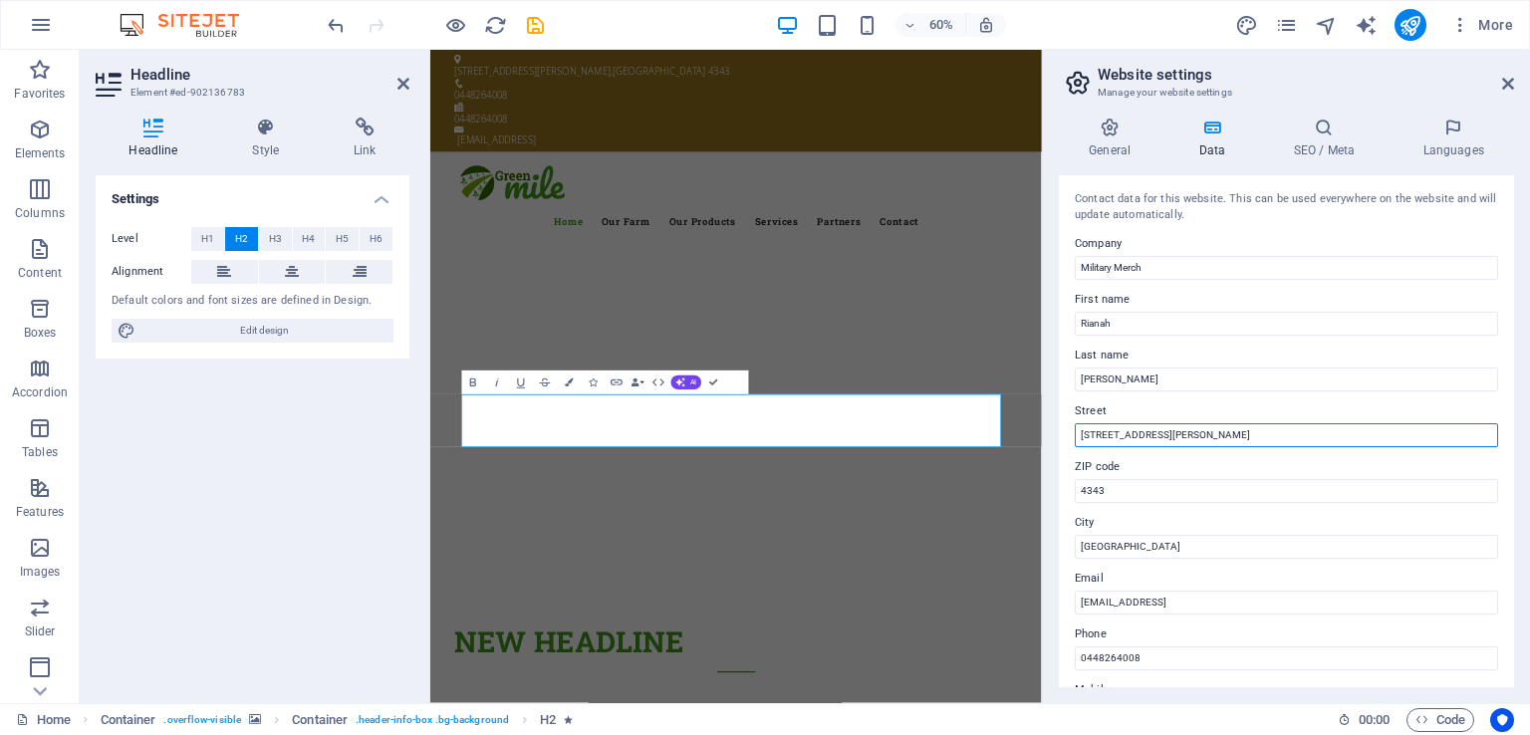
drag, startPoint x: 1203, startPoint y: 434, endPoint x: 1053, endPoint y: 439, distance: 150.5
click at [1053, 439] on div "General Data SEO / Meta Languages Website name [DOMAIN_NAME] Logo Drag files he…" at bounding box center [1286, 403] width 487 height 602
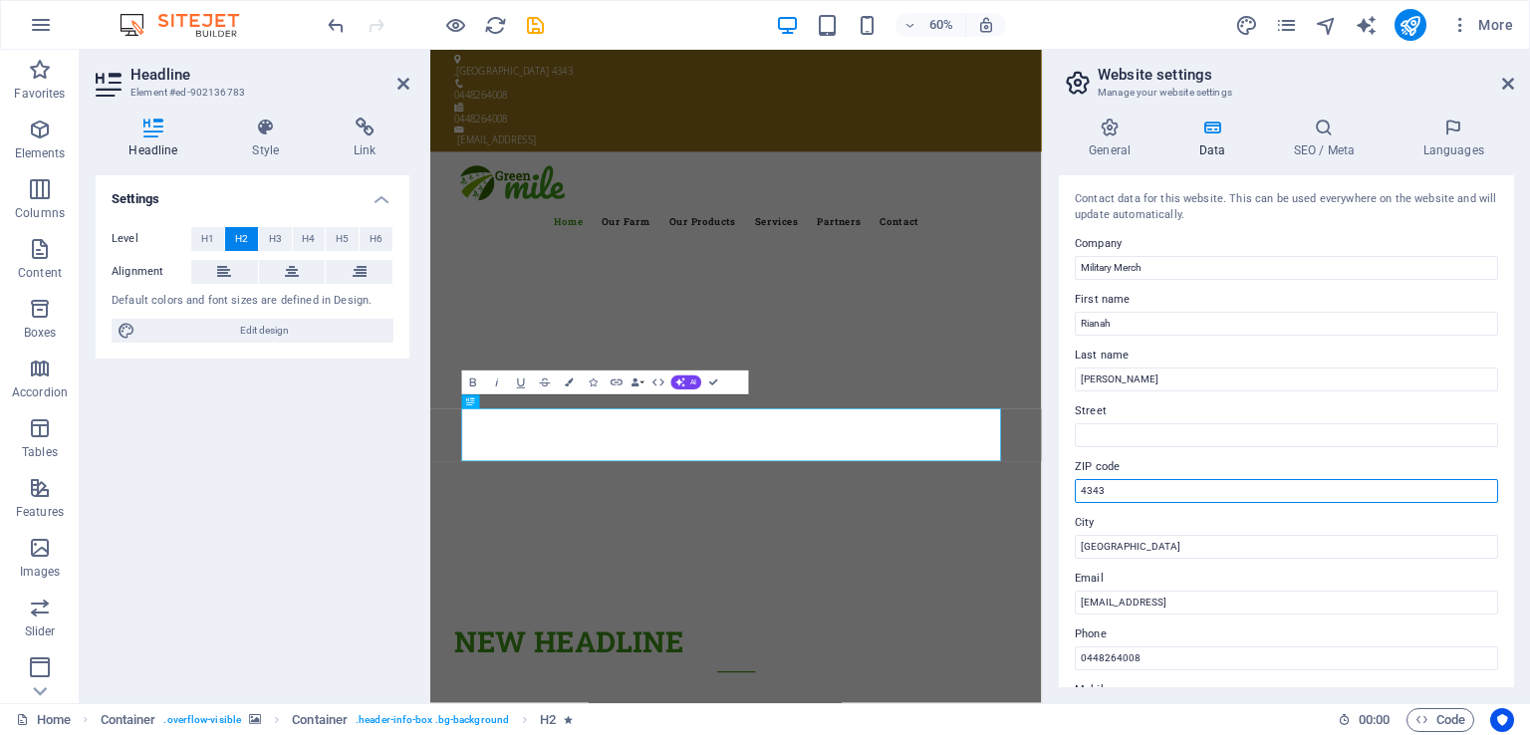
drag, startPoint x: 1568, startPoint y: 542, endPoint x: 1394, endPoint y: 818, distance: 326.4
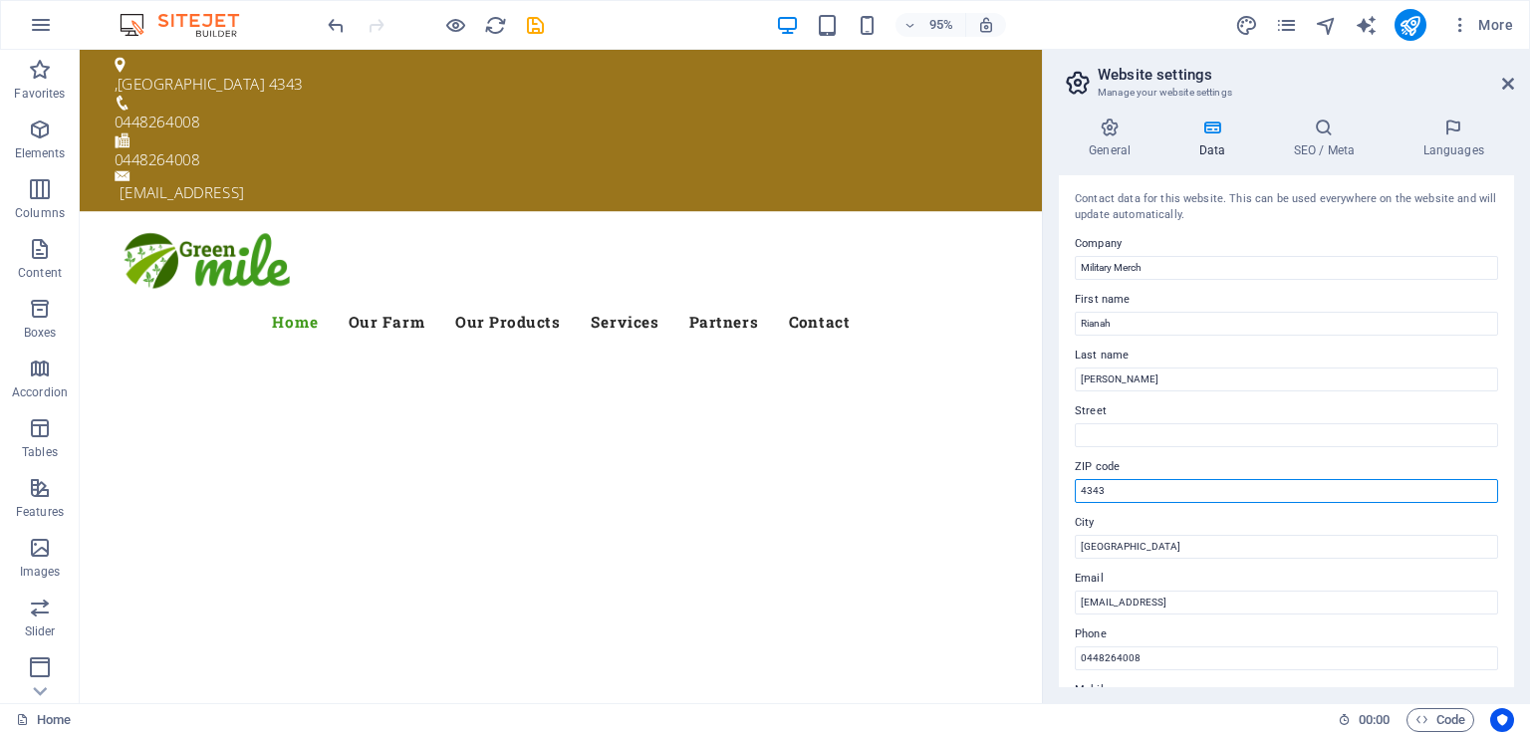
drag, startPoint x: 1118, startPoint y: 492, endPoint x: 1063, endPoint y: 483, distance: 55.5
click at [1068, 494] on div "Contact data for this website. This can be used everywhere on the website and w…" at bounding box center [1286, 431] width 455 height 512
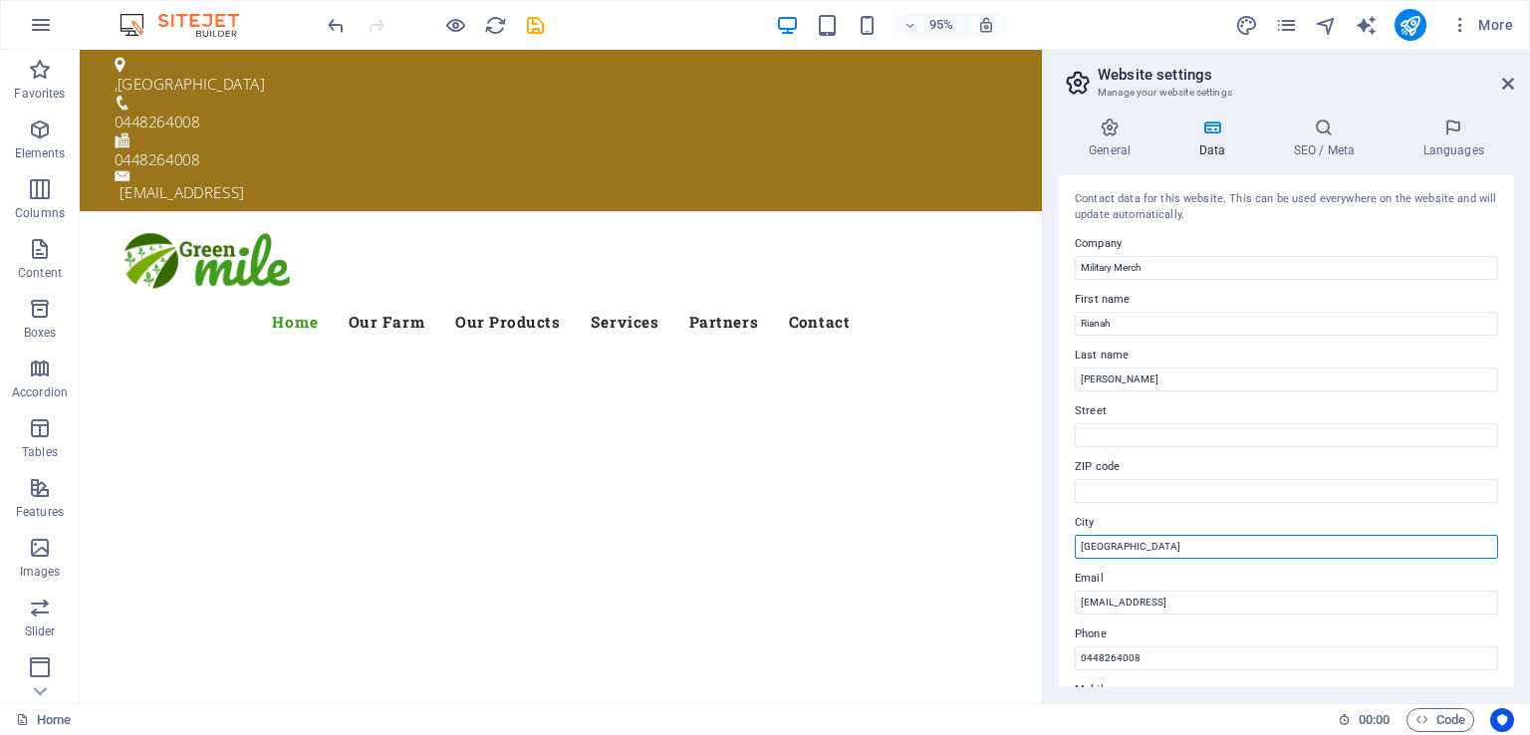
drag, startPoint x: 1136, startPoint y: 536, endPoint x: 1062, endPoint y: 541, distance: 73.9
click at [1062, 541] on div "Contact data for this website. This can be used everywhere on the website and w…" at bounding box center [1286, 431] width 455 height 512
type input "[GEOGRAPHIC_DATA]"
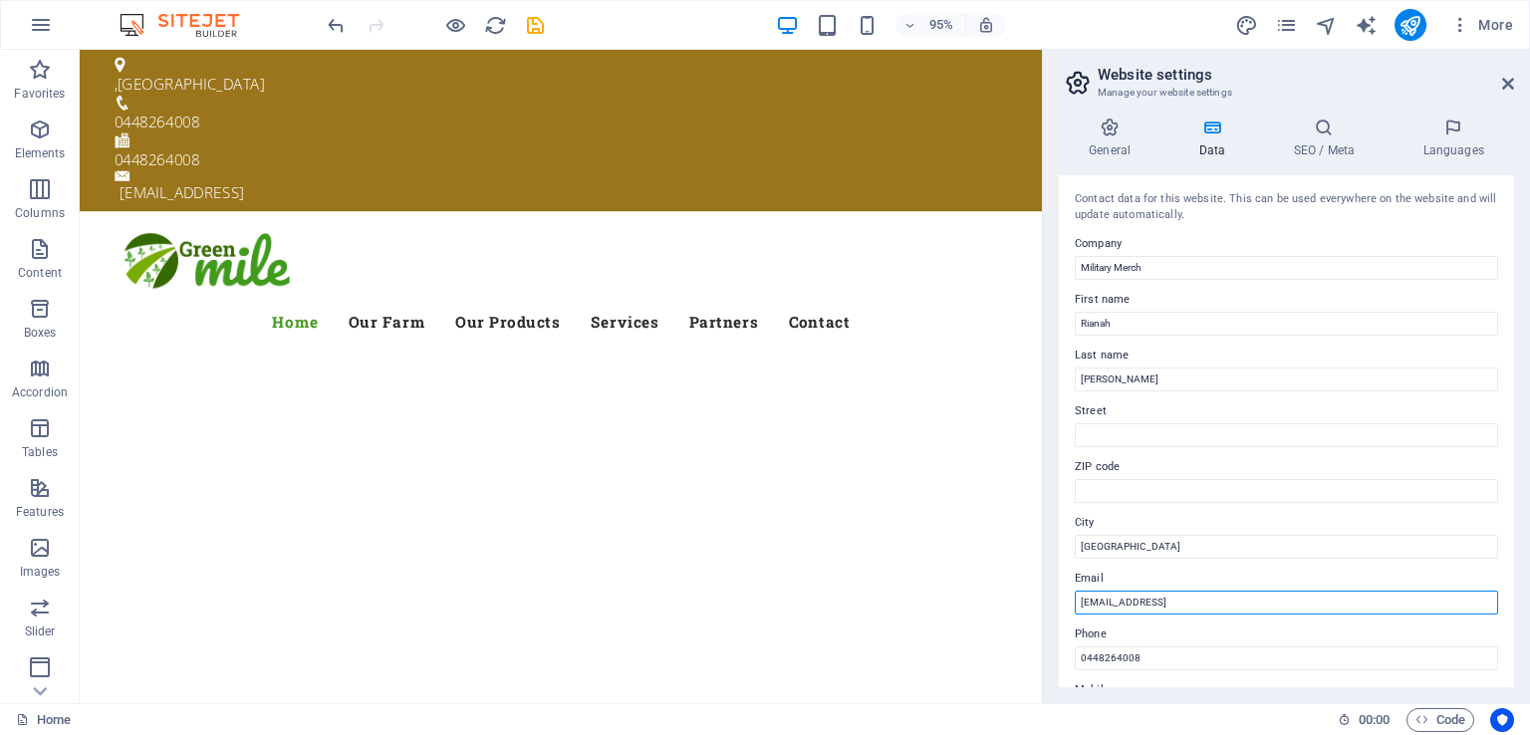
drag, startPoint x: 1327, startPoint y: 606, endPoint x: 1056, endPoint y: 593, distance: 271.3
click at [1056, 593] on div "General Data SEO / Meta Languages Website name [DOMAIN_NAME] Logo Drag files he…" at bounding box center [1286, 403] width 487 height 602
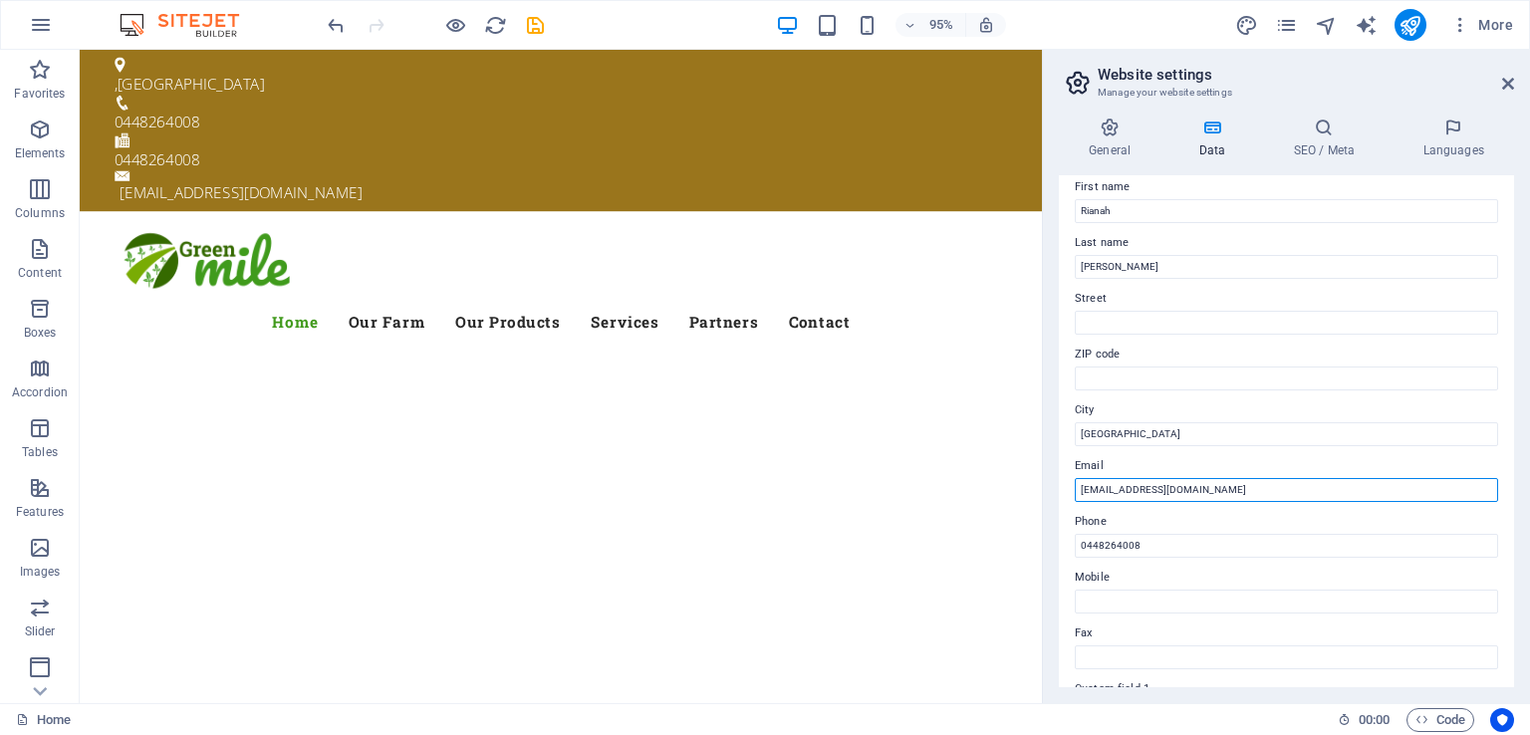
scroll to position [0, 0]
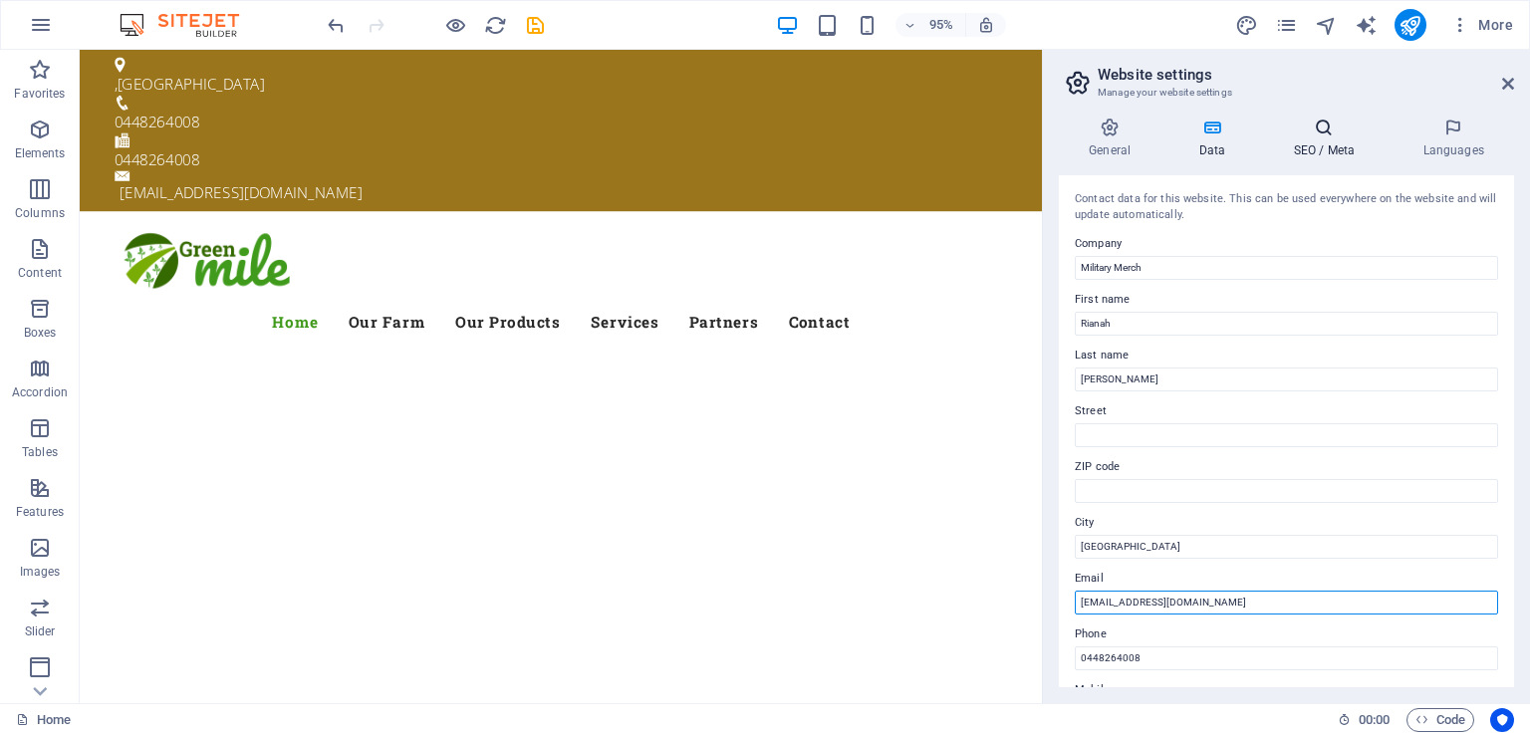
type input "[EMAIL_ADDRESS][DOMAIN_NAME]"
click at [1331, 125] on icon at bounding box center [1324, 128] width 122 height 20
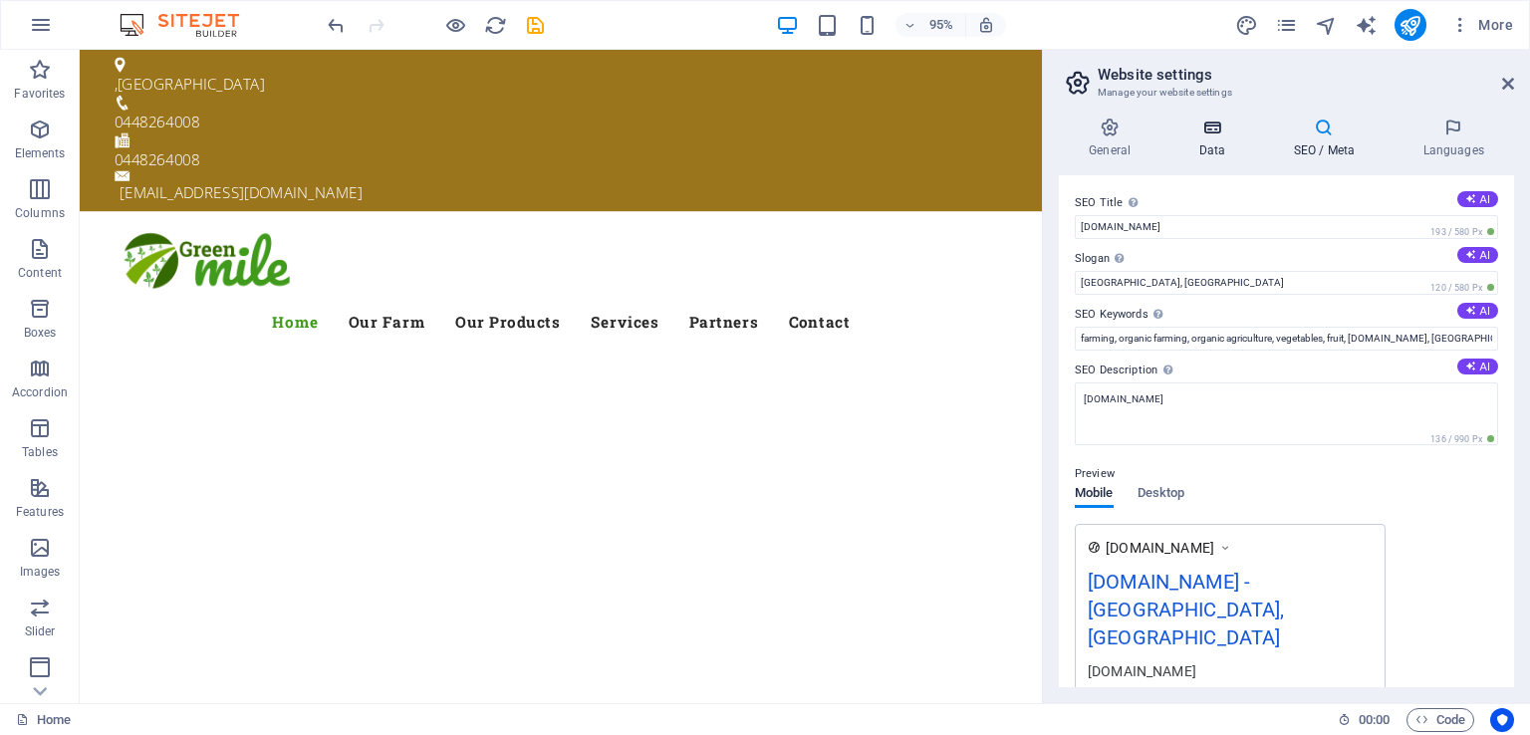
click at [1215, 133] on icon at bounding box center [1212, 128] width 87 height 20
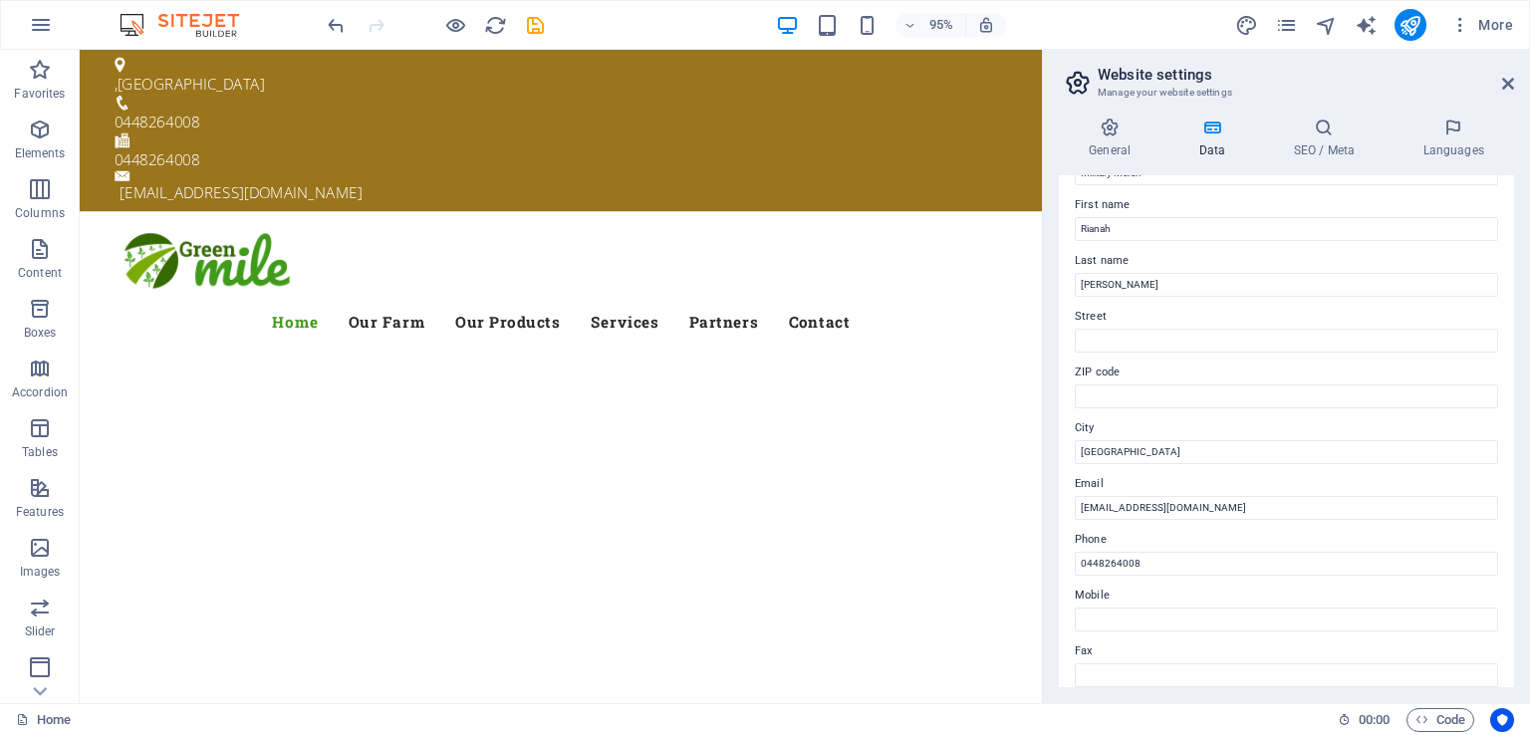
scroll to position [100, 0]
drag, startPoint x: 1082, startPoint y: 446, endPoint x: 1242, endPoint y: 460, distance: 161.0
click at [1092, 447] on input "[GEOGRAPHIC_DATA]" at bounding box center [1286, 447] width 423 height 24
click at [133, 78] on div ", [GEOGRAPHIC_DATA]" at bounding box center [579, 86] width 924 height 24
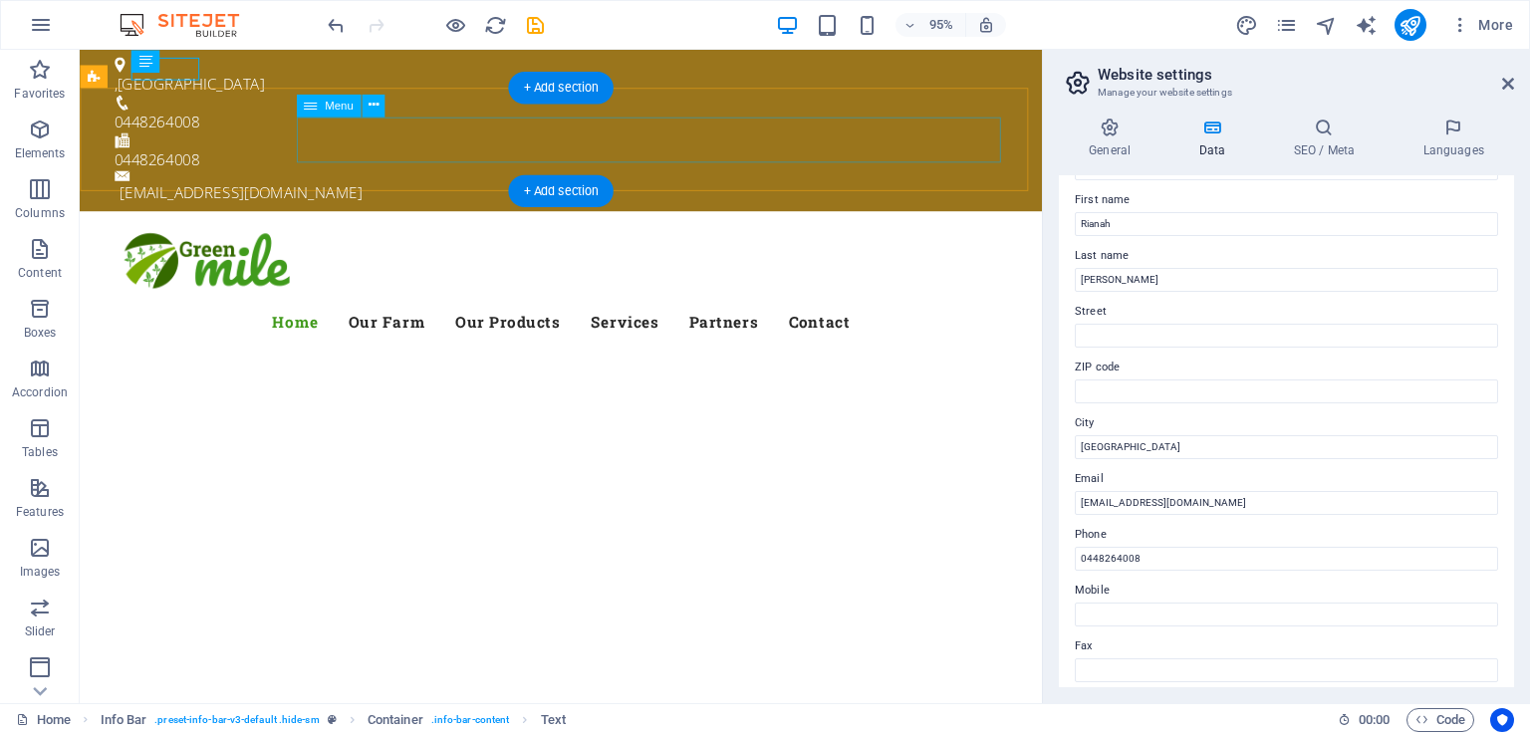
click at [504, 313] on nav "Home Our Farm Our Products Services Partners Contact" at bounding box center [587, 337] width 940 height 48
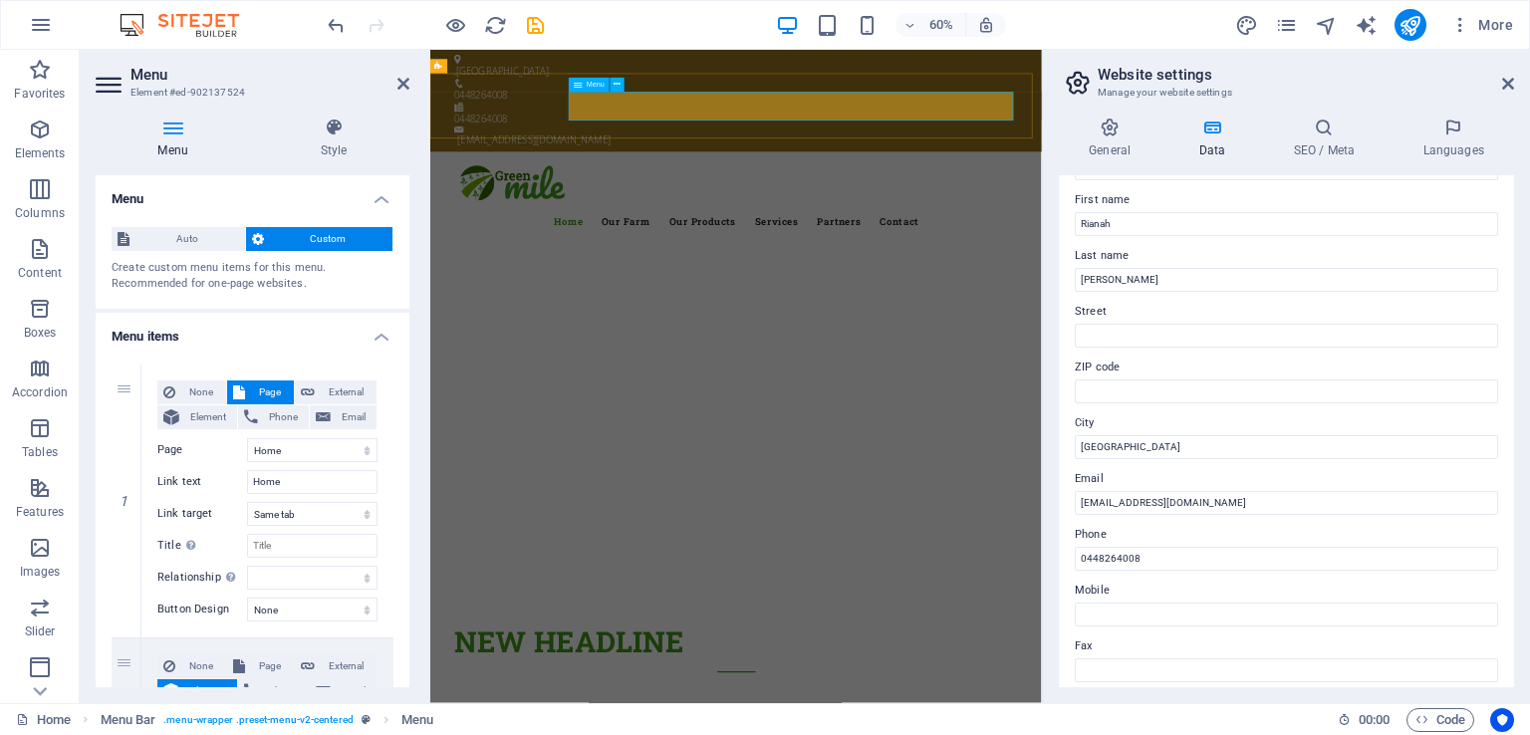
click at [862, 313] on nav "Home Our Farm Our Products Services Partners Contact" at bounding box center [940, 337] width 940 height 48
click at [843, 313] on nav "Home Our Farm Our Products Services Partners Contact" at bounding box center [940, 337] width 940 height 48
click at [967, 313] on nav "Home Our Farm Our Products Services Partners Contact" at bounding box center [940, 337] width 940 height 48
click at [330, 394] on span "External" at bounding box center [346, 393] width 50 height 24
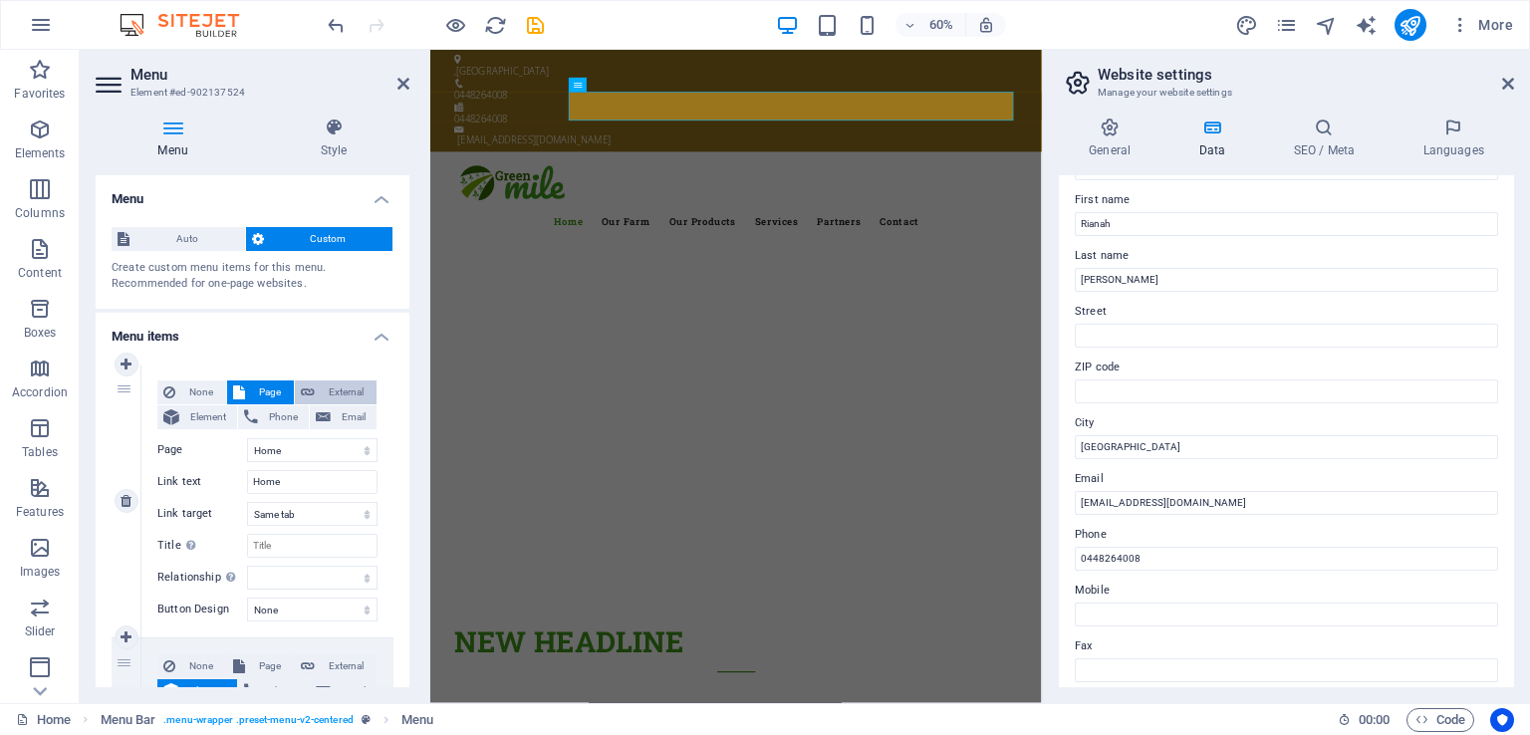
select select "blank"
select select
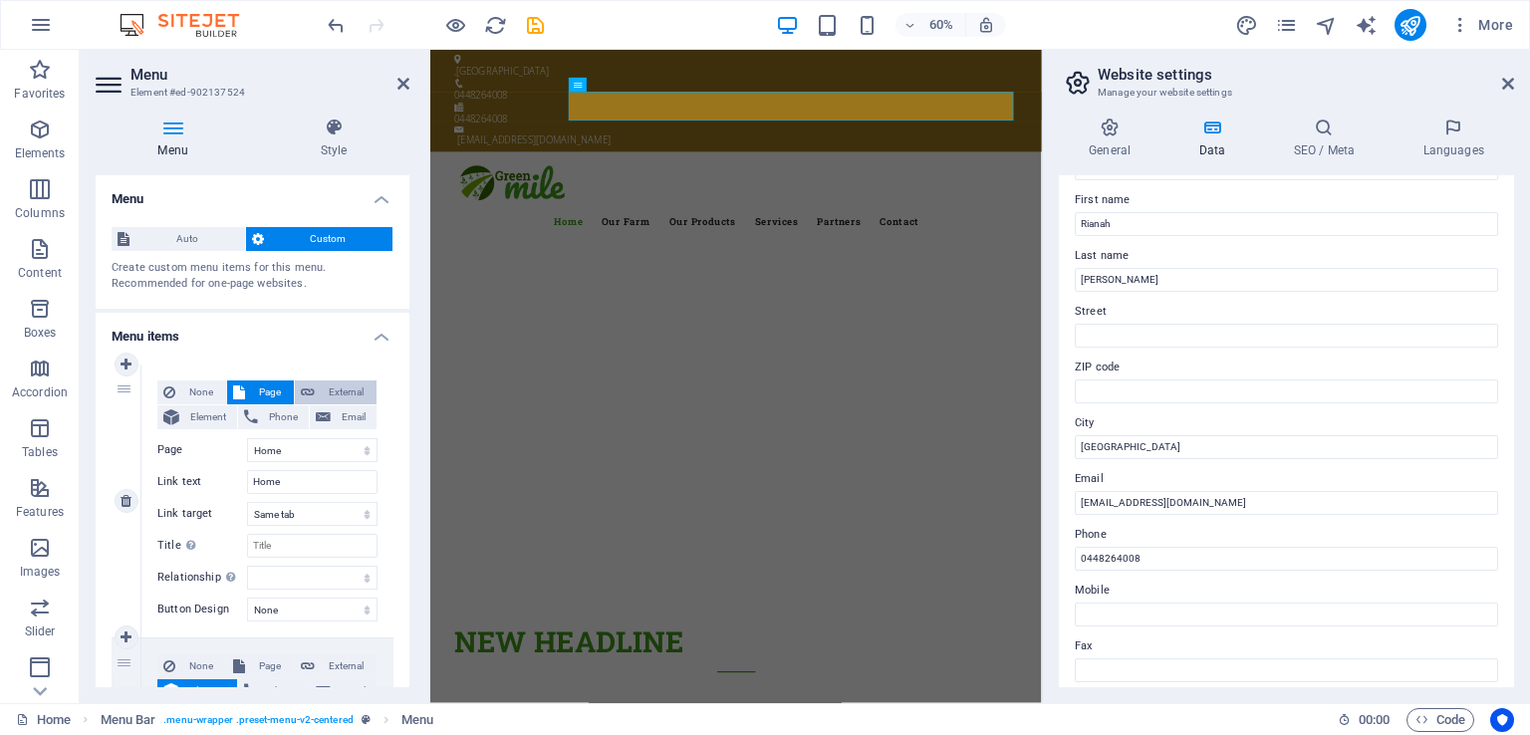
select select
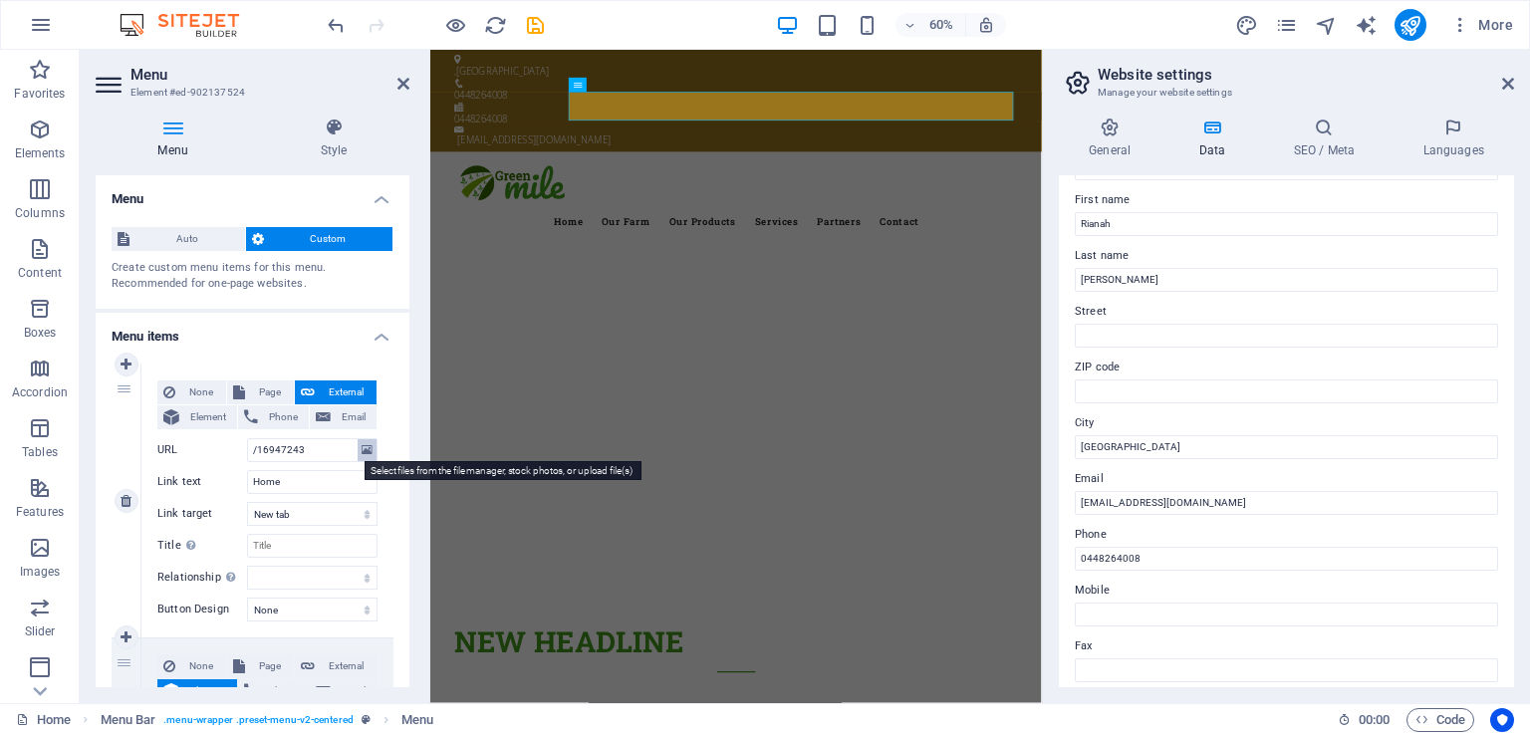
click at [365, 454] on icon at bounding box center [367, 450] width 11 height 22
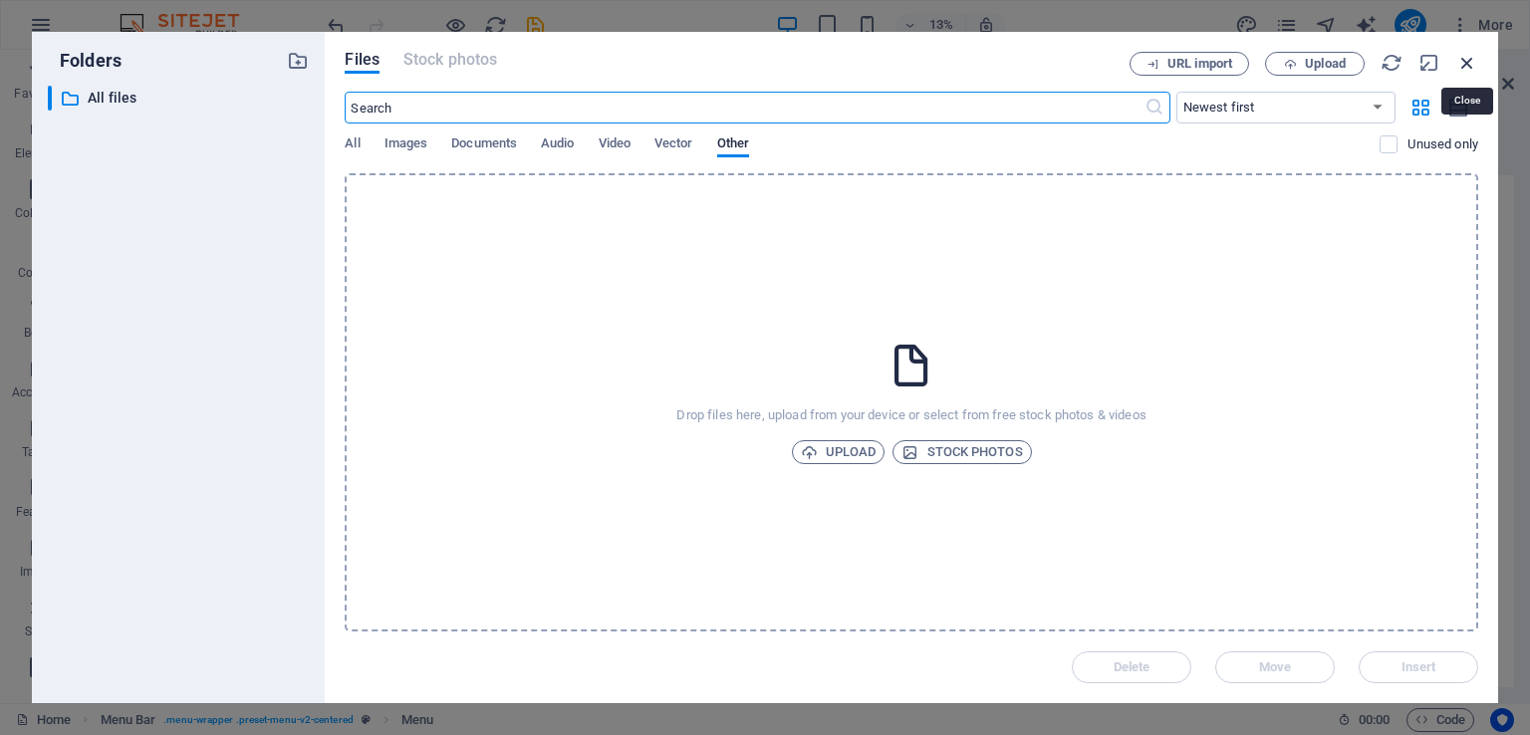
click at [1468, 62] on icon "button" at bounding box center [1467, 63] width 22 height 22
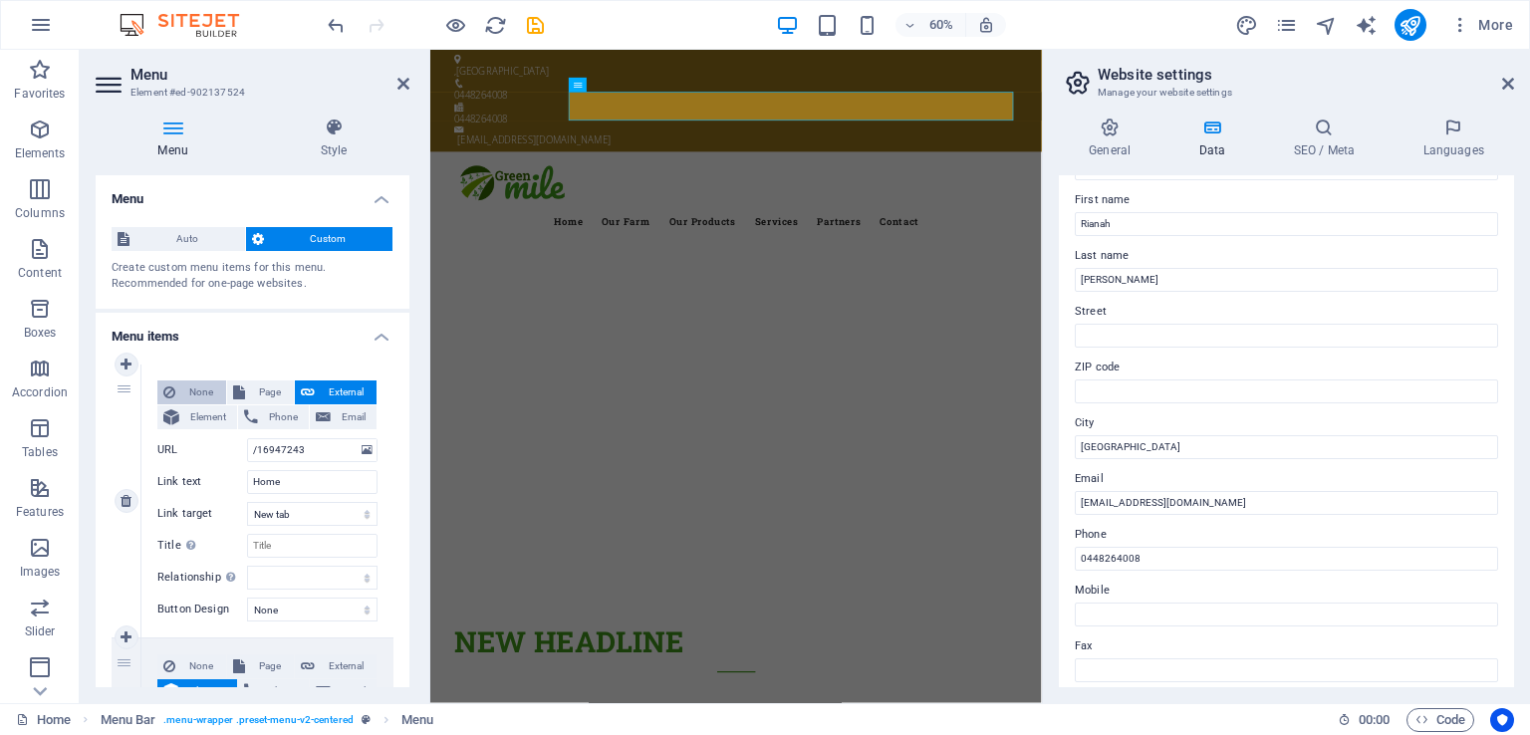
click at [192, 390] on span "None" at bounding box center [200, 393] width 39 height 24
select select
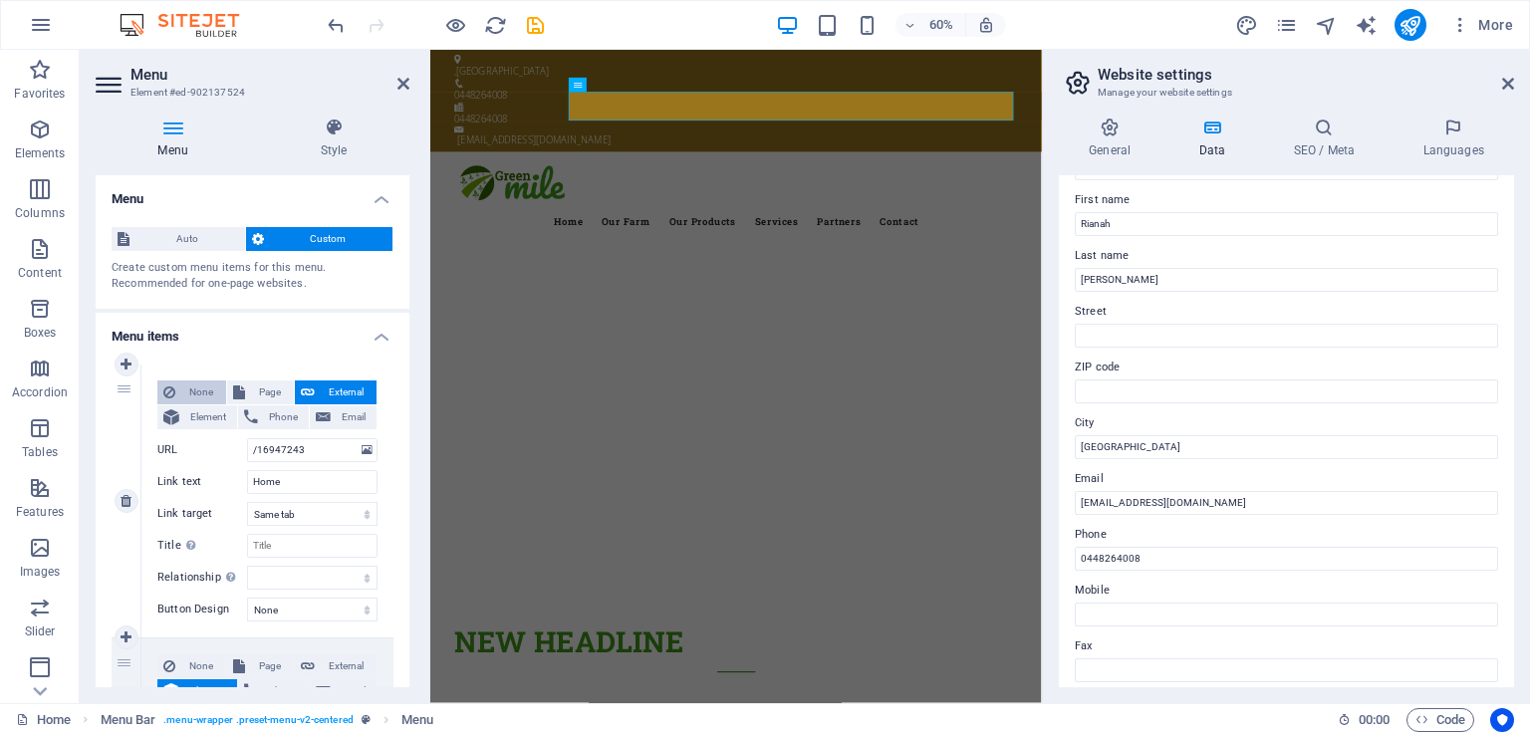
select select
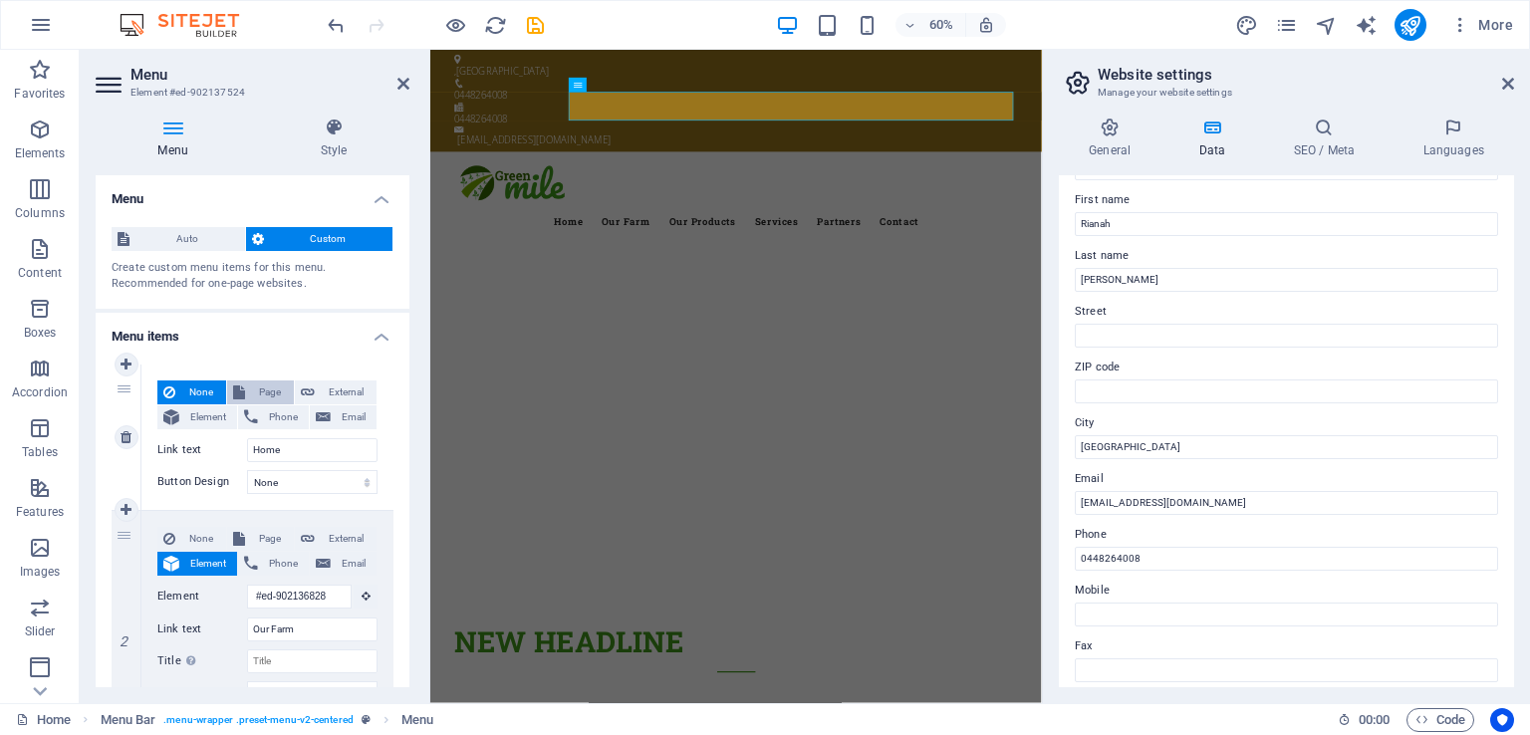
click at [259, 389] on span "Page" at bounding box center [269, 393] width 37 height 24
select select
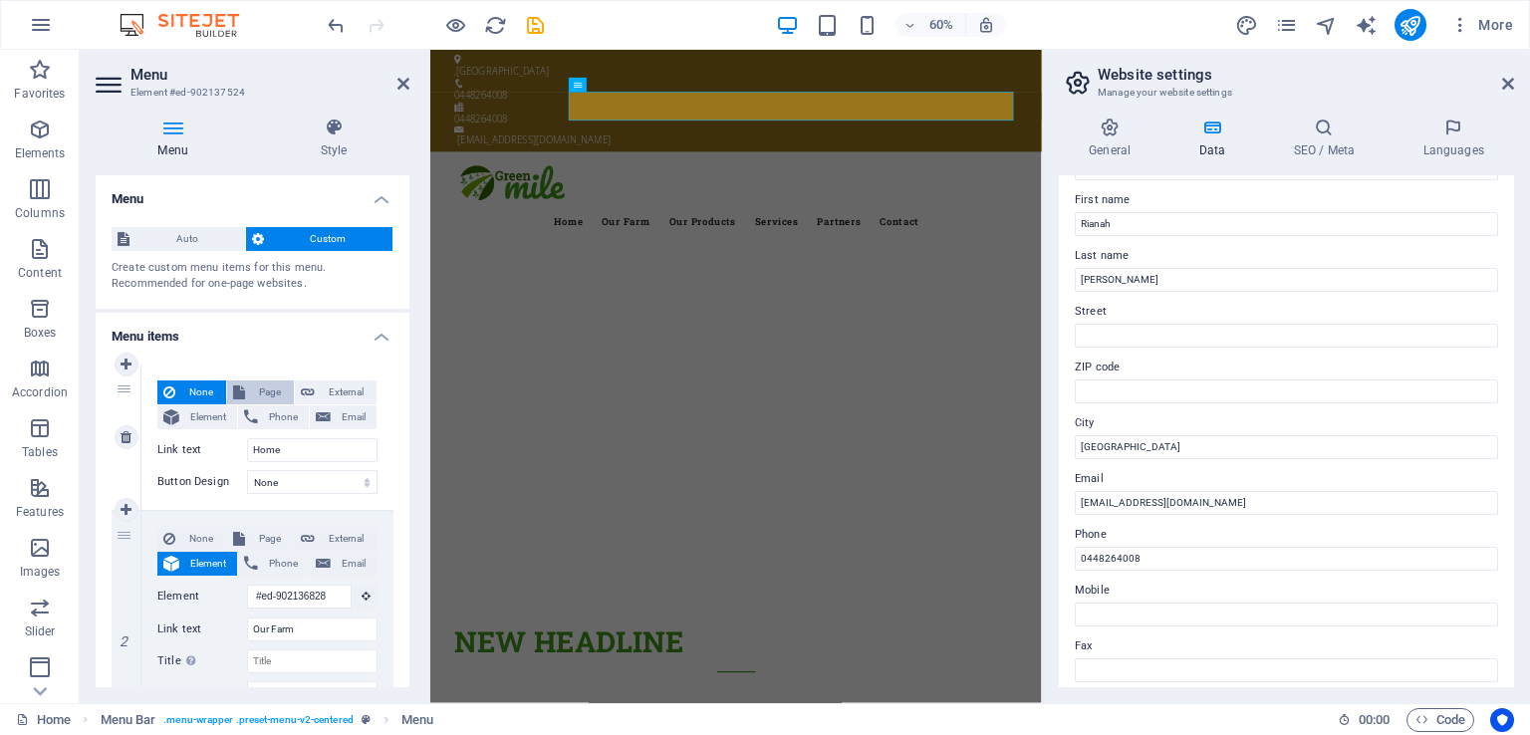
select select
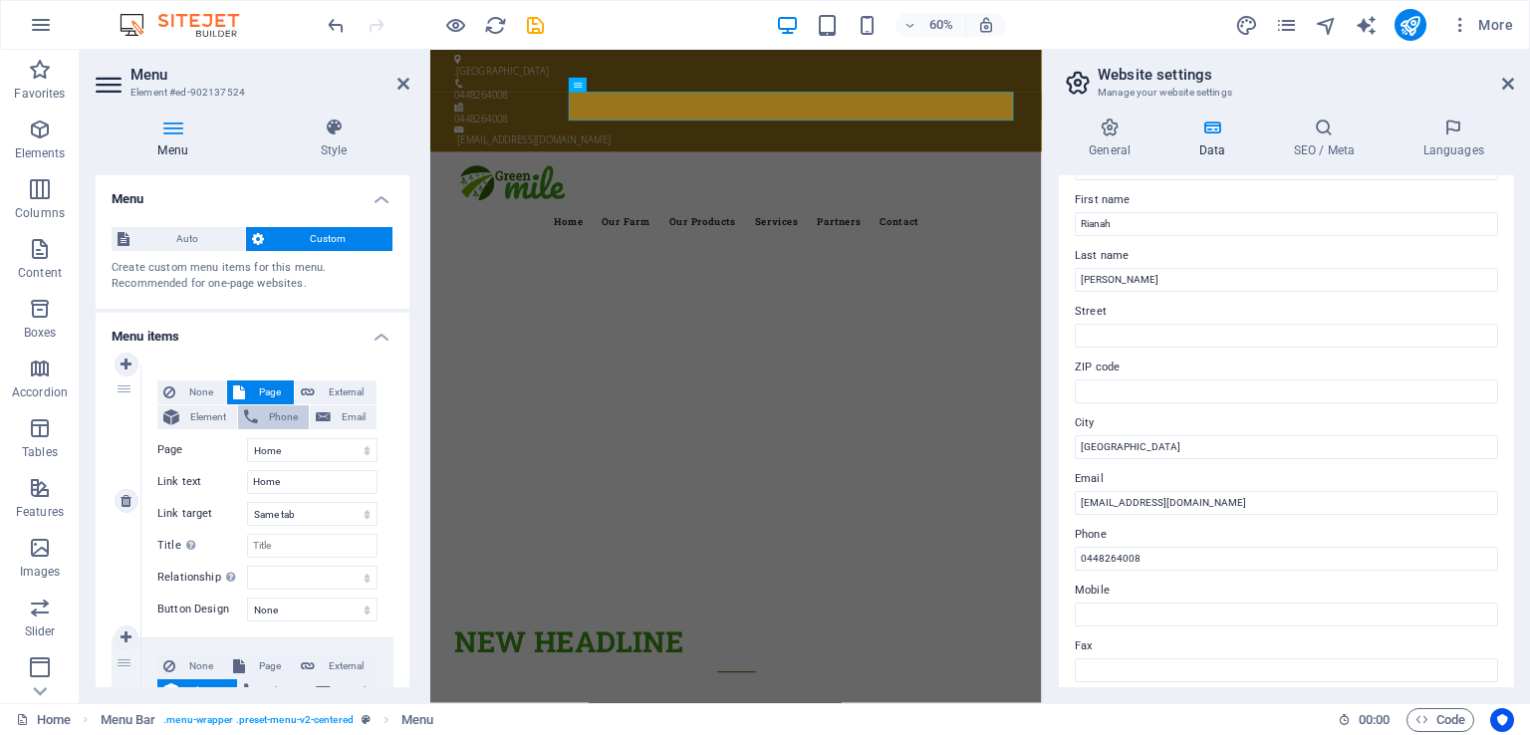
click at [276, 417] on span "Phone" at bounding box center [283, 417] width 39 height 24
select select
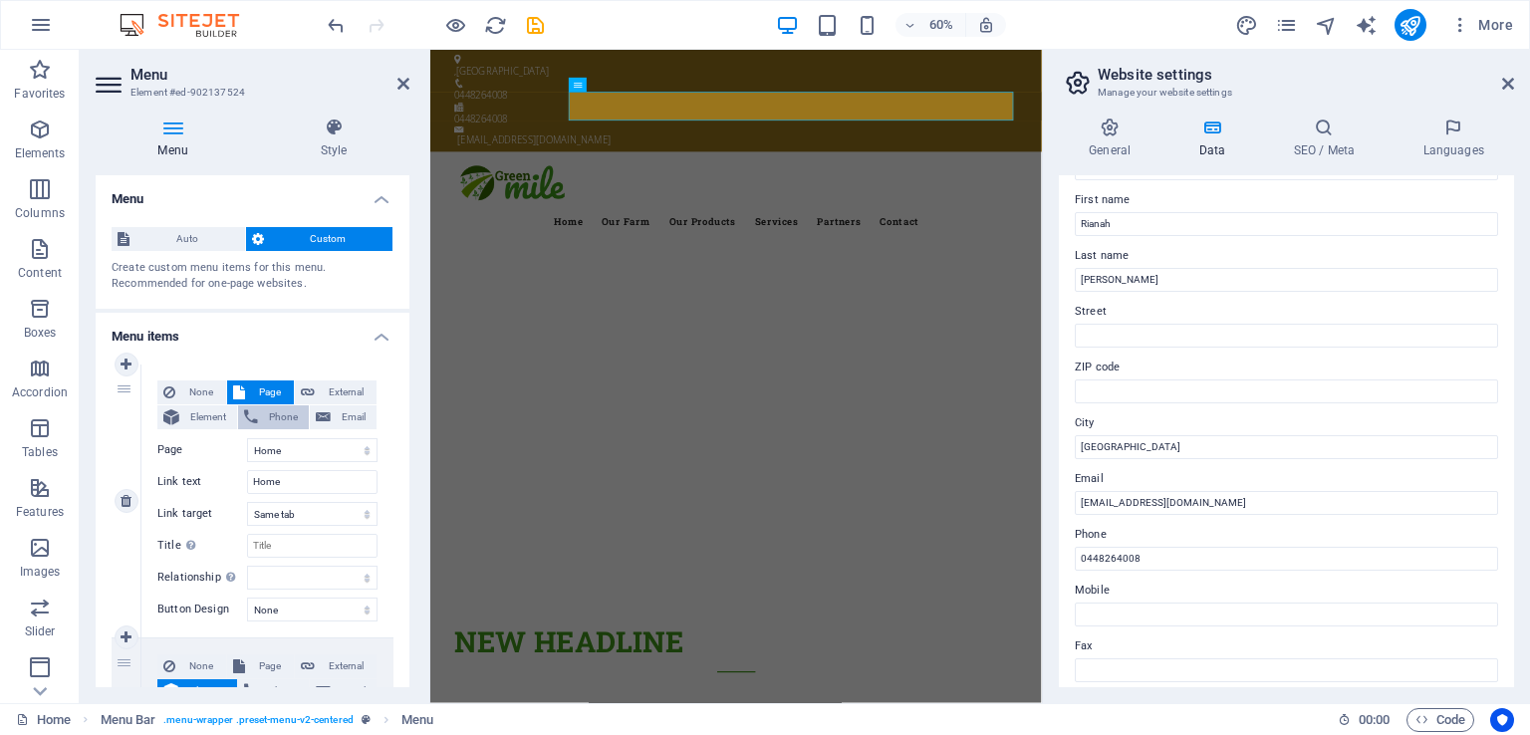
select select
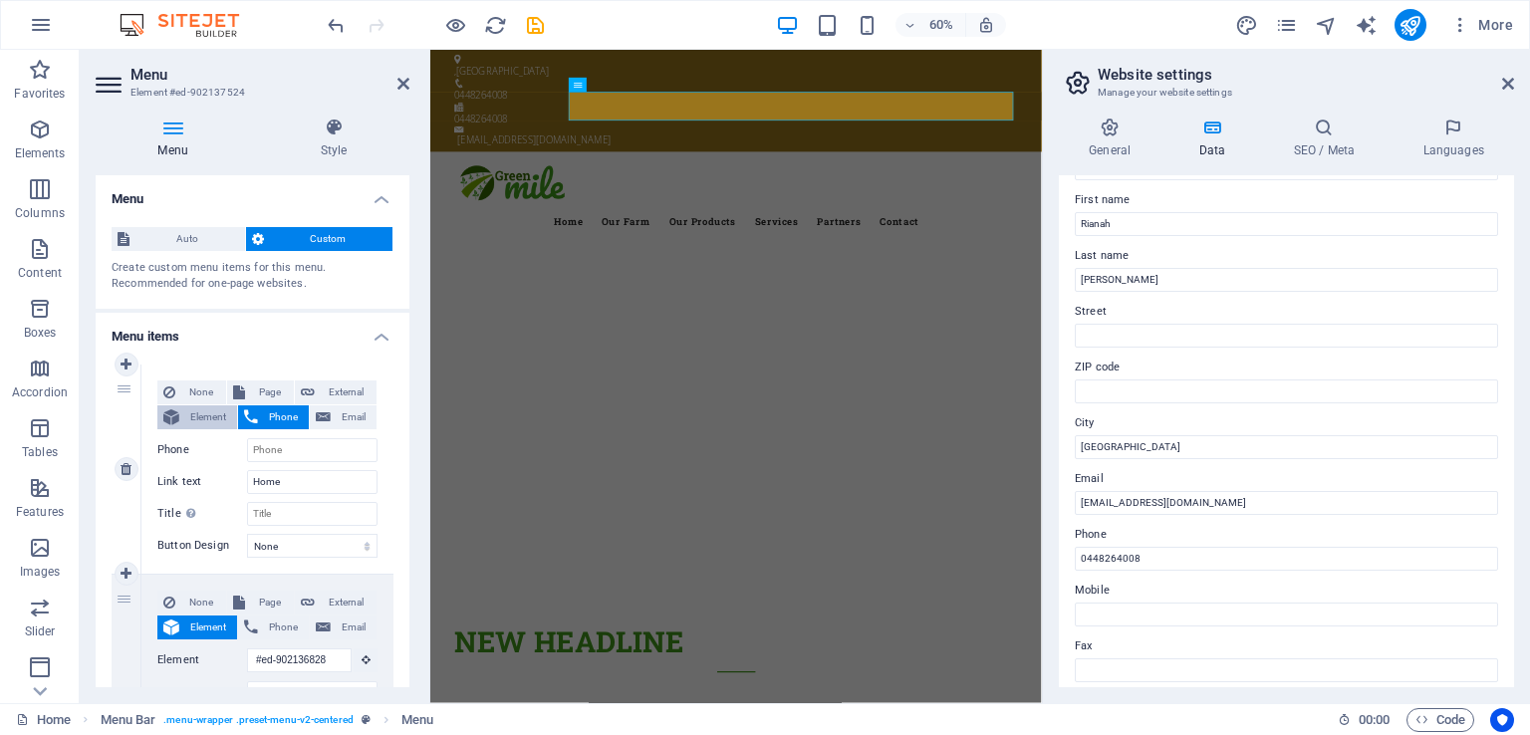
click at [196, 417] on span "Element" at bounding box center [208, 417] width 46 height 24
select select
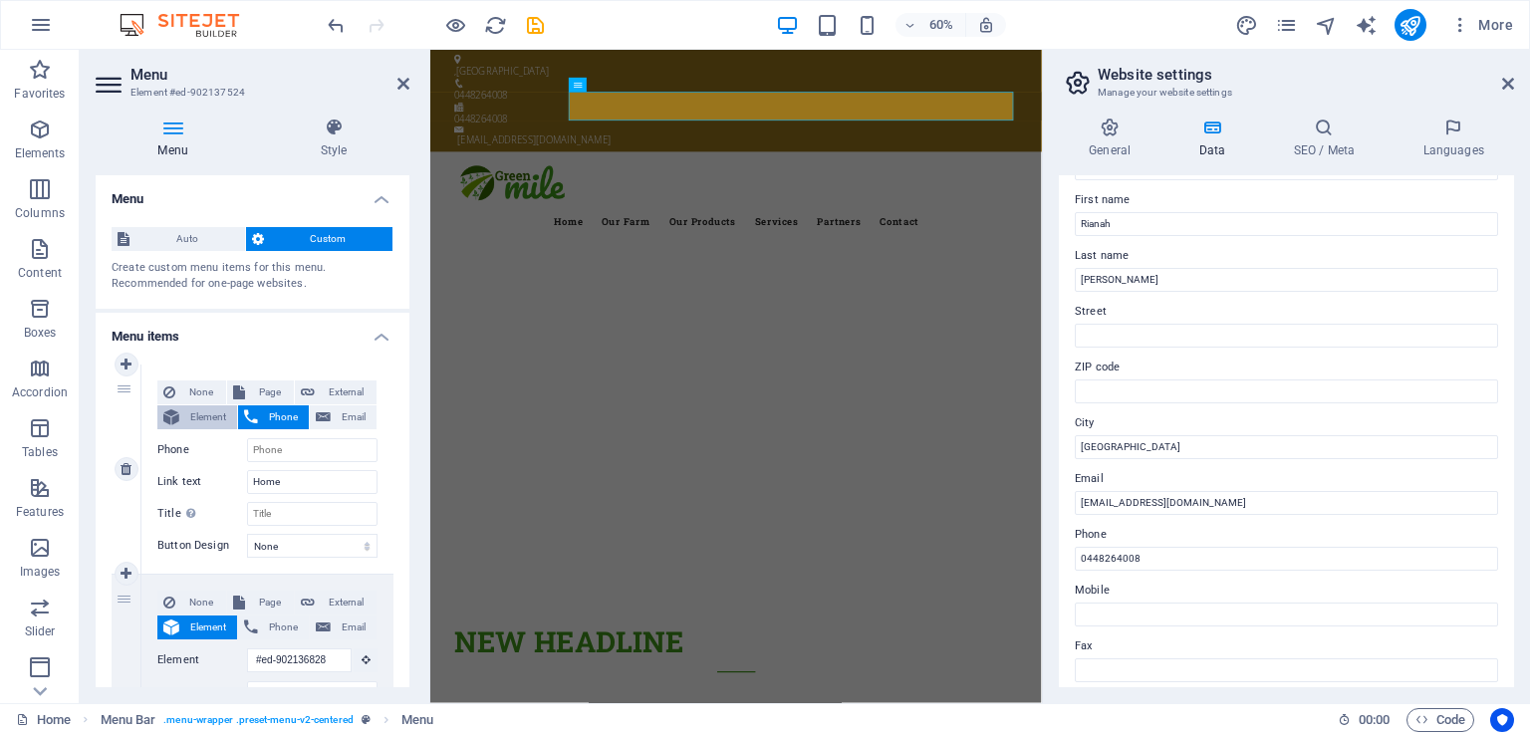
select select
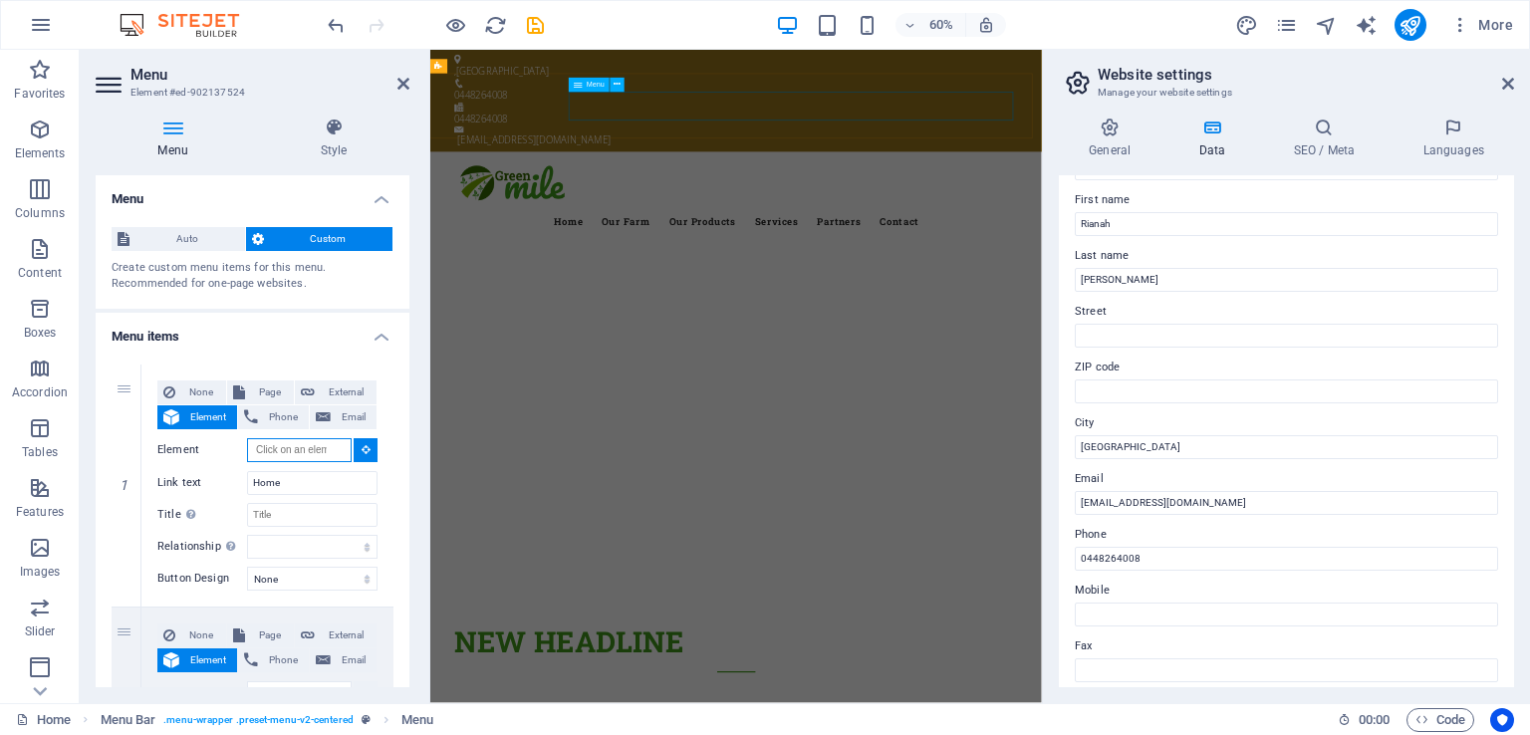
click at [590, 82] on span "Menu" at bounding box center [596, 85] width 18 height 7
type input "#ed-902137524"
select select
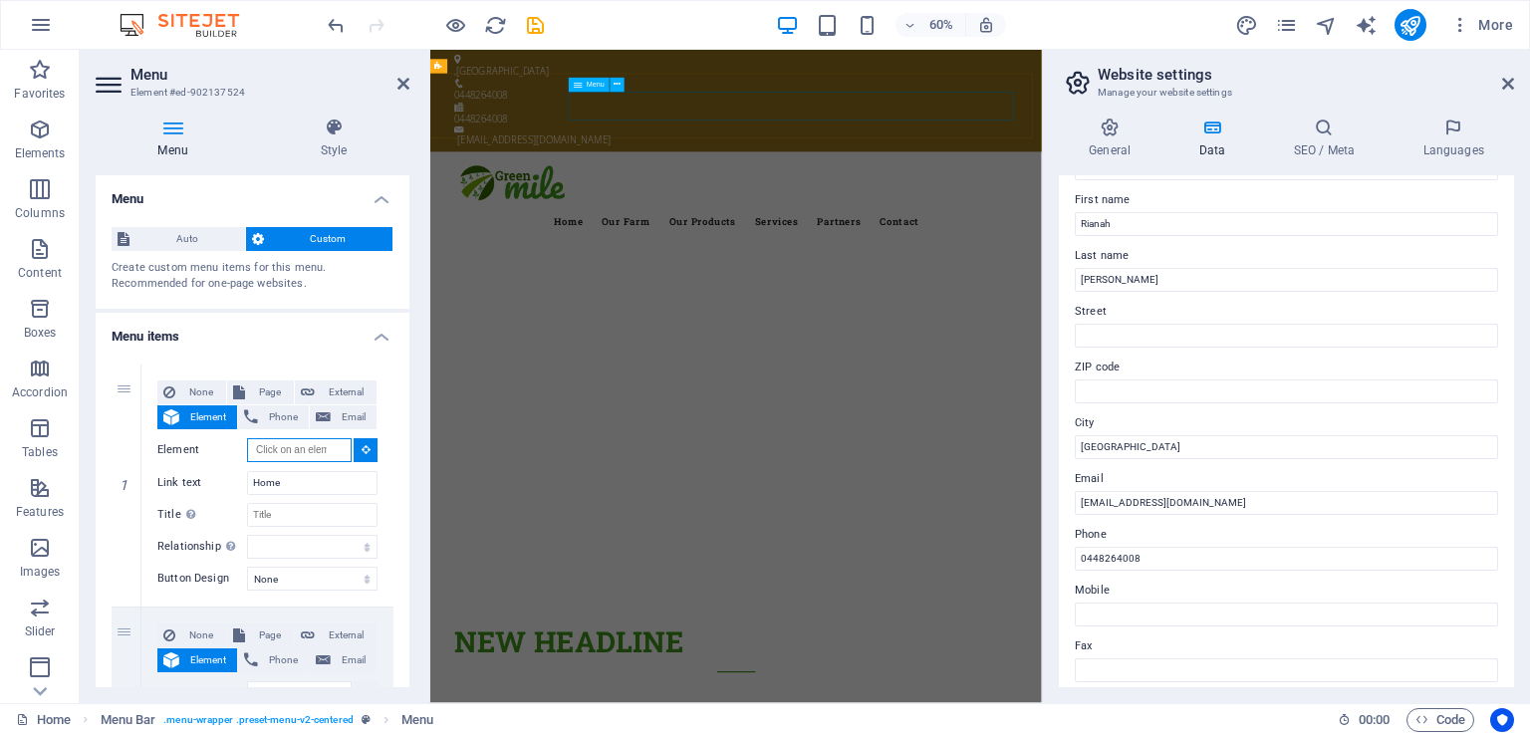
select select
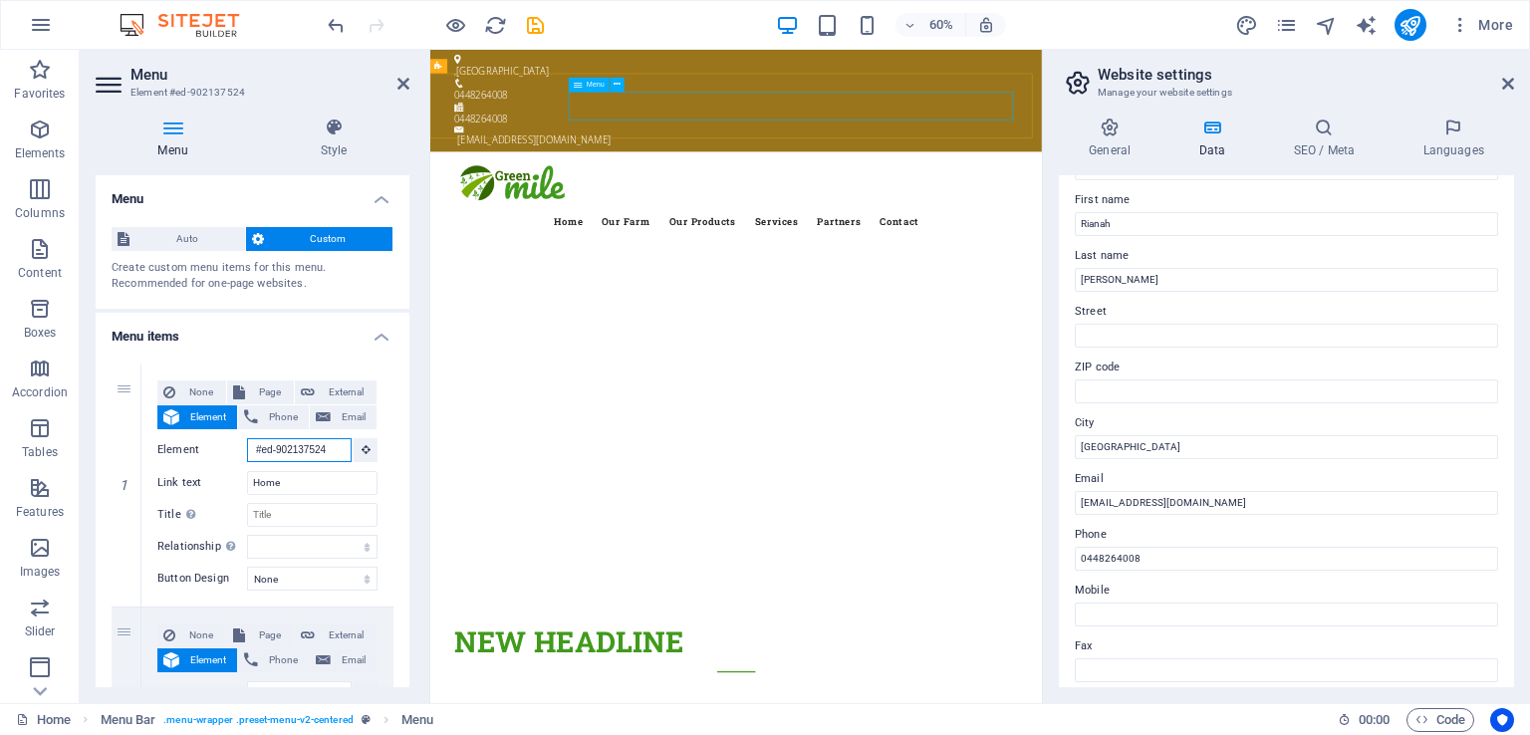
click at [590, 82] on span "Menu" at bounding box center [596, 85] width 18 height 7
click at [616, 83] on icon at bounding box center [618, 85] width 7 height 13
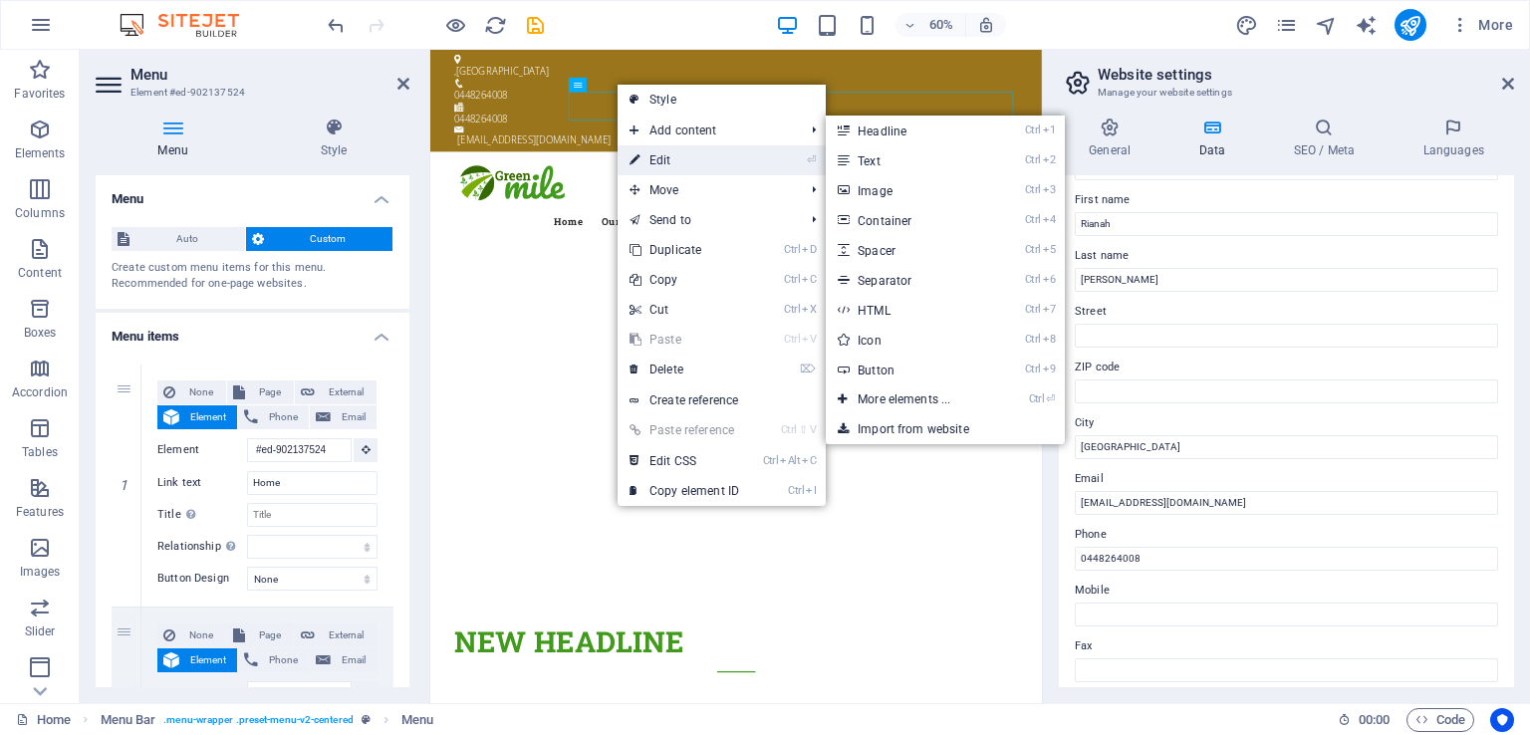
click at [695, 159] on link "⏎ Edit" at bounding box center [684, 160] width 133 height 30
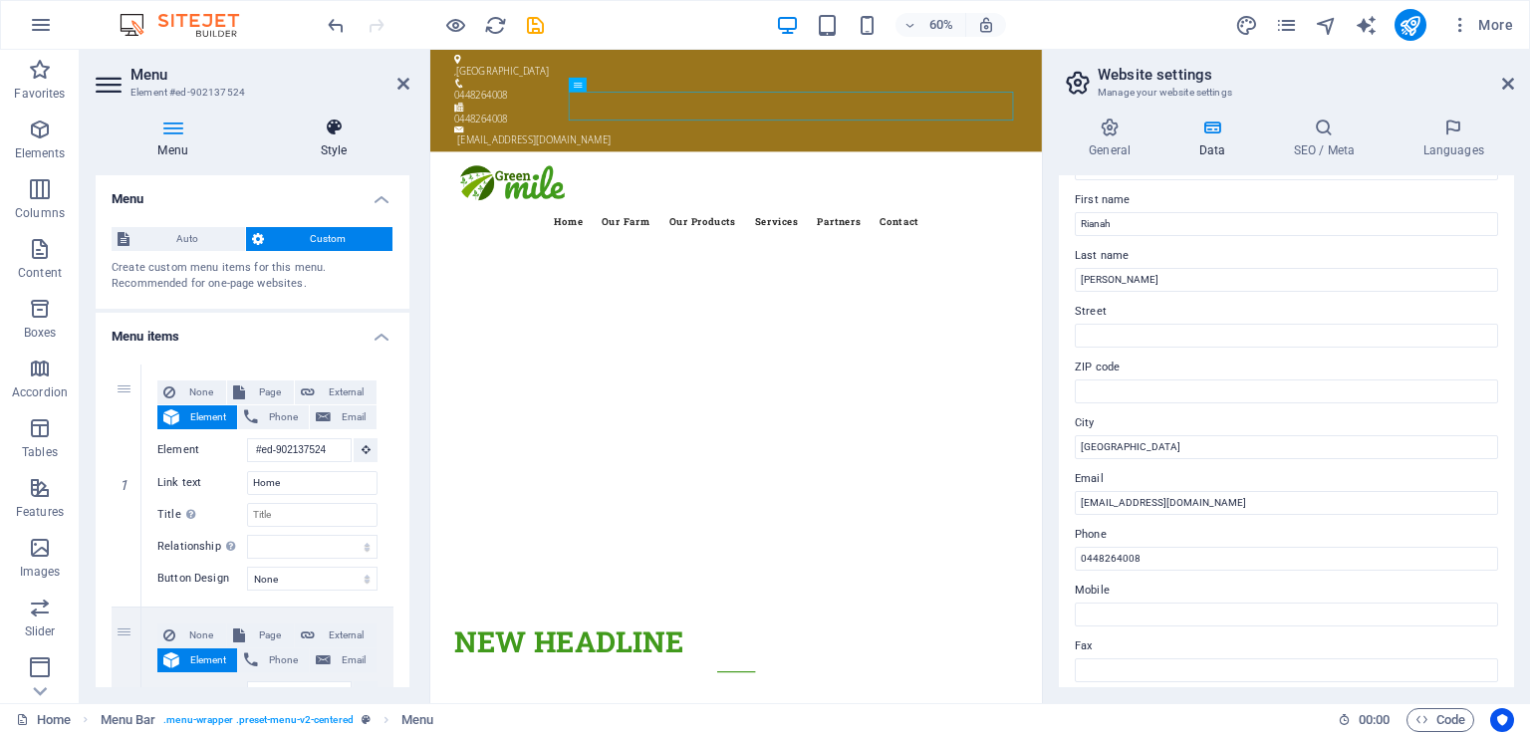
click at [323, 142] on h4 "Style" at bounding box center [333, 139] width 151 height 42
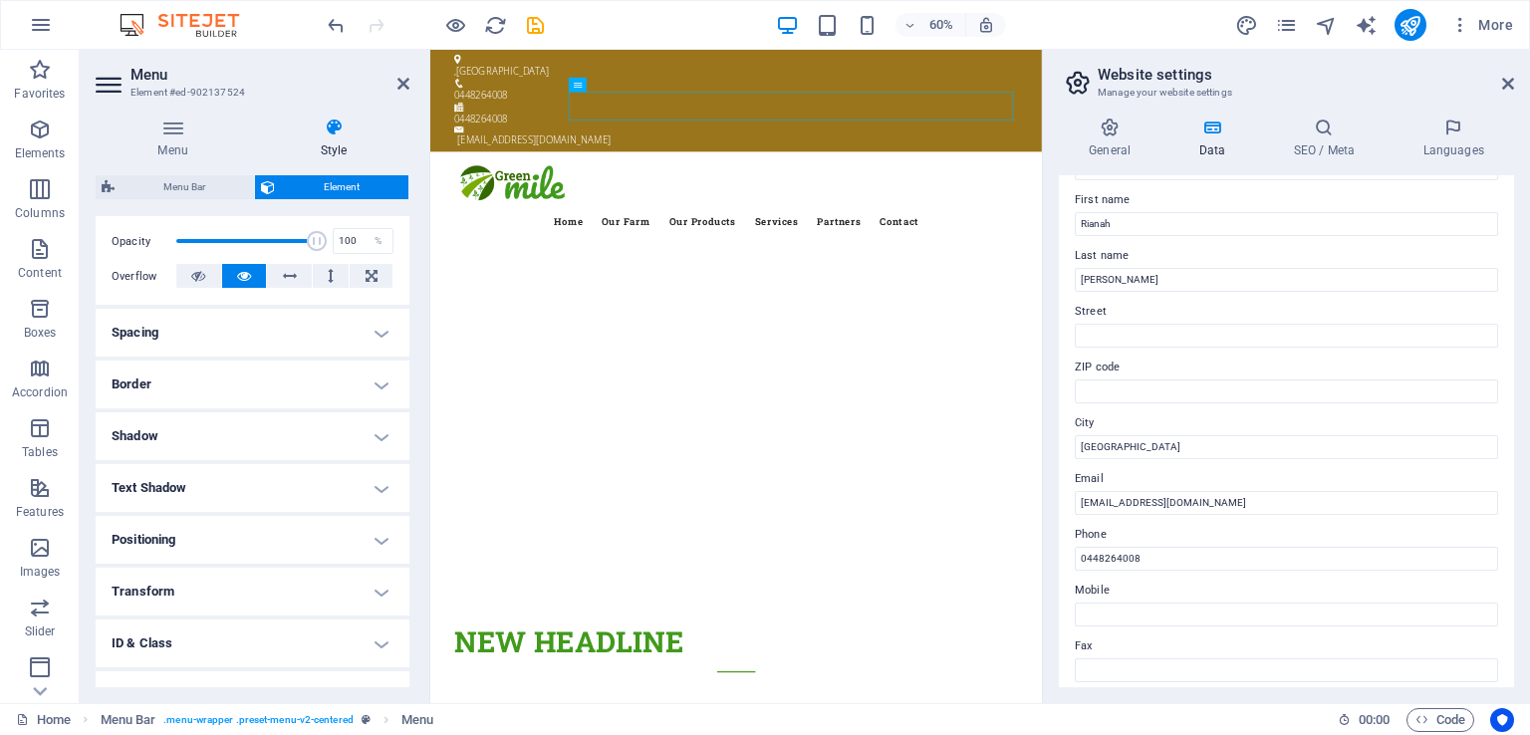
scroll to position [299, 0]
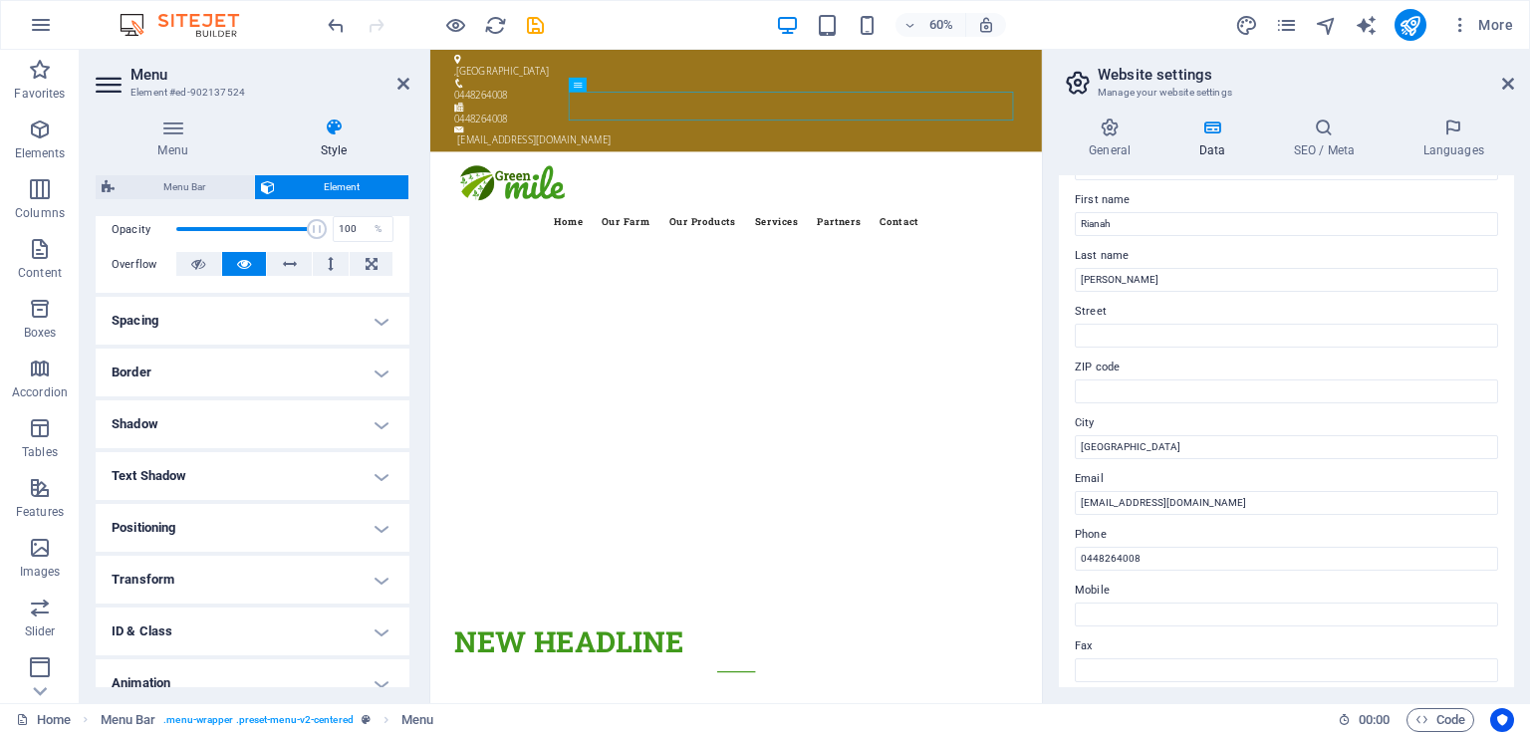
click at [275, 318] on h4 "Spacing" at bounding box center [253, 321] width 314 height 48
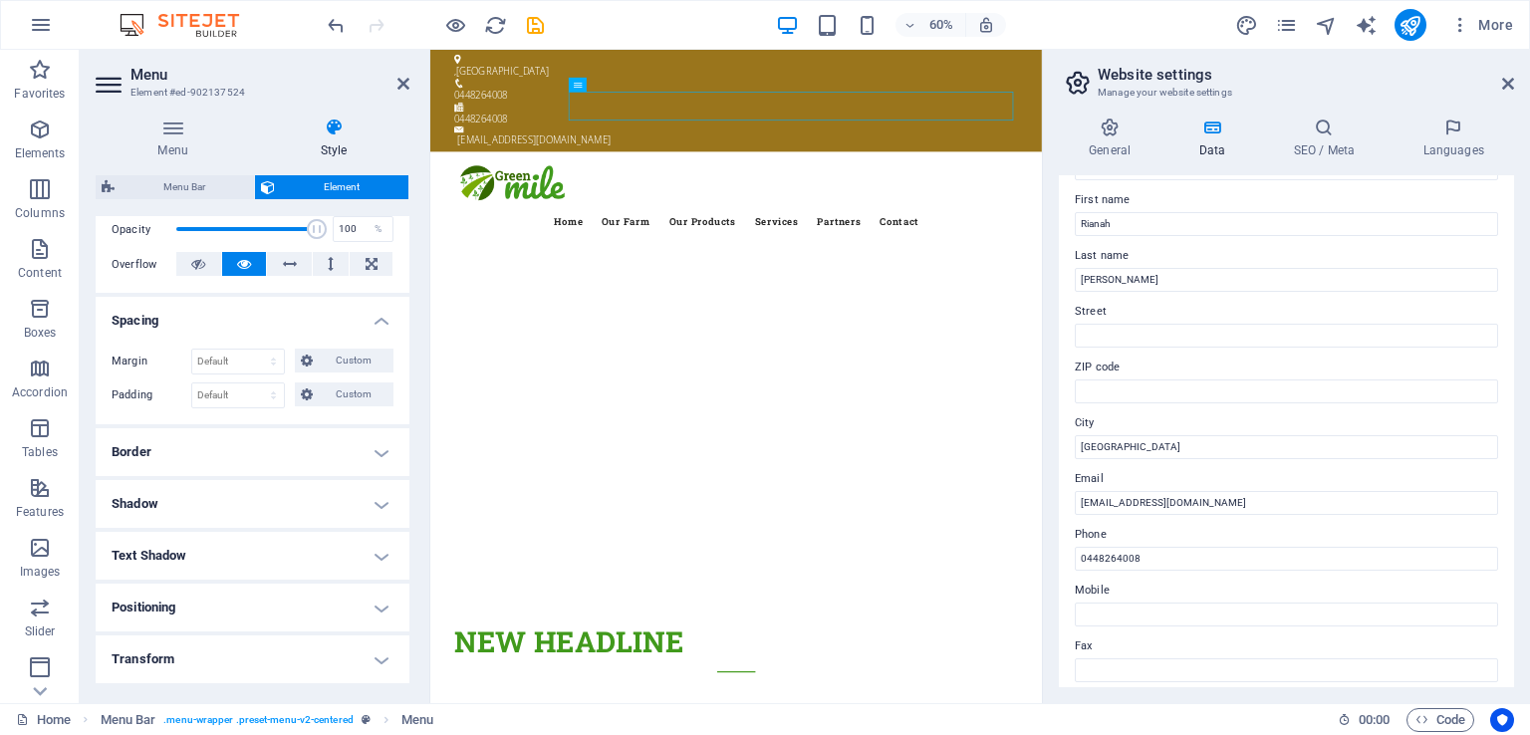
click at [275, 318] on h4 "Spacing" at bounding box center [253, 315] width 314 height 36
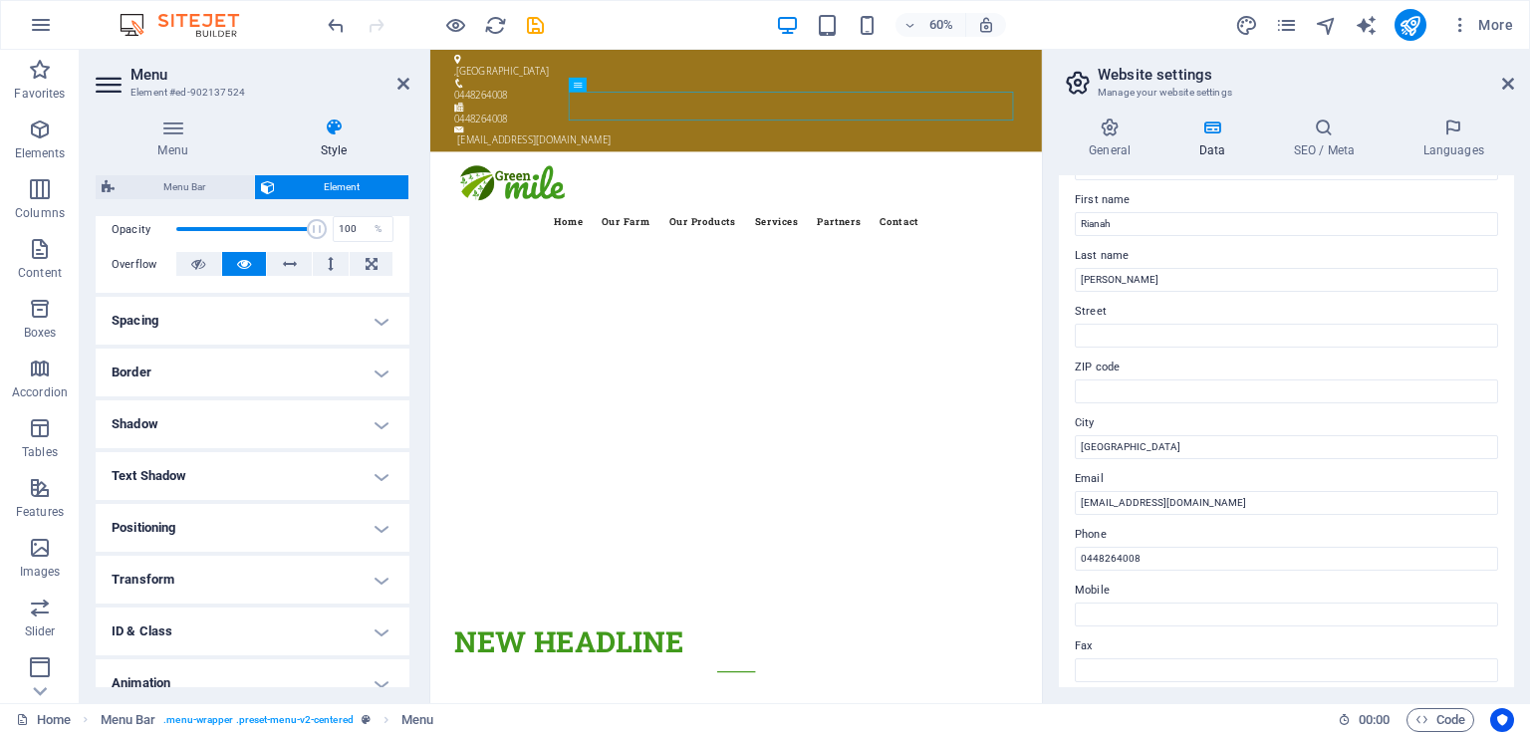
click at [282, 369] on h4 "Border" at bounding box center [253, 373] width 314 height 48
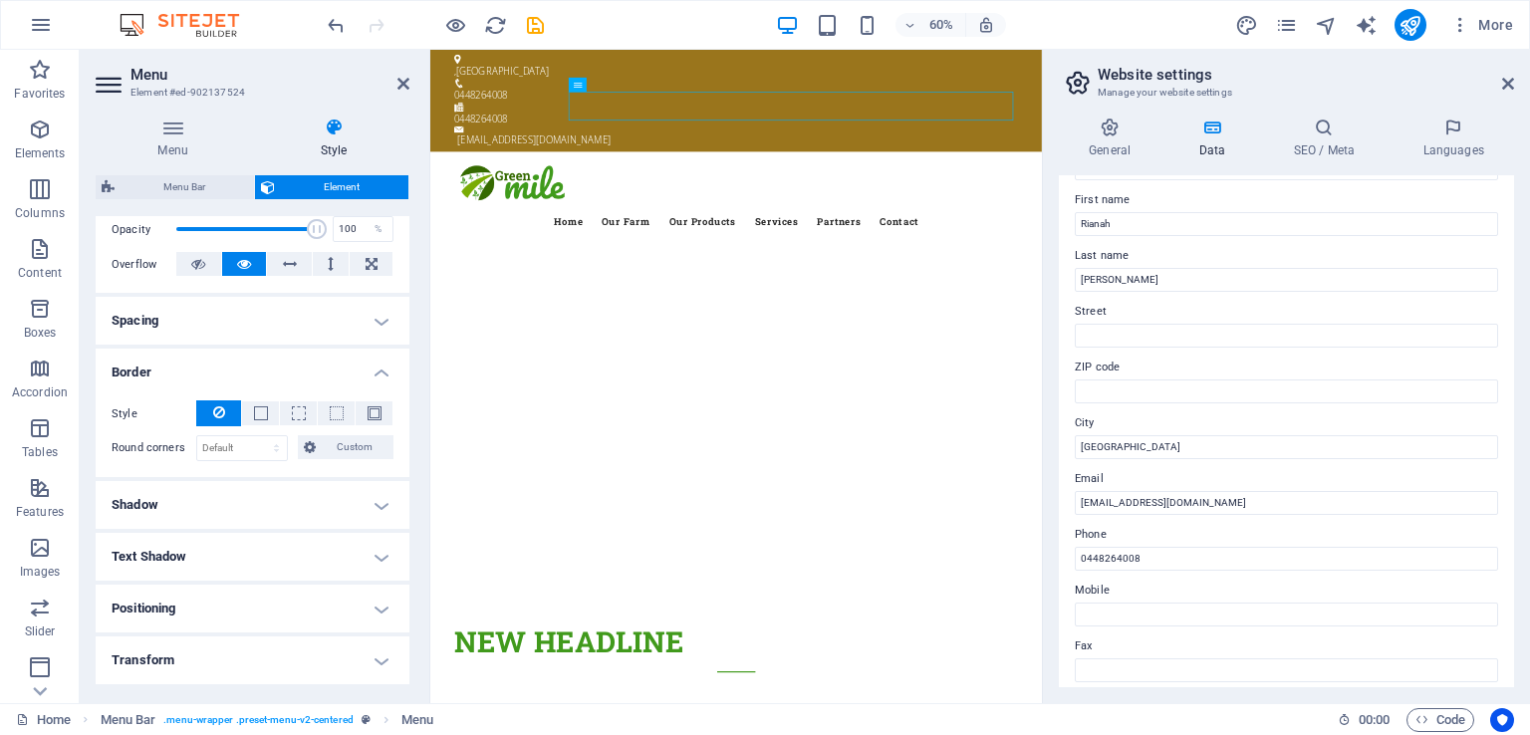
click at [282, 369] on h4 "Border" at bounding box center [253, 367] width 314 height 36
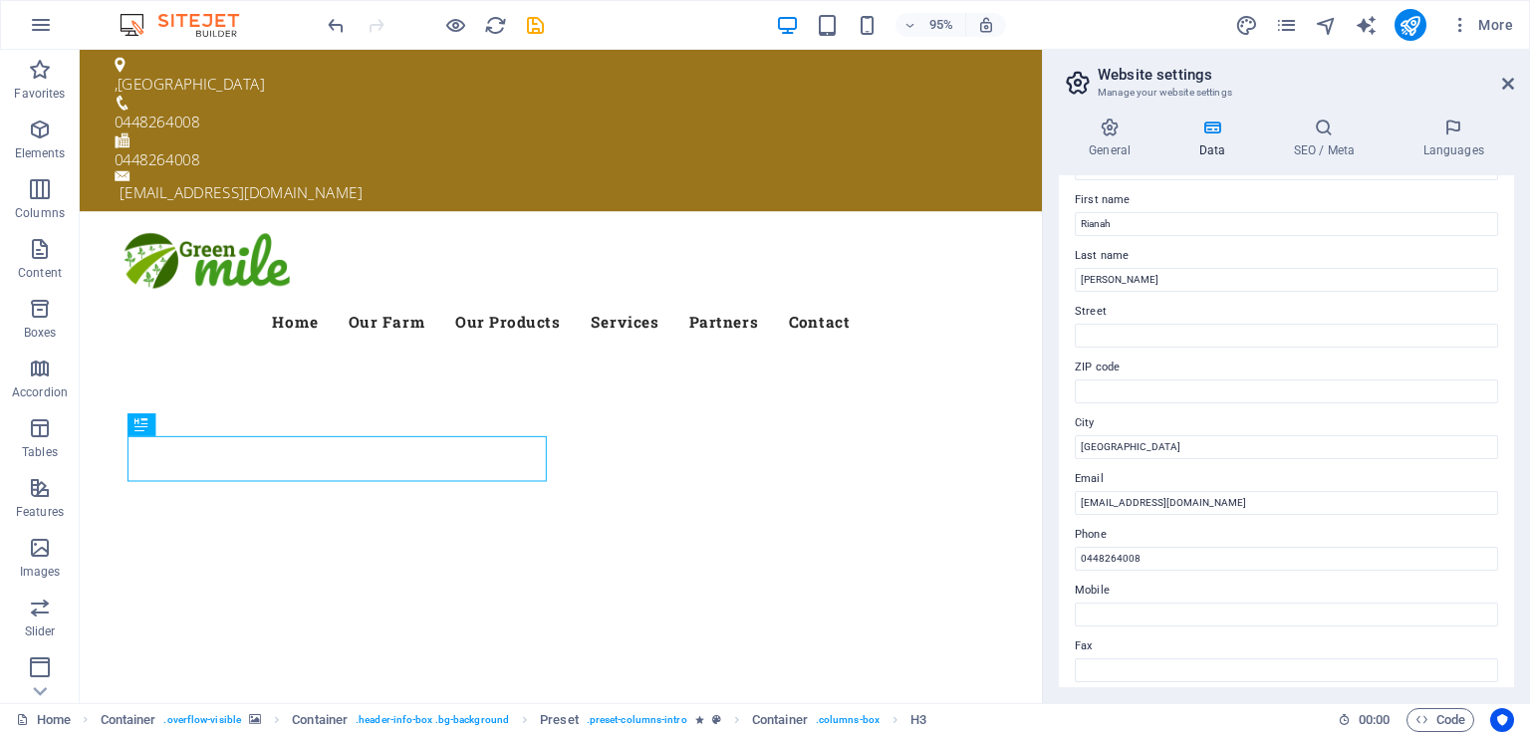
click at [1154, 87] on h3 "Manage your website settings" at bounding box center [1286, 93] width 377 height 18
click at [1122, 136] on icon at bounding box center [1110, 128] width 102 height 20
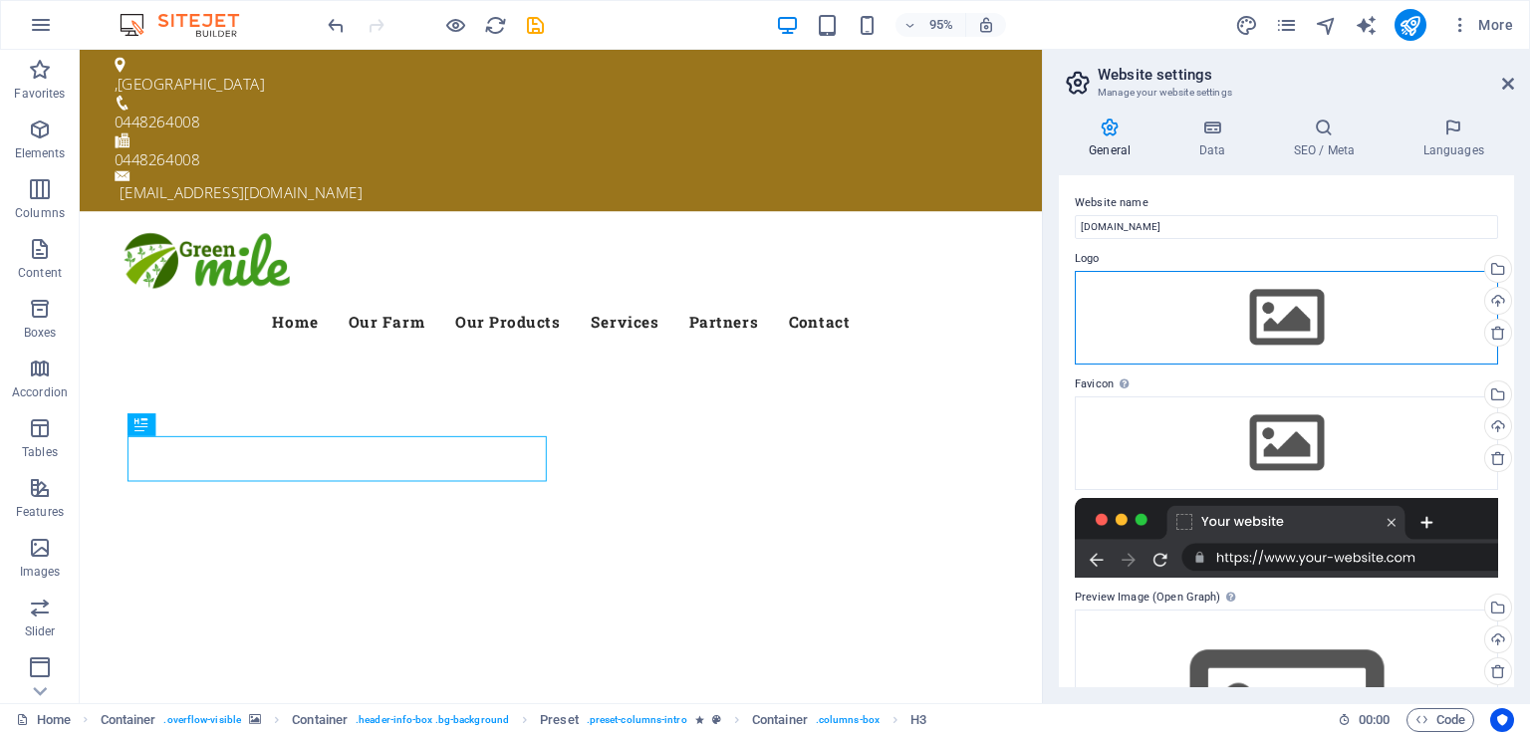
click at [1227, 304] on div "Drag files here, click to choose files or select files from Files or our free s…" at bounding box center [1286, 318] width 423 height 94
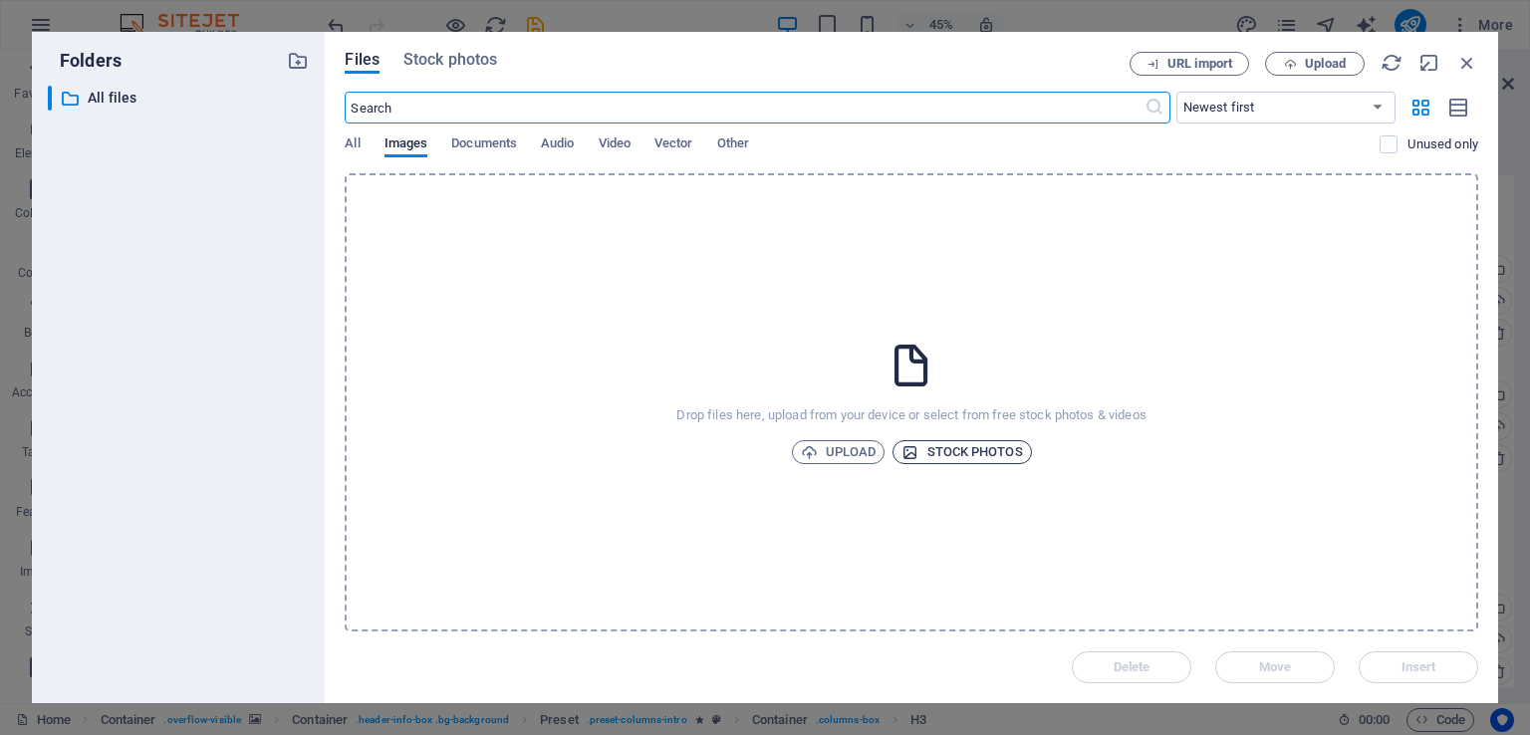
click at [953, 456] on span "Stock photos" at bounding box center [962, 452] width 121 height 24
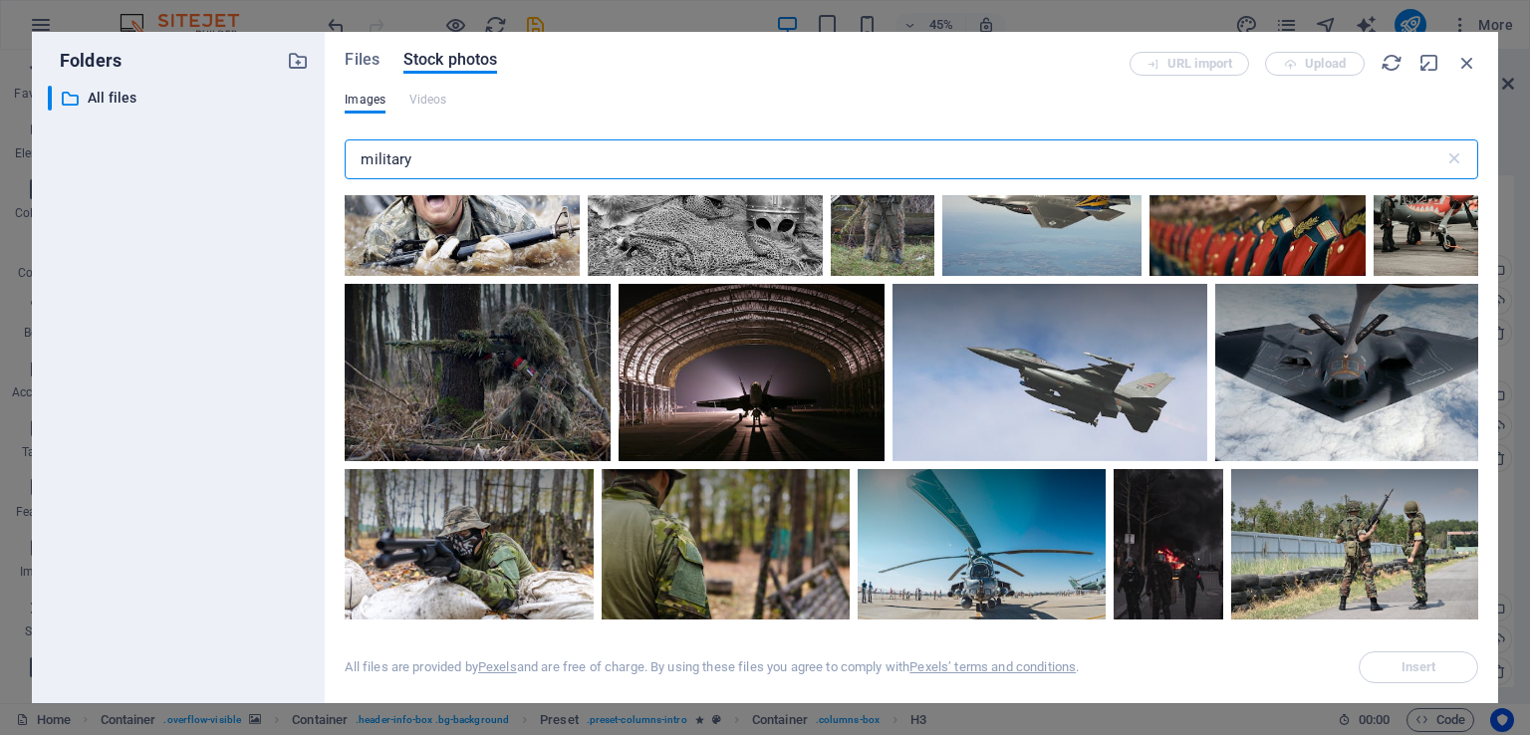
scroll to position [2291, 0]
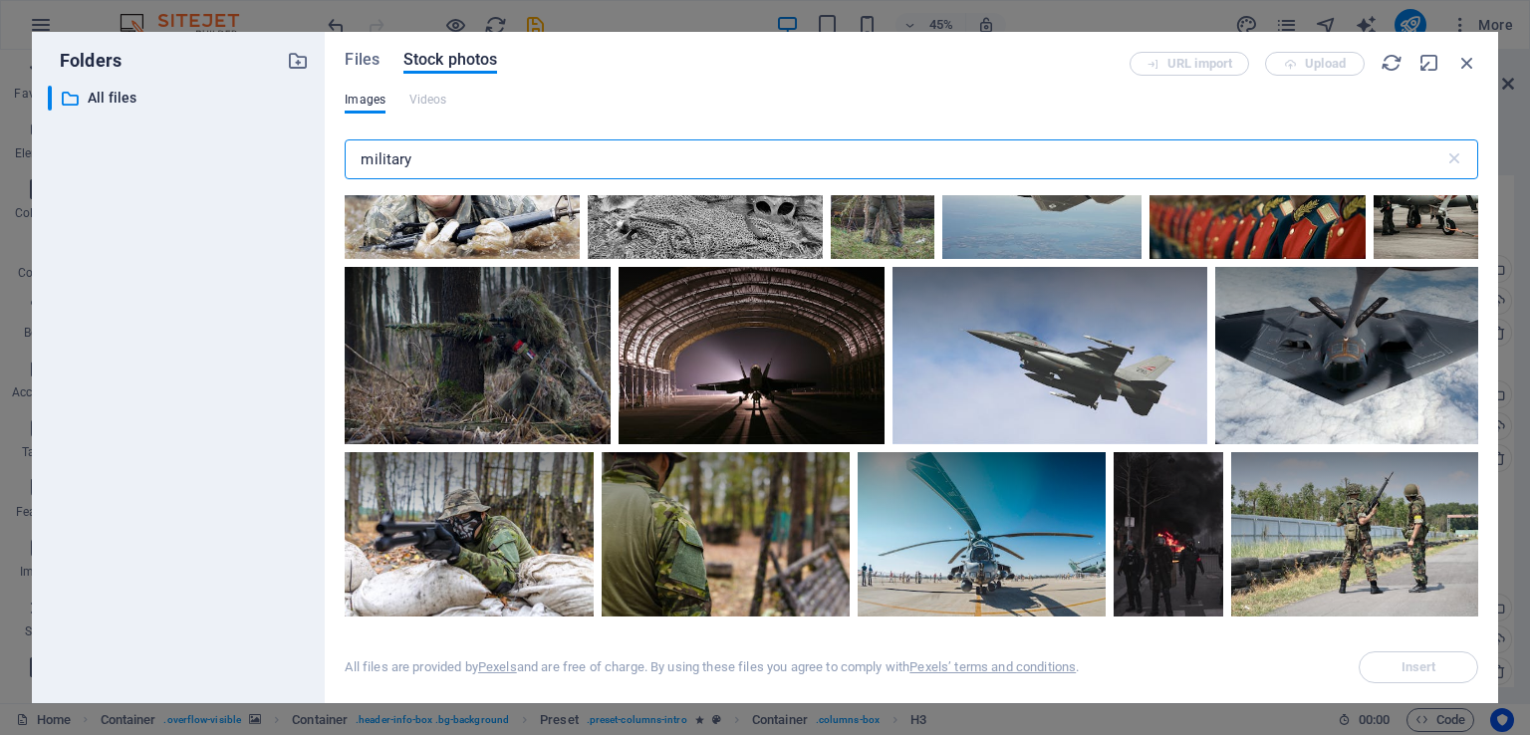
click at [360, 160] on input "military" at bounding box center [894, 159] width 1099 height 40
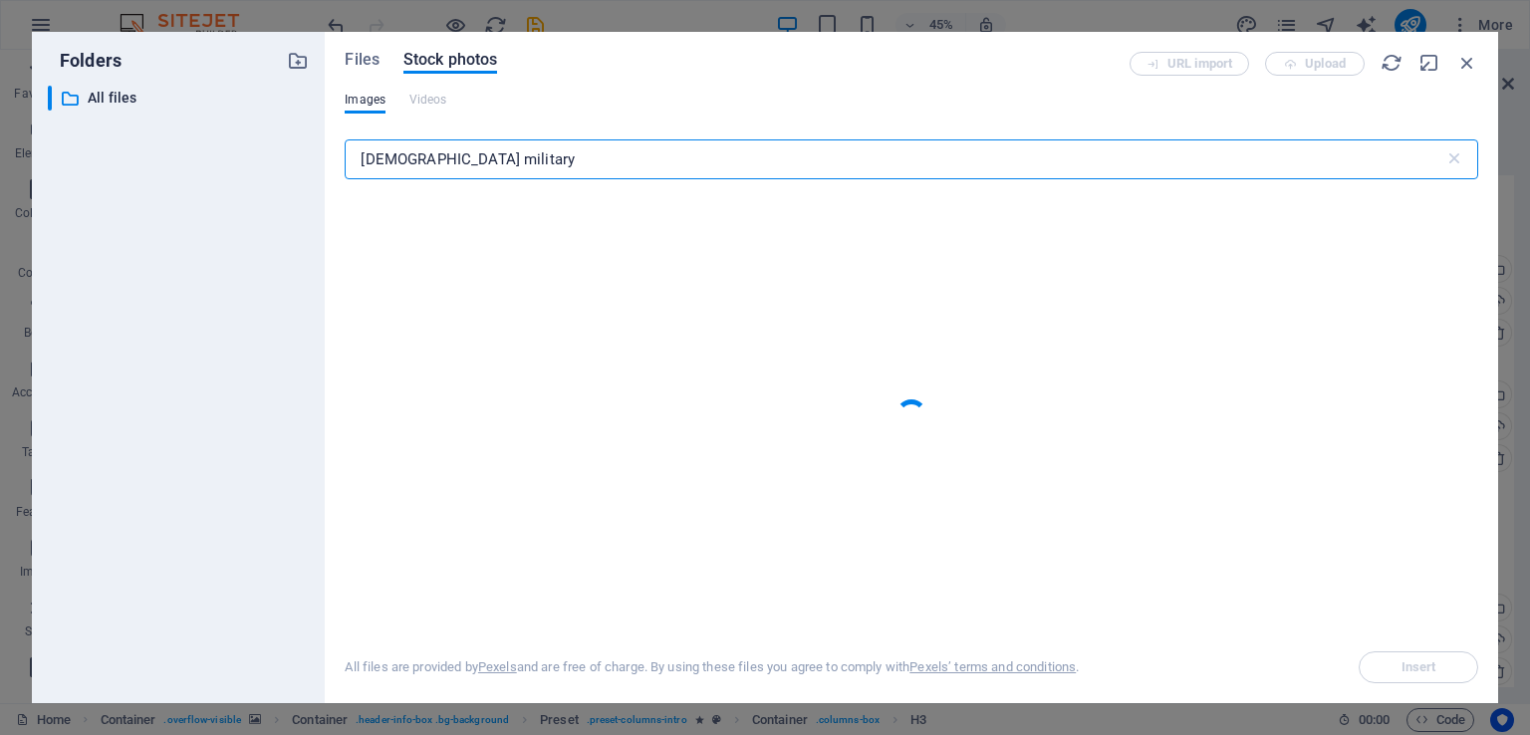
type input "[DEMOGRAPHIC_DATA] military"
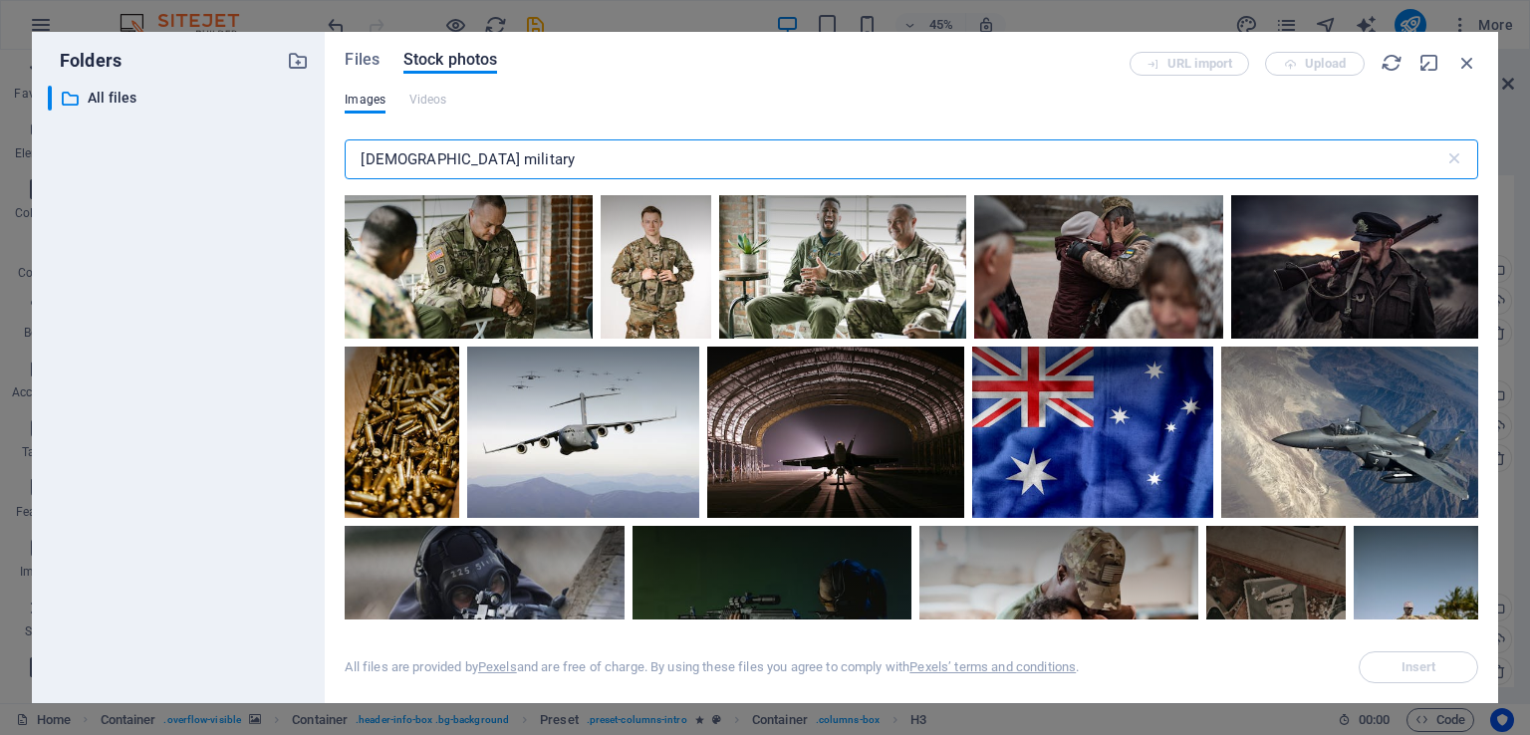
scroll to position [6077, 0]
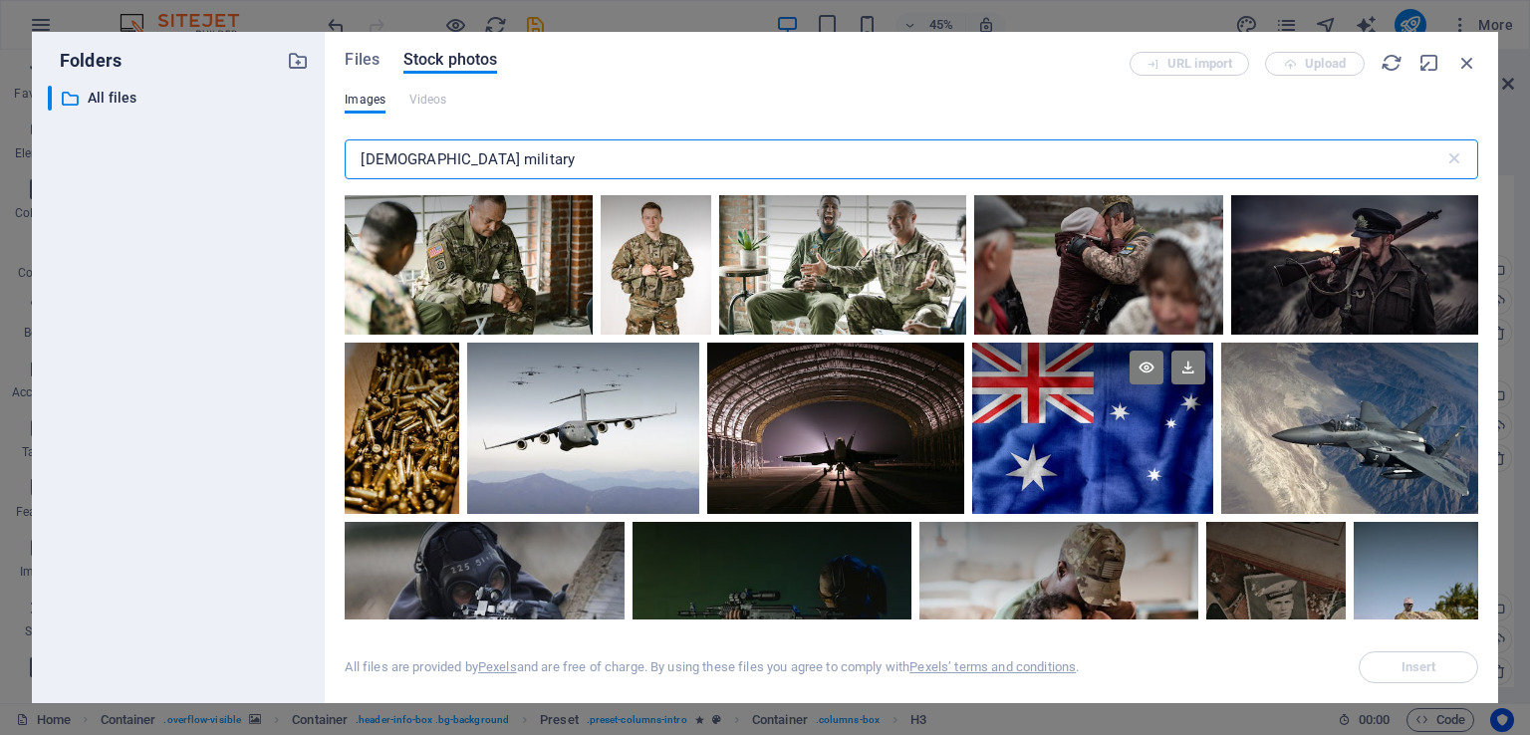
click at [1062, 436] on div at bounding box center [1093, 428] width 242 height 171
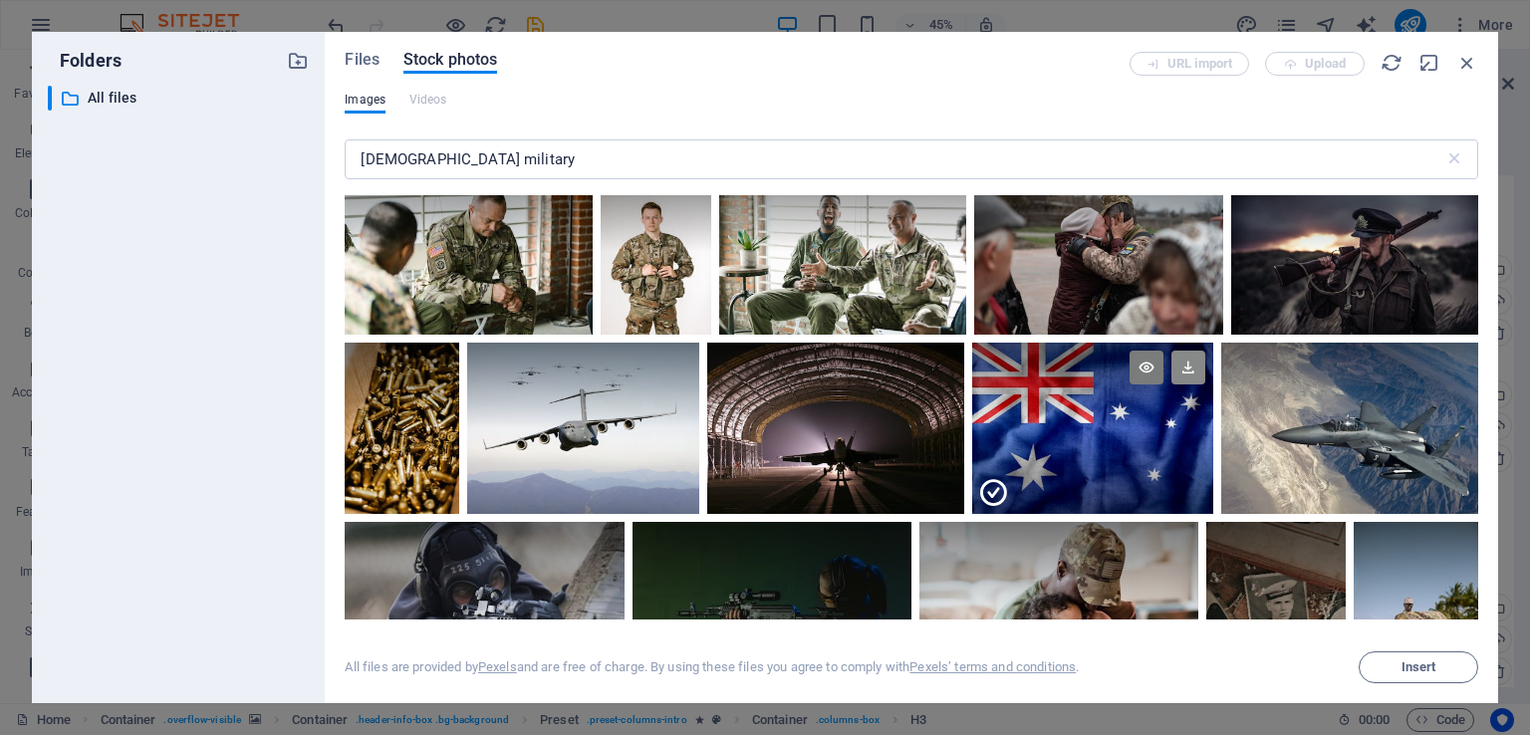
click at [1186, 351] on icon at bounding box center [1189, 368] width 34 height 34
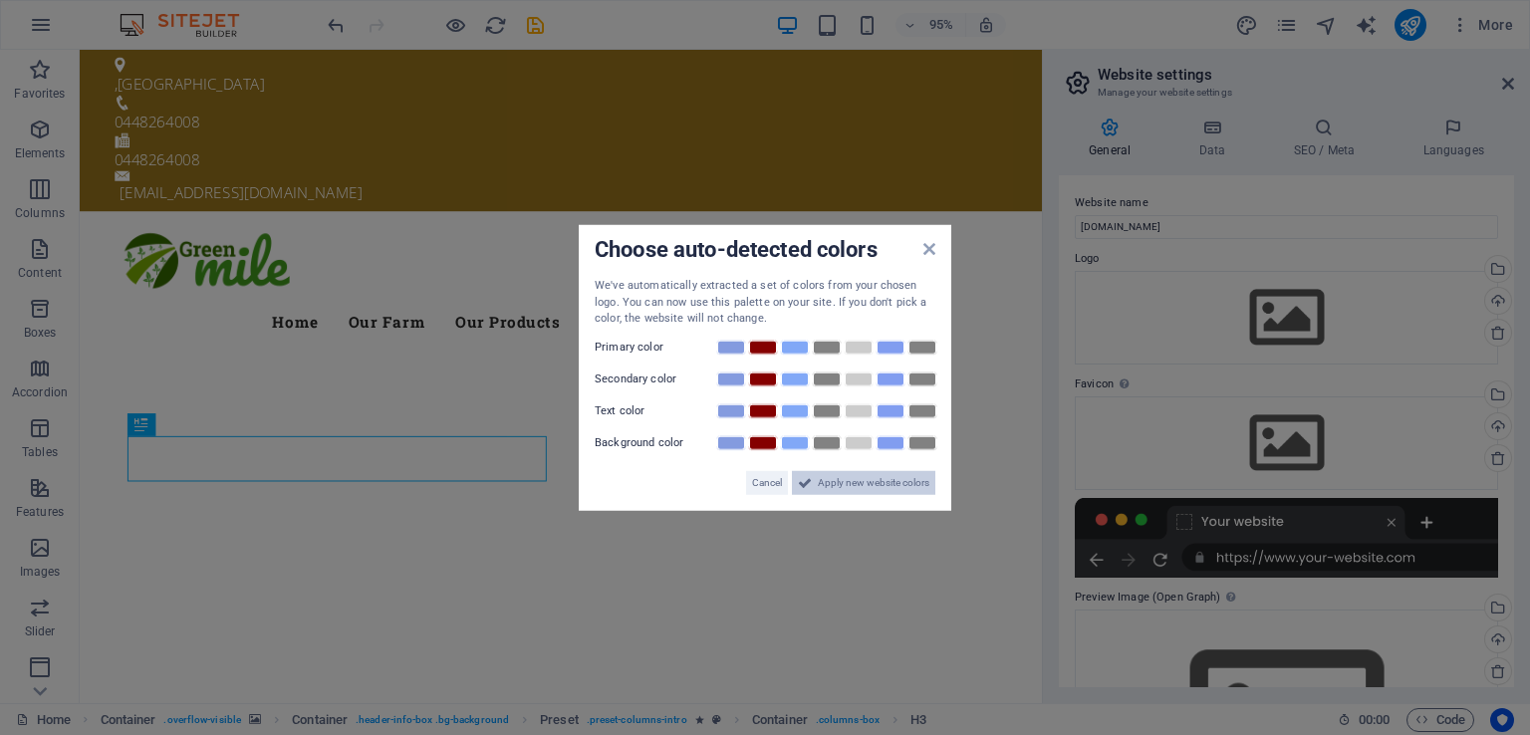
click at [834, 481] on span "Apply new website colors" at bounding box center [874, 482] width 112 height 24
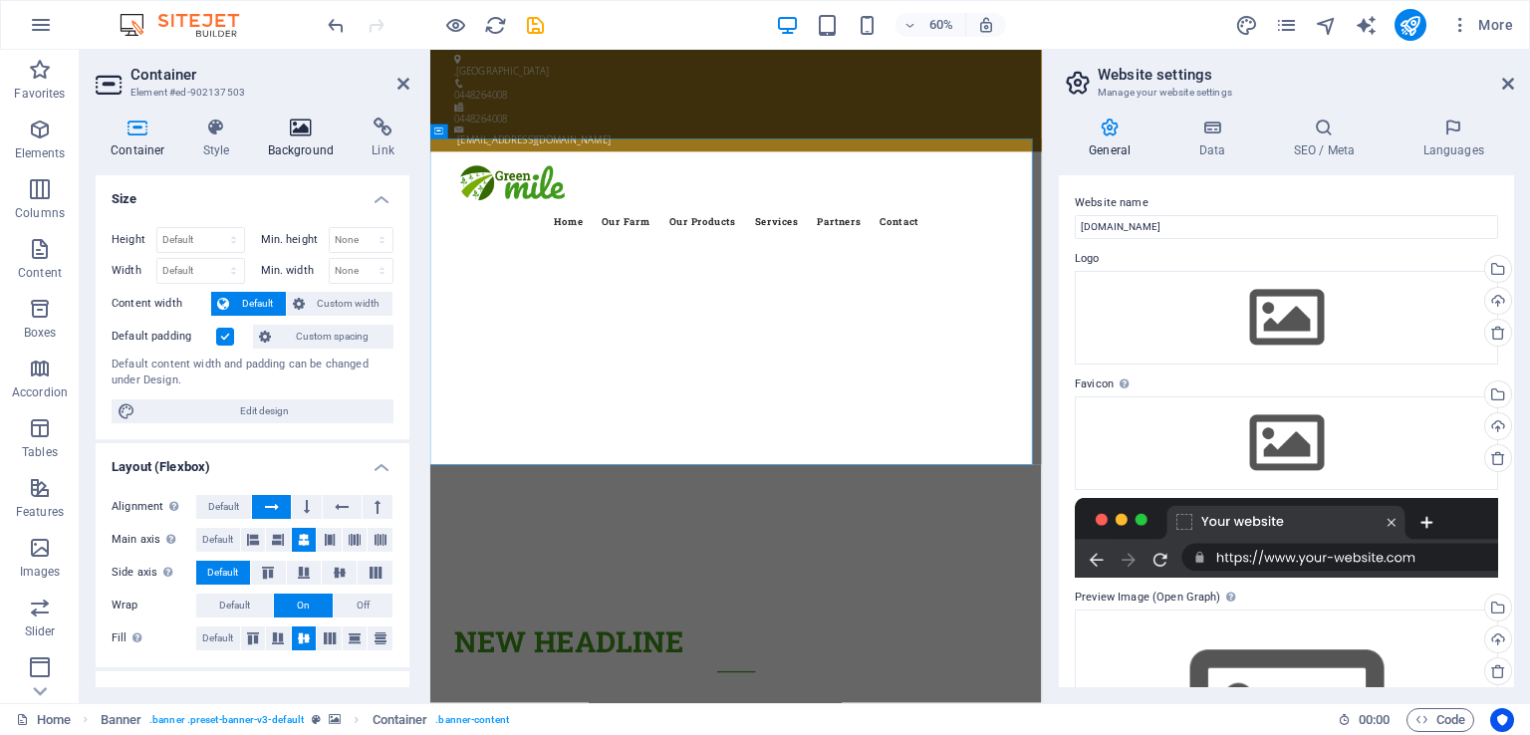
click at [303, 135] on icon at bounding box center [301, 128] width 97 height 20
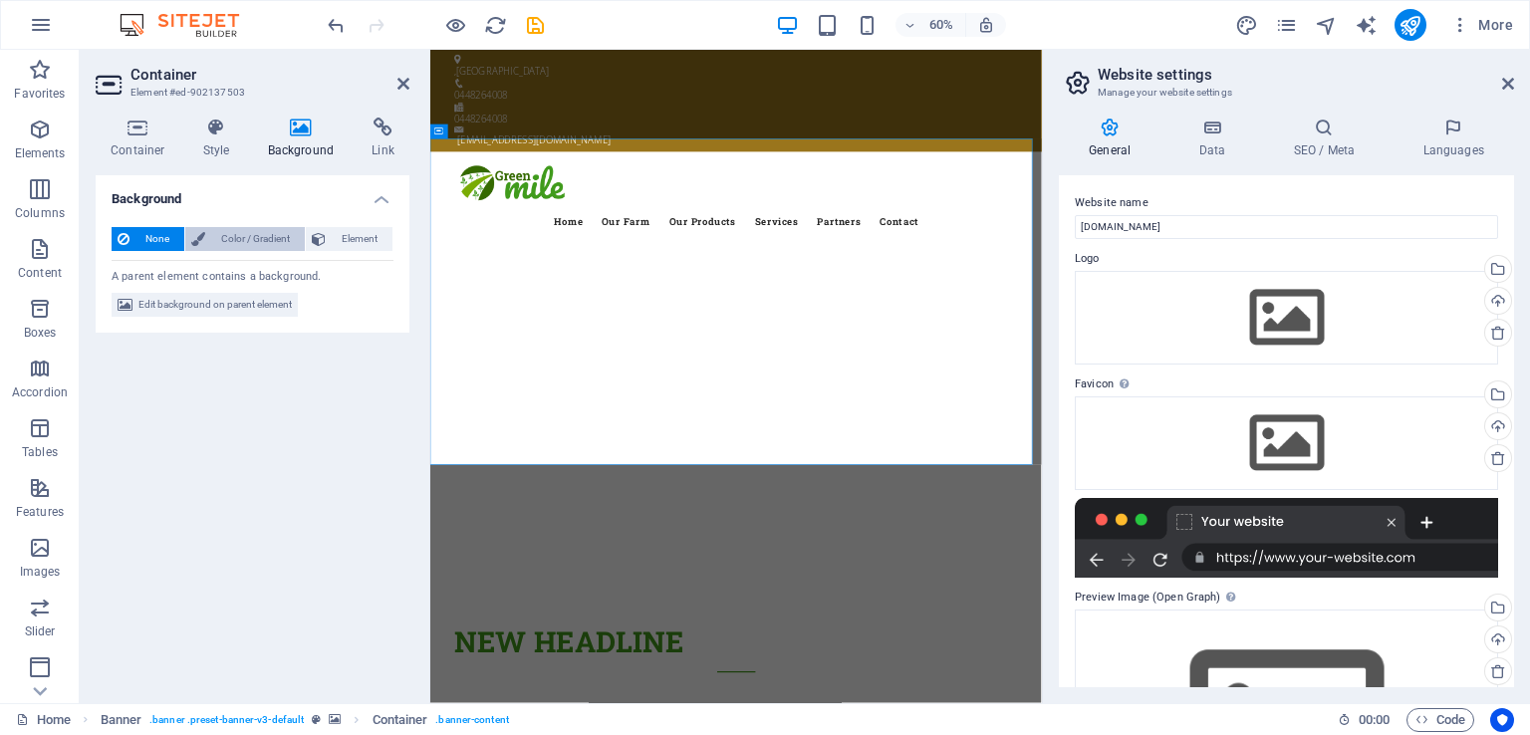
click at [230, 236] on span "Color / Gradient" at bounding box center [255, 239] width 88 height 24
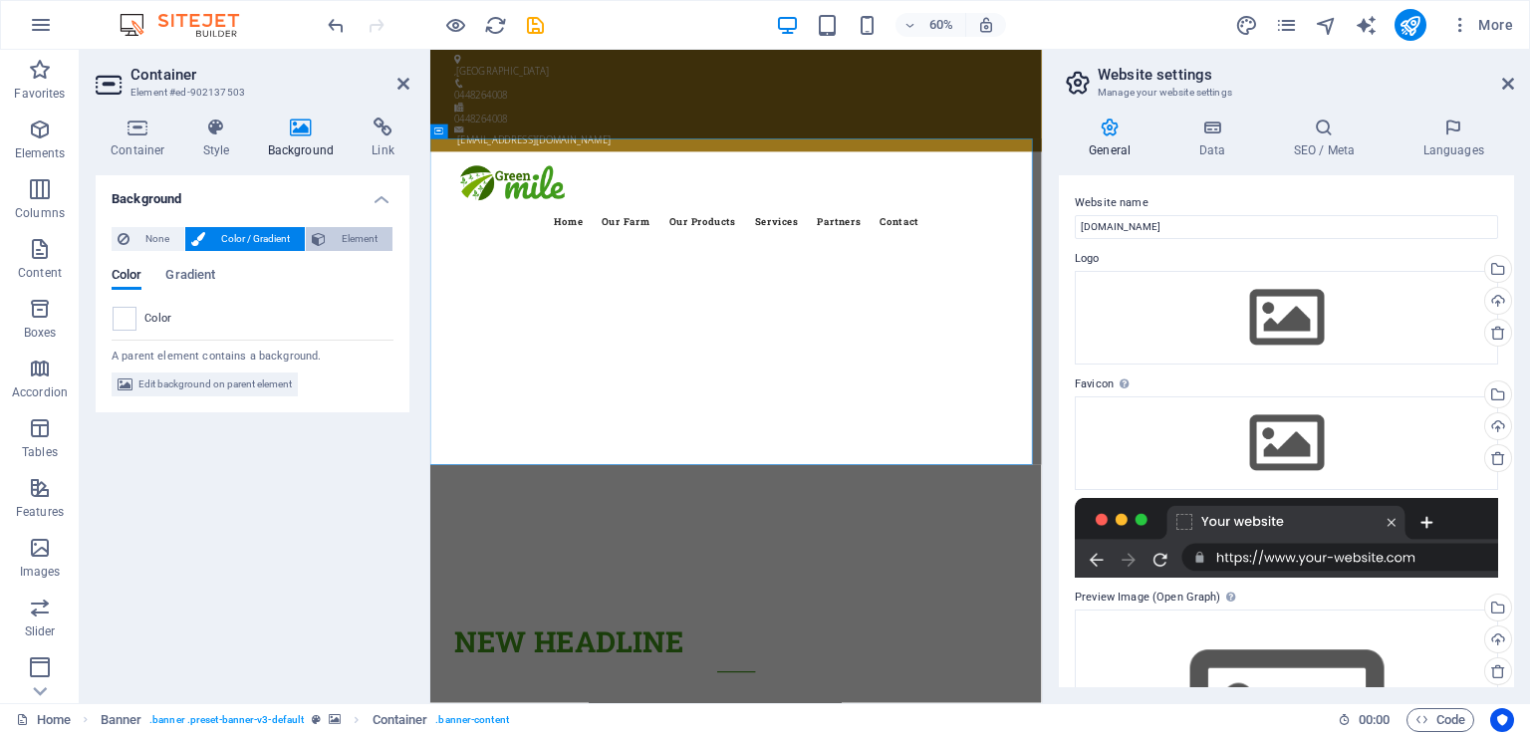
click at [357, 241] on span "Element" at bounding box center [359, 239] width 55 height 24
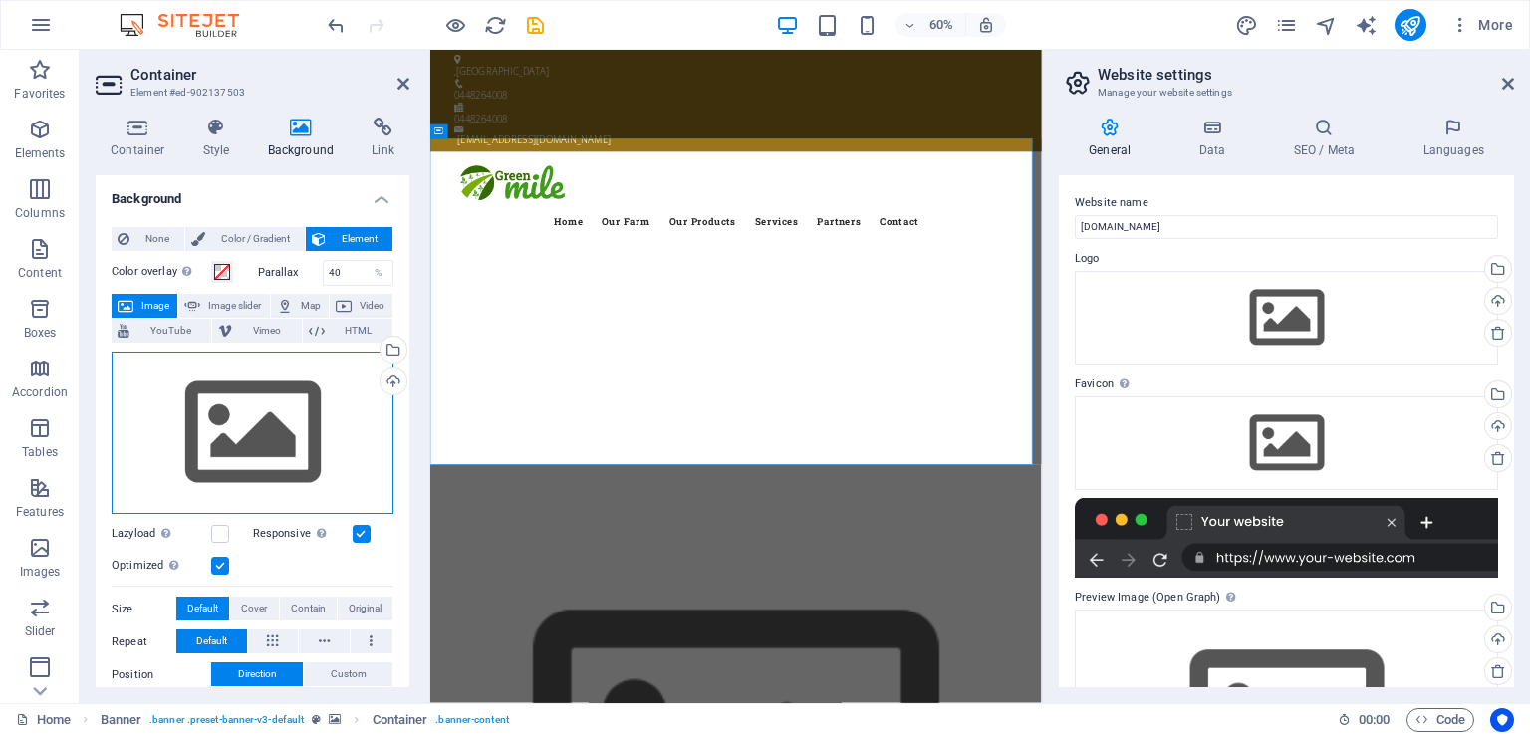
click at [271, 435] on div "Drag files here, click to choose files or select files from Files or our free s…" at bounding box center [253, 433] width 282 height 163
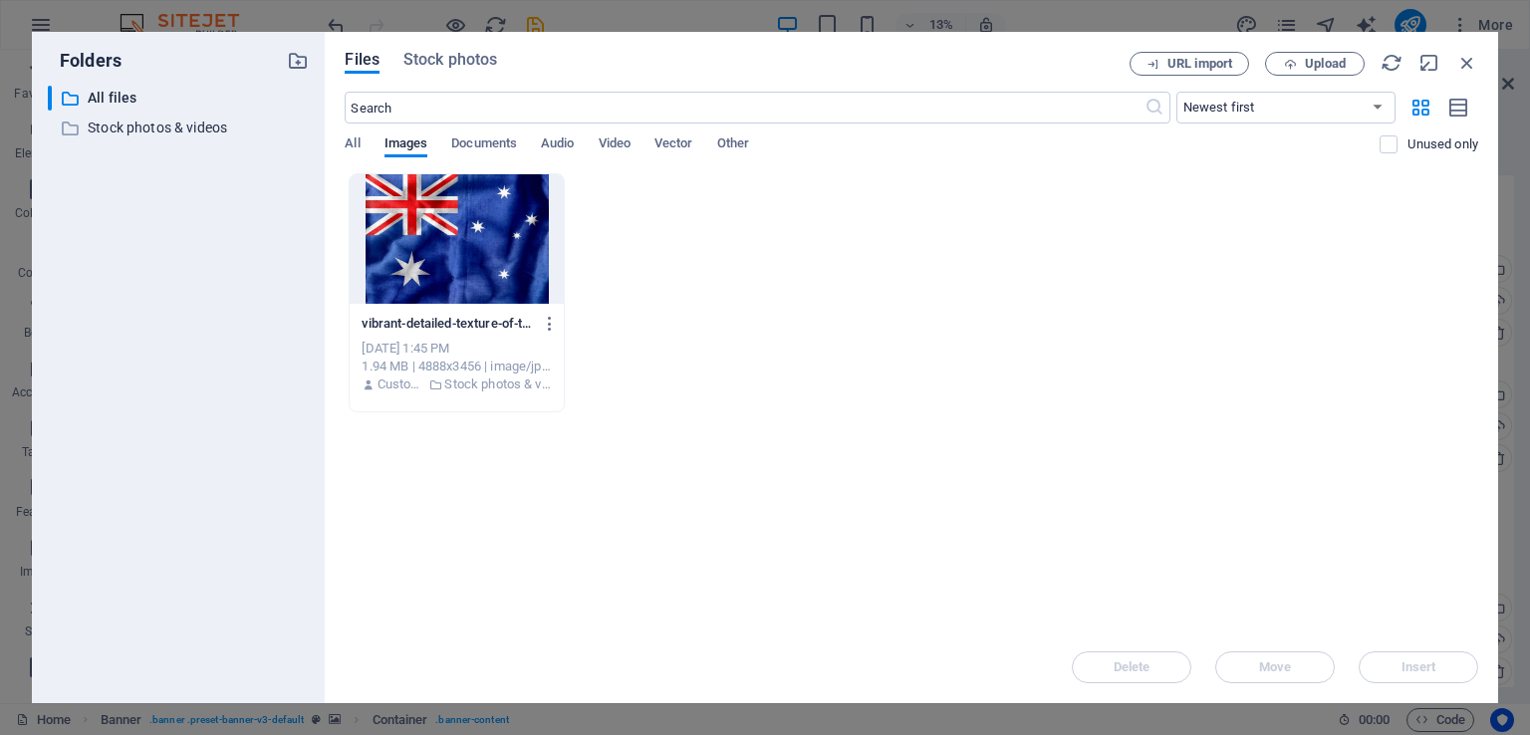
click at [444, 260] on div at bounding box center [456, 239] width 213 height 130
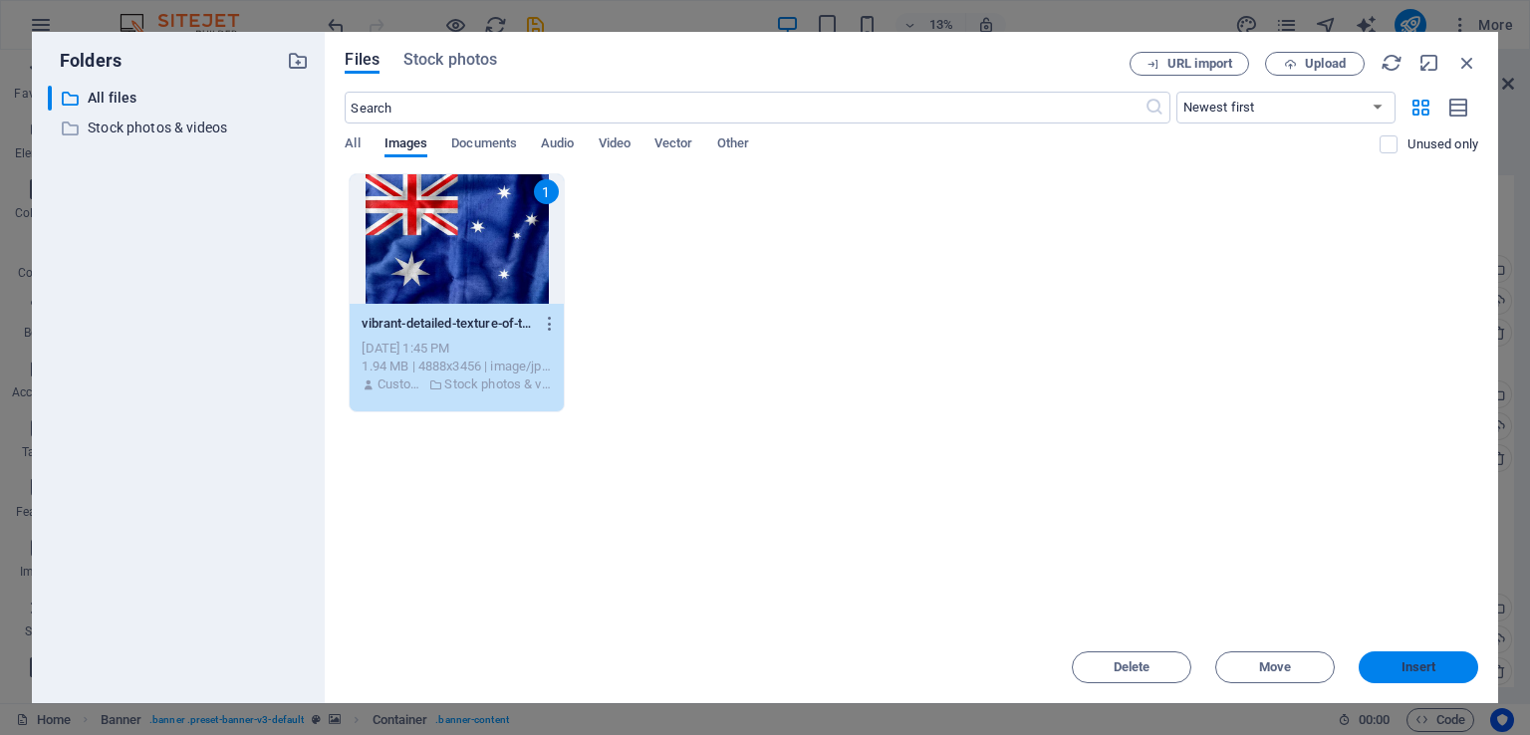
click at [1430, 666] on span "Insert" at bounding box center [1419, 667] width 35 height 12
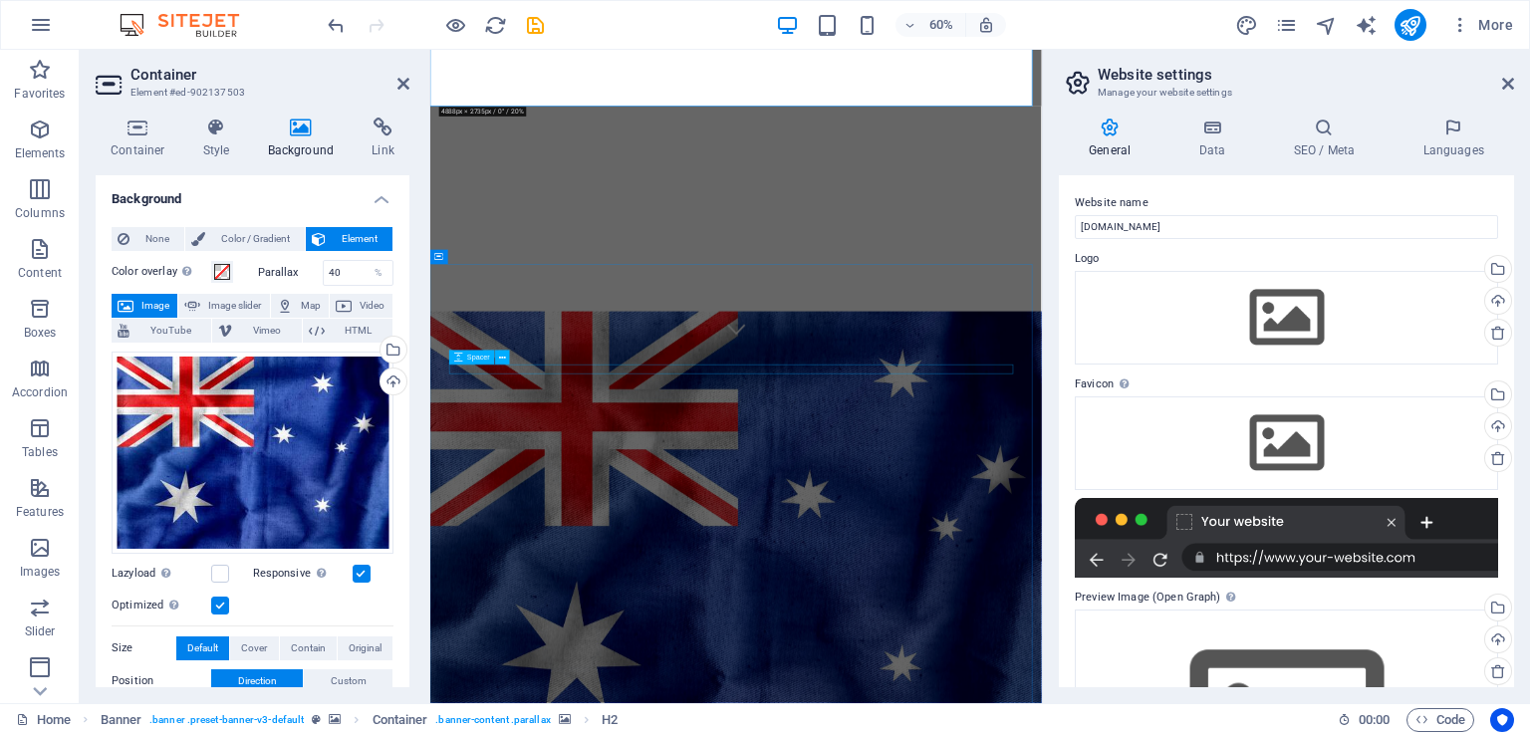
scroll to position [0, 0]
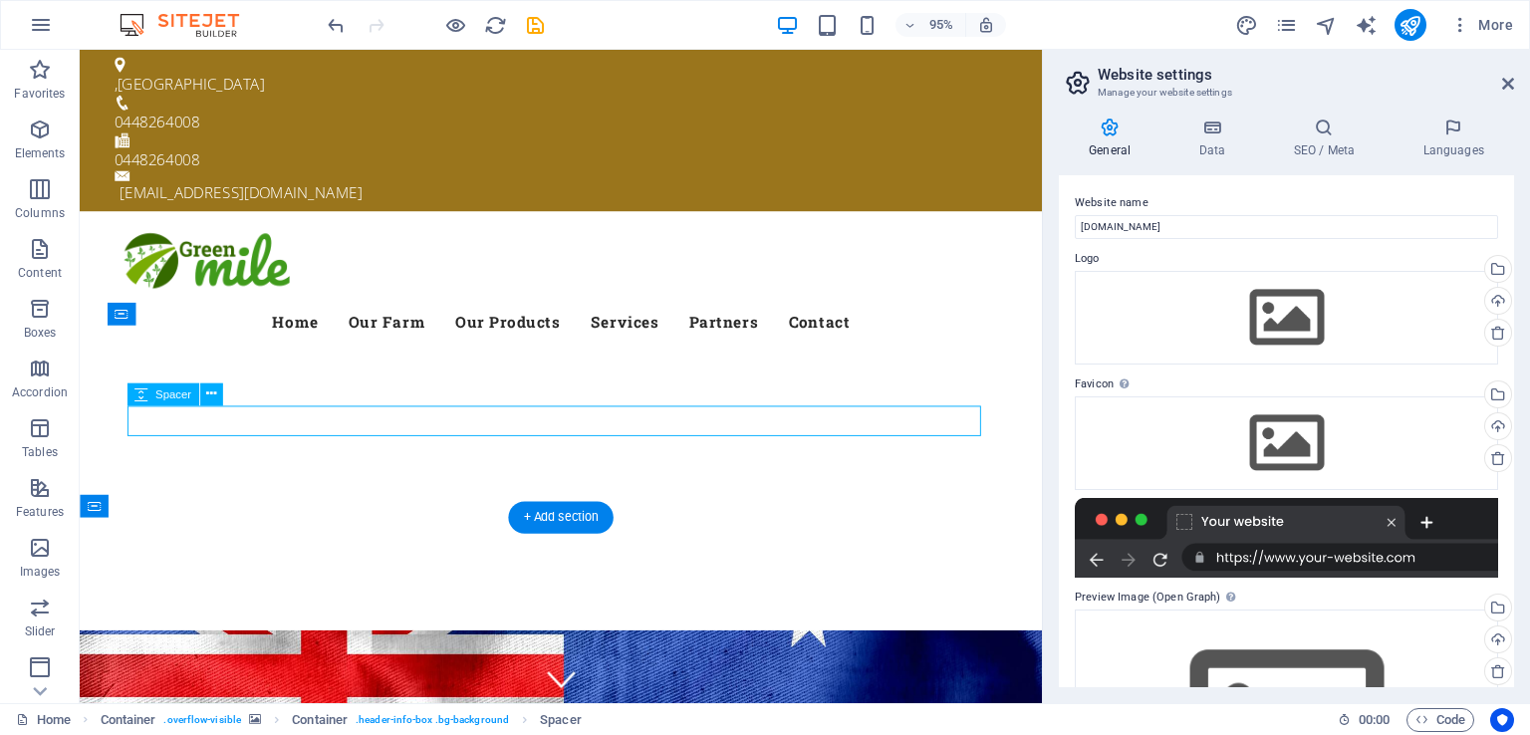
select select "rem"
